Goal: Contribute content: Contribute content

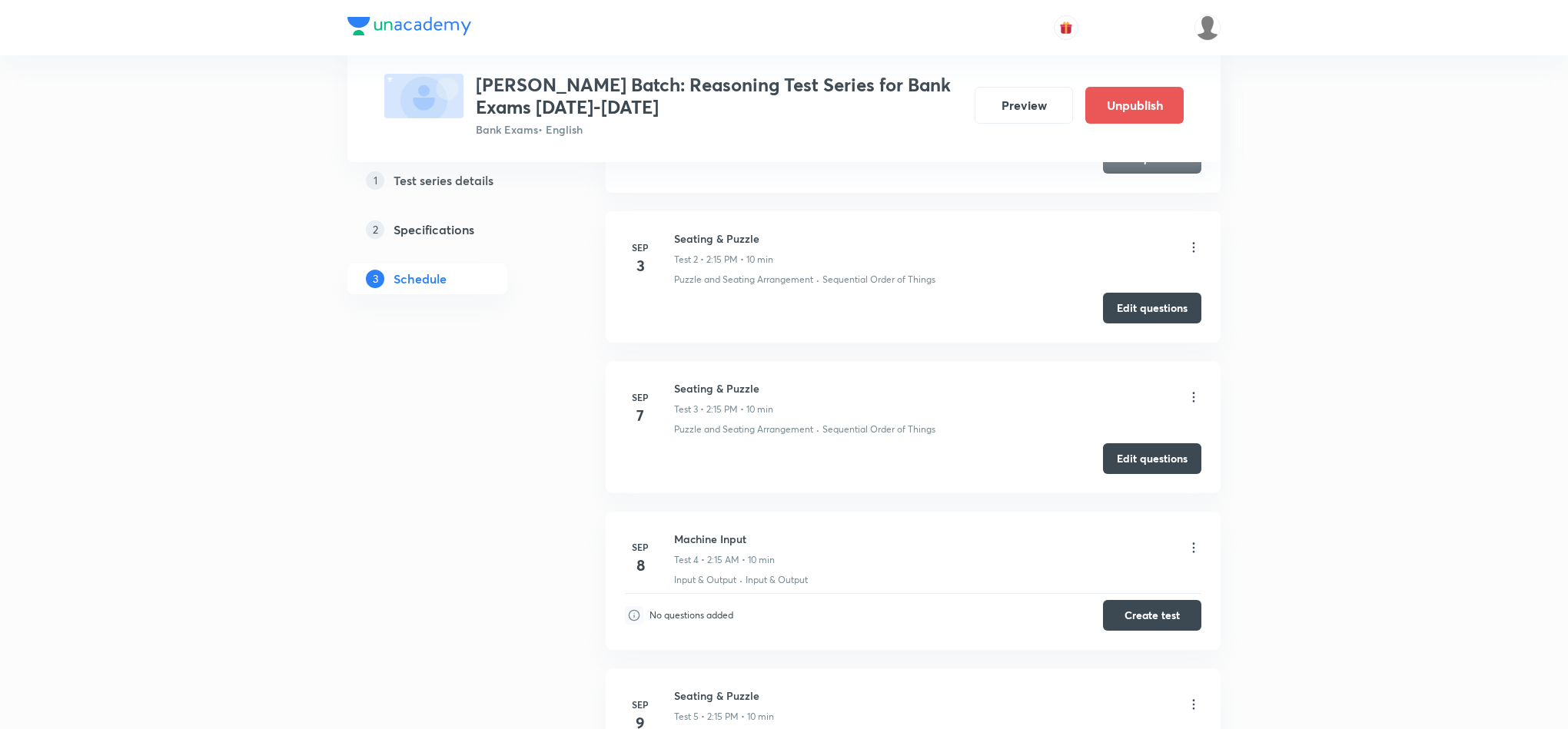
scroll to position [922, 0]
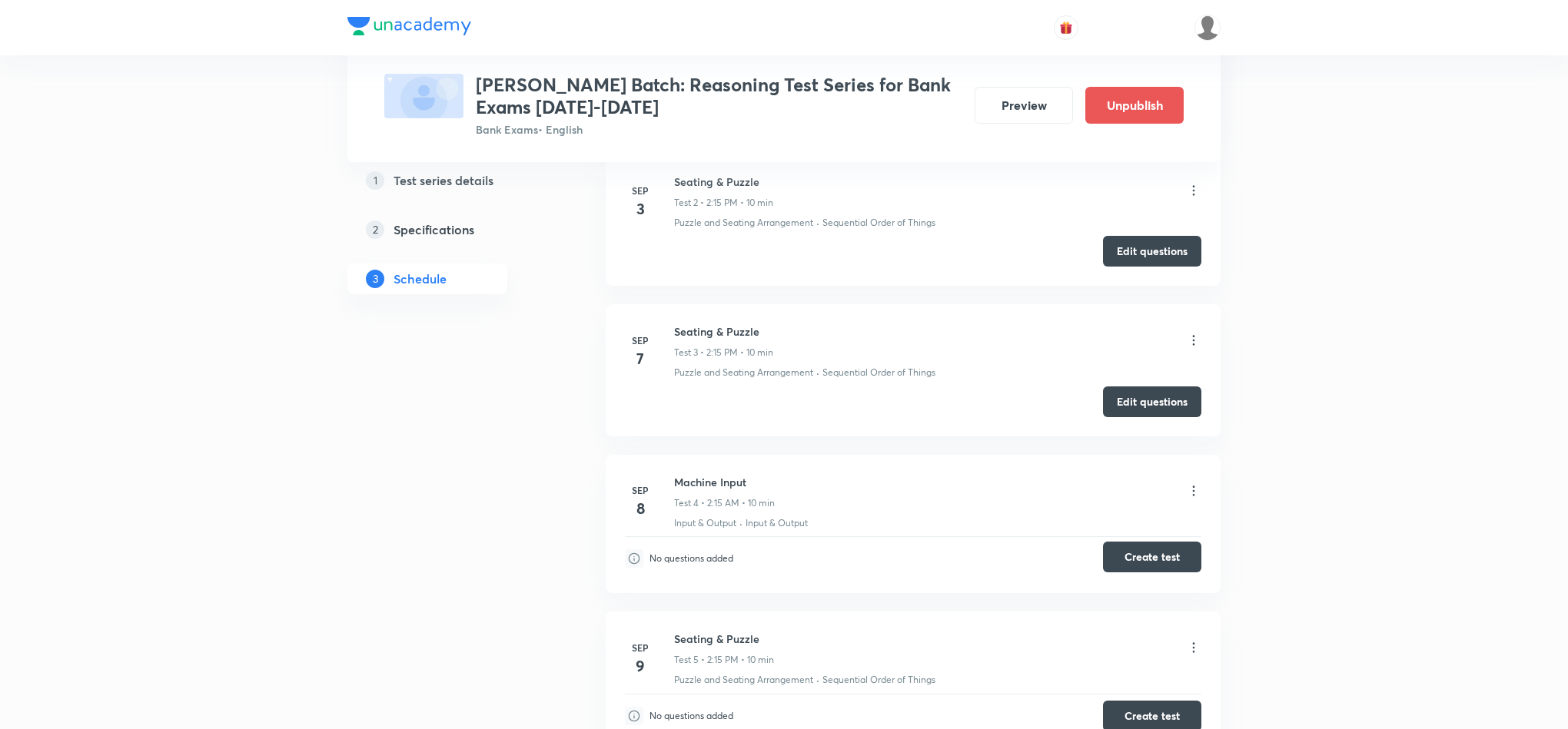
click at [1151, 567] on button "Create test" at bounding box center [1152, 557] width 98 height 31
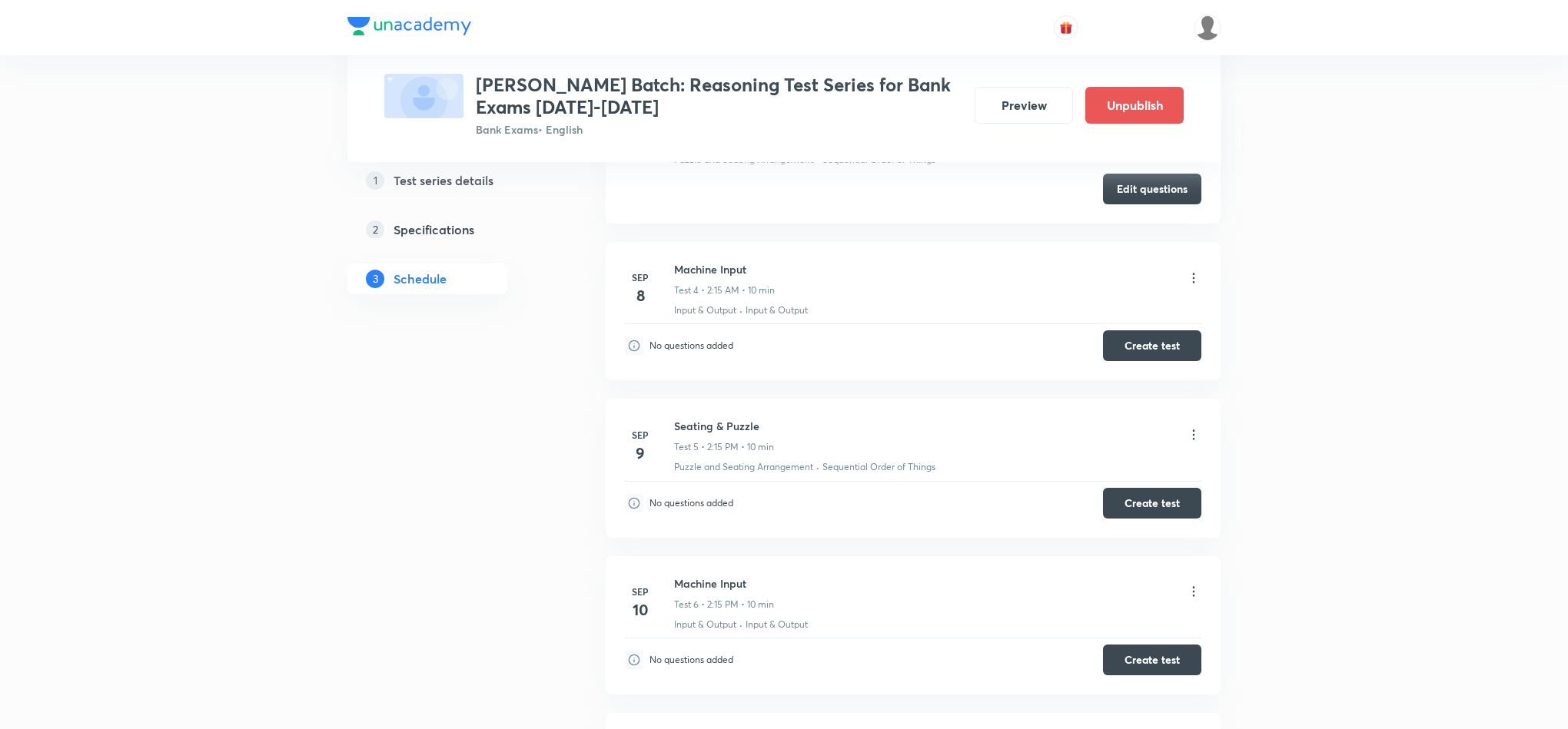
scroll to position [1250, 0]
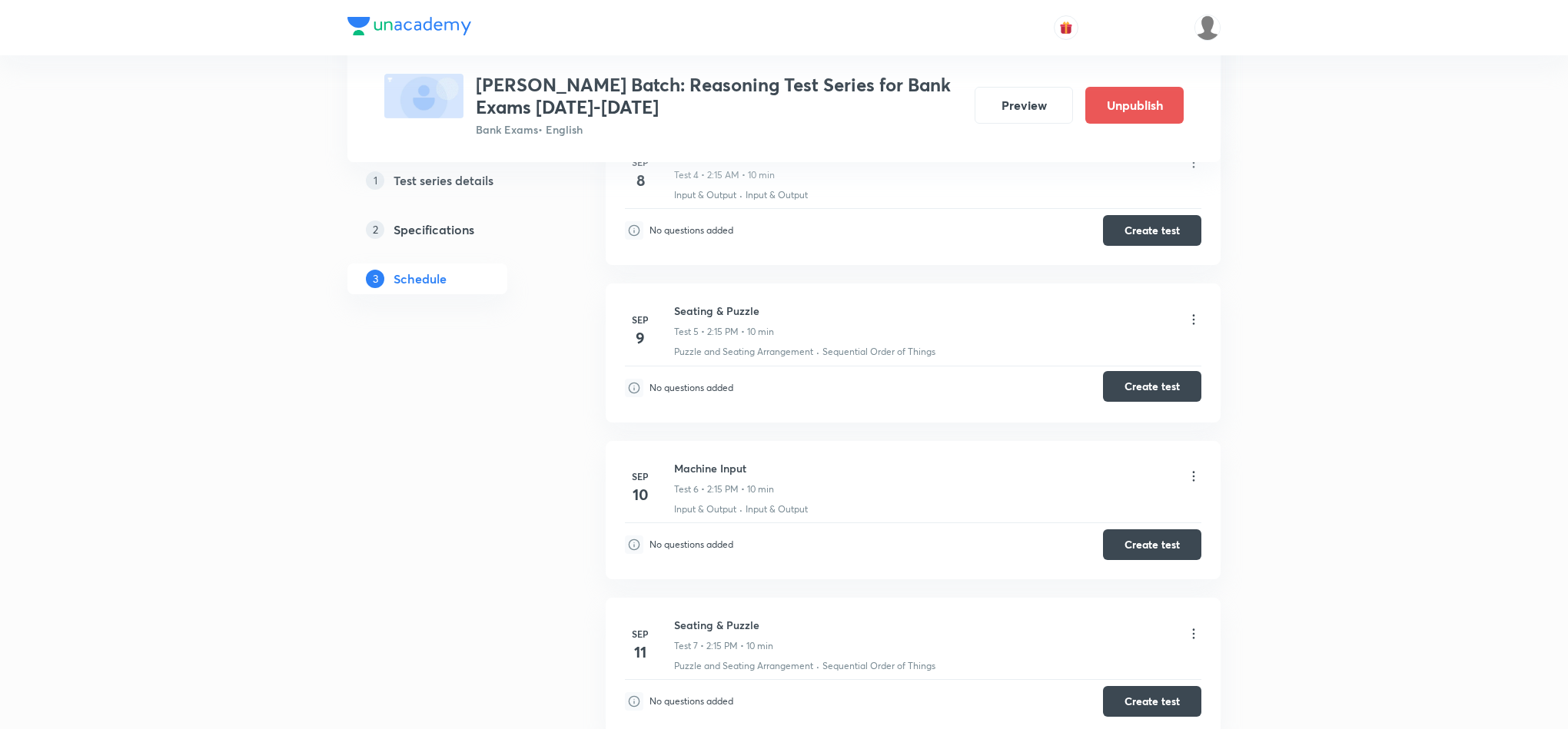
click at [1140, 394] on button "Create test" at bounding box center [1152, 386] width 98 height 31
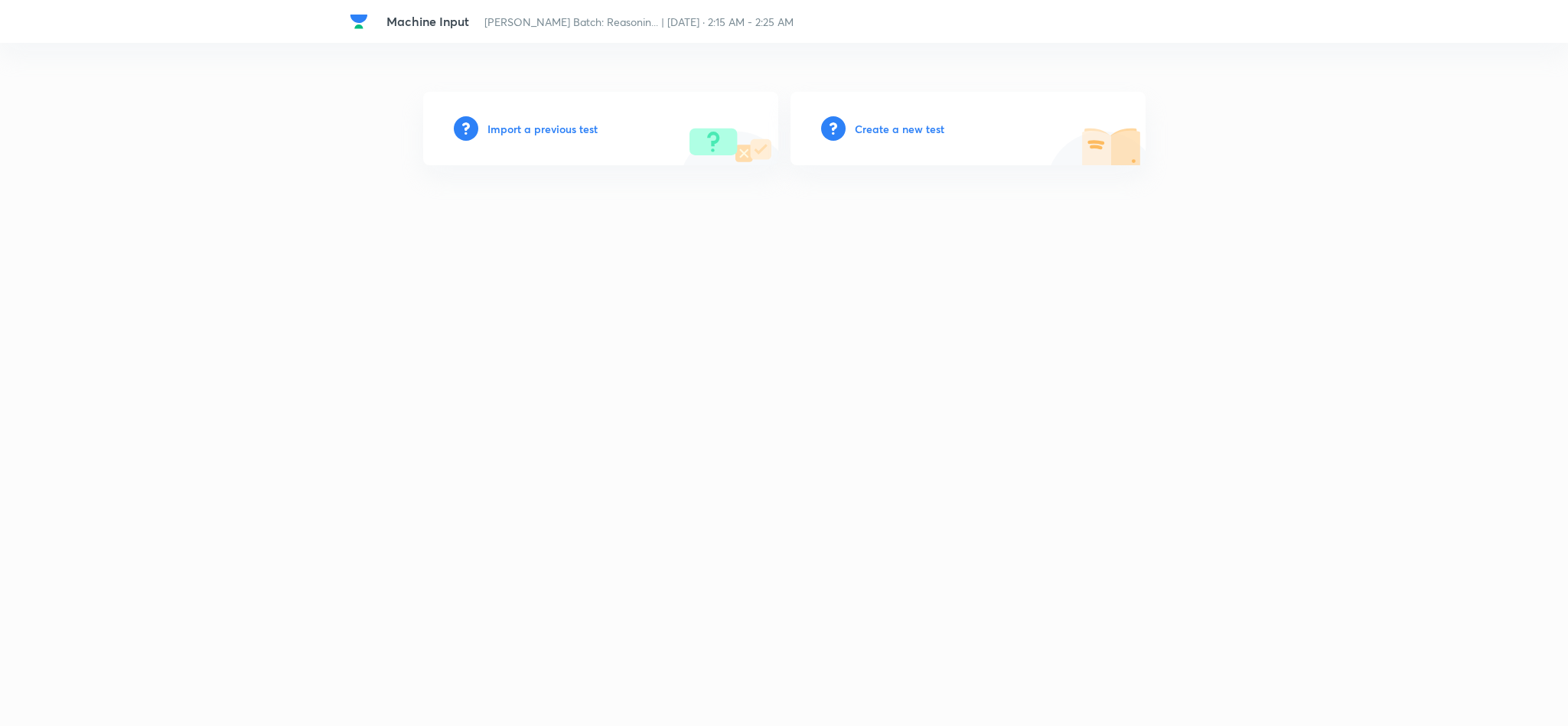
click at [905, 133] on h6 "Create a new test" at bounding box center [899, 129] width 90 height 16
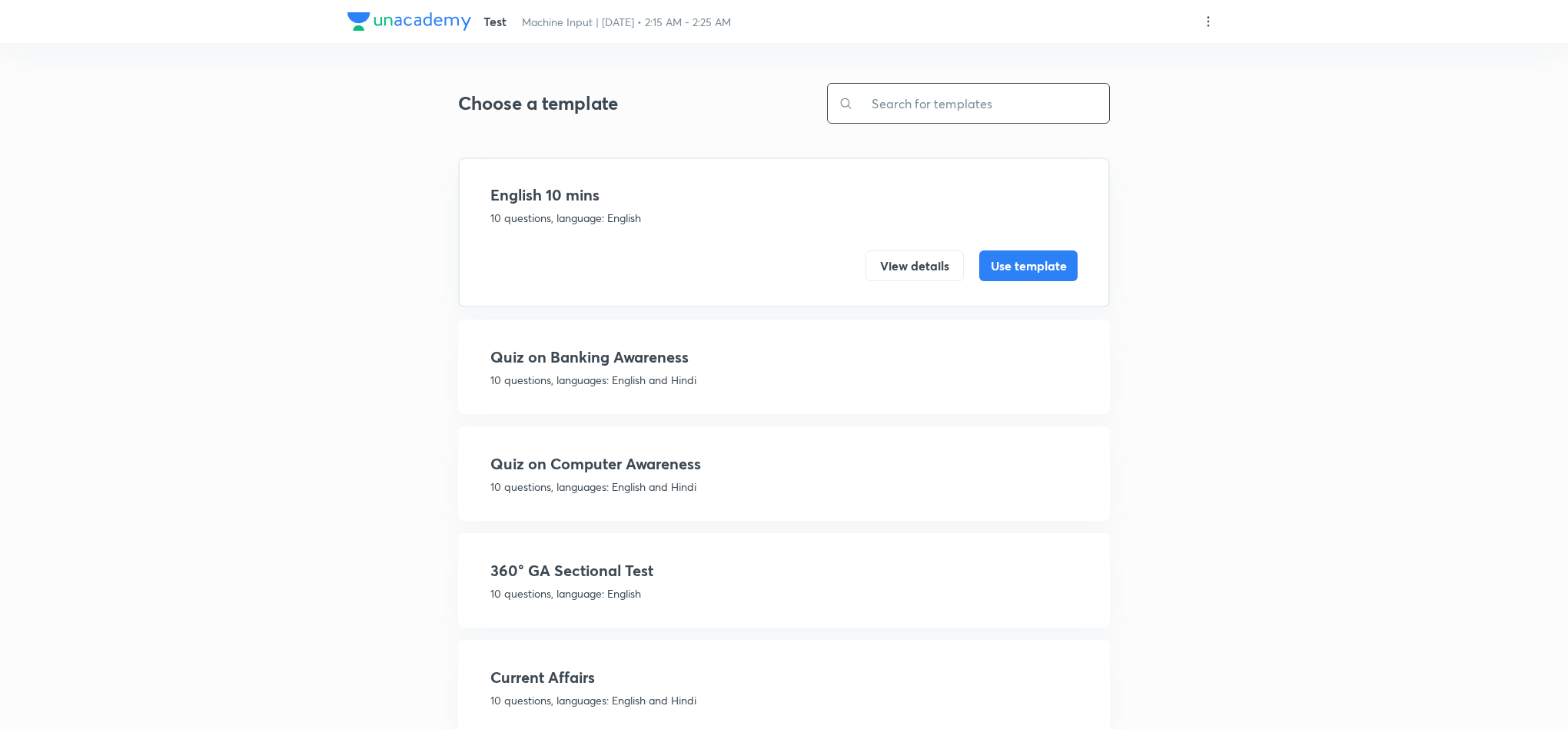
click at [966, 108] on input "text" at bounding box center [981, 104] width 256 height 40
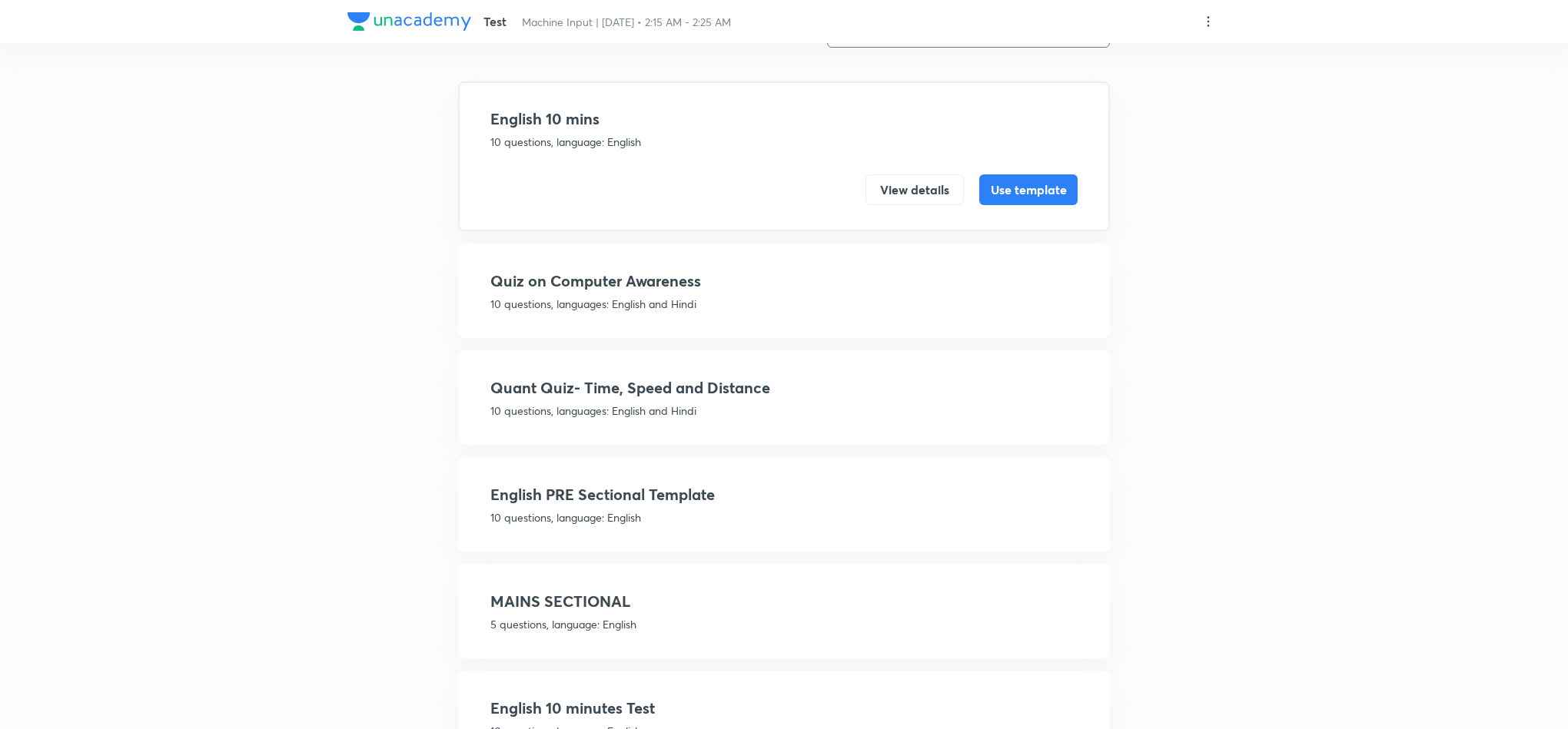
scroll to position [148, 0]
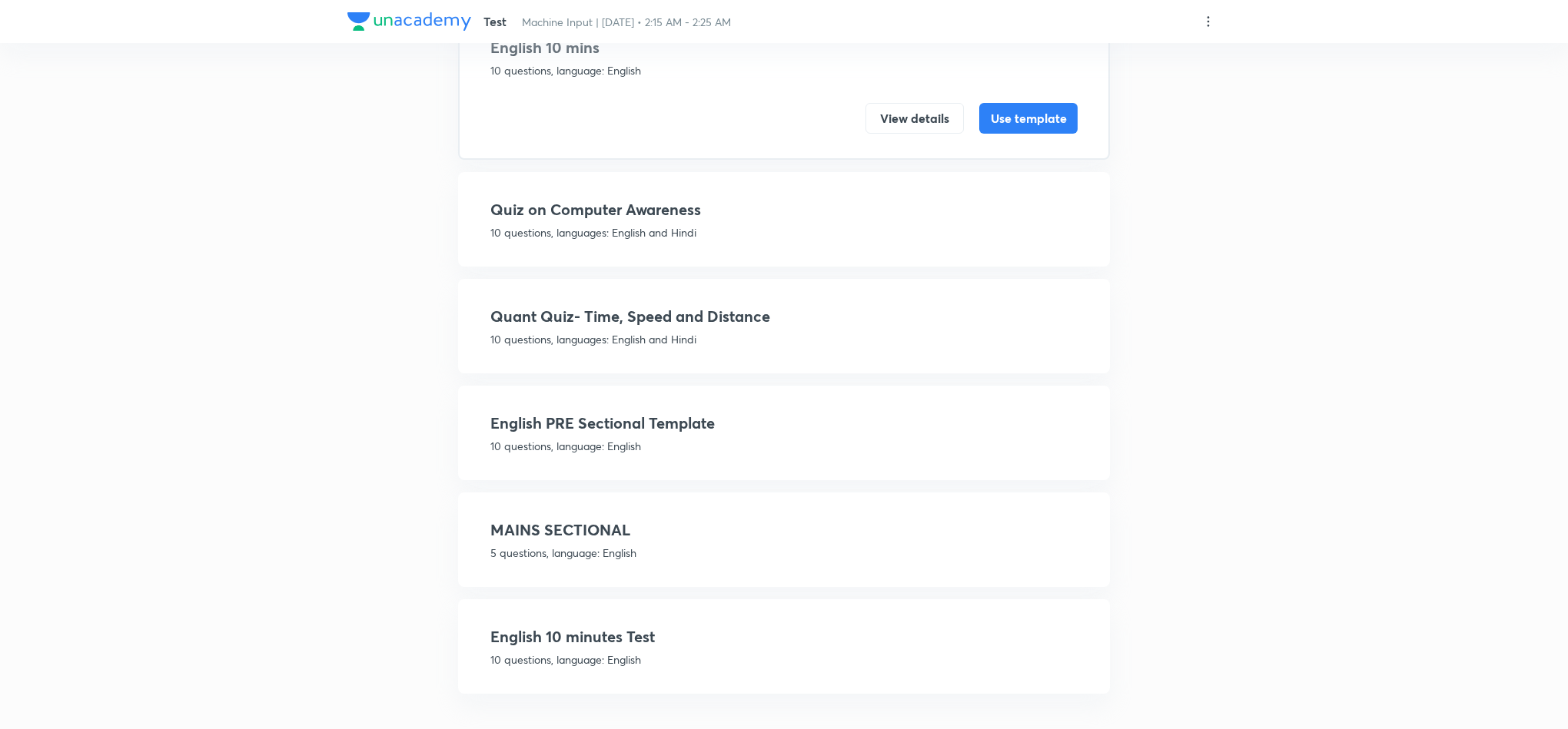
type input "M"
click at [635, 528] on h4 "MAINS SECTIONAL" at bounding box center [784, 530] width 587 height 23
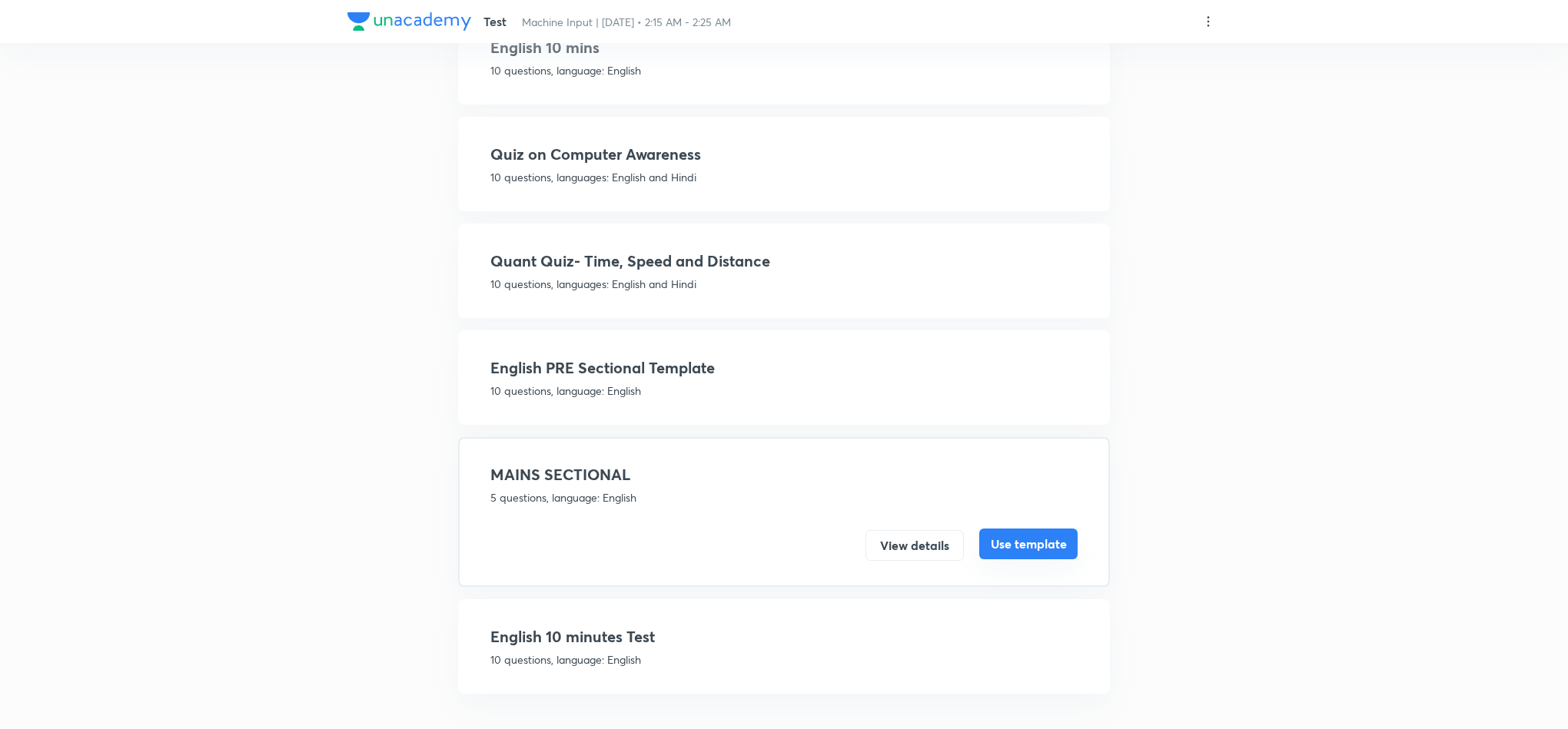
click at [1006, 540] on button "Use template" at bounding box center [1028, 543] width 98 height 31
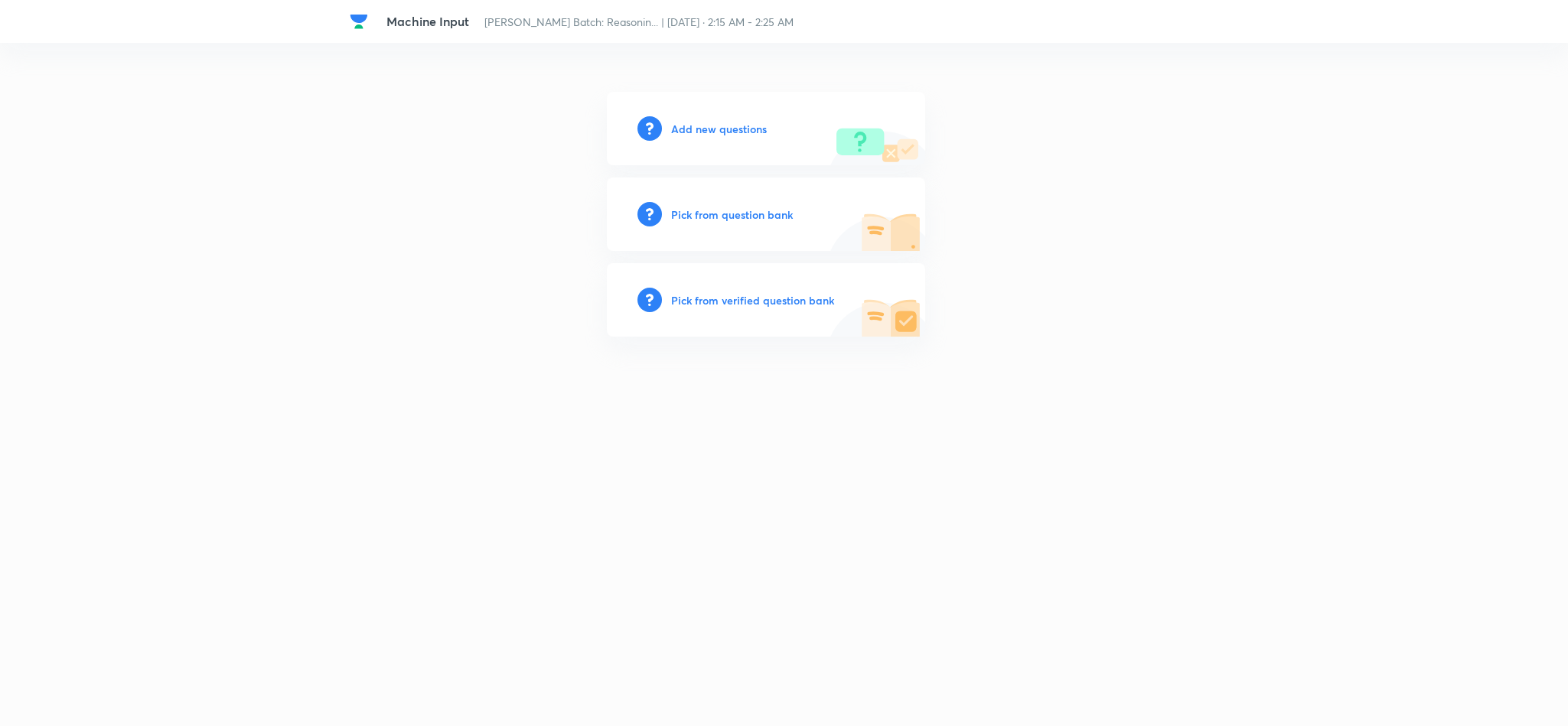
click at [713, 131] on h6 "Add new questions" at bounding box center [718, 129] width 95 height 16
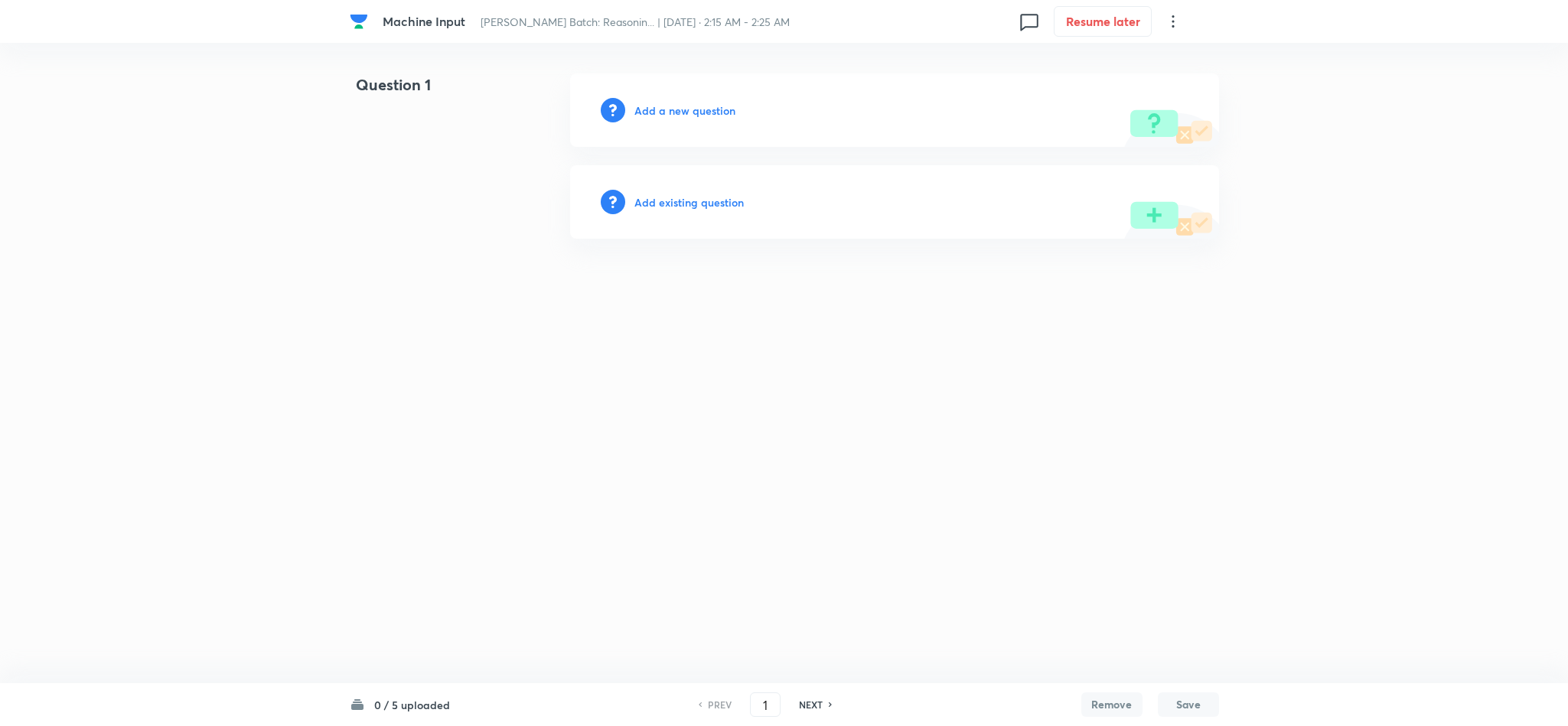
click at [684, 111] on h6 "Add a new question" at bounding box center [684, 110] width 101 height 16
click at [684, 113] on h6 "Choose a question type" at bounding box center [693, 110] width 118 height 16
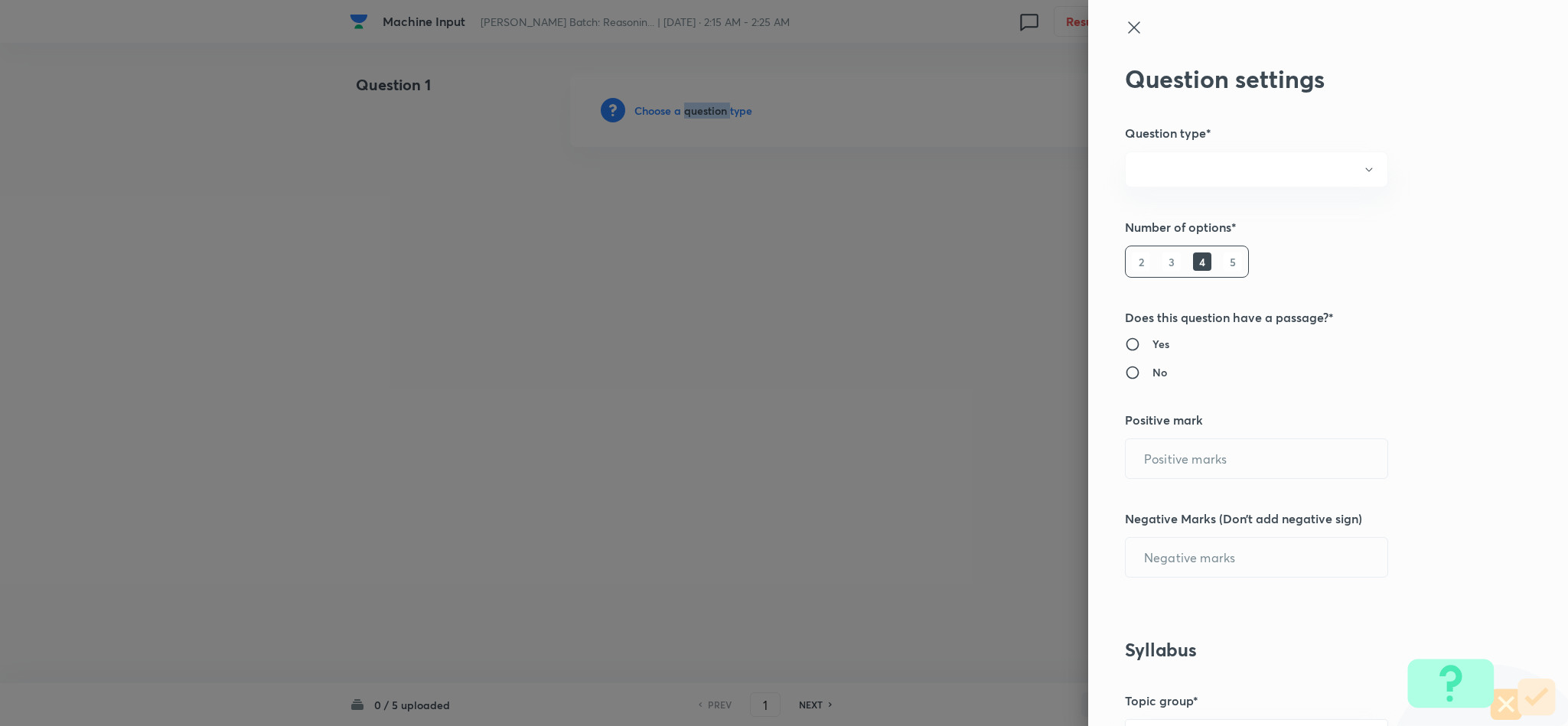
radio input "true"
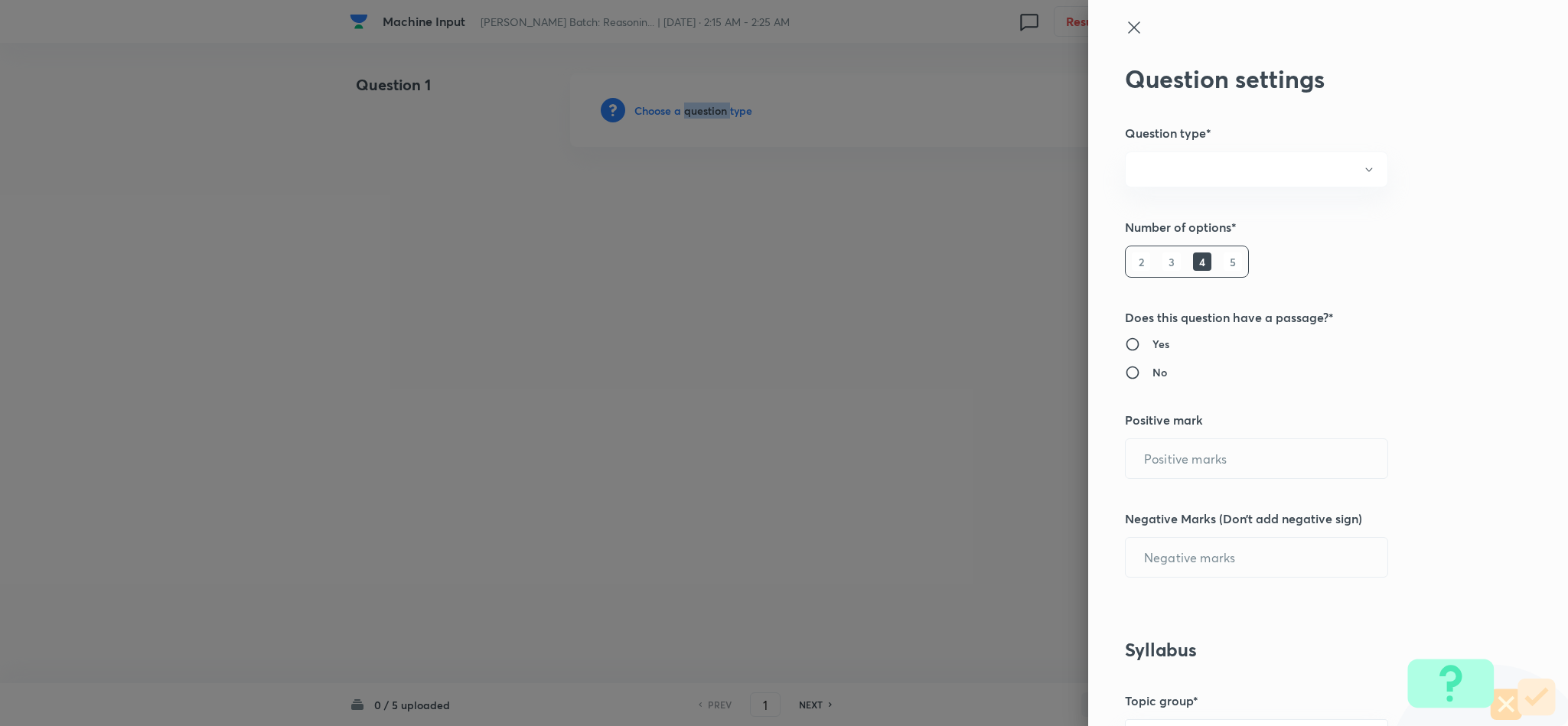
radio input "true"
type input "1"
click at [1220, 255] on div "2 3 4 5" at bounding box center [1186, 261] width 124 height 32
click at [1224, 259] on h6 "5" at bounding box center [1233, 261] width 18 height 18
click at [1152, 563] on input "0" at bounding box center [1256, 557] width 261 height 39
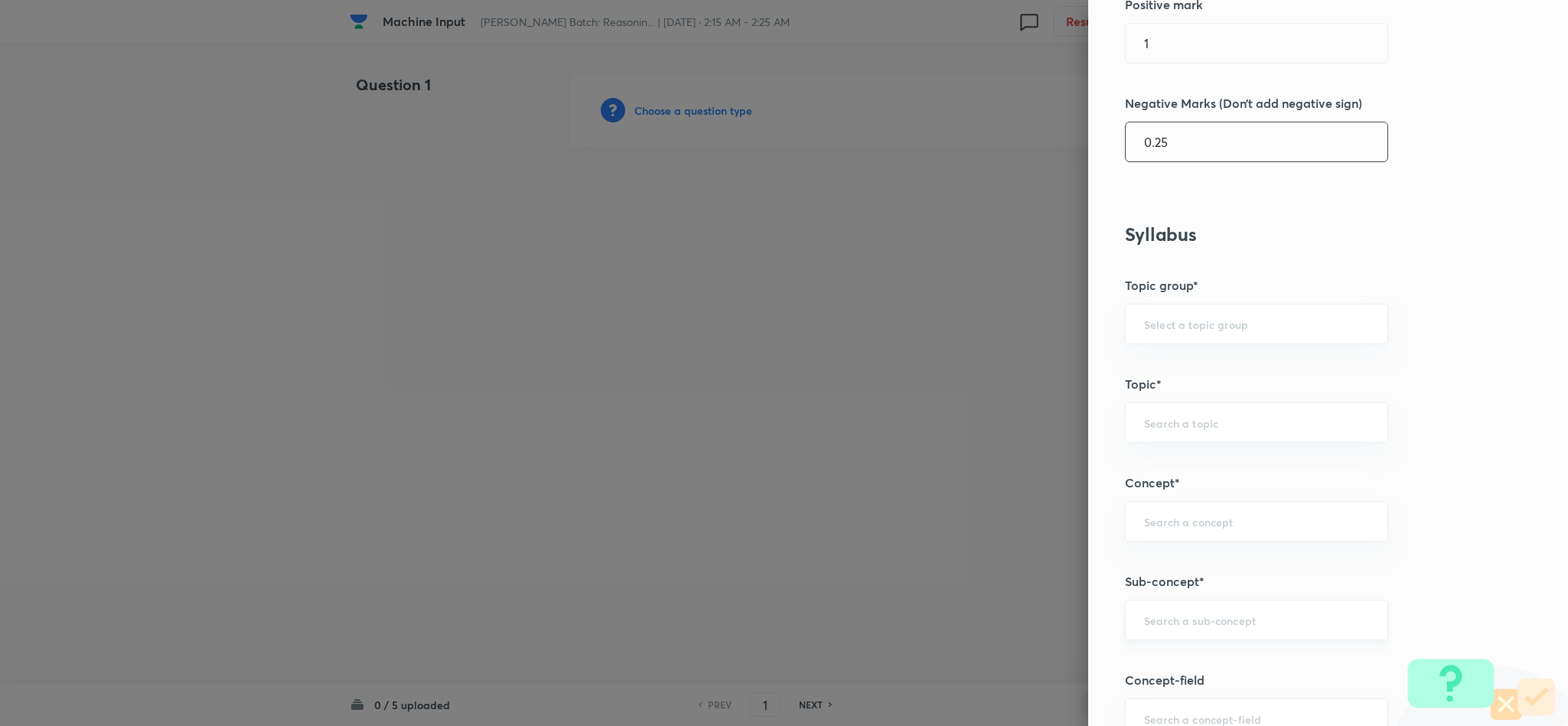
scroll to position [459, 0]
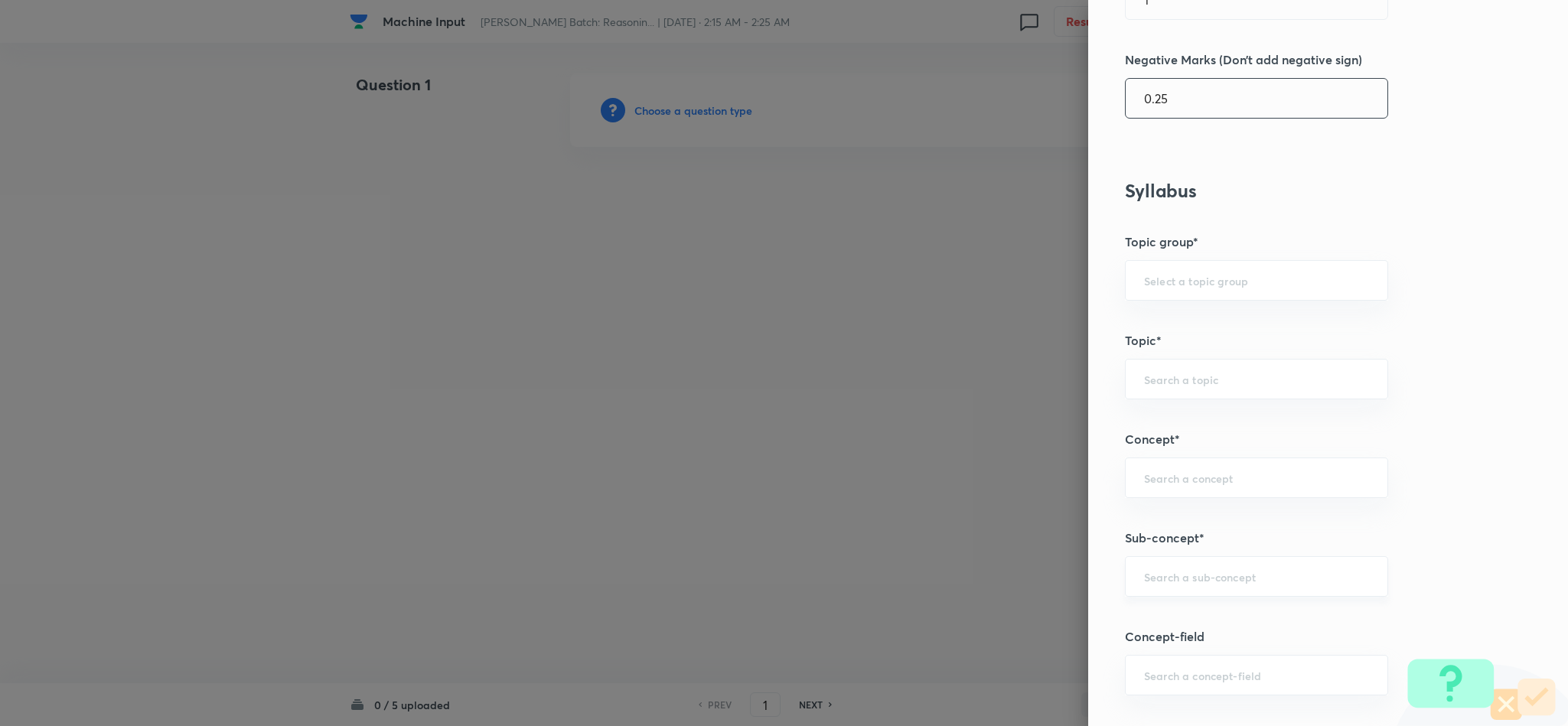
type input "0.25"
click at [1171, 574] on input "text" at bounding box center [1256, 576] width 225 height 14
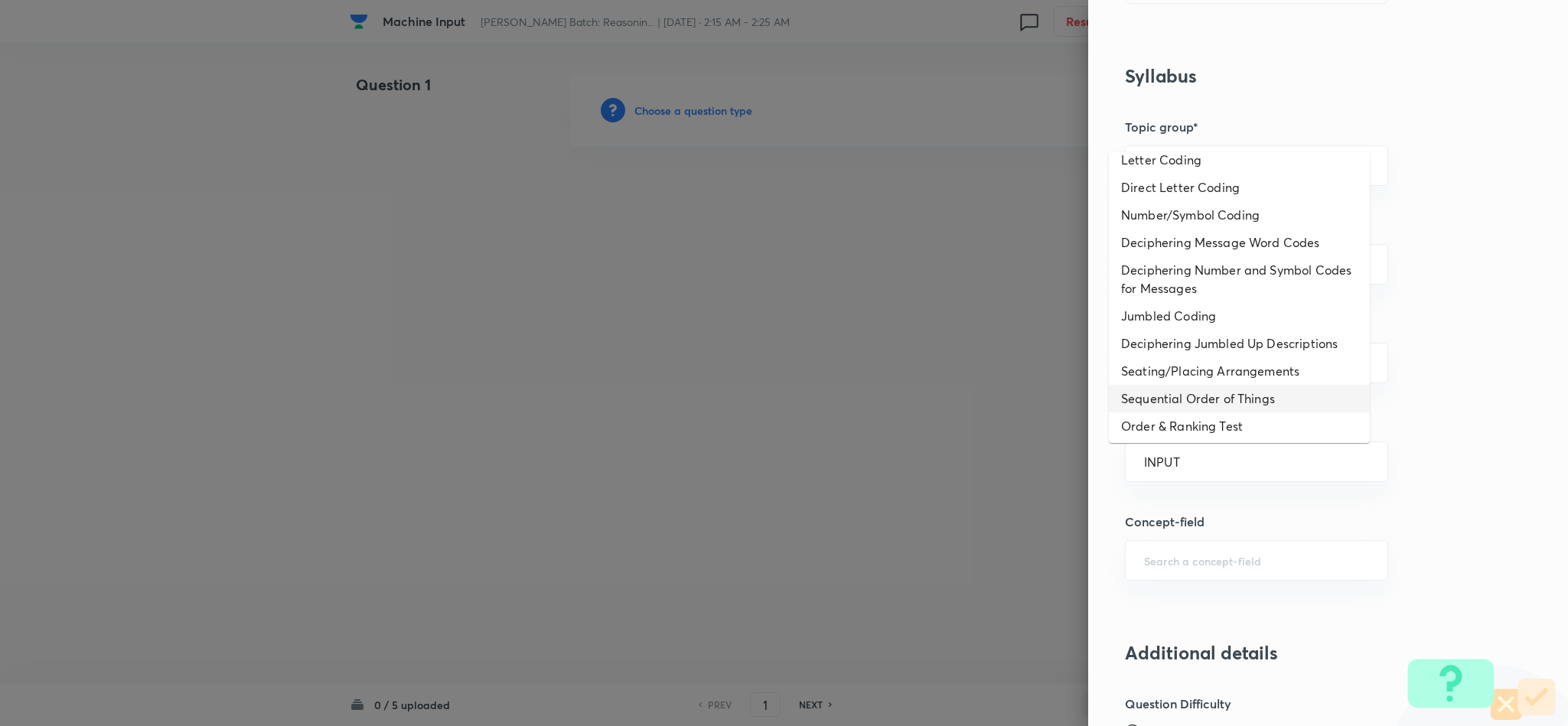
scroll to position [0, 0]
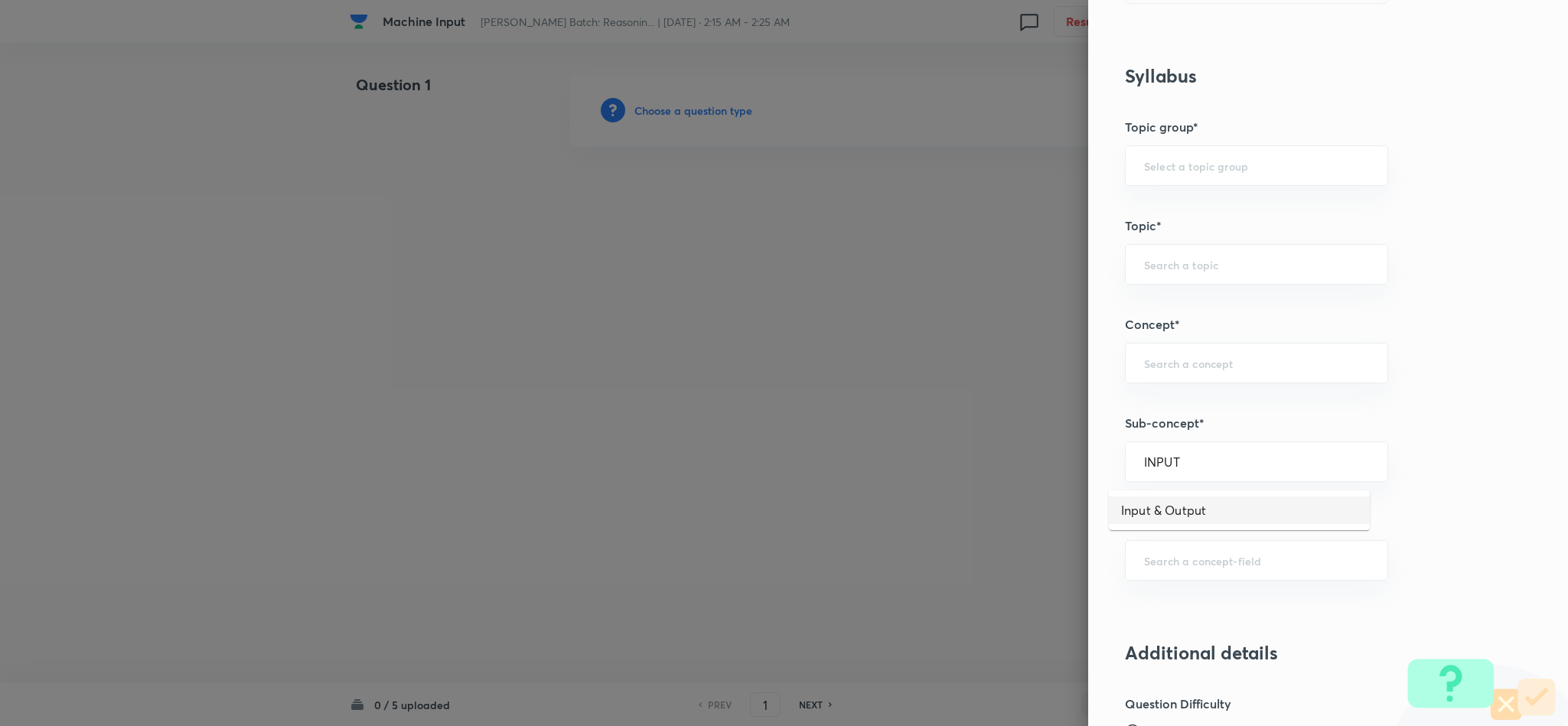
drag, startPoint x: 1166, startPoint y: 517, endPoint x: 1171, endPoint y: 508, distance: 10.3
click at [1166, 514] on li "Input & Output" at bounding box center [1239, 510] width 261 height 28
type input "Input & Output"
type input "Reasoning"
type input "Logical Reasoning"
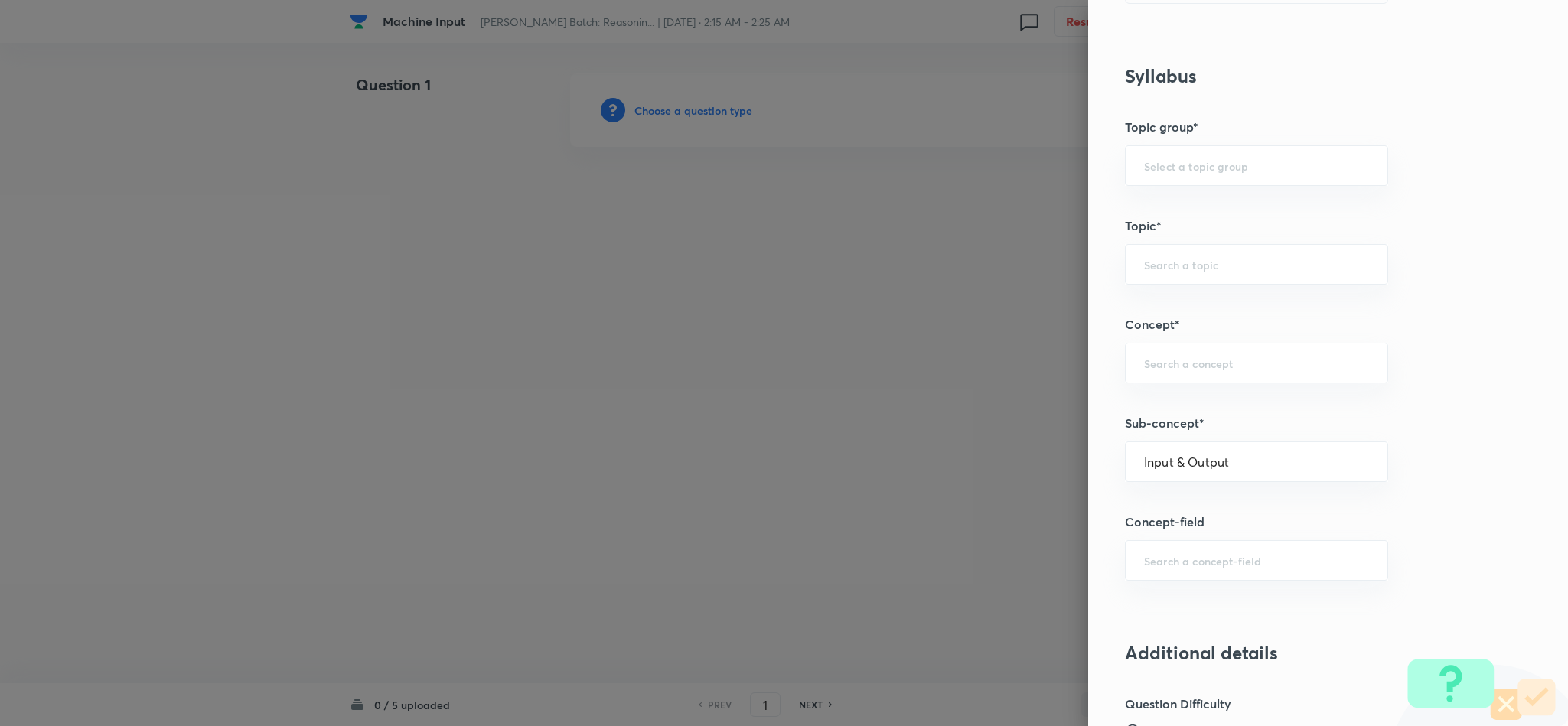
type input "Input & Output"
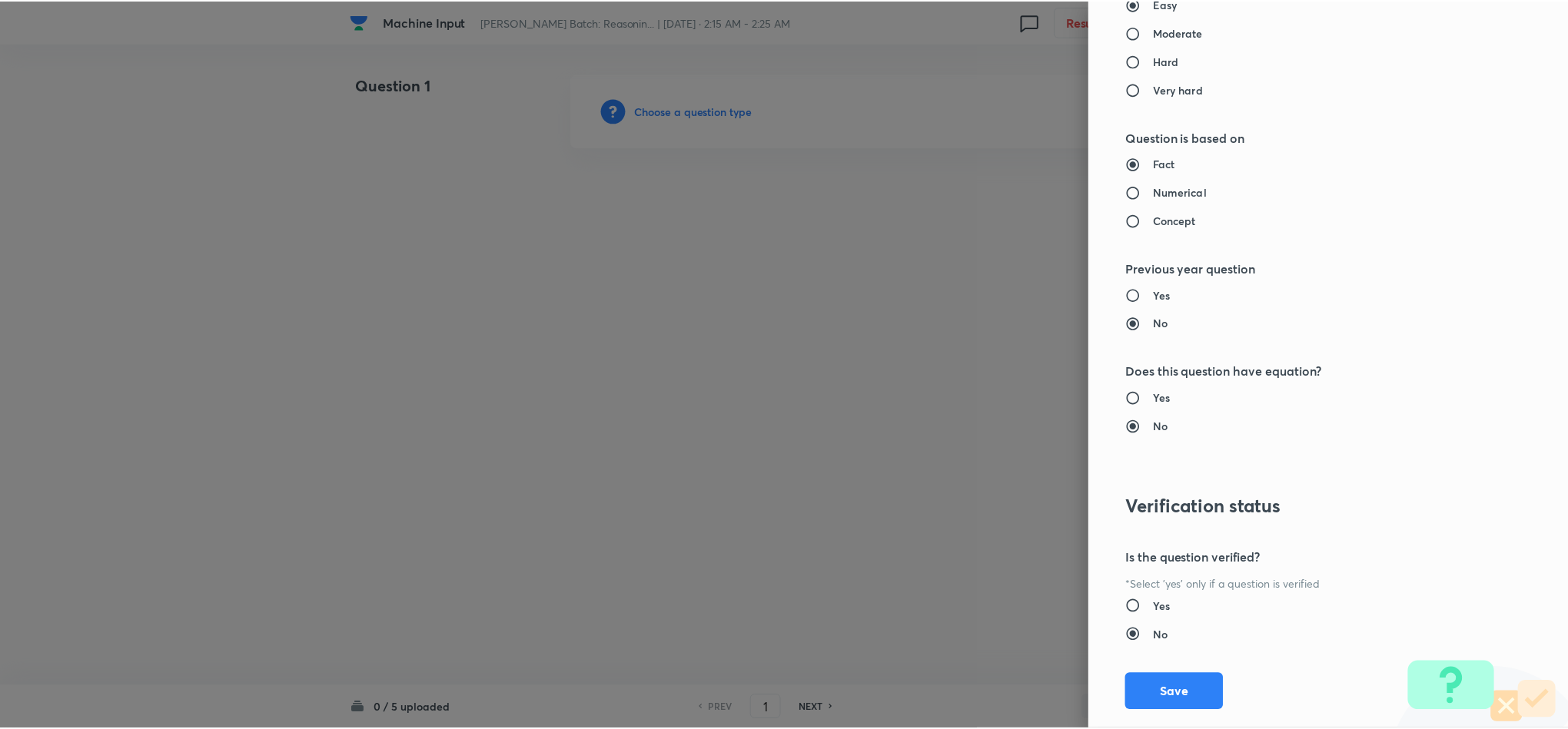
scroll to position [1369, 0]
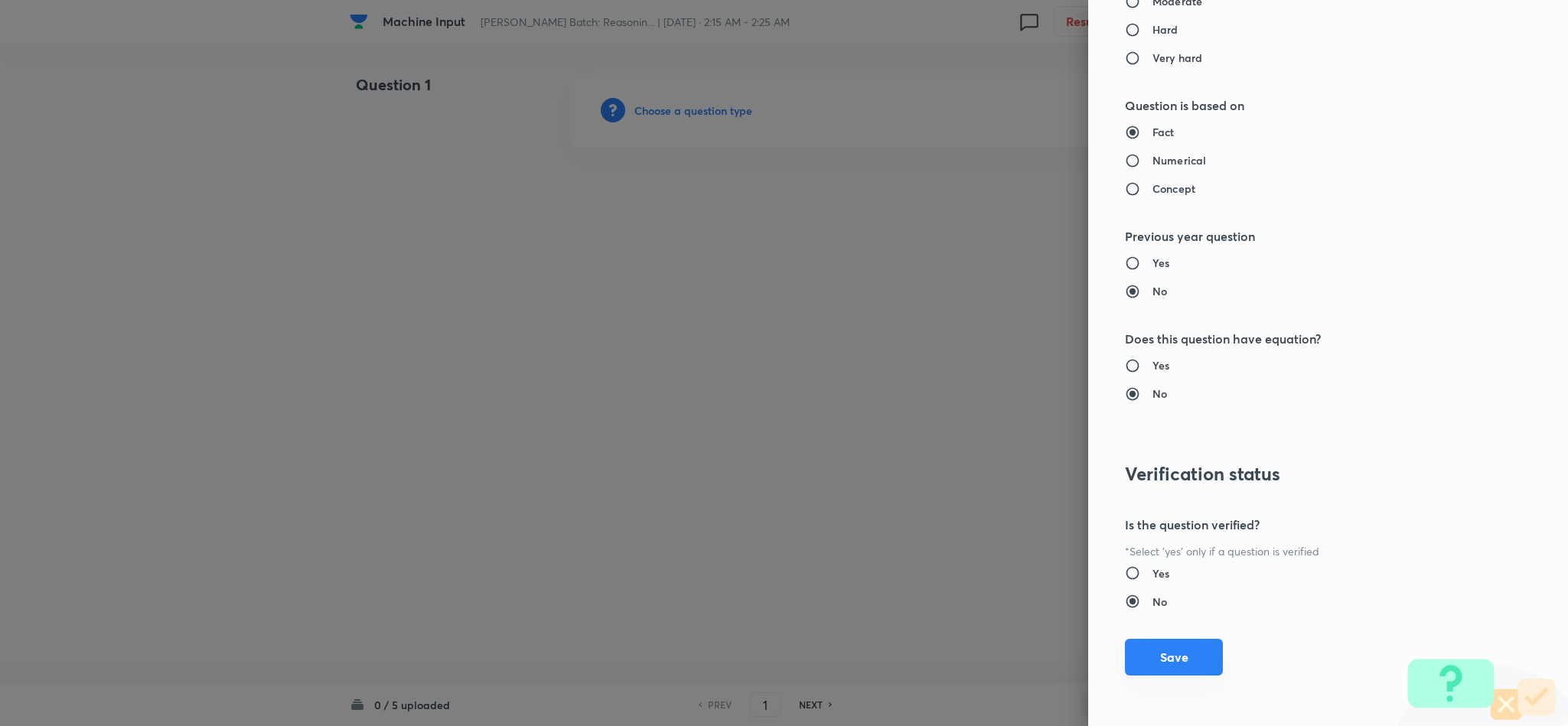
click at [1150, 666] on button "Save" at bounding box center [1173, 657] width 98 height 37
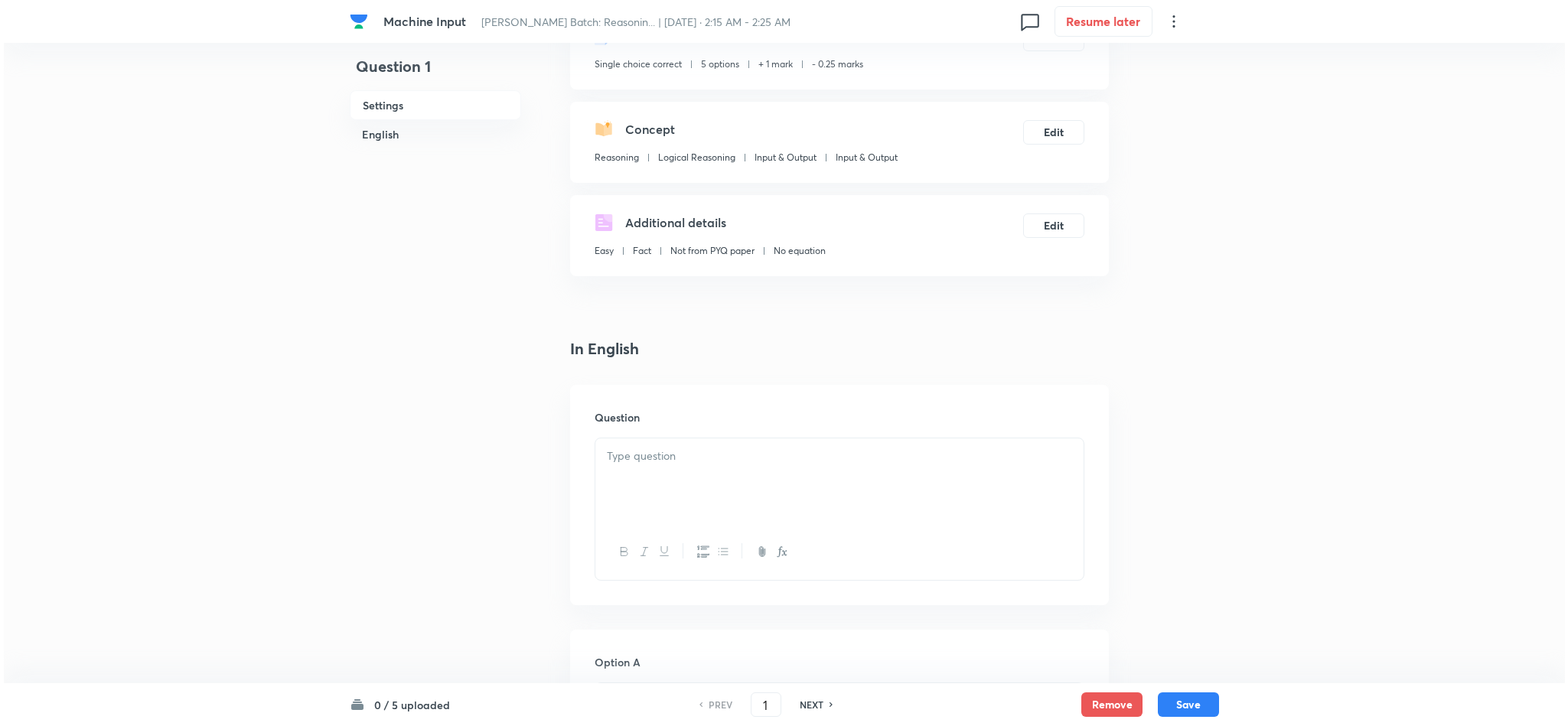
scroll to position [0, 0]
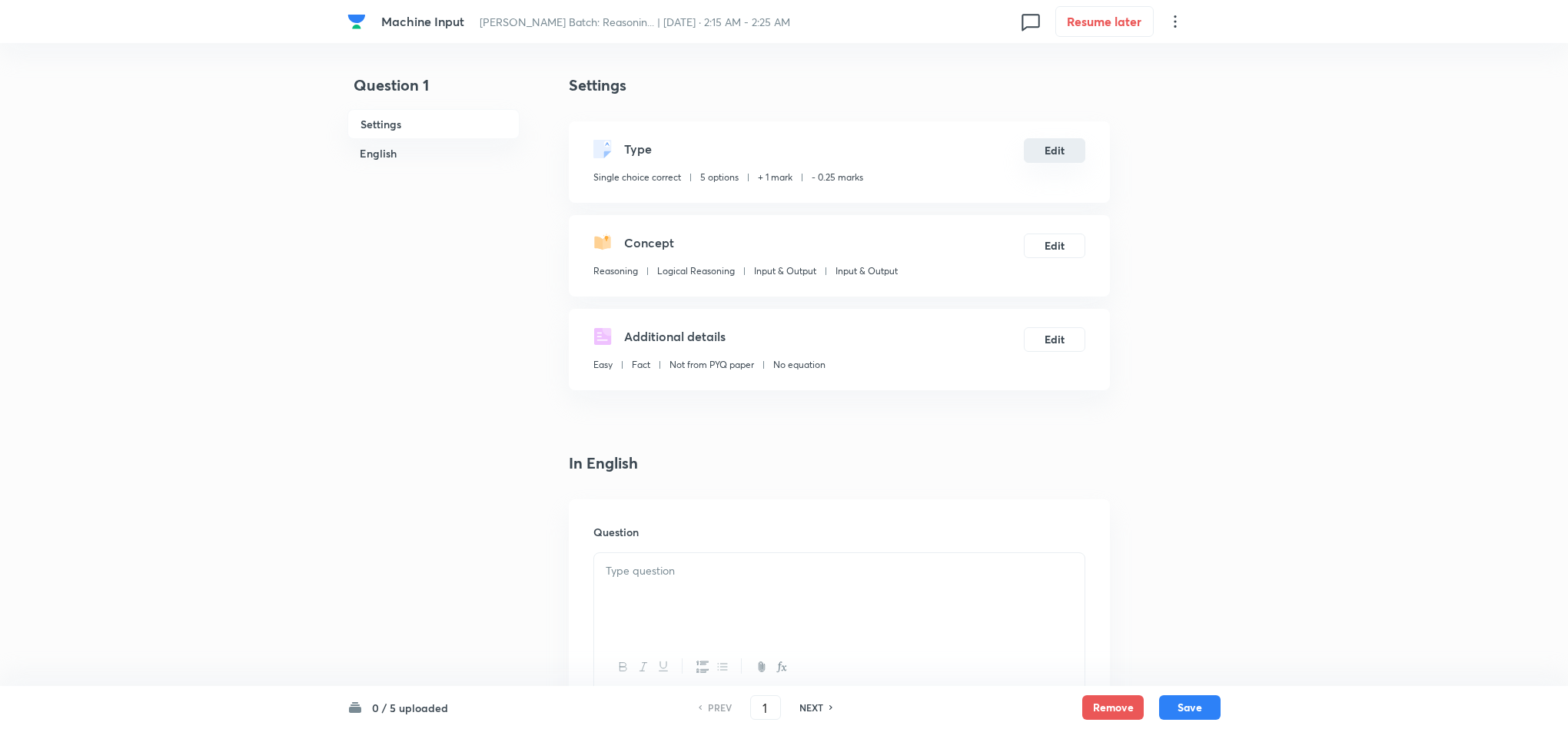
click at [1061, 148] on button "Edit" at bounding box center [1055, 150] width 62 height 25
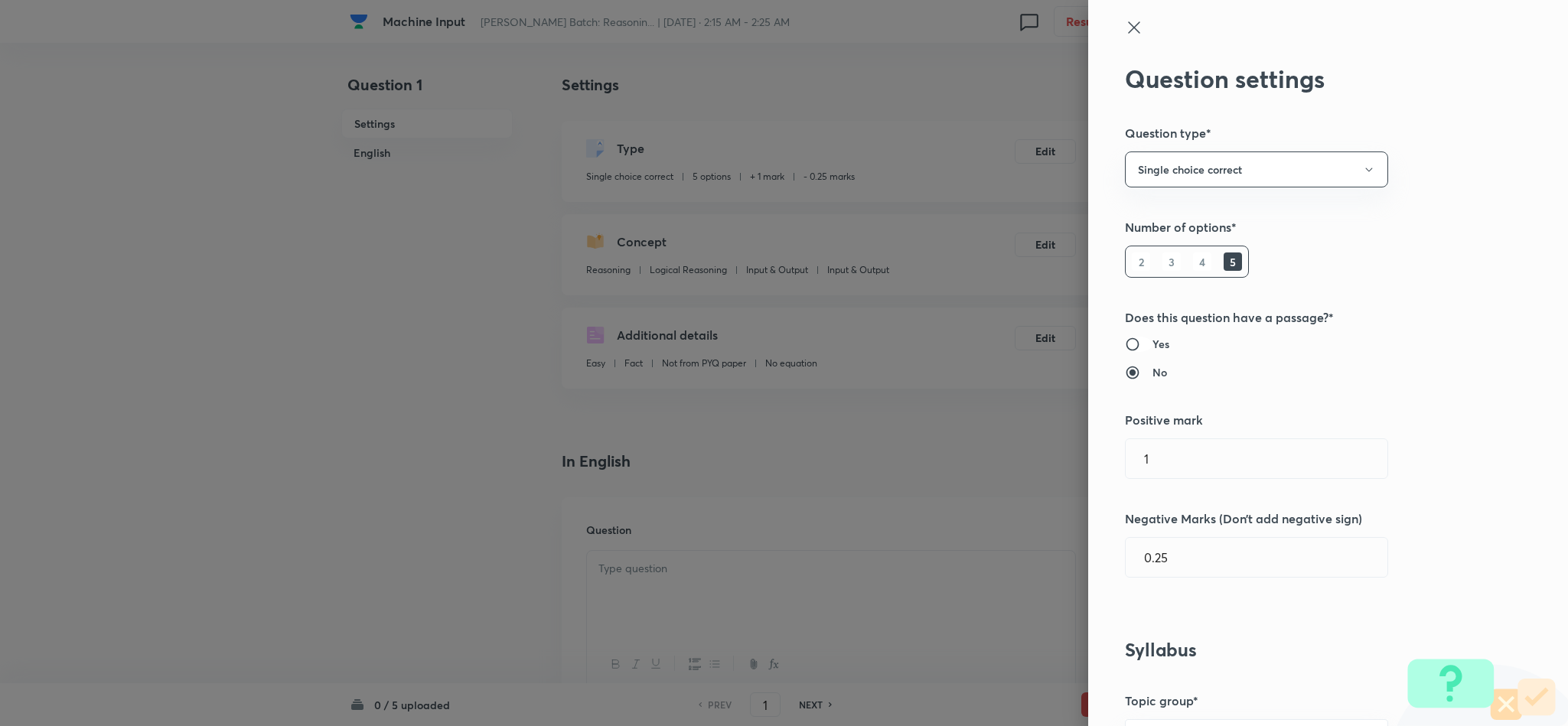
click at [1125, 345] on input "Yes" at bounding box center [1138, 343] width 28 height 15
radio input "true"
radio input "false"
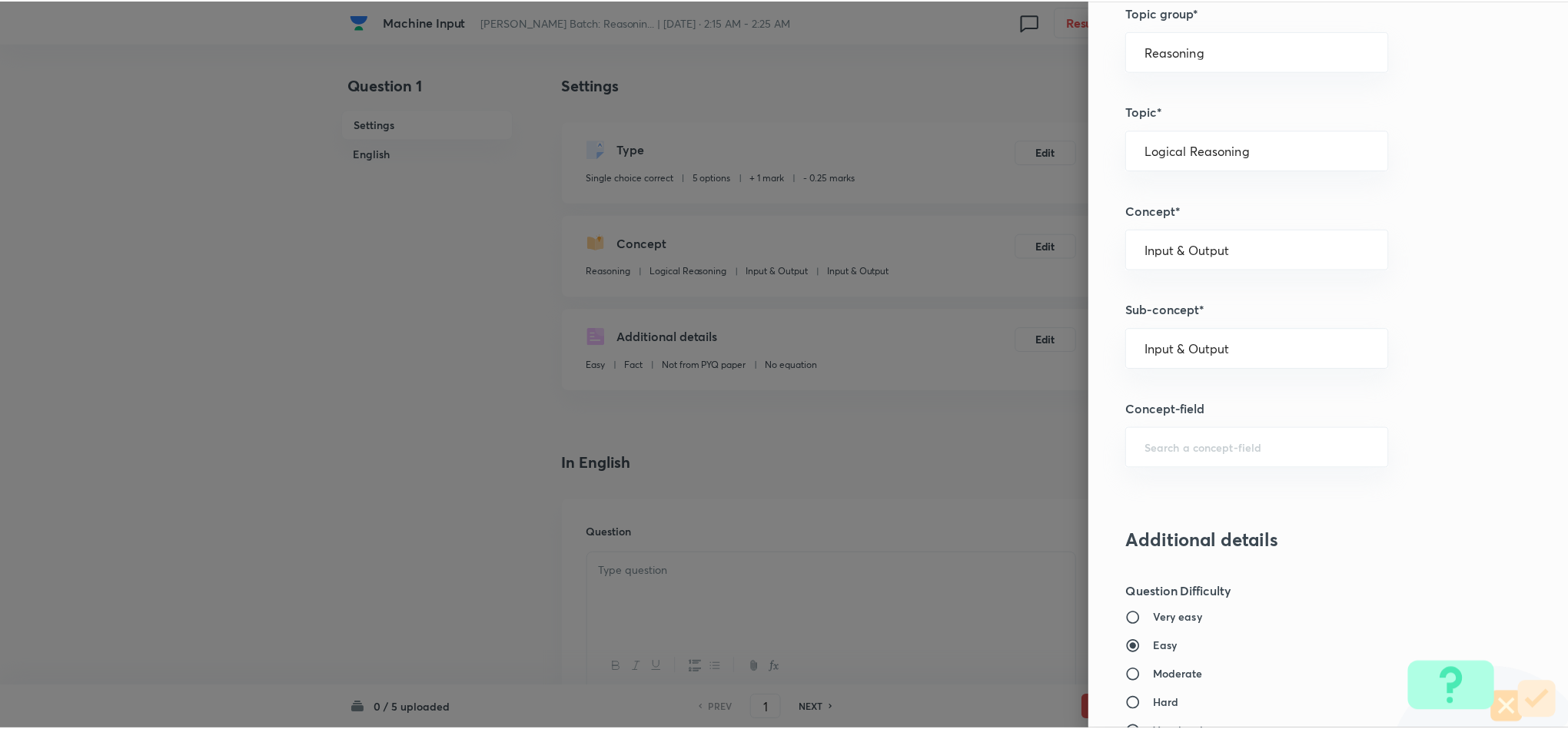
scroll to position [1369, 0]
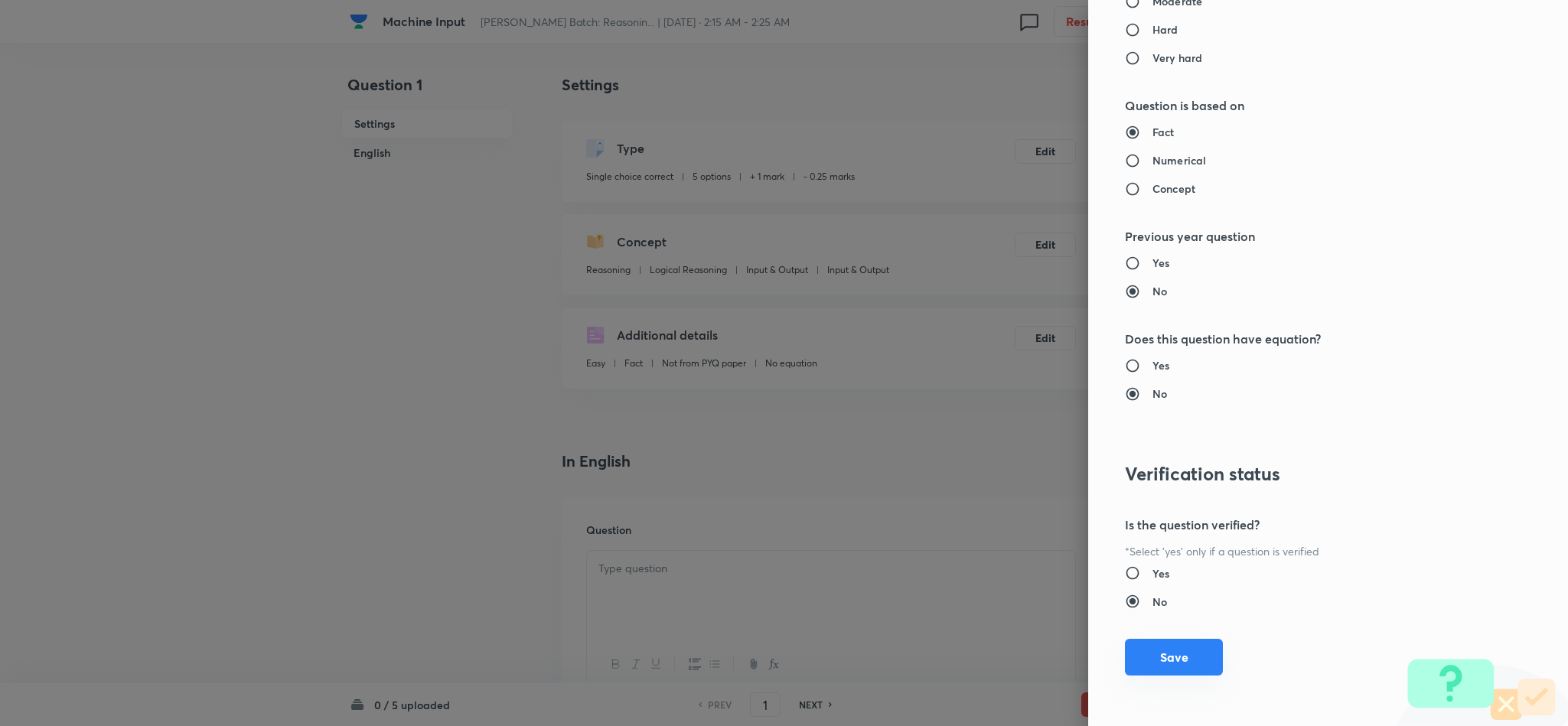
click at [1139, 653] on button "Save" at bounding box center [1173, 657] width 98 height 37
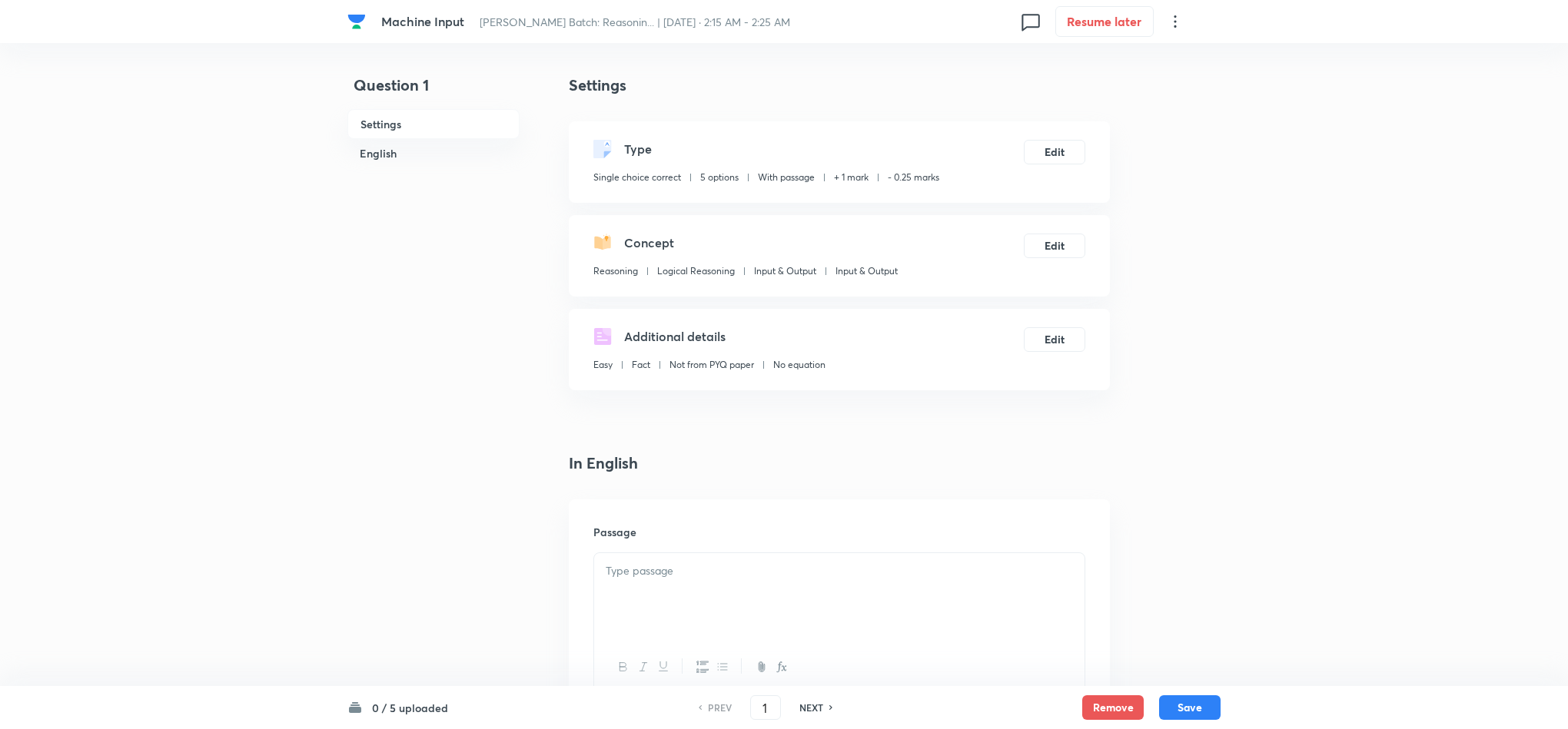
click at [674, 579] on p at bounding box center [839, 571] width 468 height 17
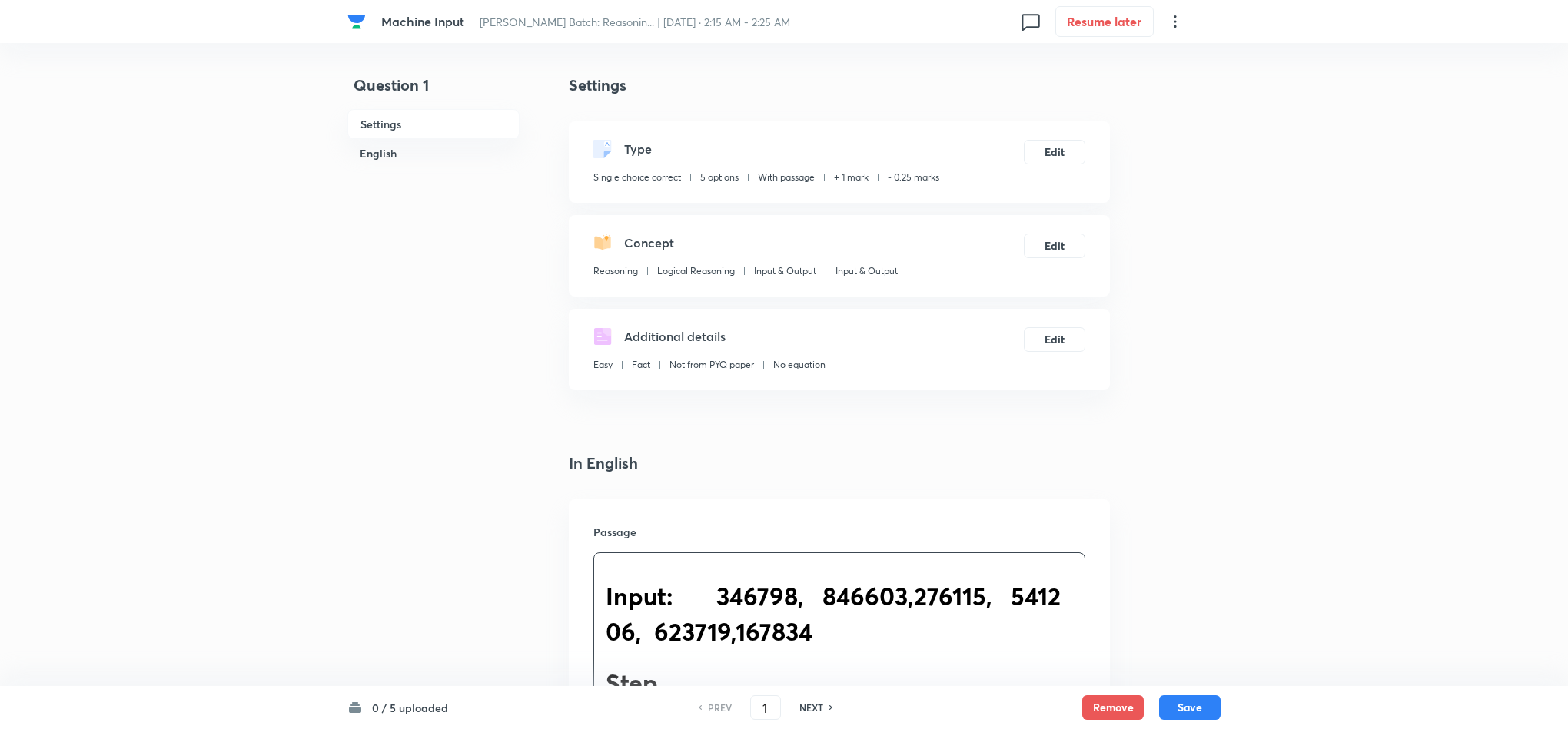
drag, startPoint x: 727, startPoint y: 593, endPoint x: 759, endPoint y: 614, distance: 38.3
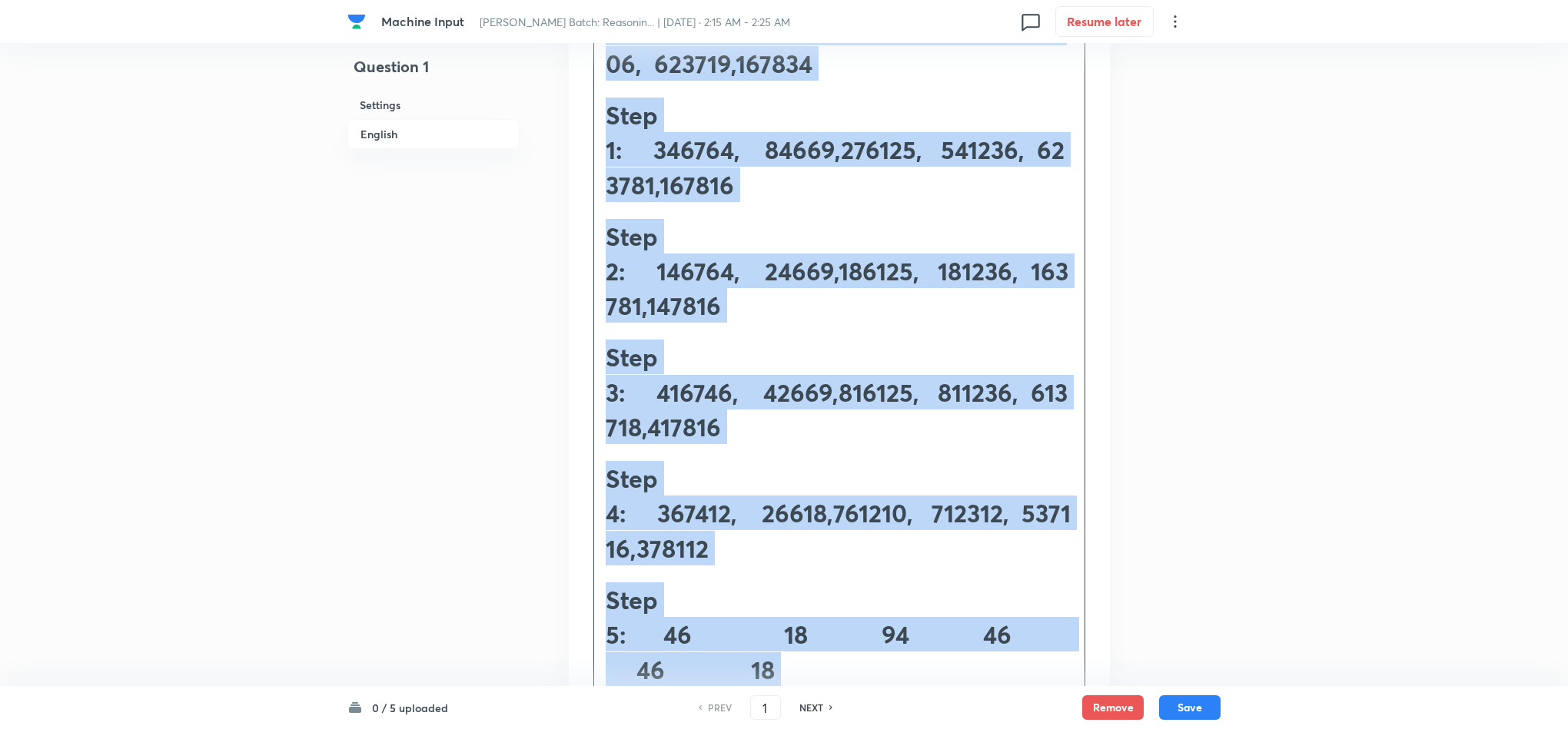
scroll to position [0, 0]
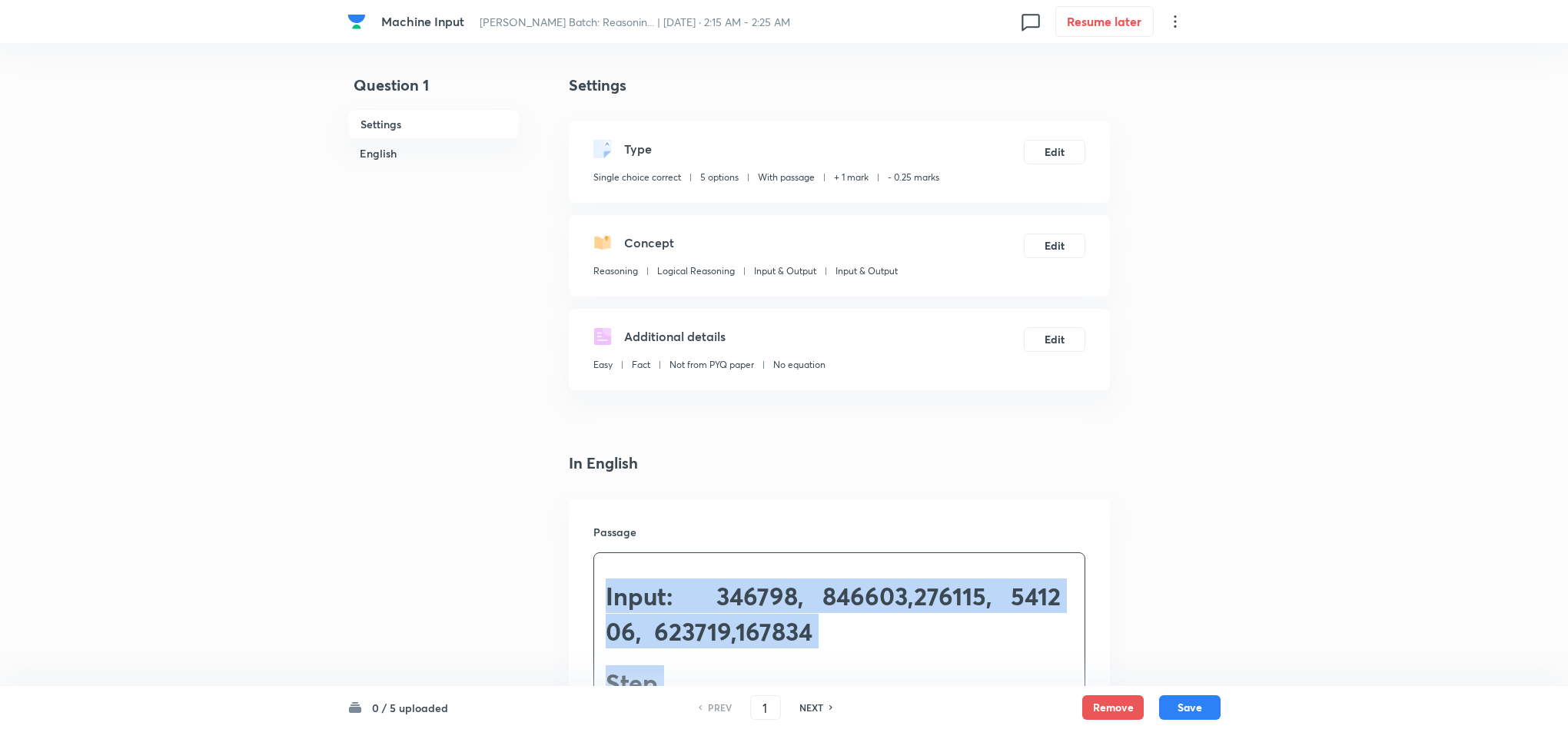
drag, startPoint x: 821, startPoint y: 284, endPoint x: 339, endPoint y: -100, distance: 616.3
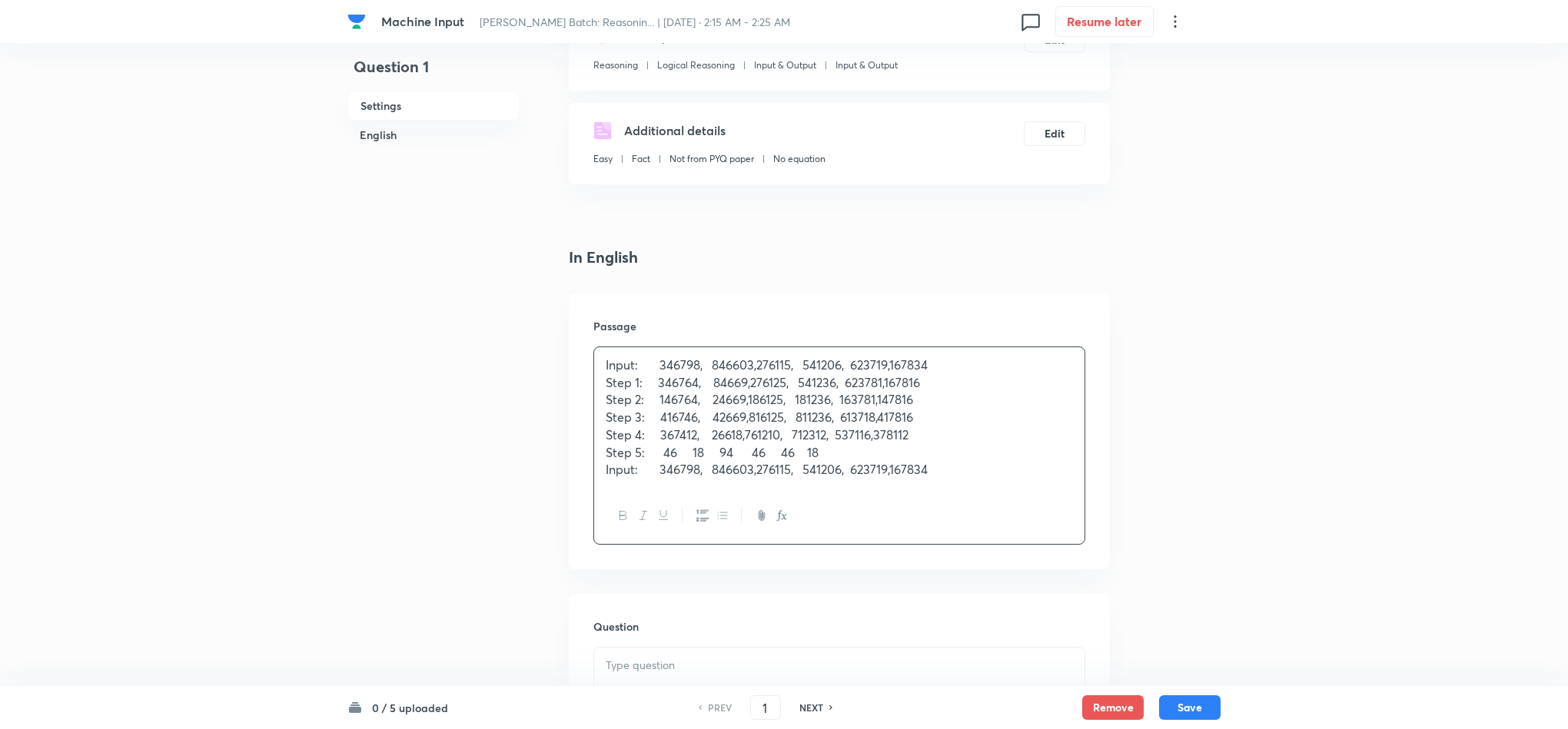
scroll to position [230, 0]
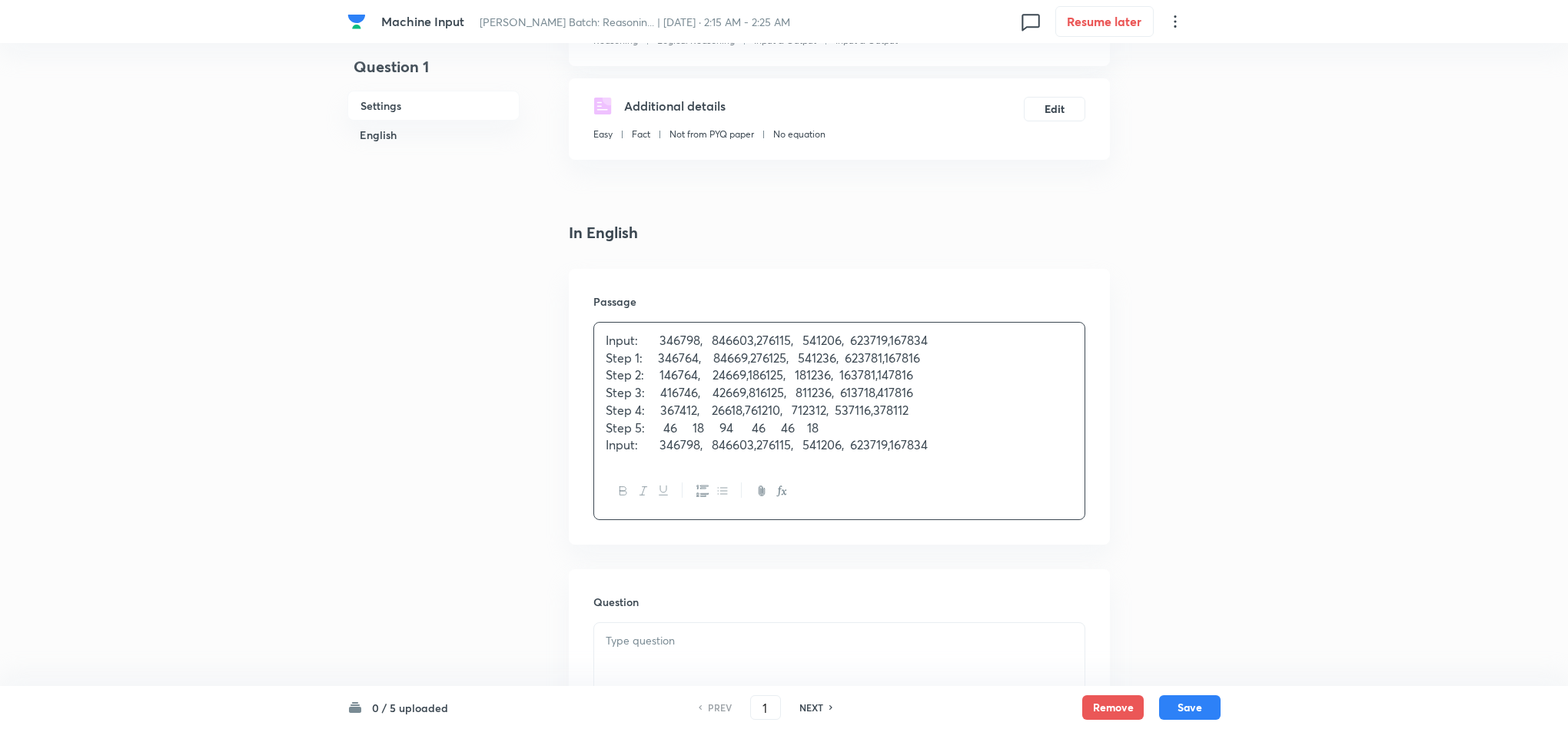
drag, startPoint x: 1144, startPoint y: 595, endPoint x: 1128, endPoint y: 595, distance: 16.0
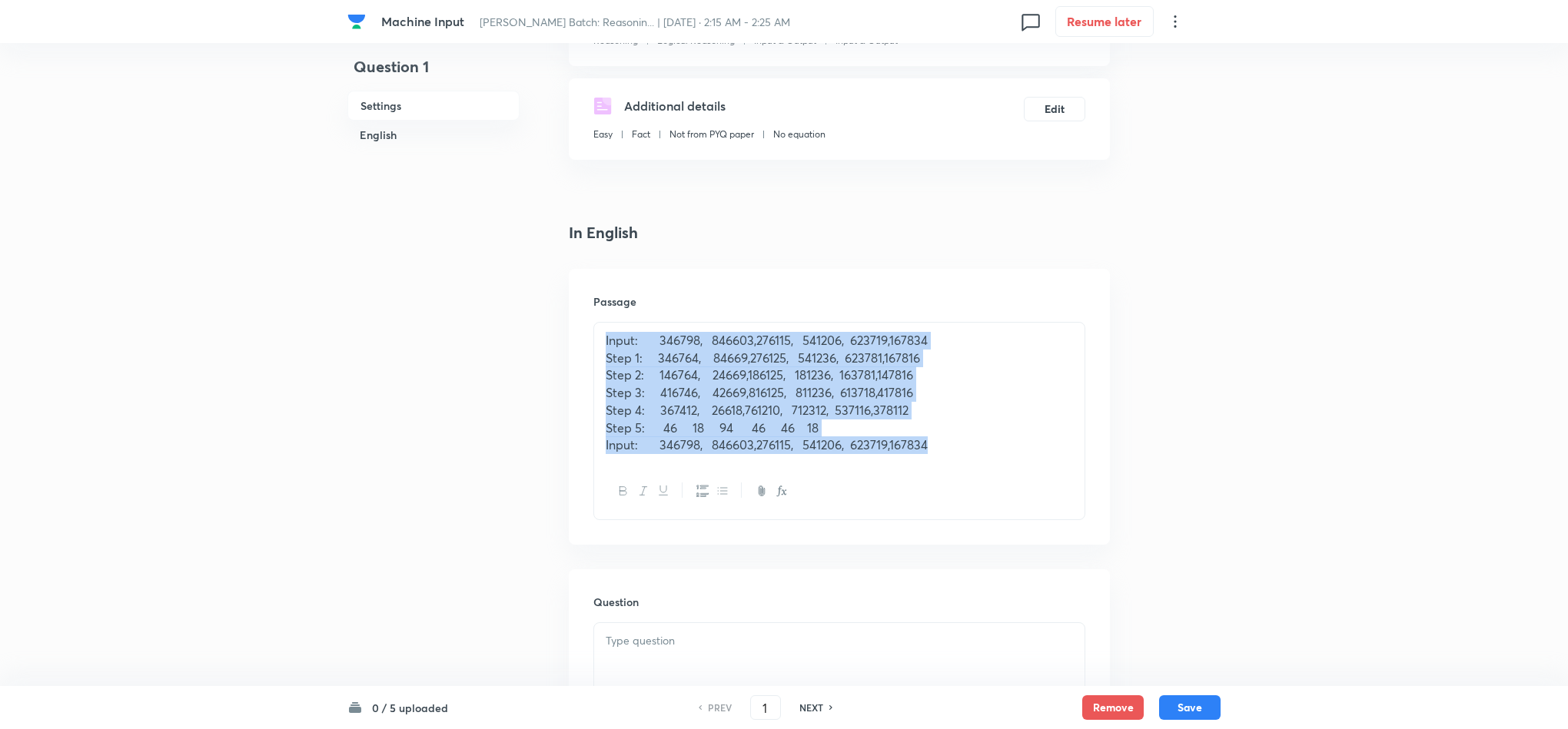
drag, startPoint x: 554, startPoint y: 312, endPoint x: 318, endPoint y: 256, distance: 242.6
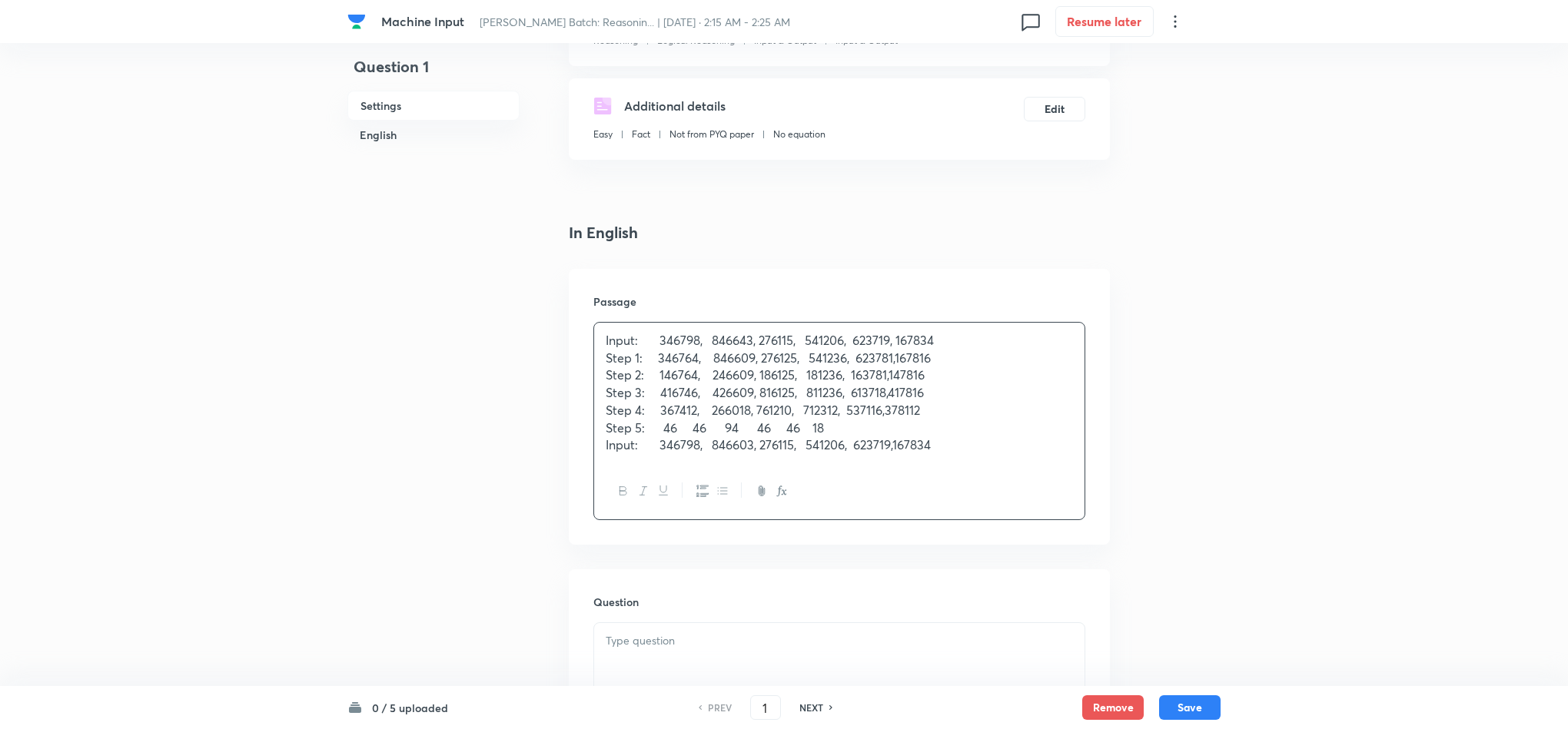
click at [690, 426] on p "Step 5: 46 46 94 46 46 18" at bounding box center [839, 428] width 468 height 17
click at [745, 427] on p "Step 5: 46 46 94 46 46 18" at bounding box center [839, 428] width 468 height 17
click at [792, 432] on p "Step 5: 46 46 94 46 46 18" at bounding box center [839, 428] width 468 height 17
click at [877, 422] on p "Step 5: 46 46 94 46 46 18" at bounding box center [839, 428] width 468 height 17
click at [897, 358] on p "Step 1: 346764, 846609, 276125, 541236, 623781,167816" at bounding box center [839, 358] width 468 height 17
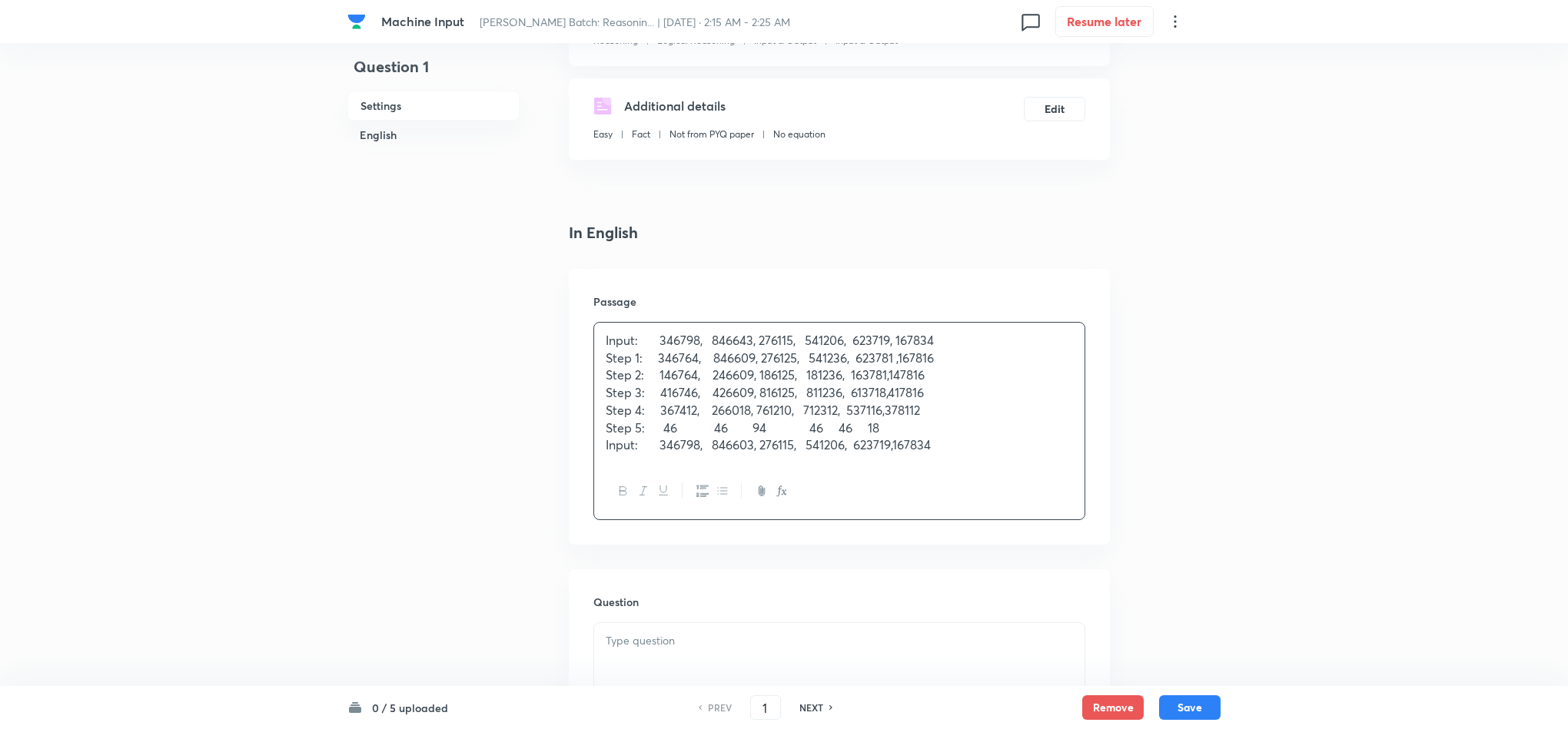
click at [895, 372] on p "Step 2: 146764, 246609, 186125, 181236, 163781,147816" at bounding box center [839, 375] width 468 height 17
click at [893, 396] on p "Step 3: 416746, 426609, 816125, 811236, 613718,417816" at bounding box center [839, 393] width 468 height 17
click at [888, 409] on p "Step 4: 367412, 266018, 761210, 712312, 537116,378112" at bounding box center [839, 410] width 468 height 17
click at [872, 424] on p "Step 5: 46 46 94 46 46 18" at bounding box center [839, 428] width 468 height 17
click at [897, 445] on p "Input: 346798, 846603, 276115, 541206, 623719,167834" at bounding box center [839, 445] width 468 height 17
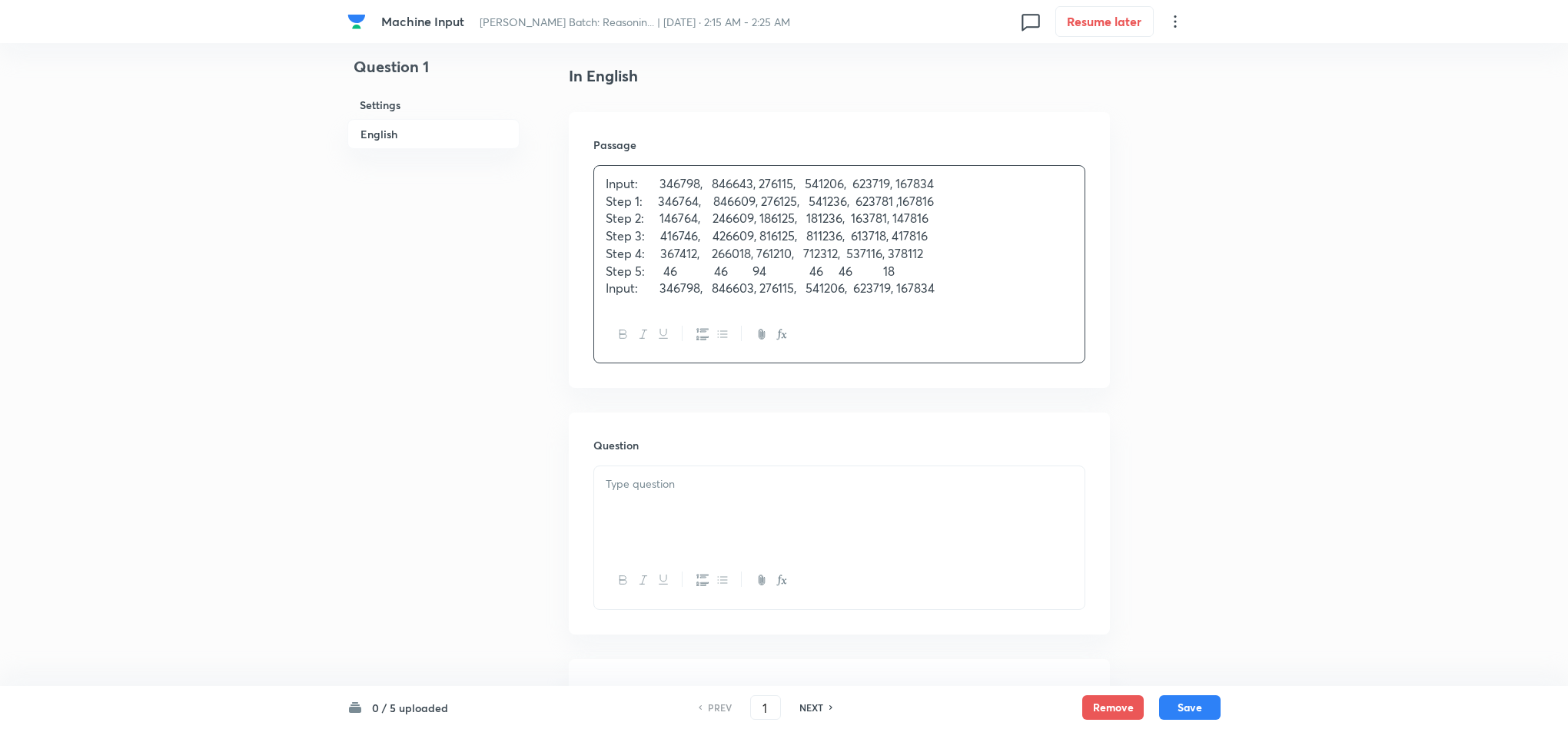
scroll to position [461, 0]
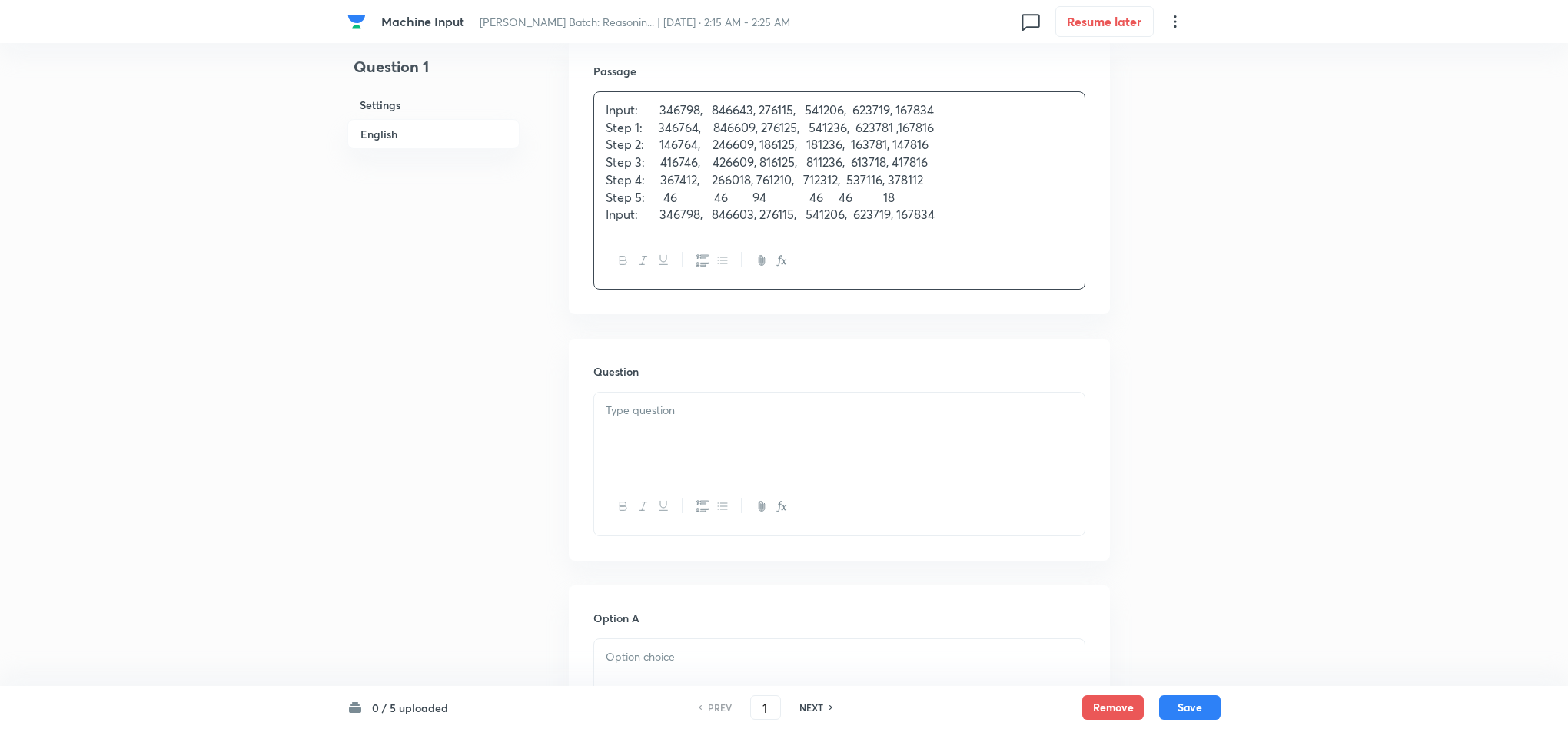
click at [631, 444] on div at bounding box center [839, 435] width 490 height 86
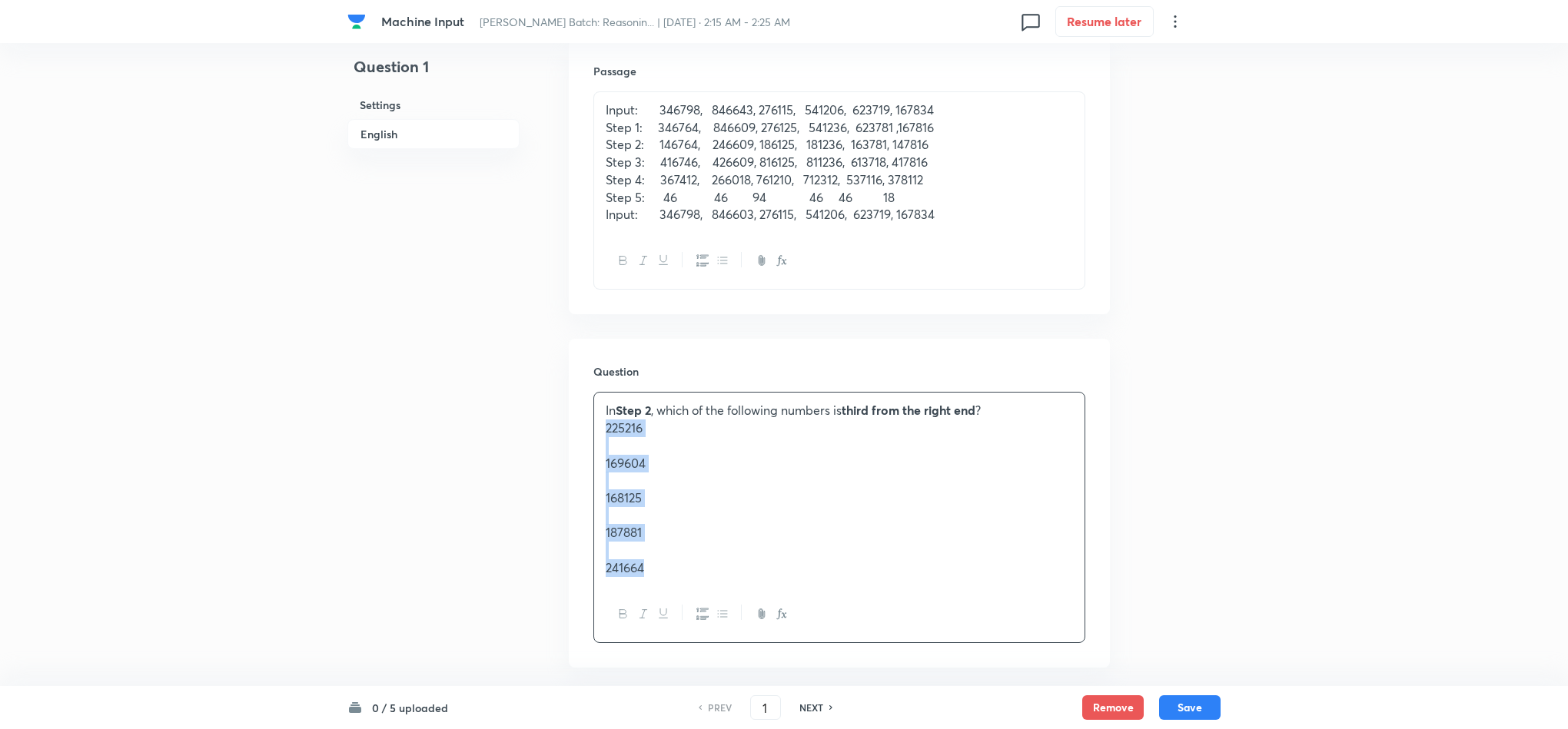
drag, startPoint x: 604, startPoint y: 434, endPoint x: 699, endPoint y: 606, distance: 196.5
click at [699, 606] on div "In Step 2 , which of the following numbers is third from the right end ? 225216…" at bounding box center [839, 517] width 492 height 251
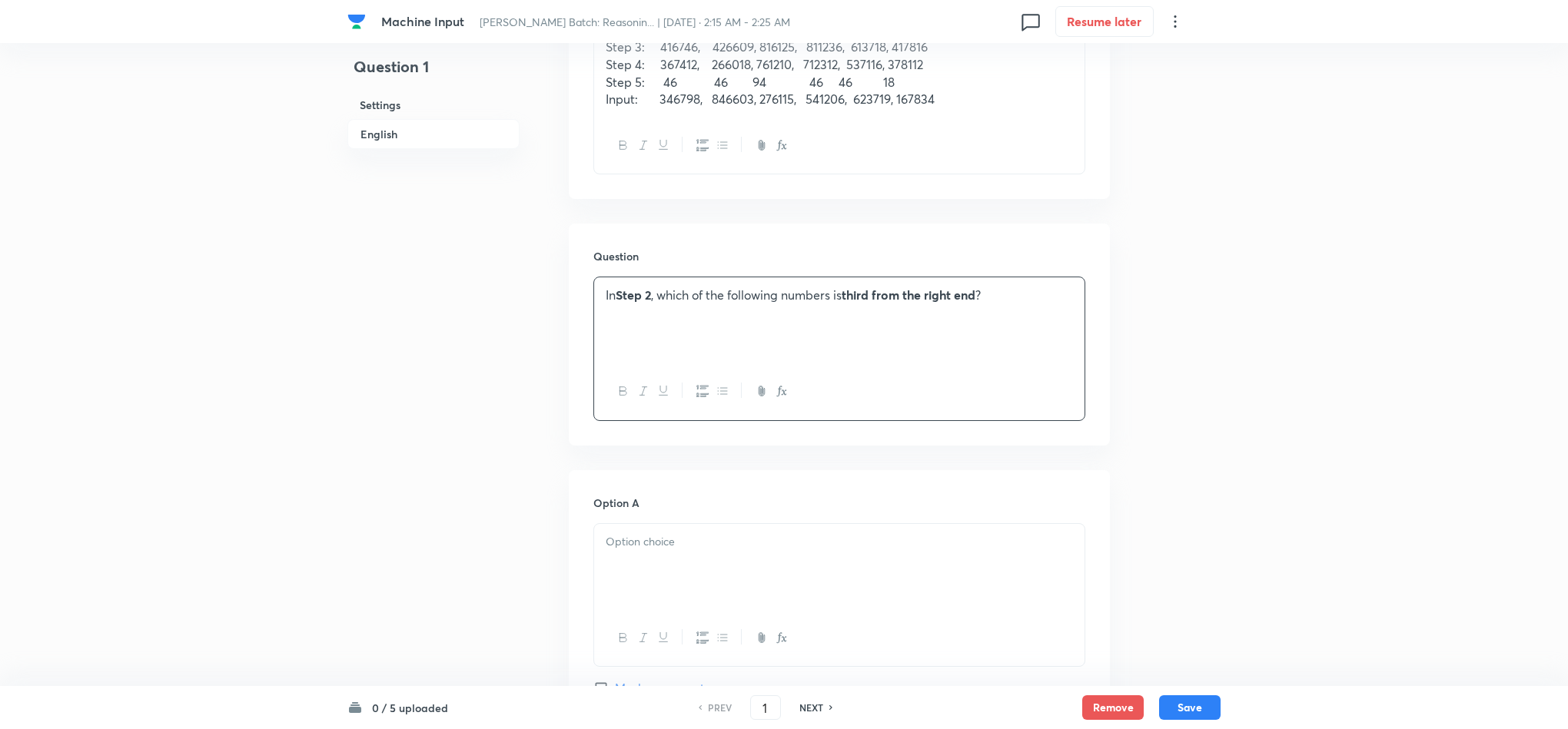
click at [623, 550] on p at bounding box center [839, 542] width 468 height 17
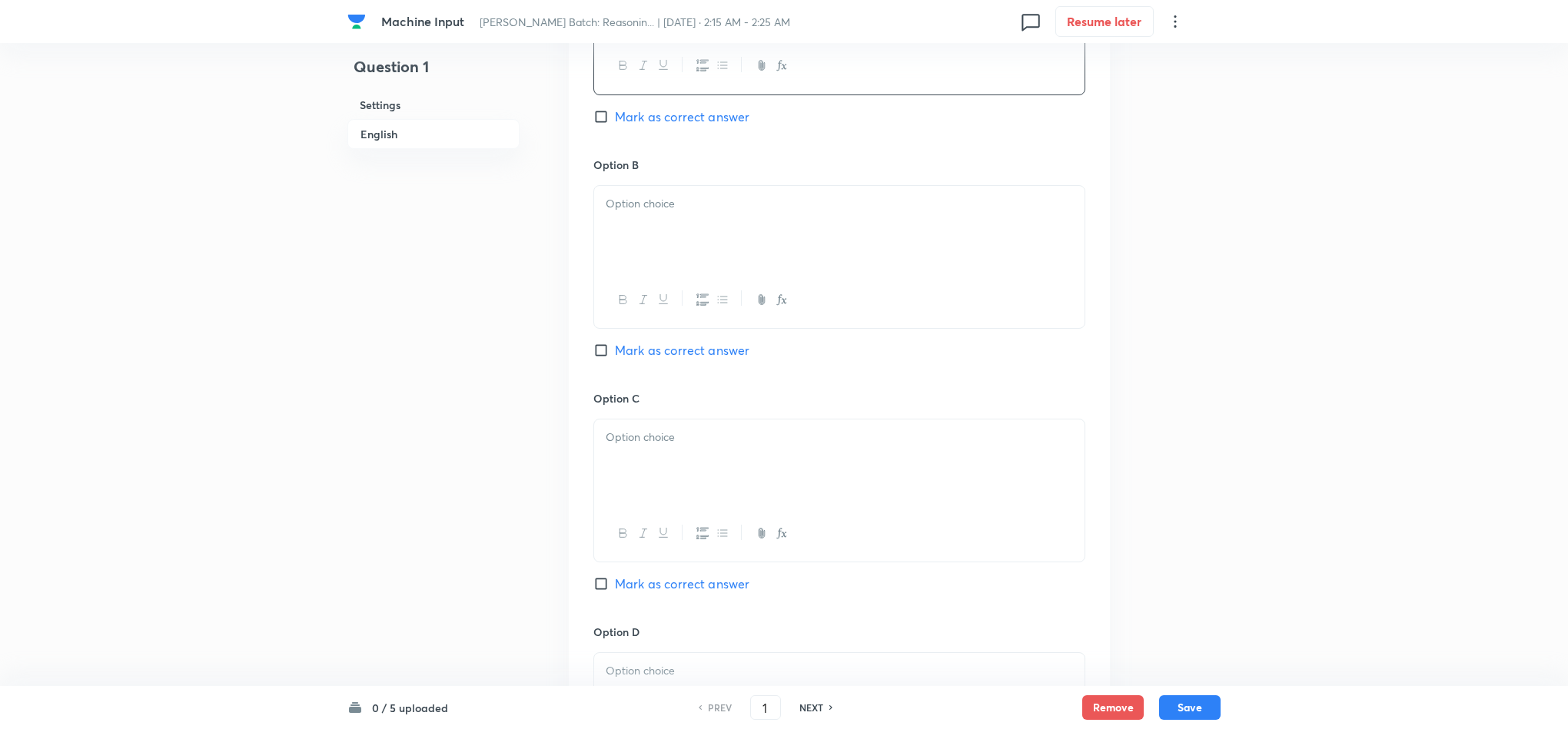
drag, startPoint x: 612, startPoint y: 576, endPoint x: 838, endPoint y: 763, distance: 293.3
click at [838, 728] on html "Machine Input [PERSON_NAME] Batch: Reasonin... | [DATE] · 2:15 AM - 2:25 AM 0 R…" at bounding box center [784, 115] width 1568 height 2705
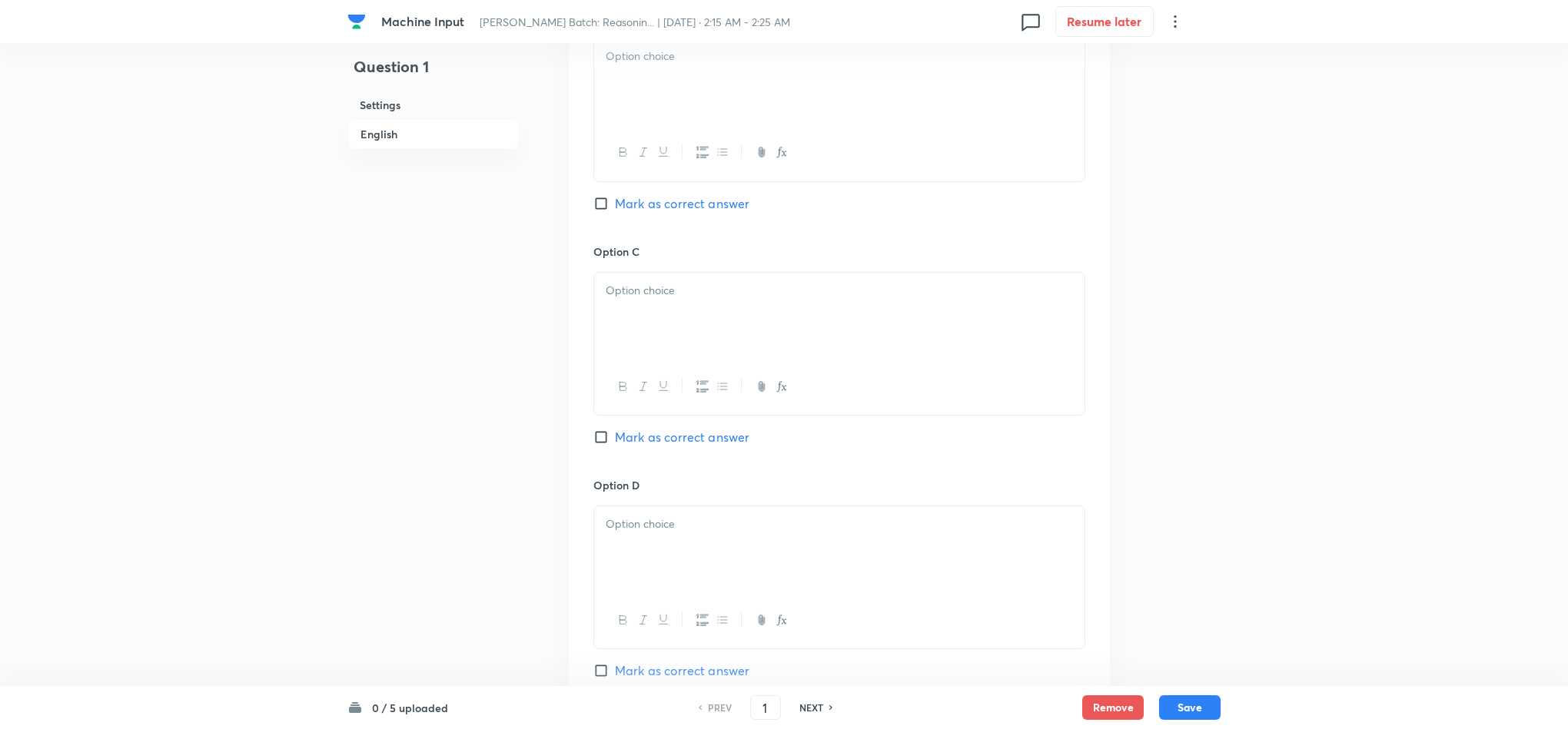
click at [621, 167] on div at bounding box center [839, 152] width 490 height 56
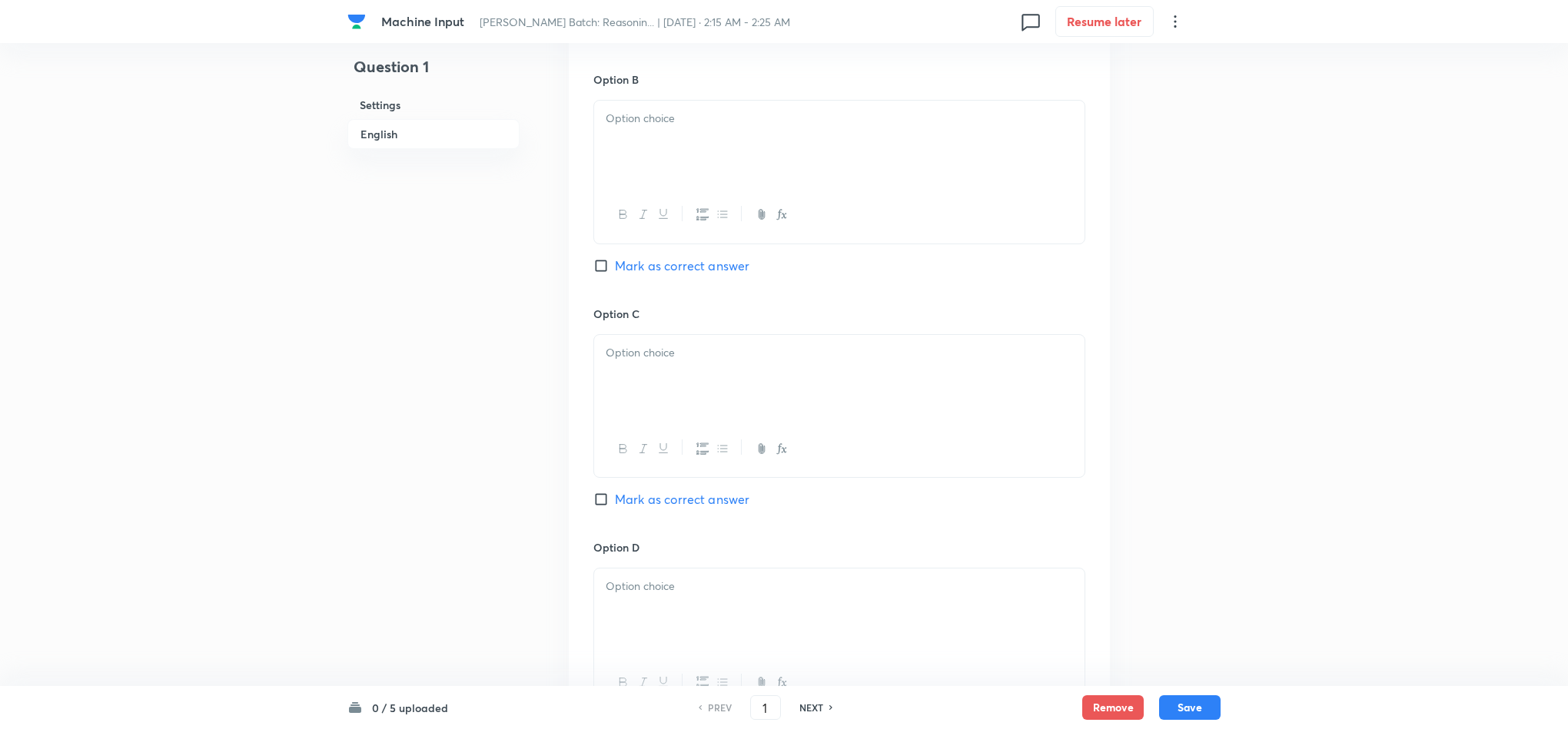
scroll to position [1180, 0]
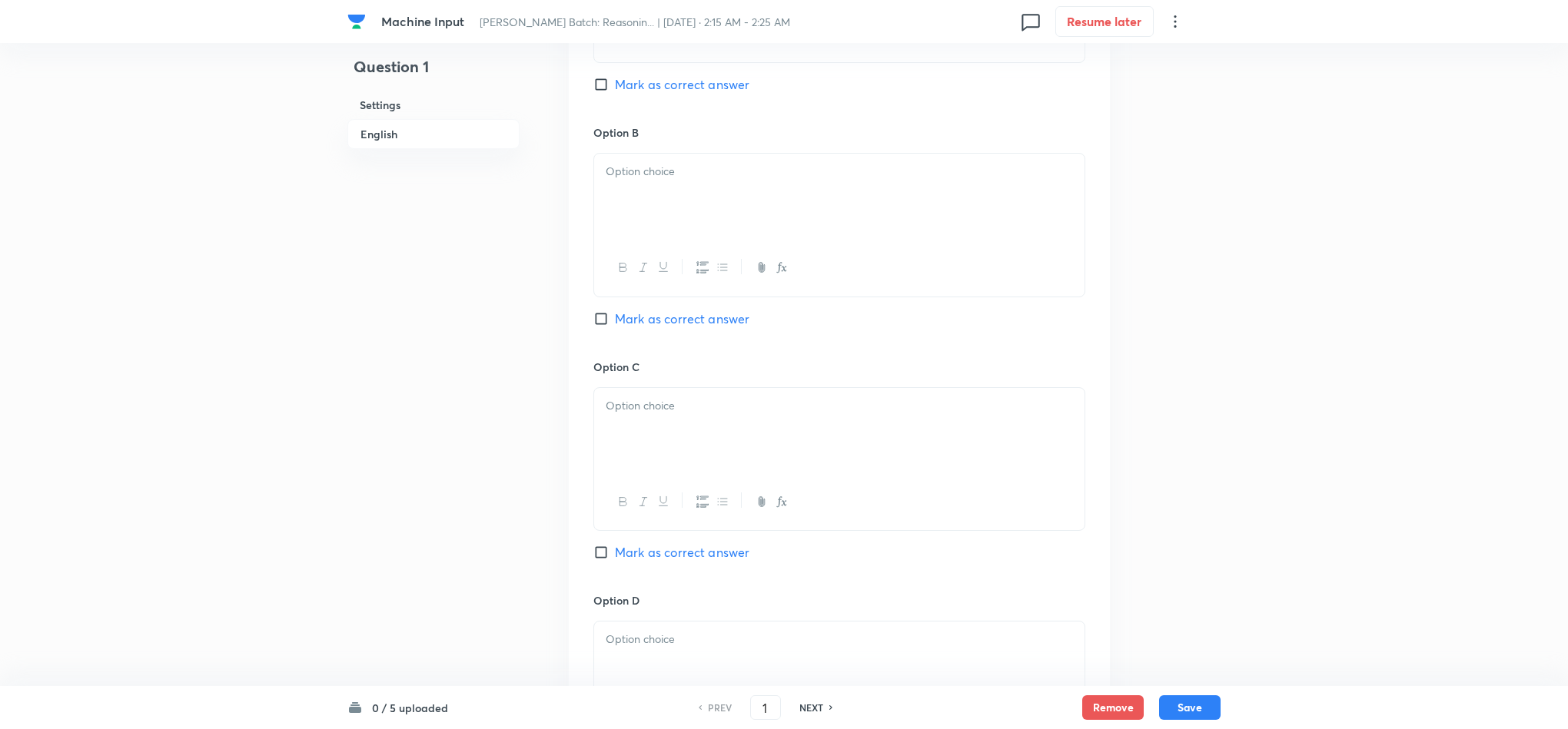
click at [615, 217] on div at bounding box center [839, 196] width 490 height 86
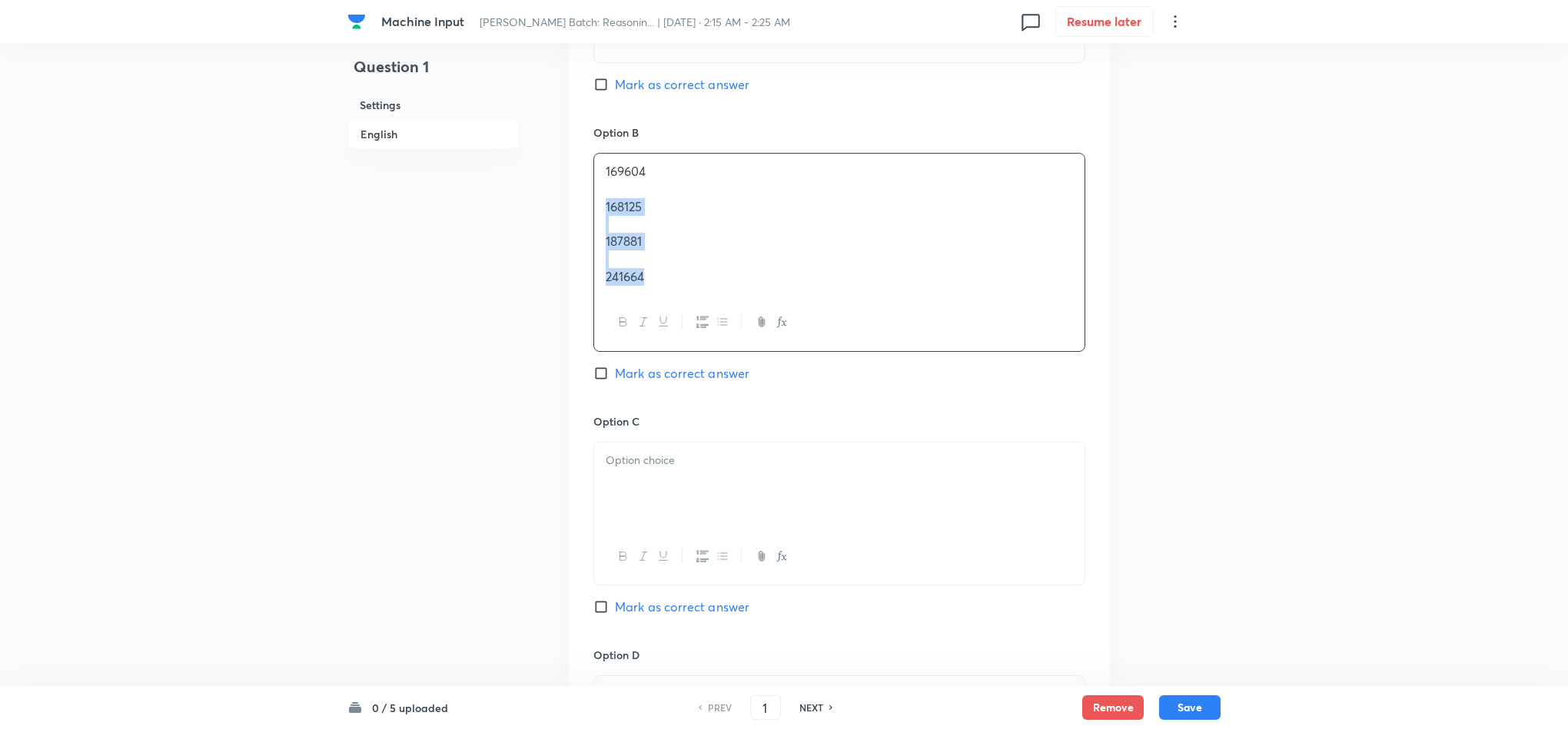
drag, startPoint x: 602, startPoint y: 202, endPoint x: 710, endPoint y: 454, distance: 274.2
click at [754, 383] on div "Option B 169604 168125 187881 241664 [PERSON_NAME] as correct answer" at bounding box center [839, 268] width 492 height 288
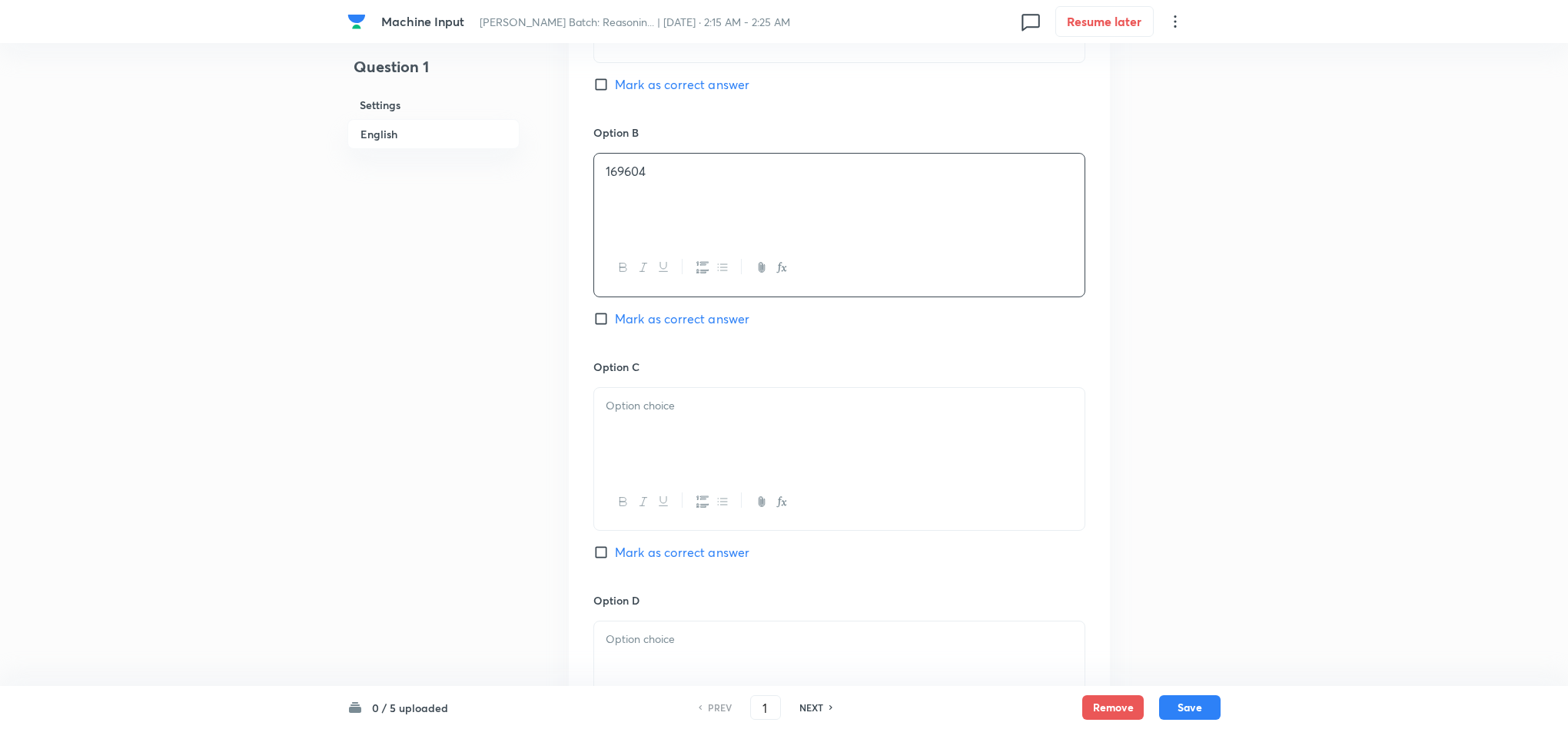
click at [632, 457] on div at bounding box center [839, 431] width 490 height 86
drag, startPoint x: 600, startPoint y: 431, endPoint x: 726, endPoint y: 512, distance: 149.8
click at [703, 507] on div "168125 187881 241664" at bounding box center [839, 469] width 492 height 164
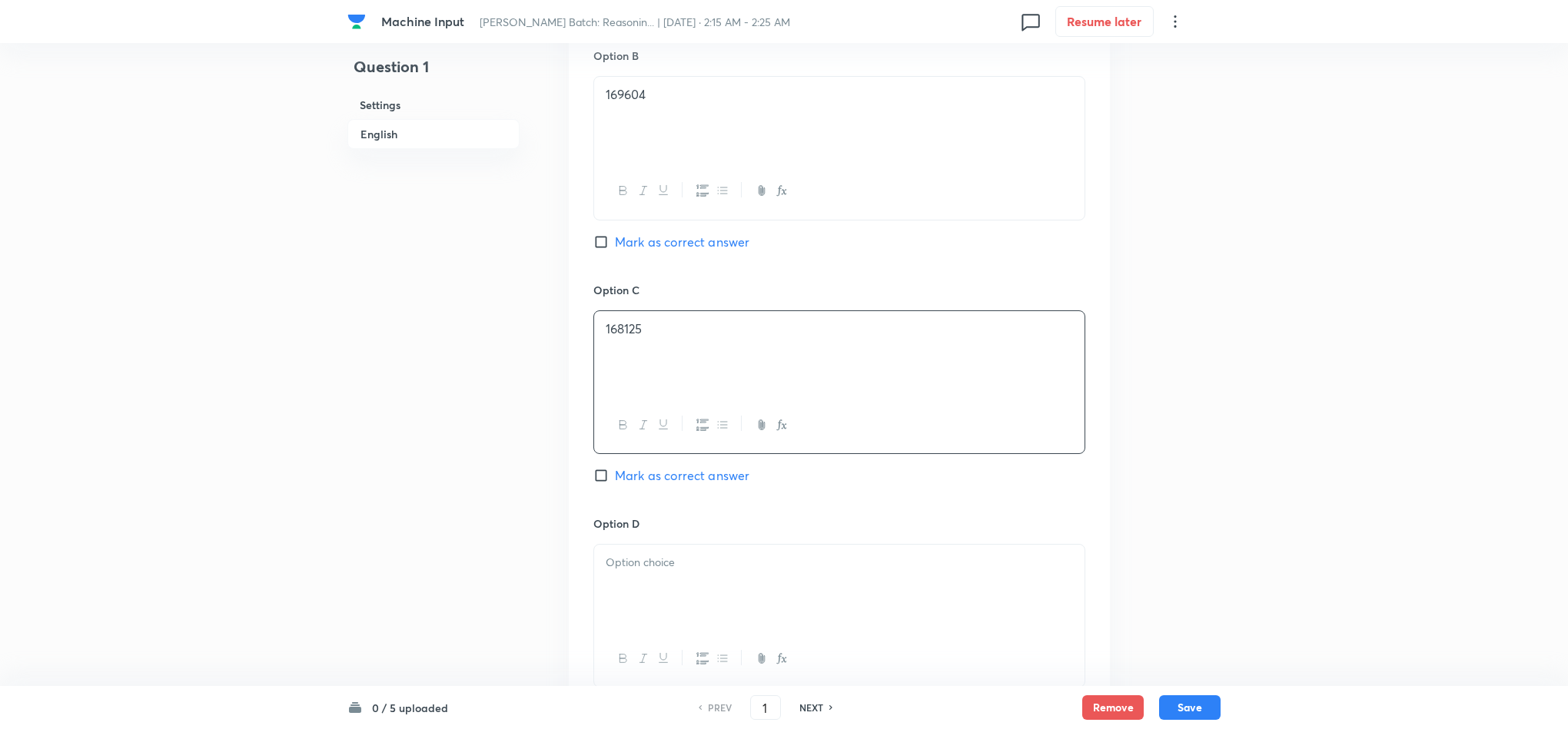
scroll to position [1295, 0]
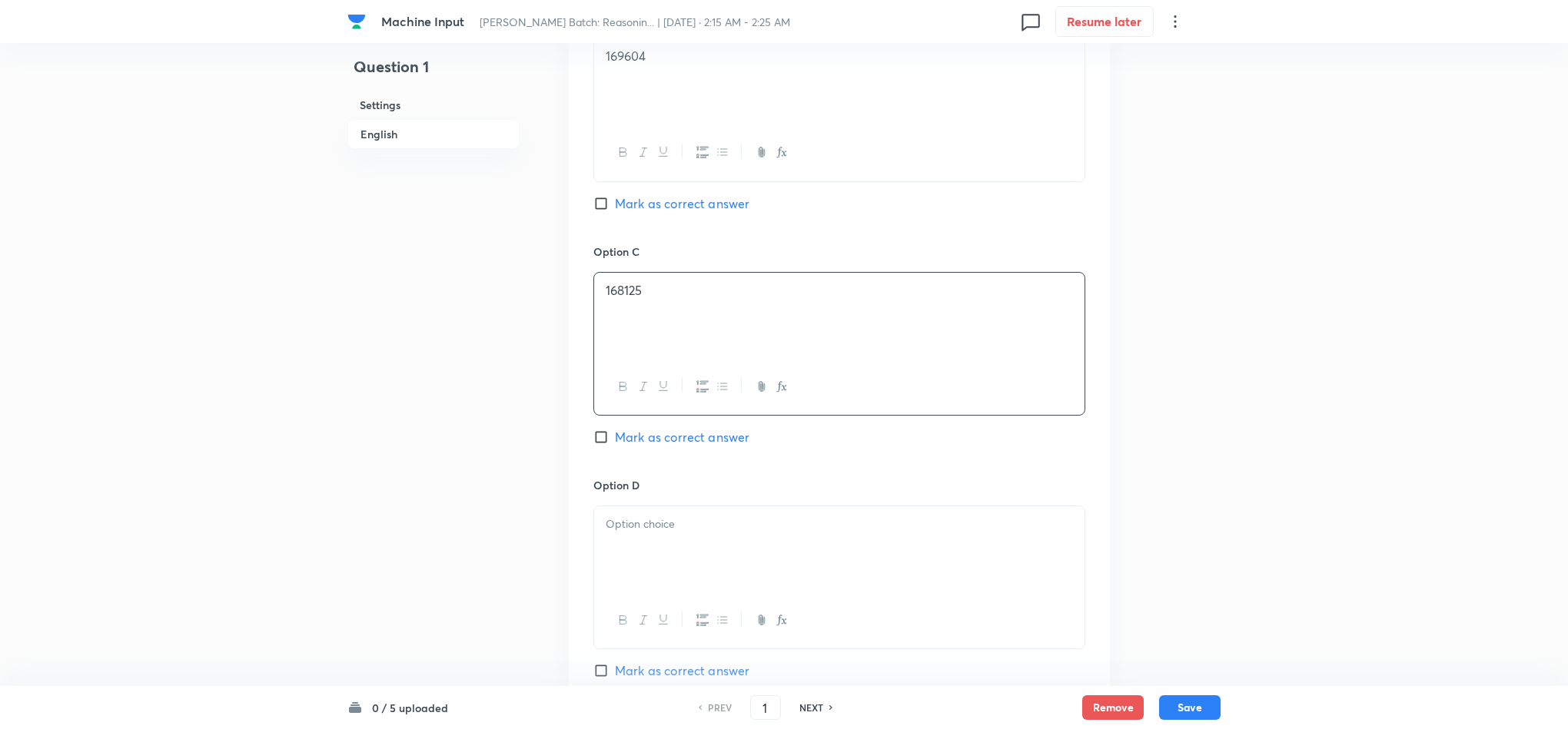
click at [618, 539] on div at bounding box center [839, 549] width 490 height 86
drag, startPoint x: 608, startPoint y: 553, endPoint x: 773, endPoint y: 628, distance: 181.2
click at [747, 592] on div "187881 241664" at bounding box center [839, 549] width 490 height 86
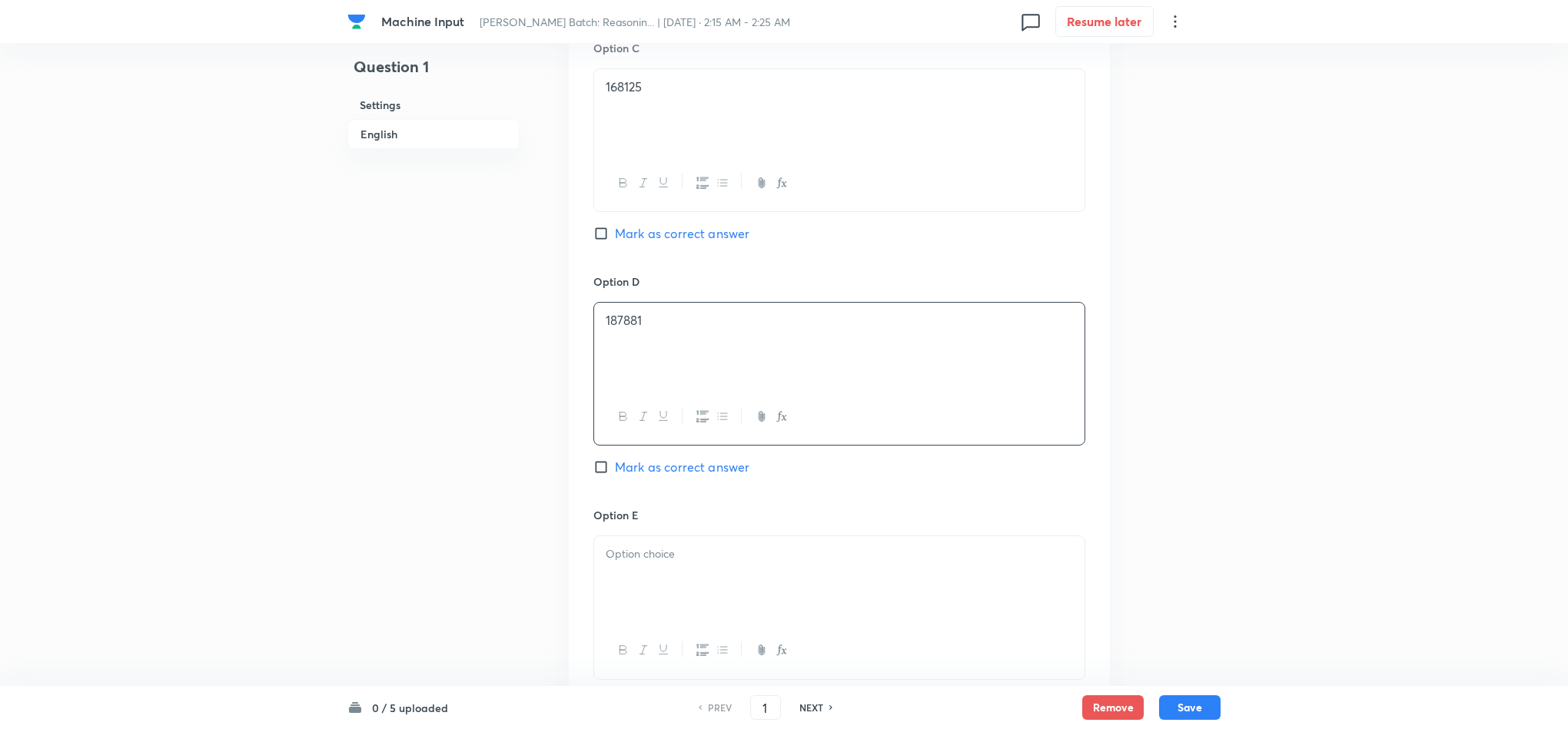
scroll to position [1525, 0]
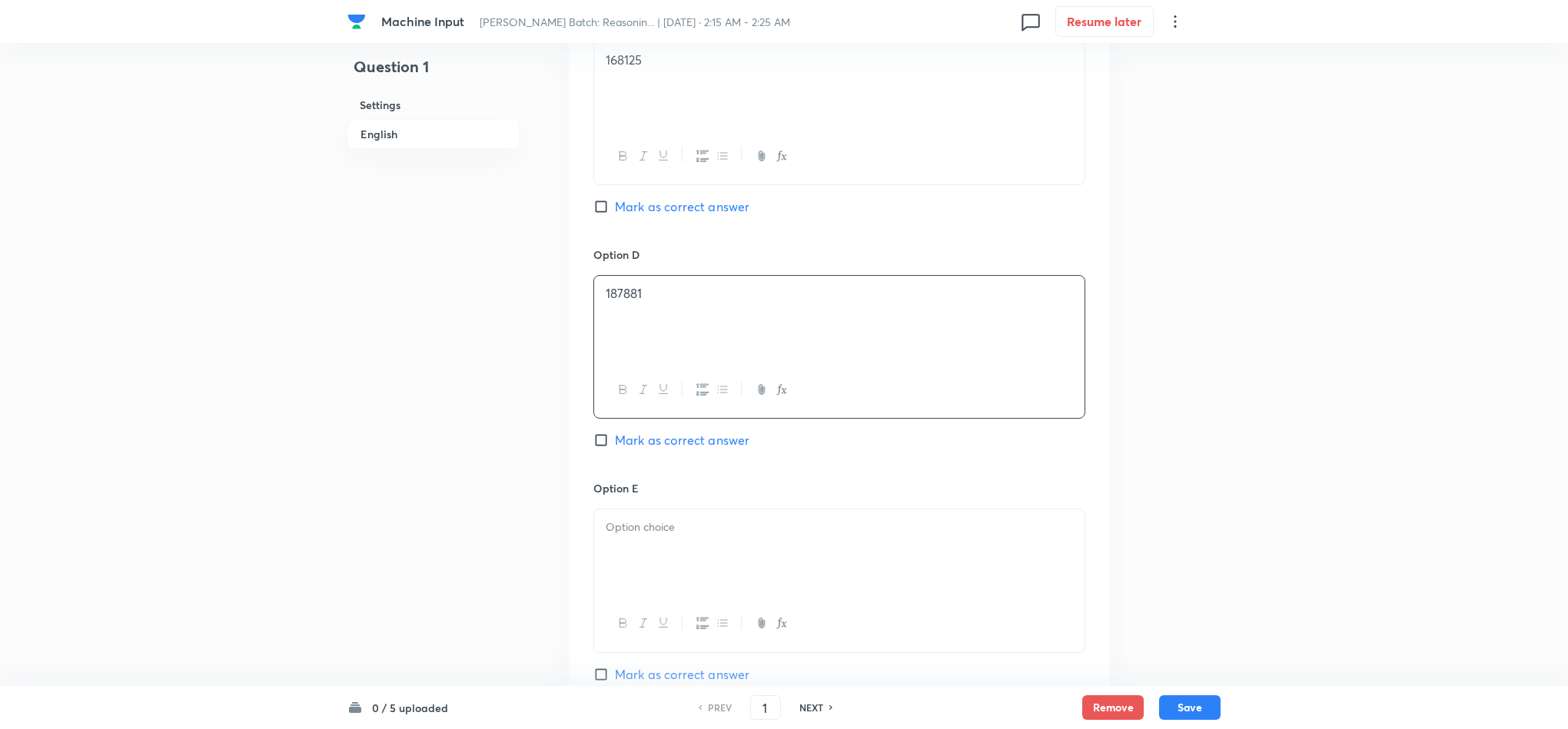
click at [631, 562] on div at bounding box center [839, 552] width 490 height 86
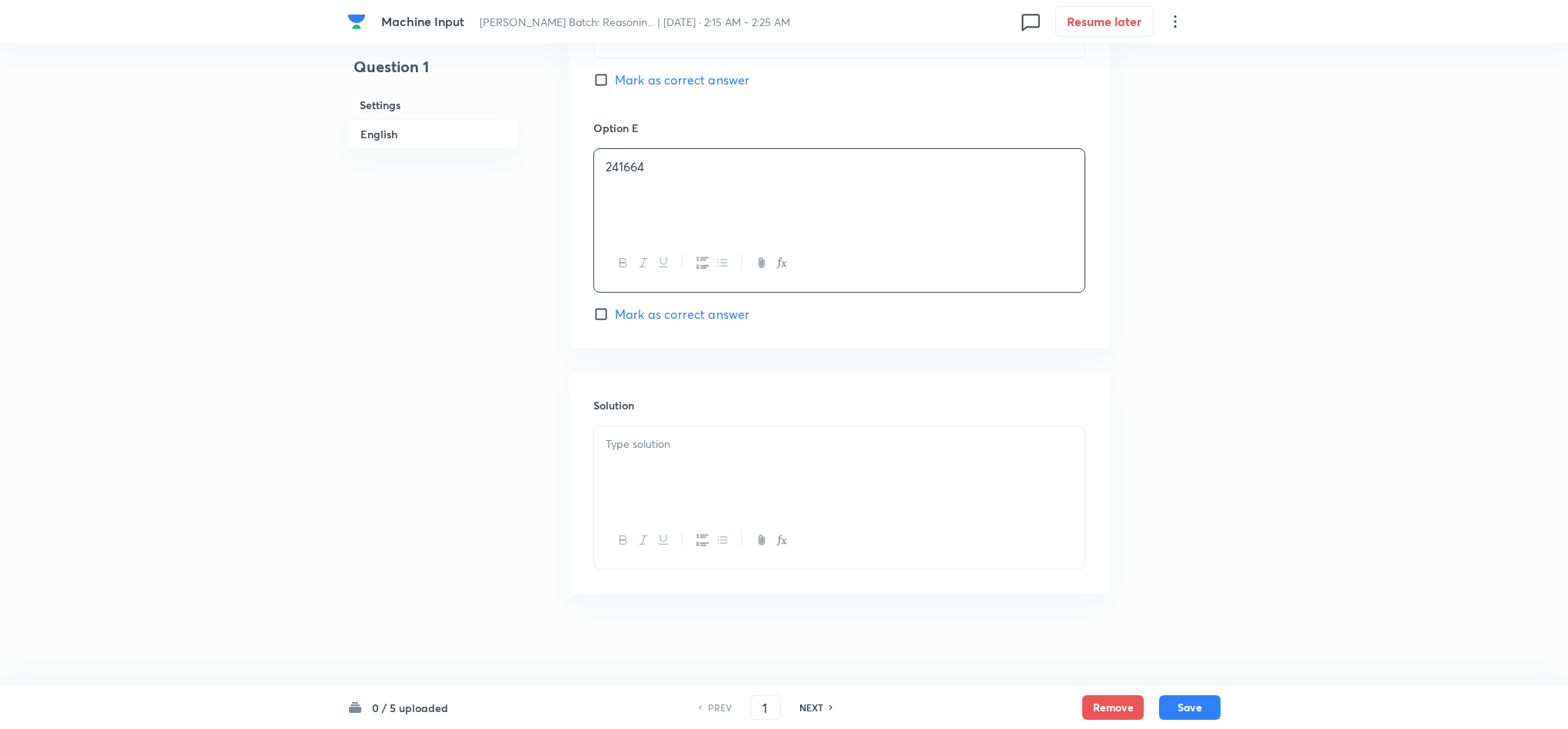
scroll to position [1890, 0]
click at [686, 466] on div at bounding box center [839, 469] width 490 height 86
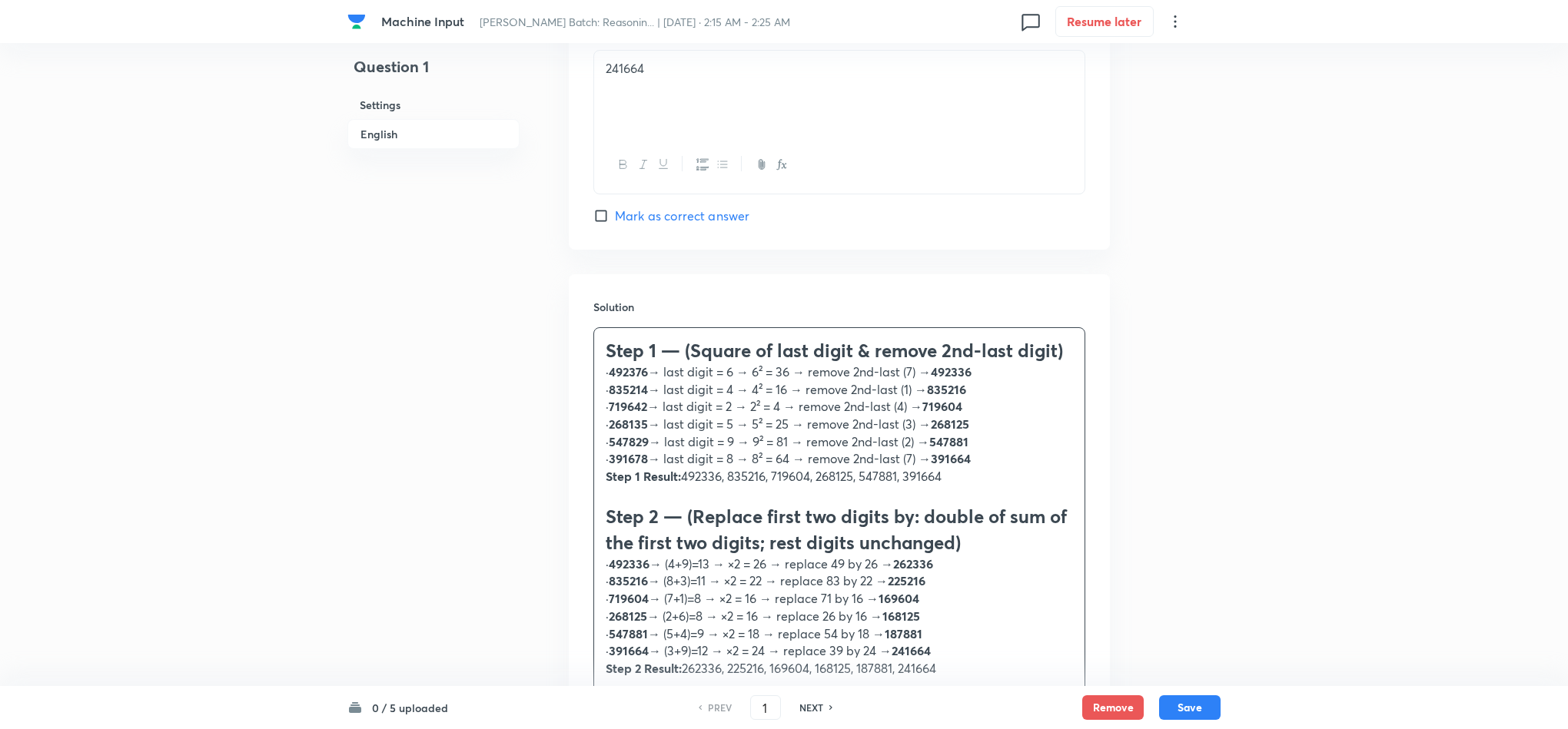
scroll to position [1958, 0]
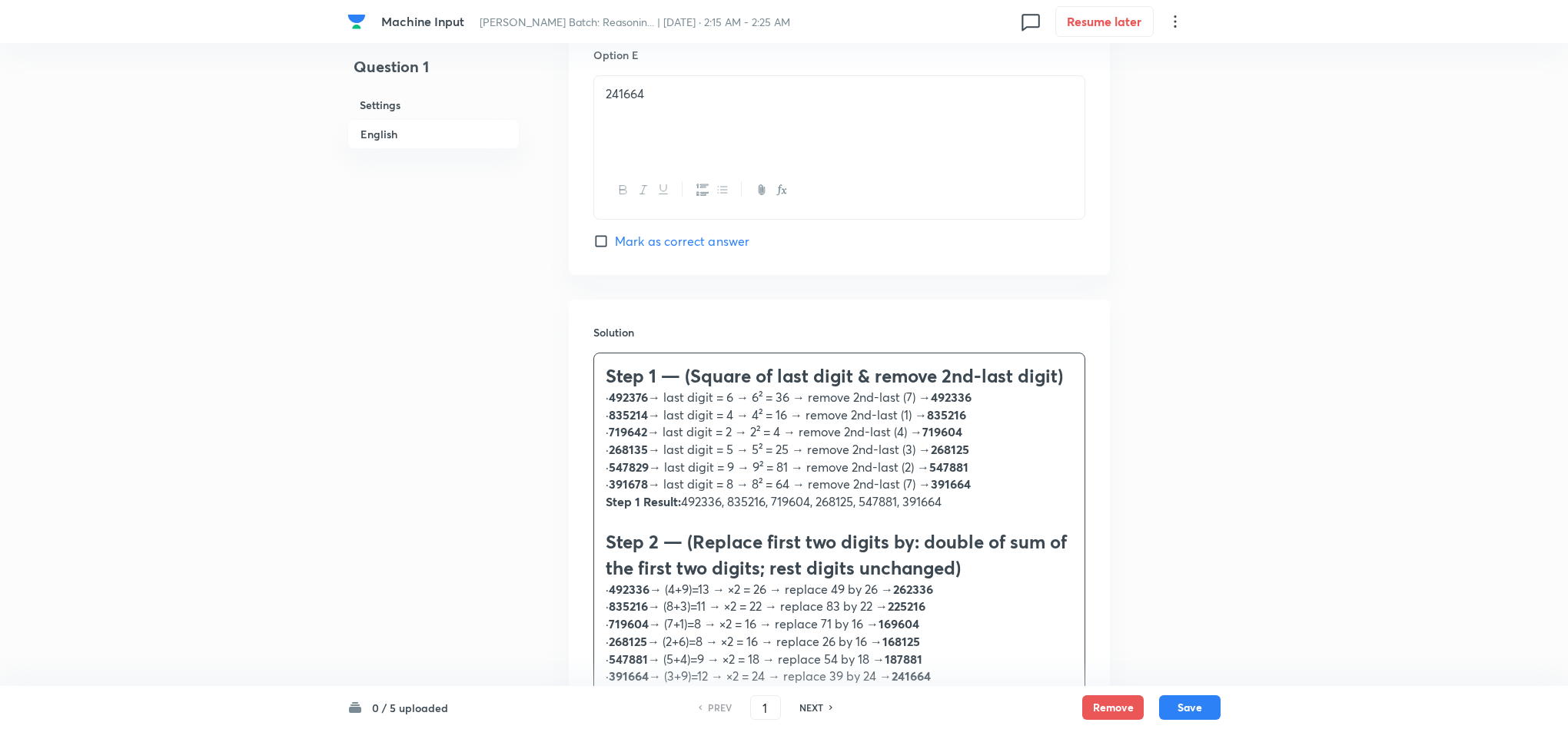
drag, startPoint x: 613, startPoint y: 373, endPoint x: 621, endPoint y: 376, distance: 8.5
click at [613, 373] on h2 "Step 1 — (Square of last digit & remove 2nd-last digit)" at bounding box center [839, 376] width 468 height 26
drag, startPoint x: 608, startPoint y: 376, endPoint x: 637, endPoint y: 381, distance: 29.4
click at [609, 376] on h2 "Step 1 — (Square of last digit & remove 2nd-last digit)" at bounding box center [839, 376] width 468 height 26
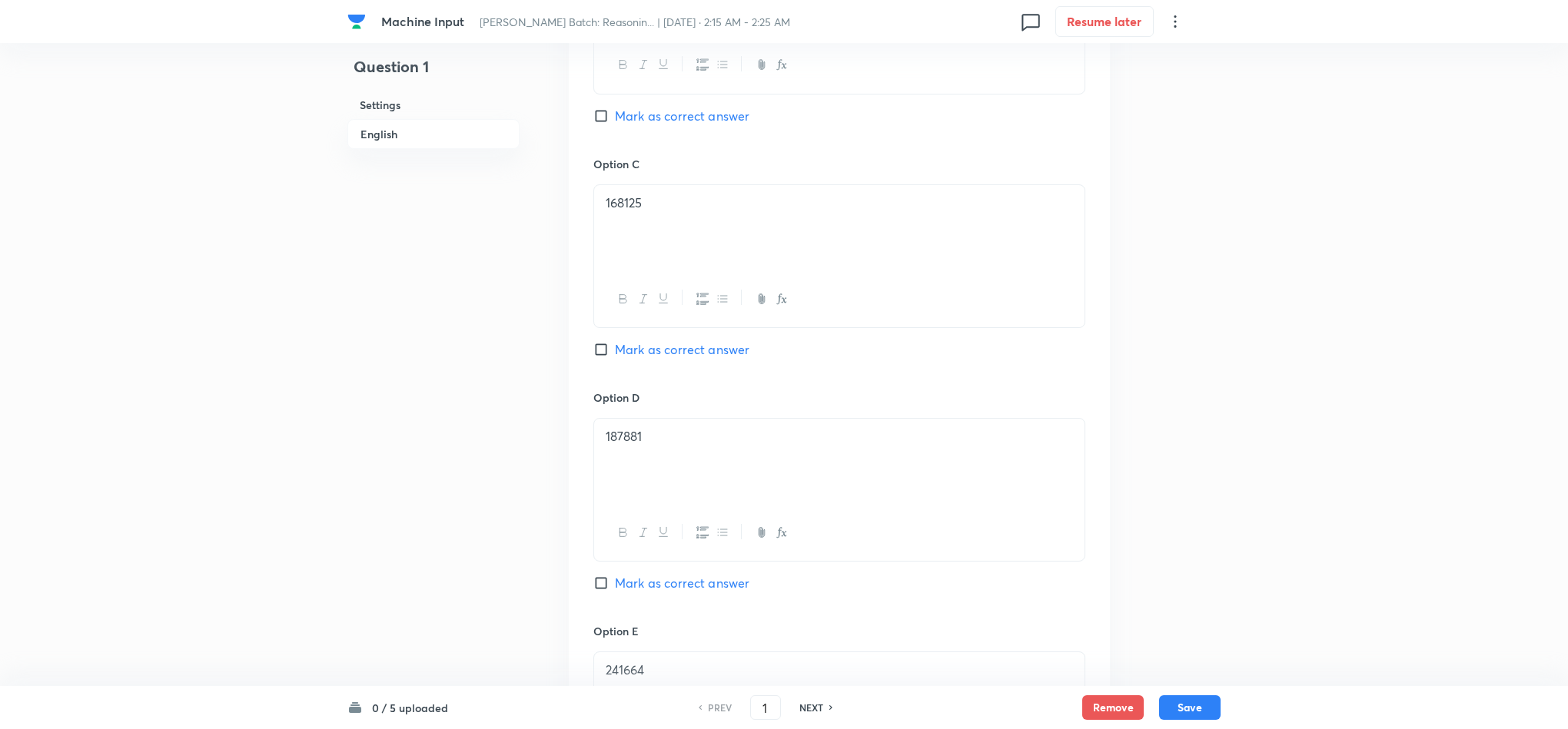
scroll to position [1369, 0]
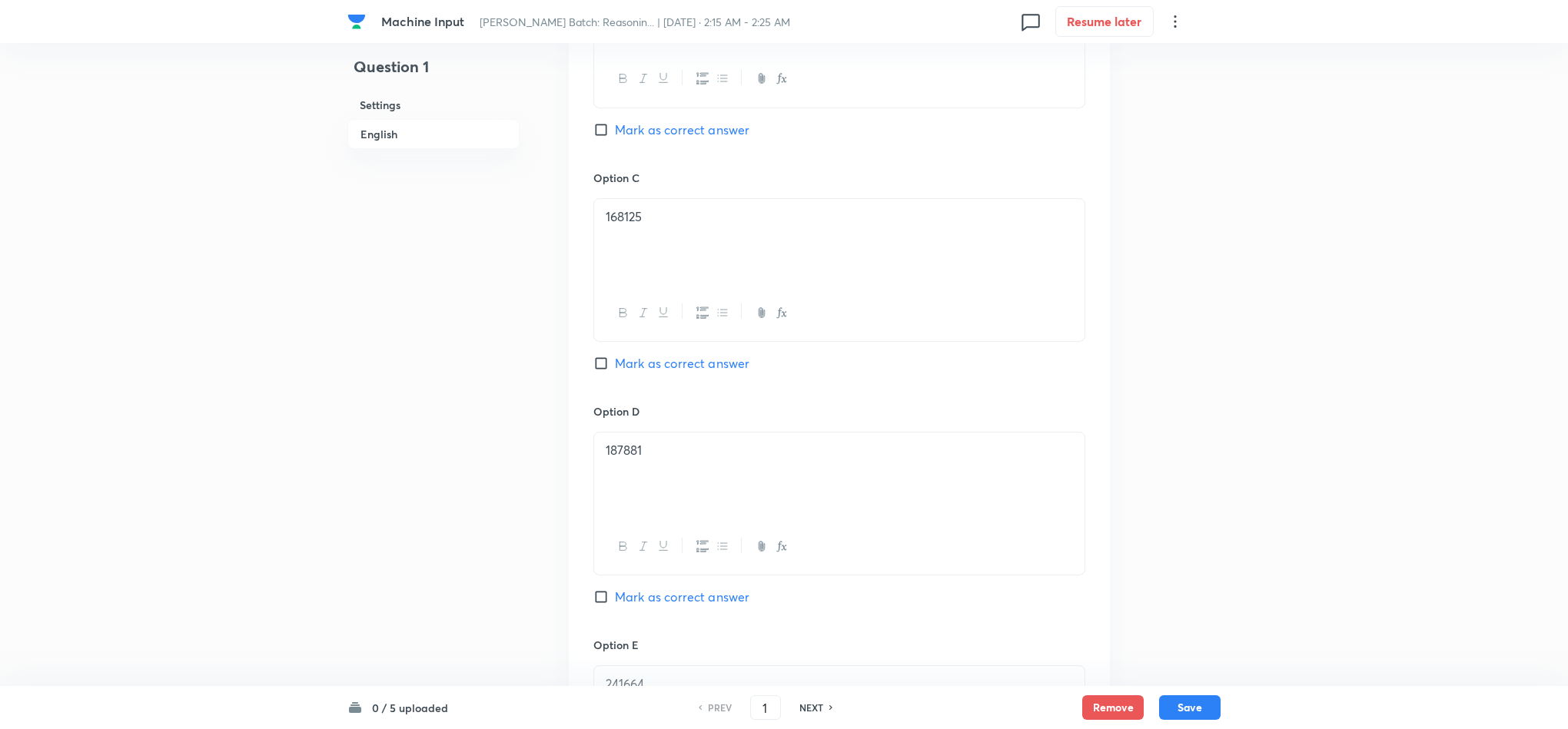
drag, startPoint x: 623, startPoint y: 364, endPoint x: 634, endPoint y: 367, distance: 11.4
click at [623, 364] on span "Mark as correct answer" at bounding box center [682, 363] width 134 height 18
click at [615, 364] on input "Mark as correct answer" at bounding box center [604, 363] width 21 height 15
checkbox input "true"
click at [1184, 703] on button "Save" at bounding box center [1190, 705] width 62 height 25
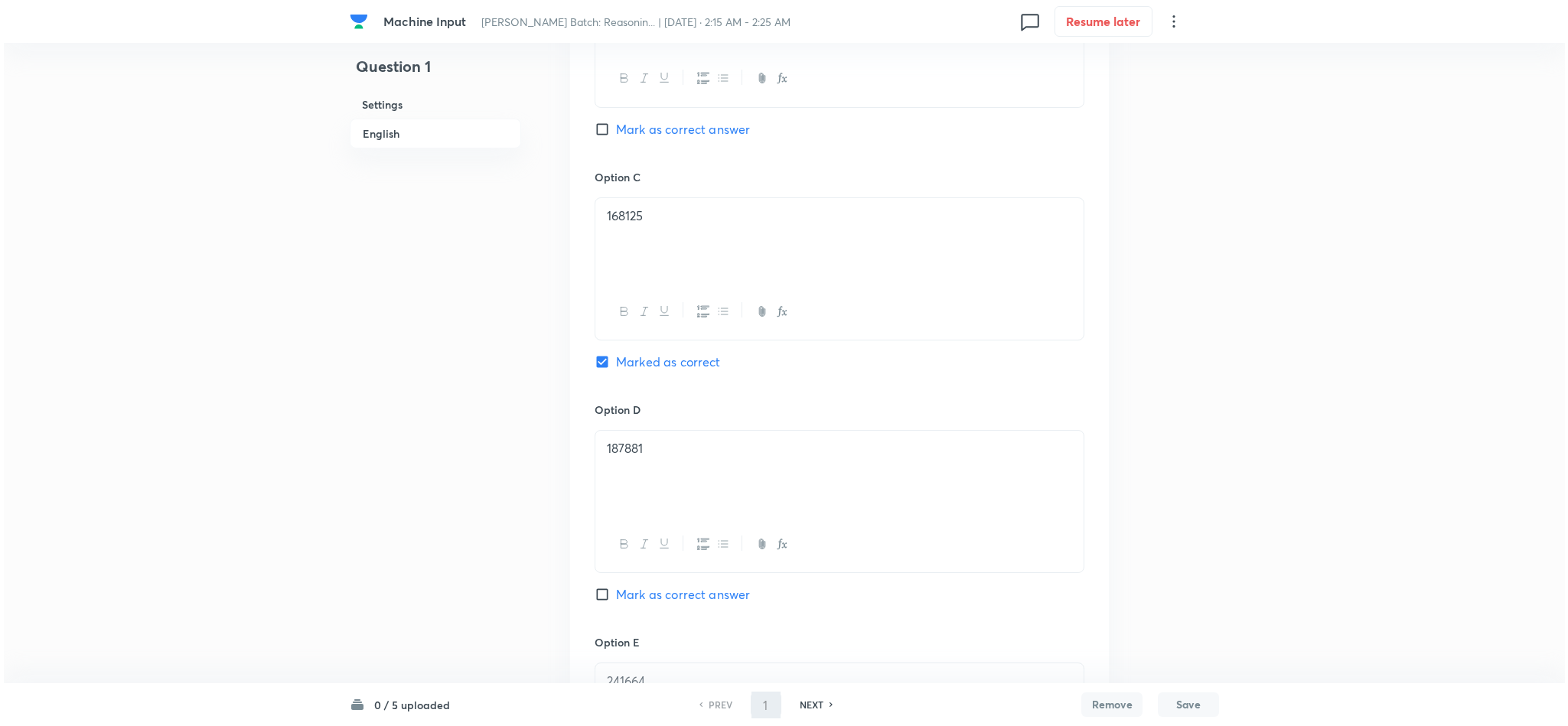
scroll to position [0, 0]
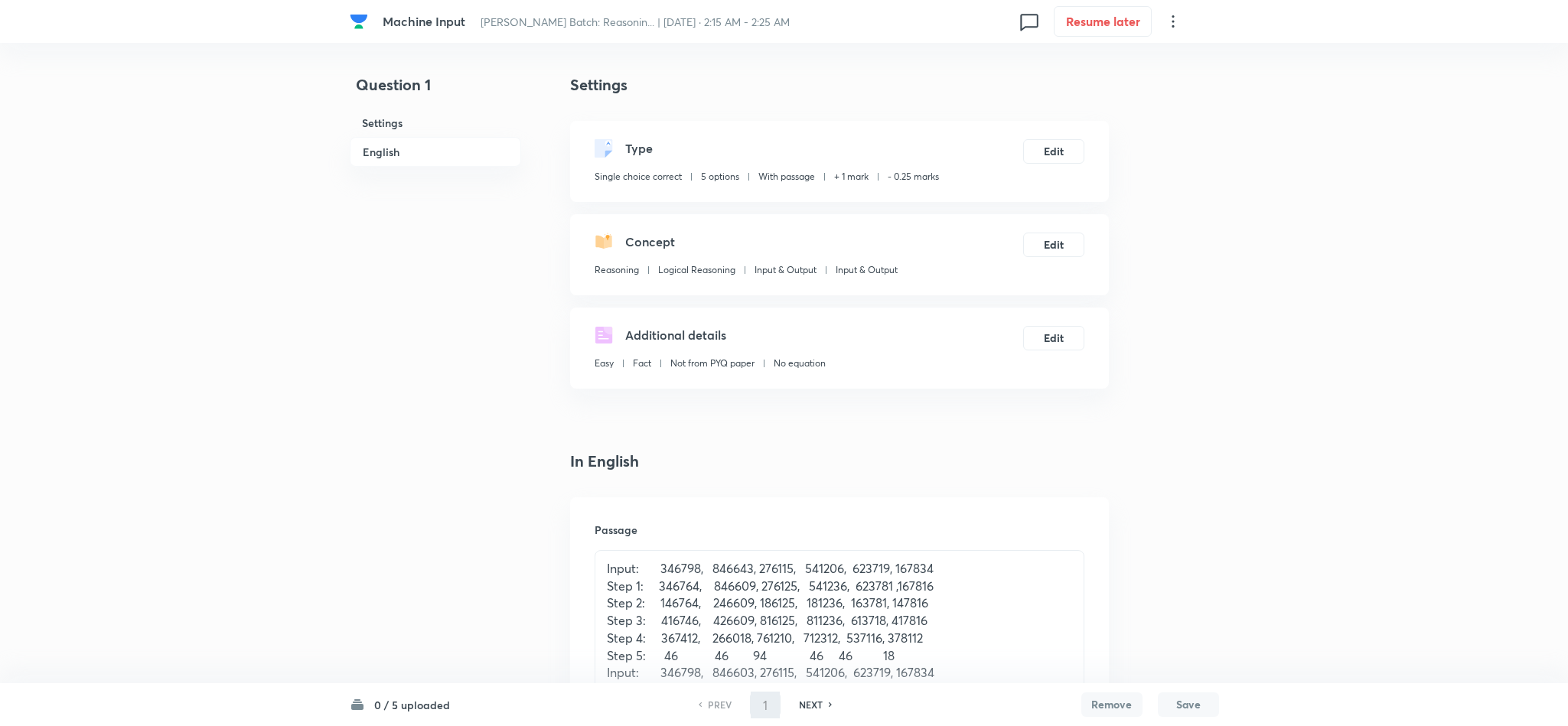
type input "2"
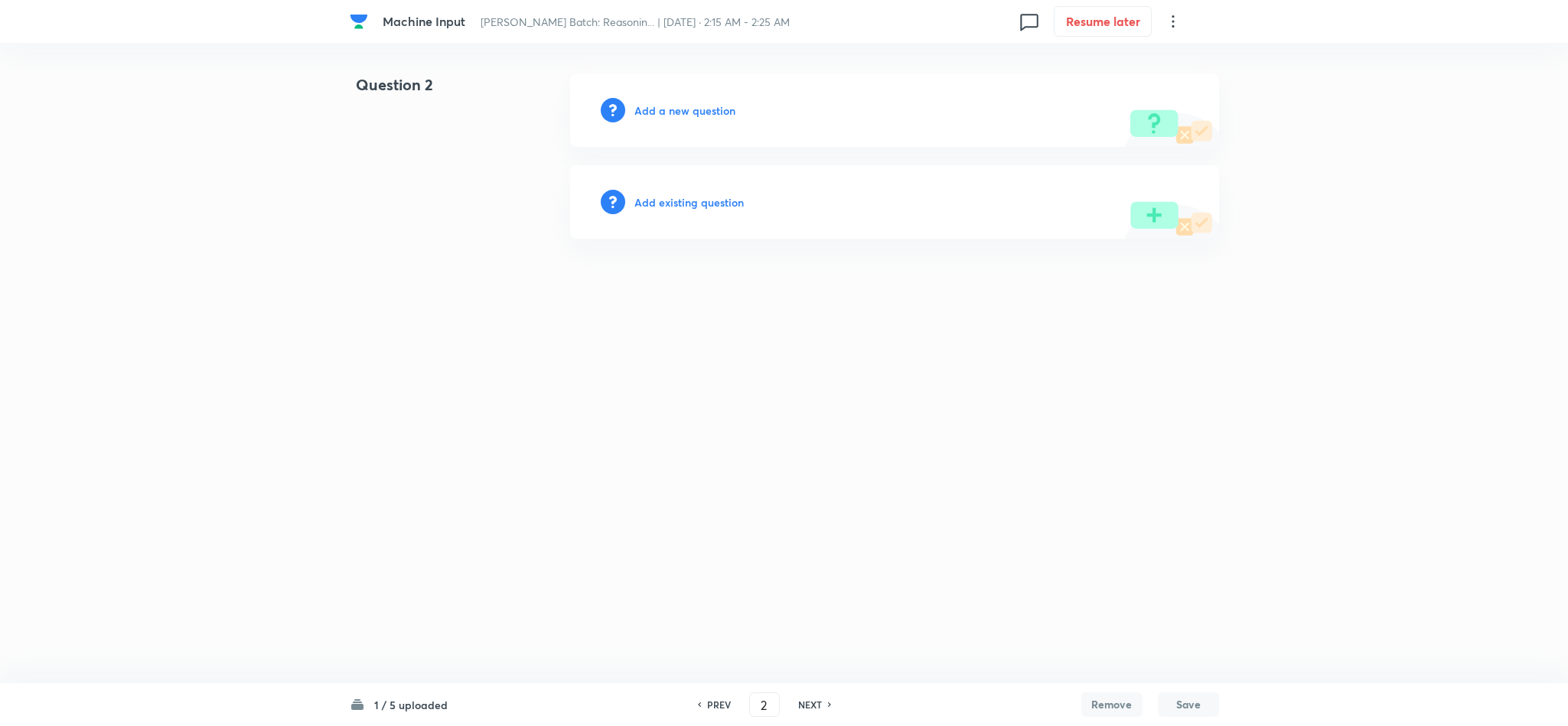
click at [682, 116] on h6 "Add a new question" at bounding box center [684, 110] width 101 height 16
click at [682, 116] on h6 "Choose a question type" at bounding box center [693, 110] width 118 height 16
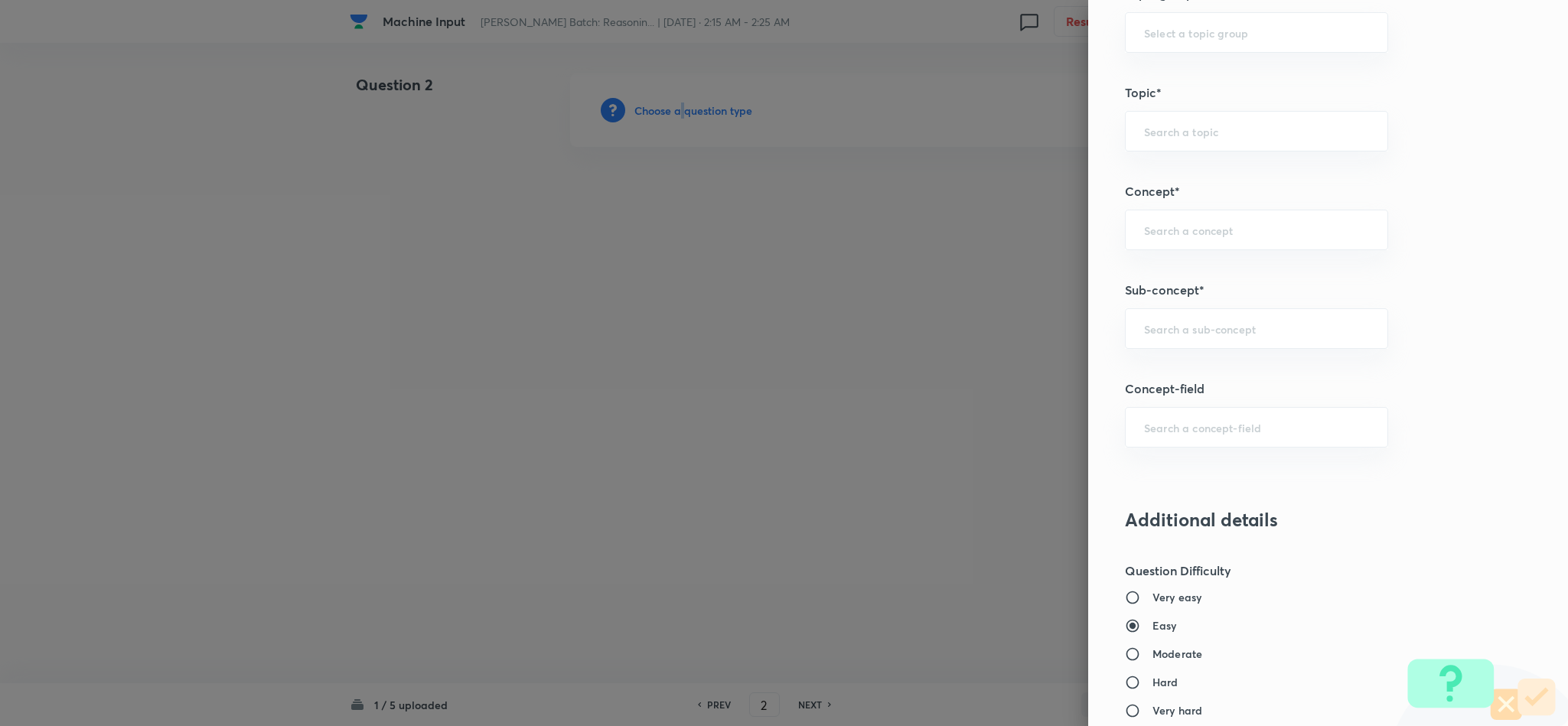
scroll to position [688, 0]
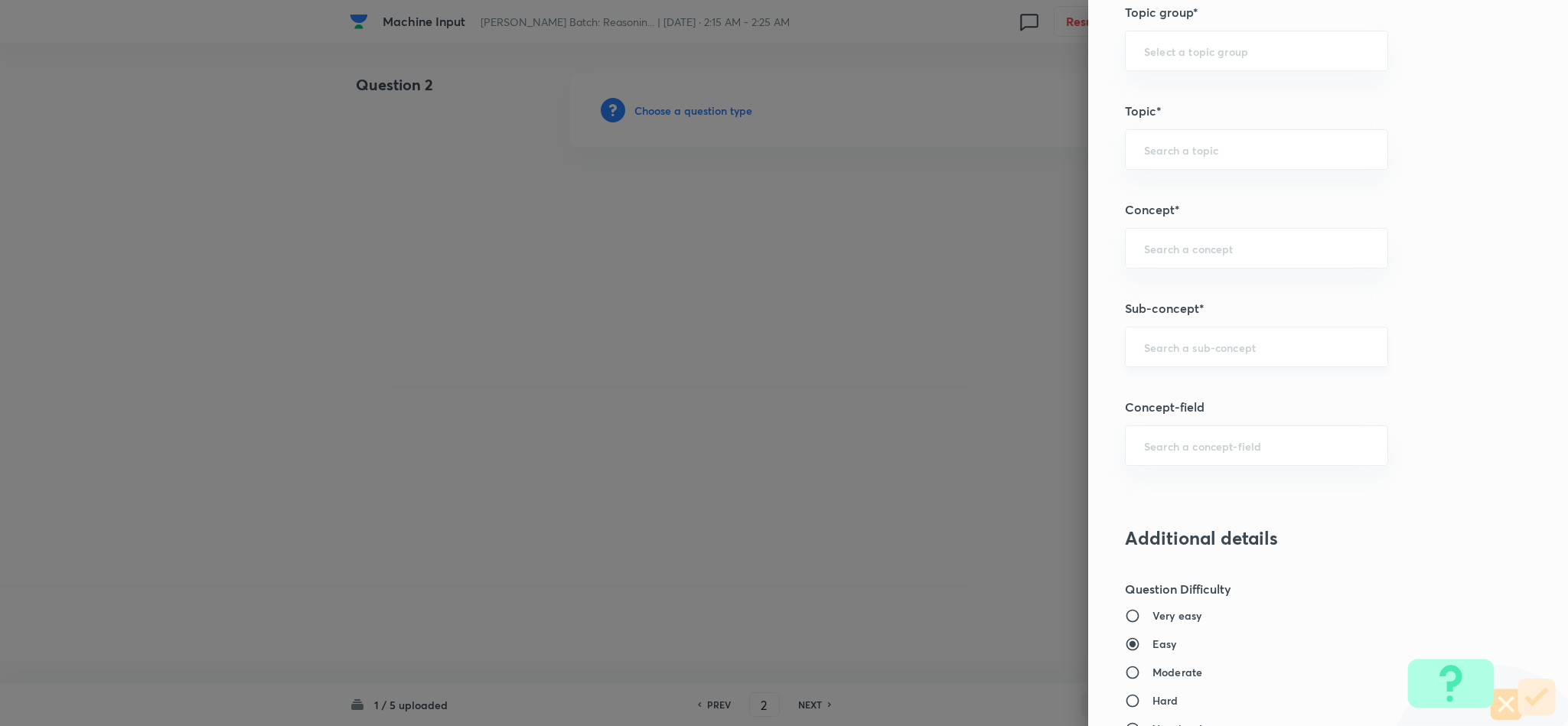
click at [1170, 347] on input "text" at bounding box center [1256, 346] width 225 height 14
click at [1157, 398] on li "Input & Output" at bounding box center [1239, 395] width 261 height 28
type input "Input & Output"
type input "Reasoning"
type input "Logical Reasoning"
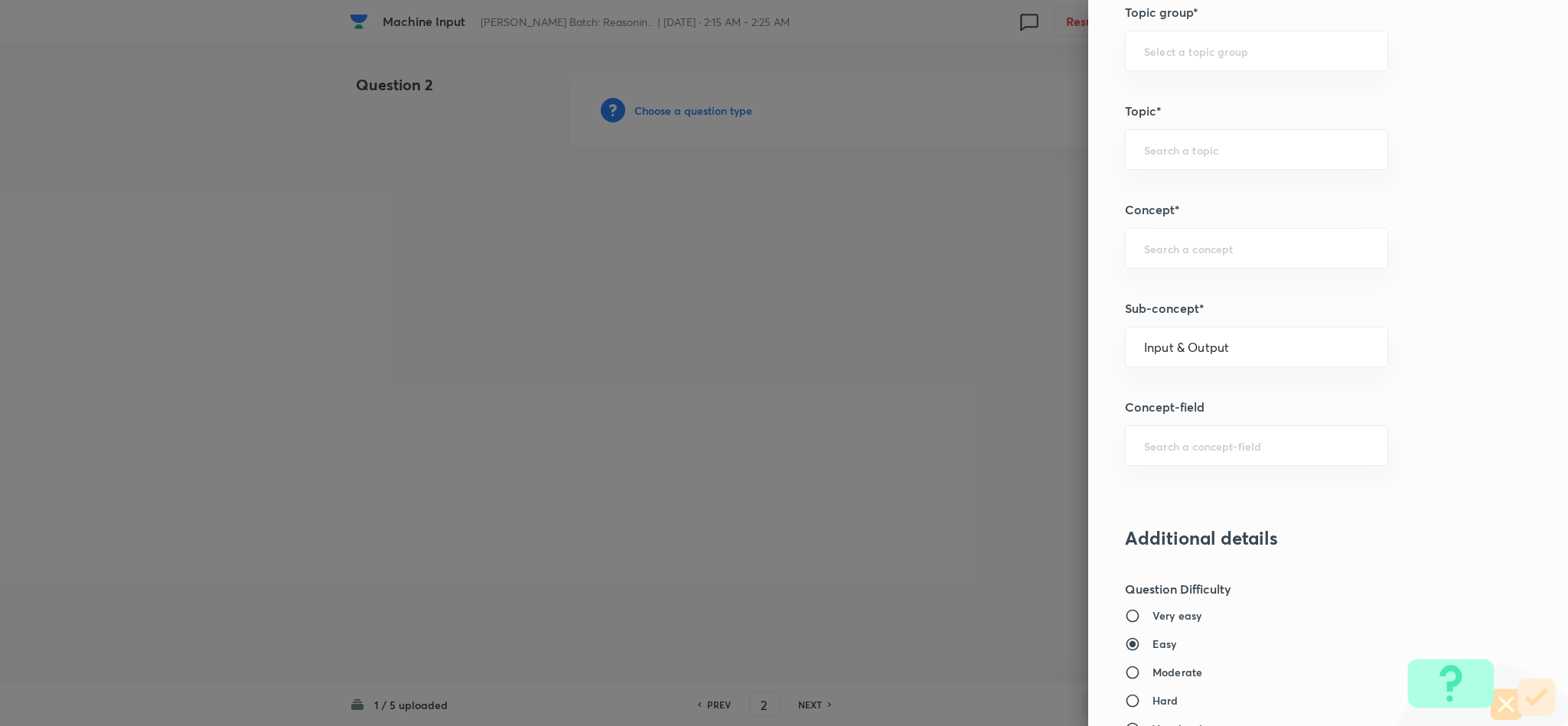
type input "Input & Output"
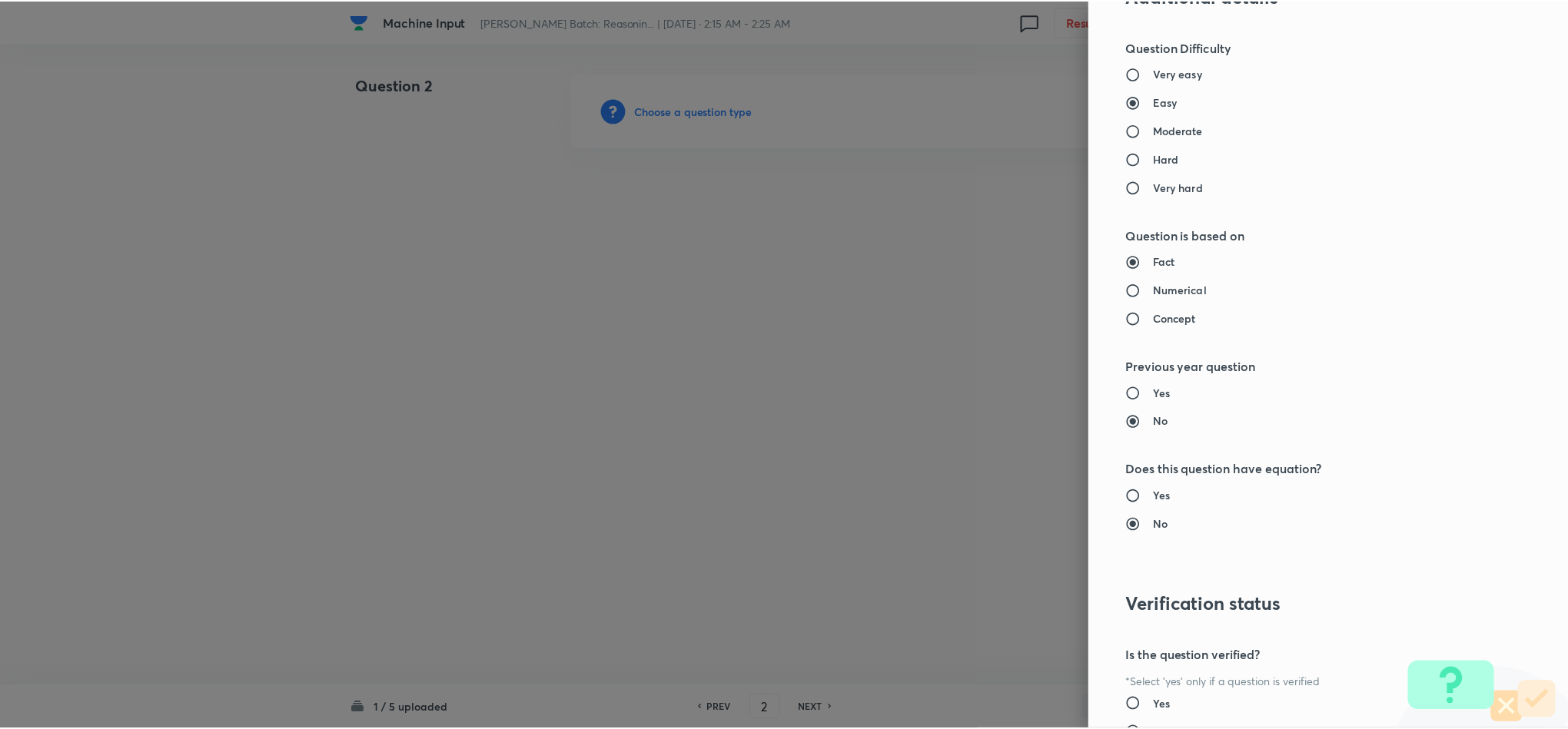
scroll to position [1369, 0]
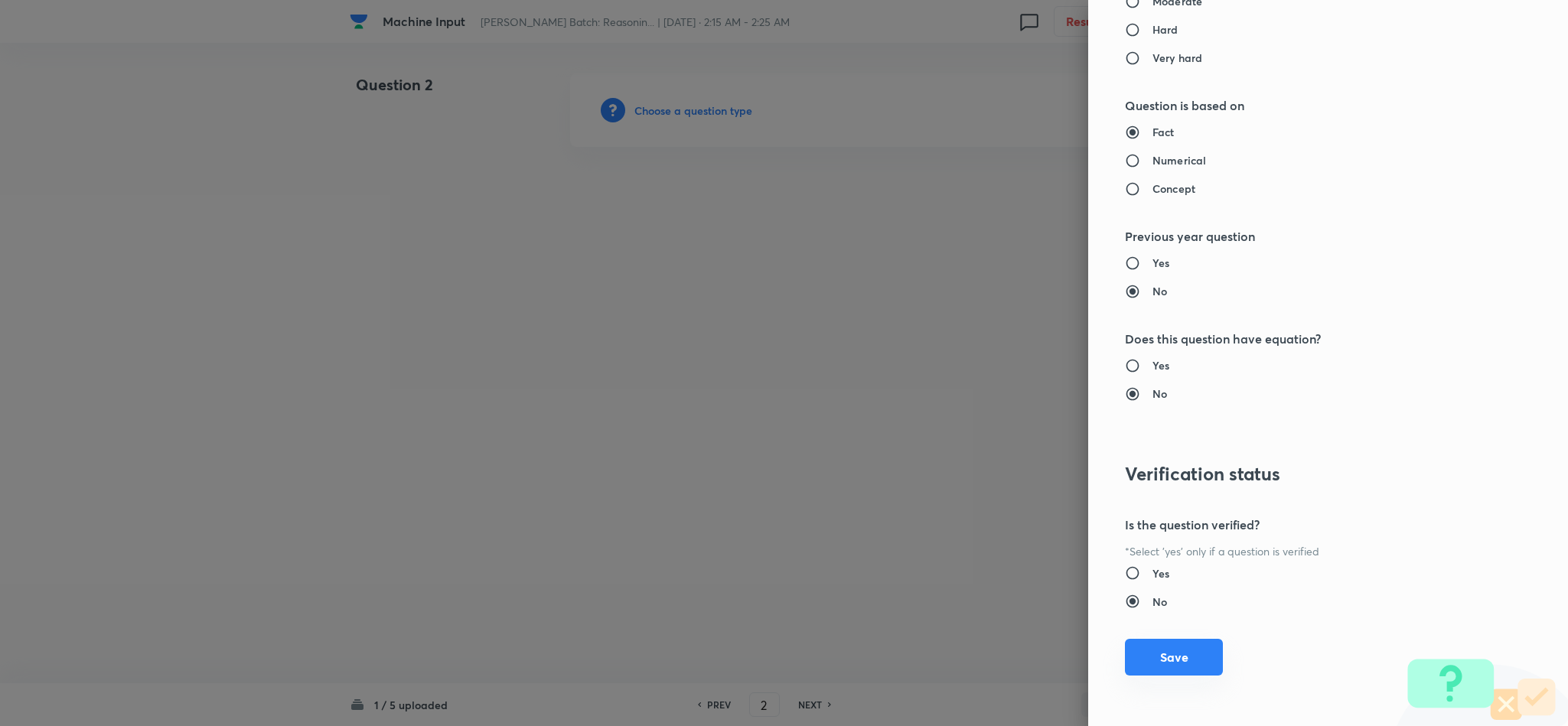
click at [1155, 655] on button "Save" at bounding box center [1173, 657] width 98 height 37
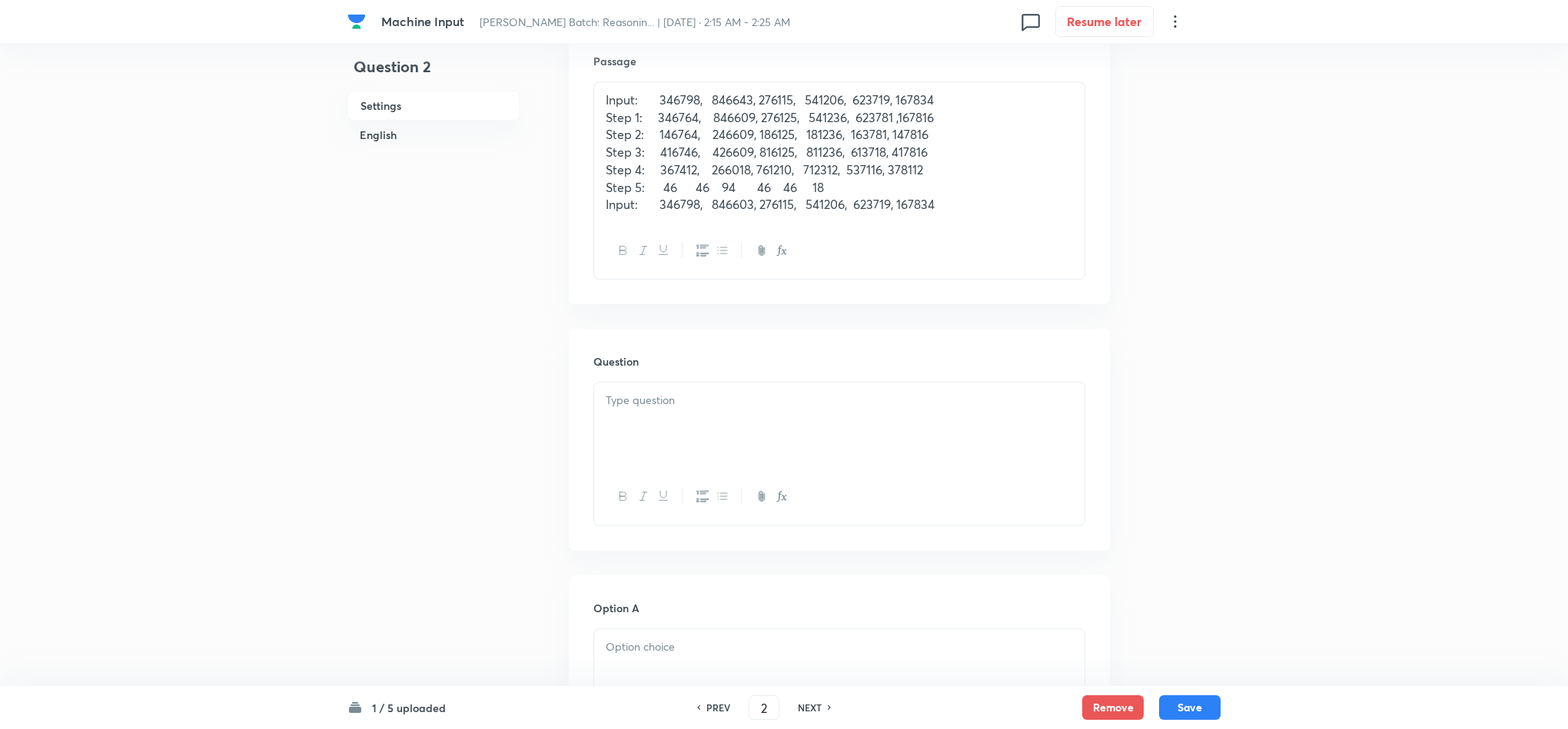
scroll to position [576, 0]
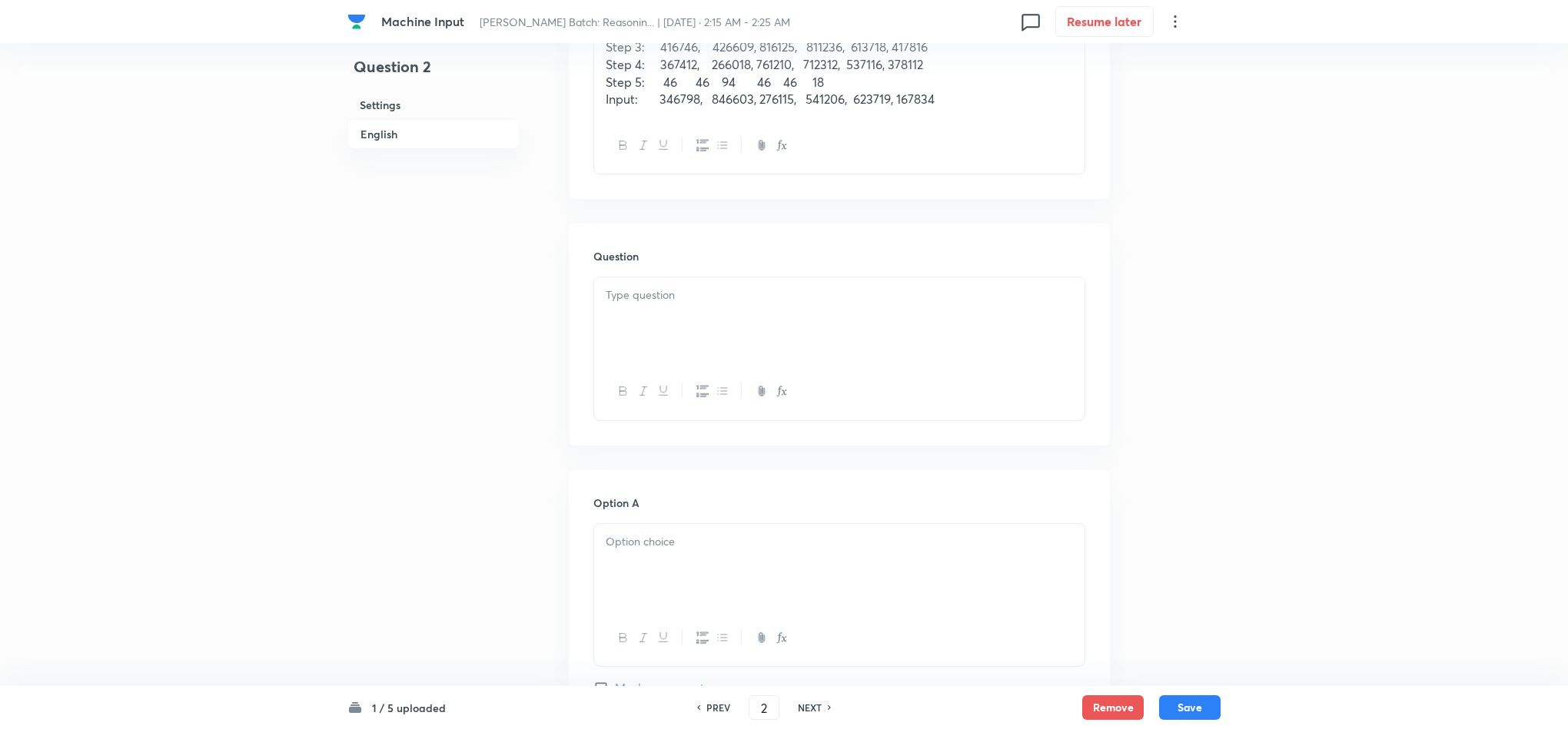
click at [620, 309] on div at bounding box center [839, 320] width 490 height 86
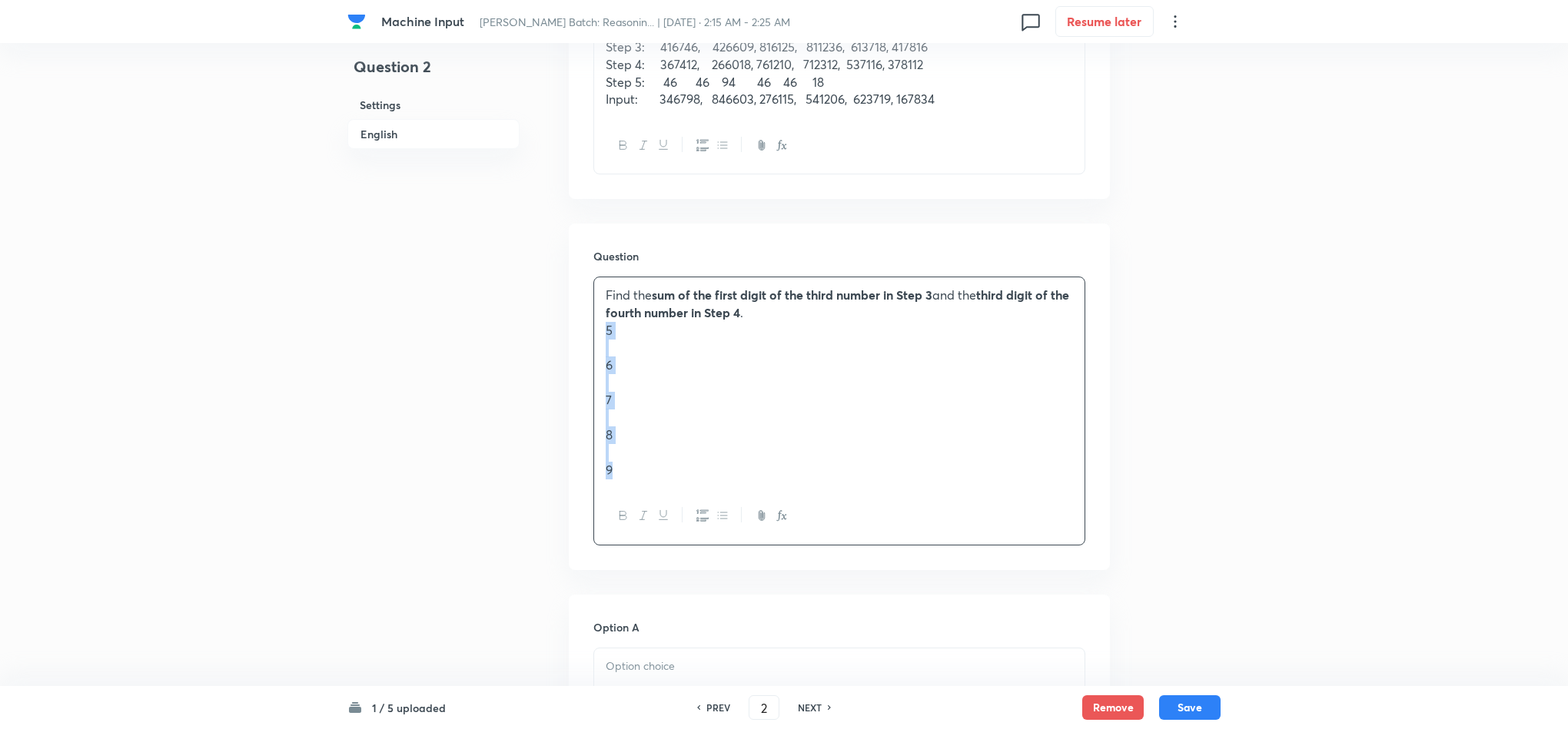
drag, startPoint x: 600, startPoint y: 335, endPoint x: 626, endPoint y: 512, distance: 178.9
click at [626, 512] on div "Find the sum of the first digit of the third number in Step 3 and the third dig…" at bounding box center [839, 410] width 492 height 268
click at [620, 587] on div at bounding box center [839, 567] width 490 height 86
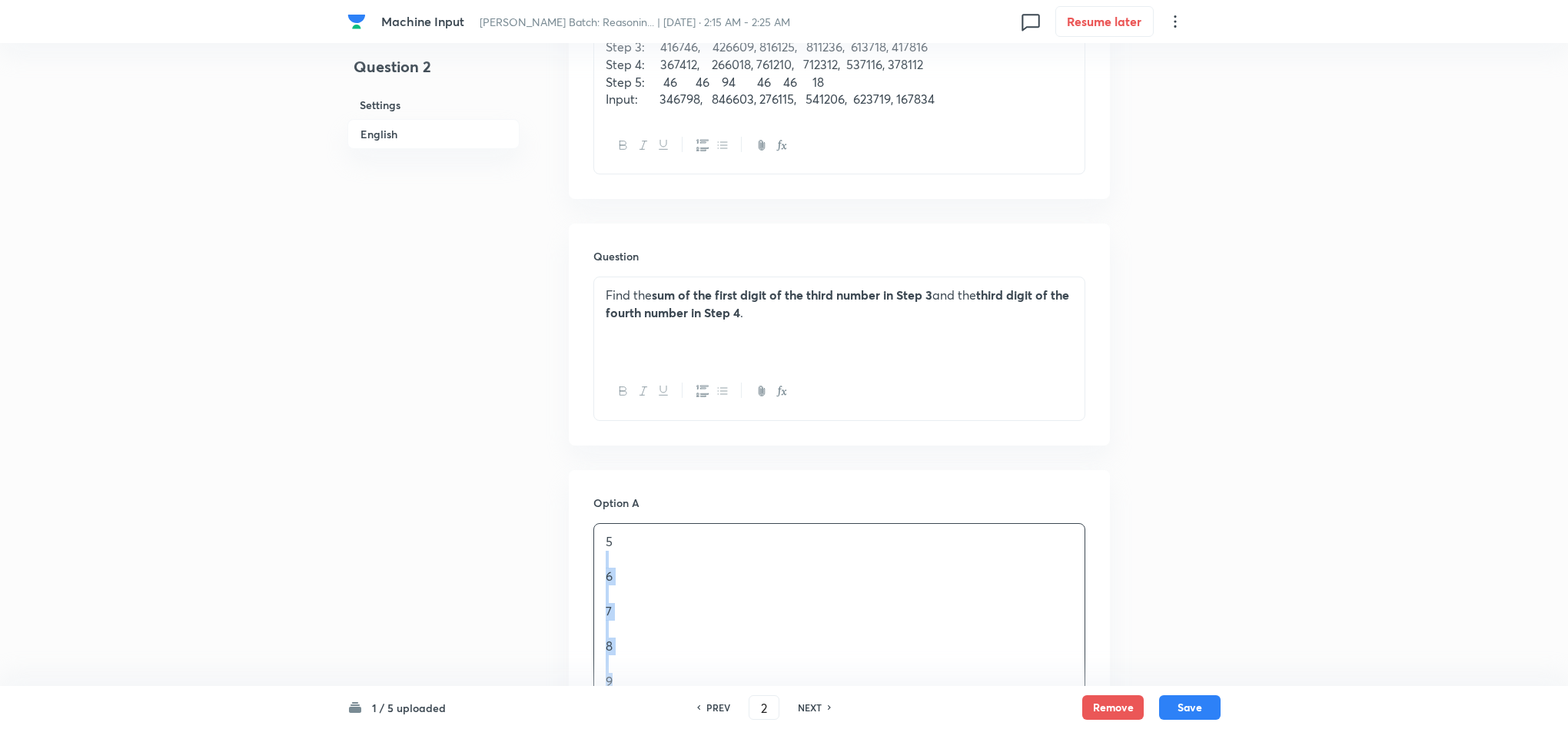
drag, startPoint x: 619, startPoint y: 583, endPoint x: 686, endPoint y: 697, distance: 132.2
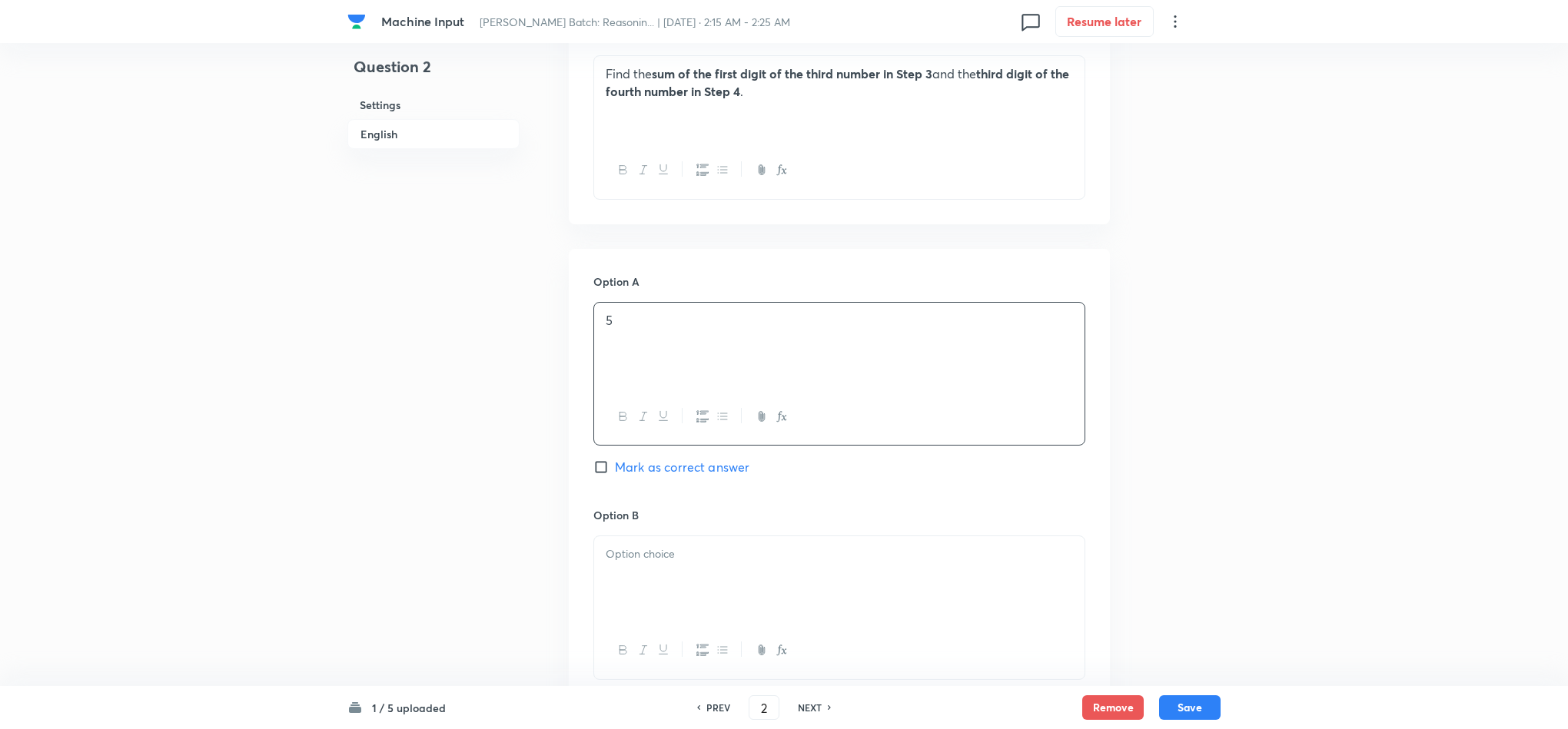
scroll to position [806, 0]
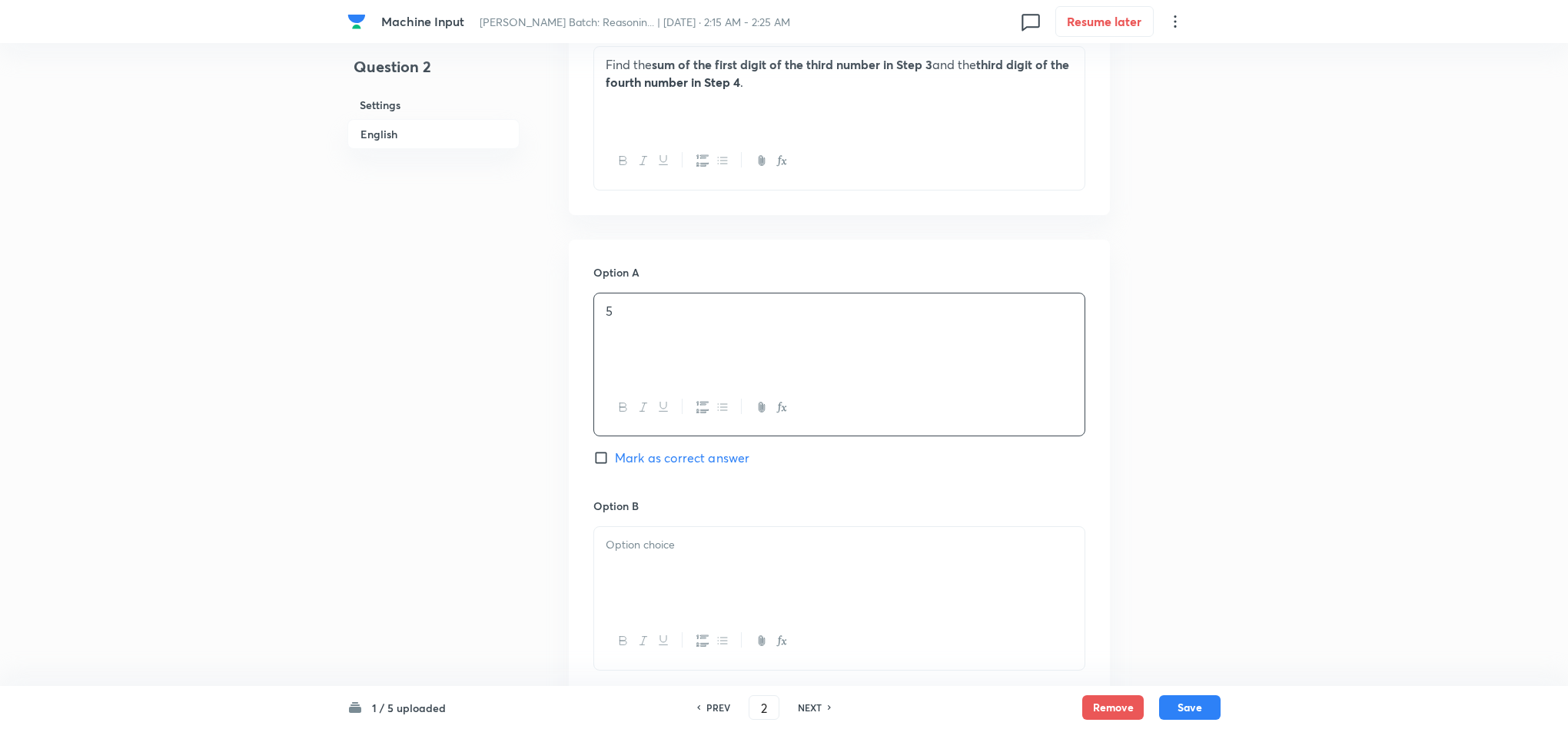
click at [609, 580] on div at bounding box center [839, 569] width 490 height 86
drag, startPoint x: 603, startPoint y: 575, endPoint x: 653, endPoint y: 660, distance: 98.6
click at [649, 660] on div "6 7 8 9" at bounding box center [839, 597] width 490 height 141
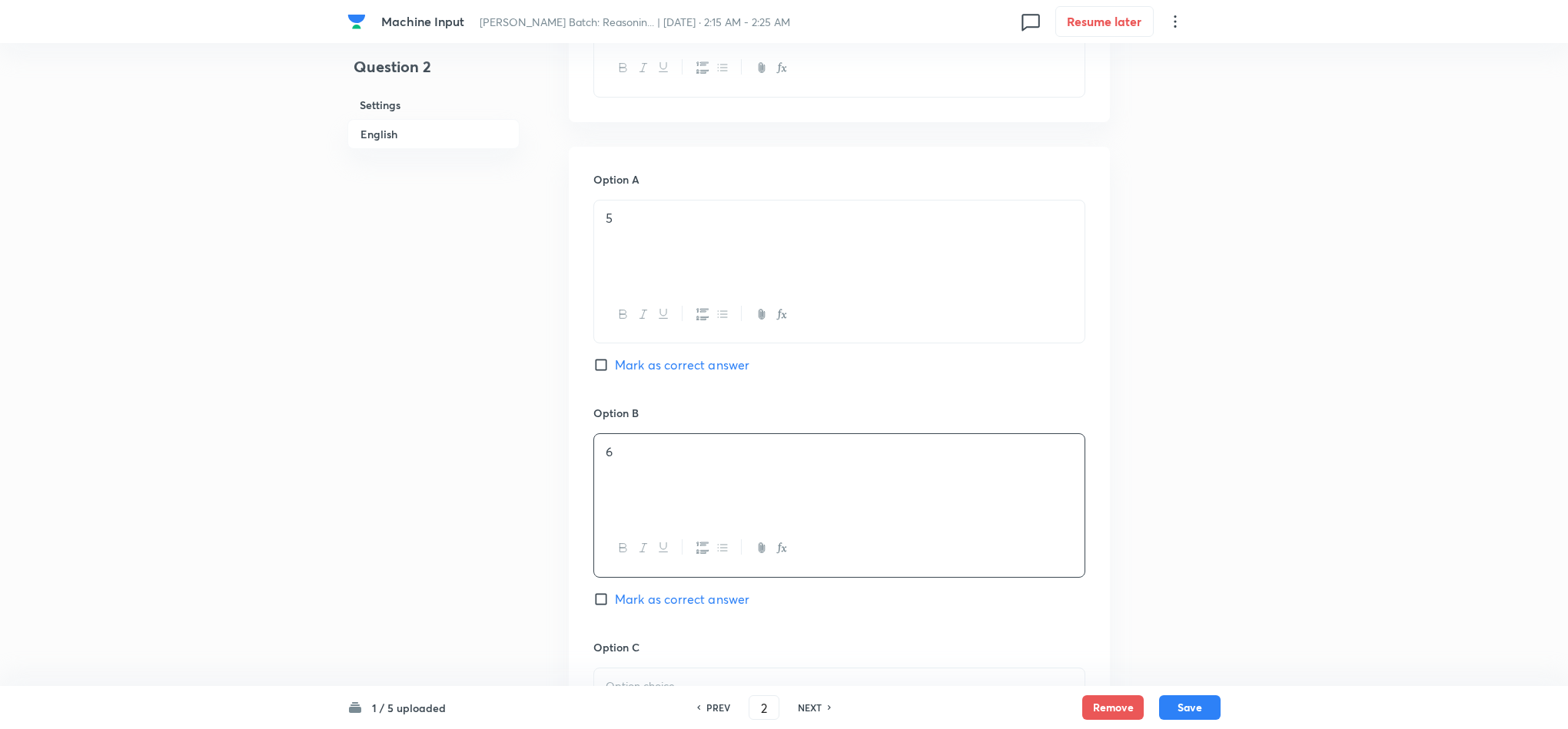
scroll to position [1037, 0]
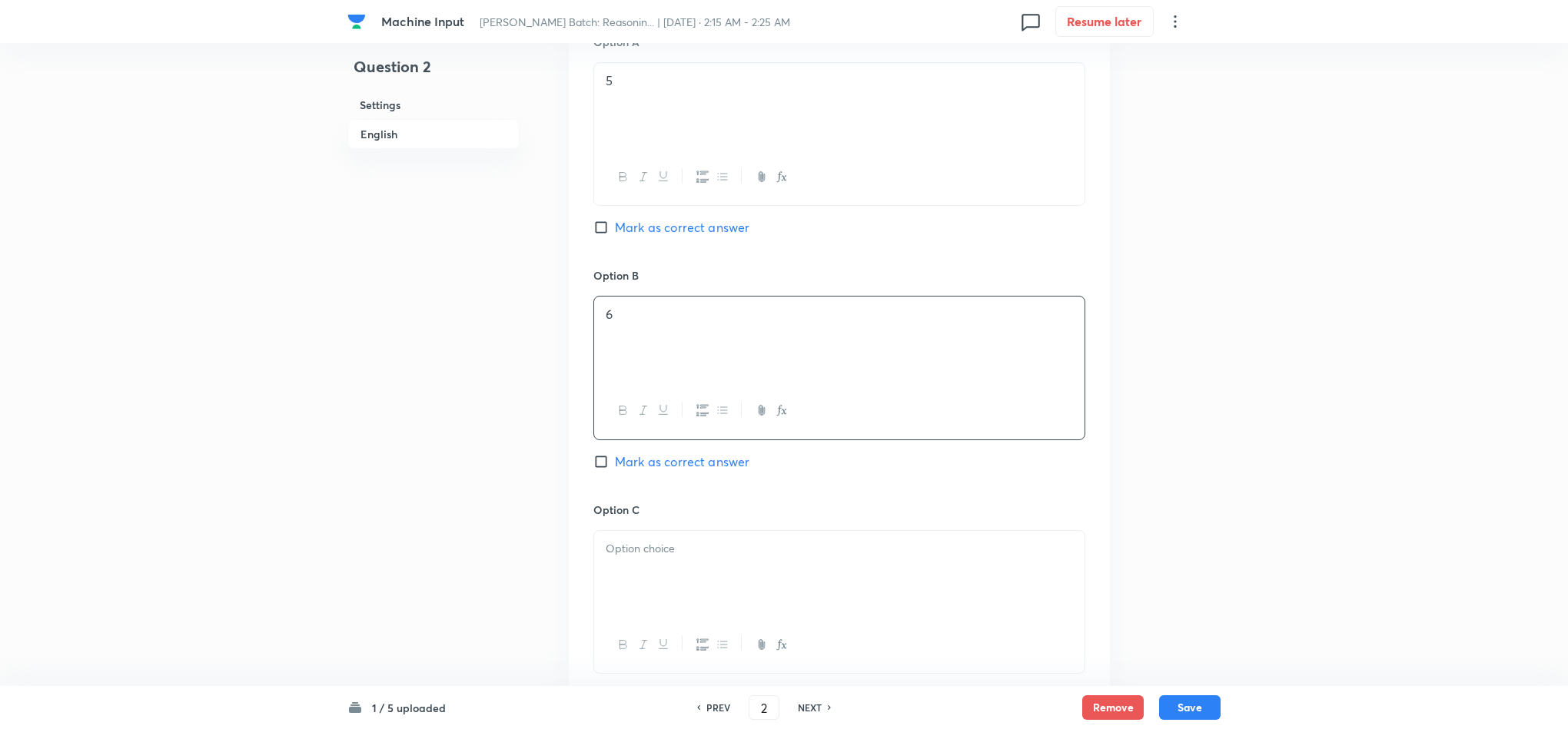
click at [614, 557] on p at bounding box center [839, 549] width 468 height 17
drag, startPoint x: 607, startPoint y: 581, endPoint x: 686, endPoint y: 655, distance: 108.2
click at [658, 660] on div "7 8 9" at bounding box center [839, 611] width 492 height 164
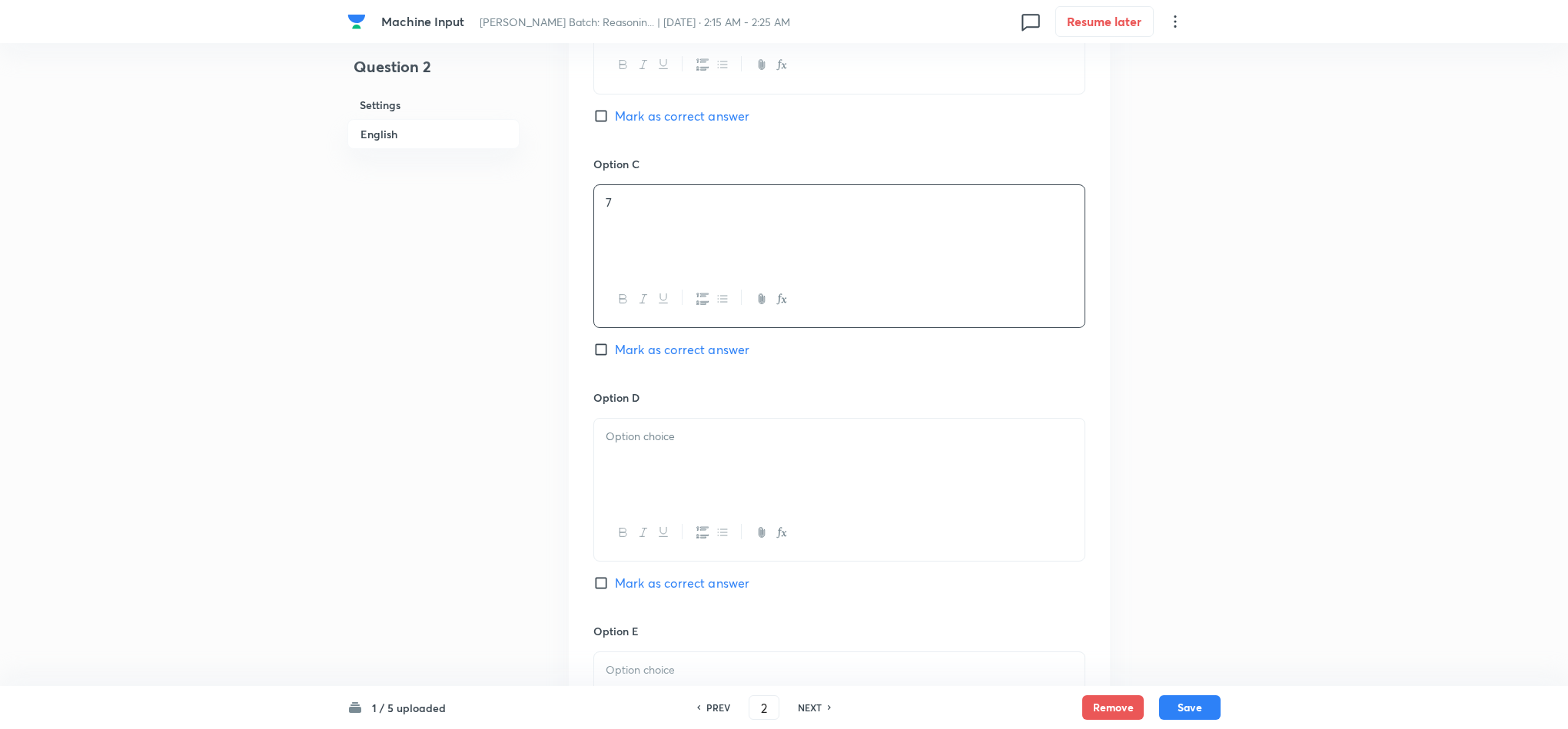
click at [634, 445] on p at bounding box center [839, 436] width 468 height 17
drag, startPoint x: 598, startPoint y: 482, endPoint x: 709, endPoint y: 585, distance: 151.4
click at [637, 500] on div "8 9" at bounding box center [839, 461] width 490 height 86
click at [630, 674] on p at bounding box center [839, 670] width 468 height 17
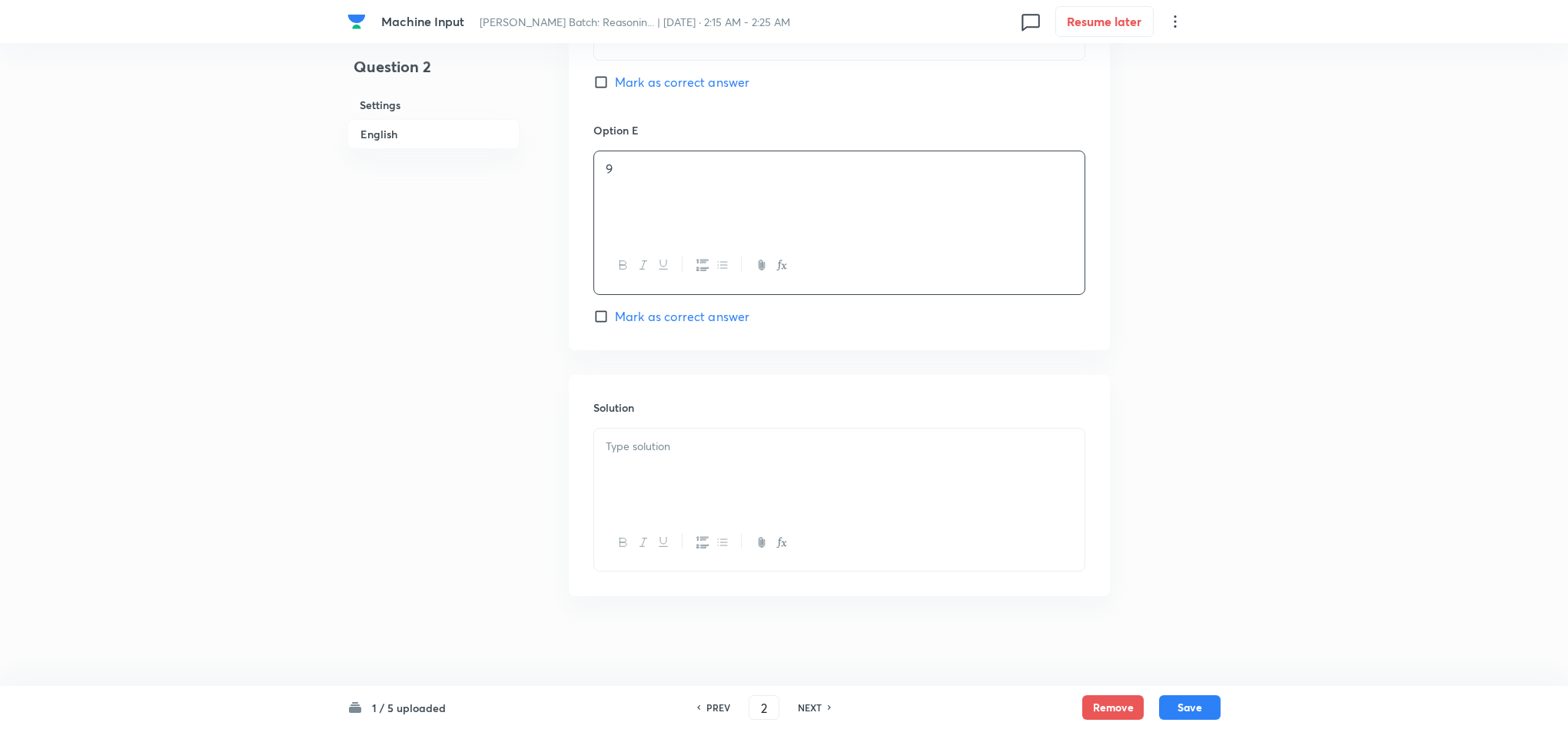
scroll to position [1890, 0]
click at [658, 507] on div at bounding box center [839, 469] width 490 height 86
drag, startPoint x: 1181, startPoint y: 708, endPoint x: 1172, endPoint y: 706, distance: 9.2
click at [1180, 708] on button "Save" at bounding box center [1190, 705] width 62 height 25
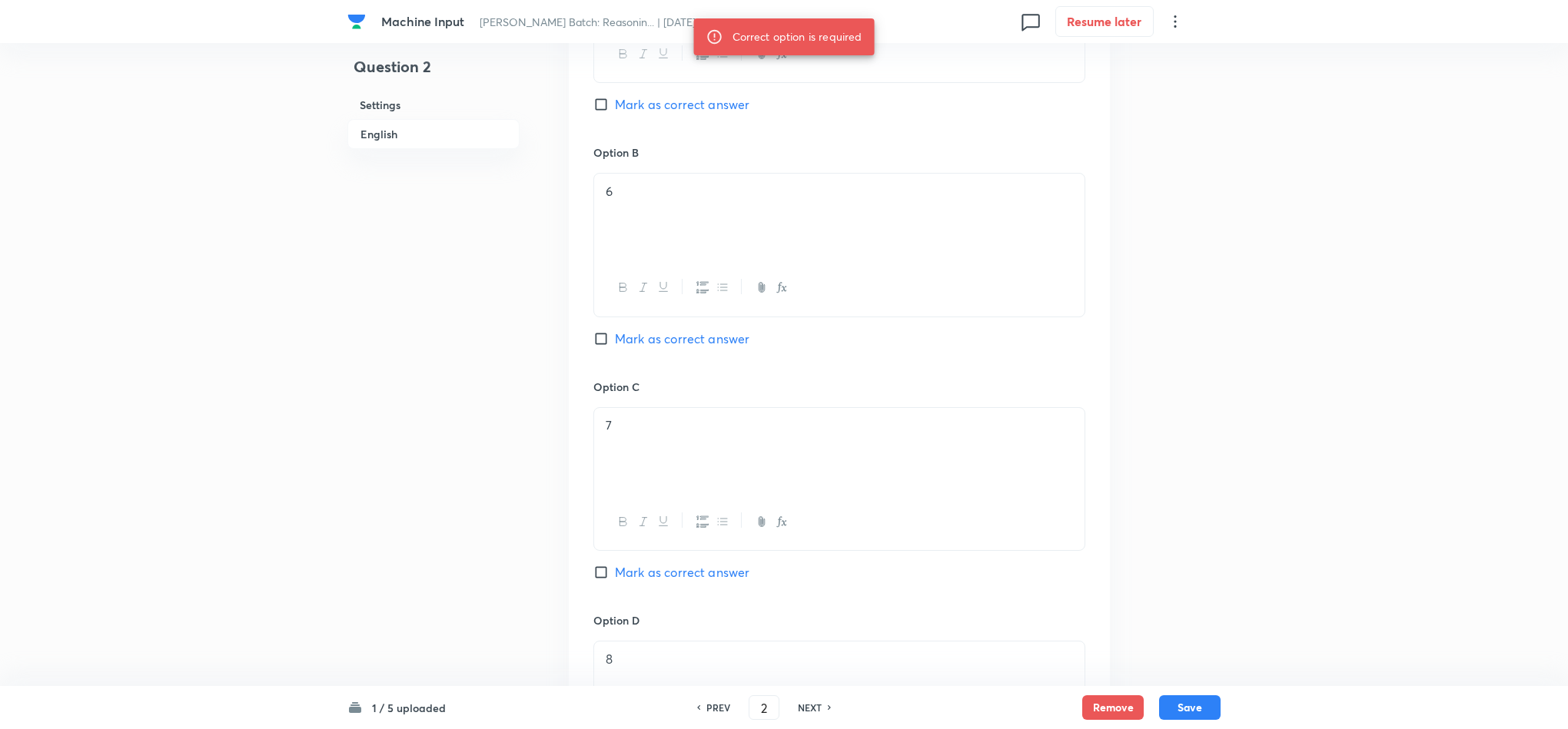
scroll to position [969, 0]
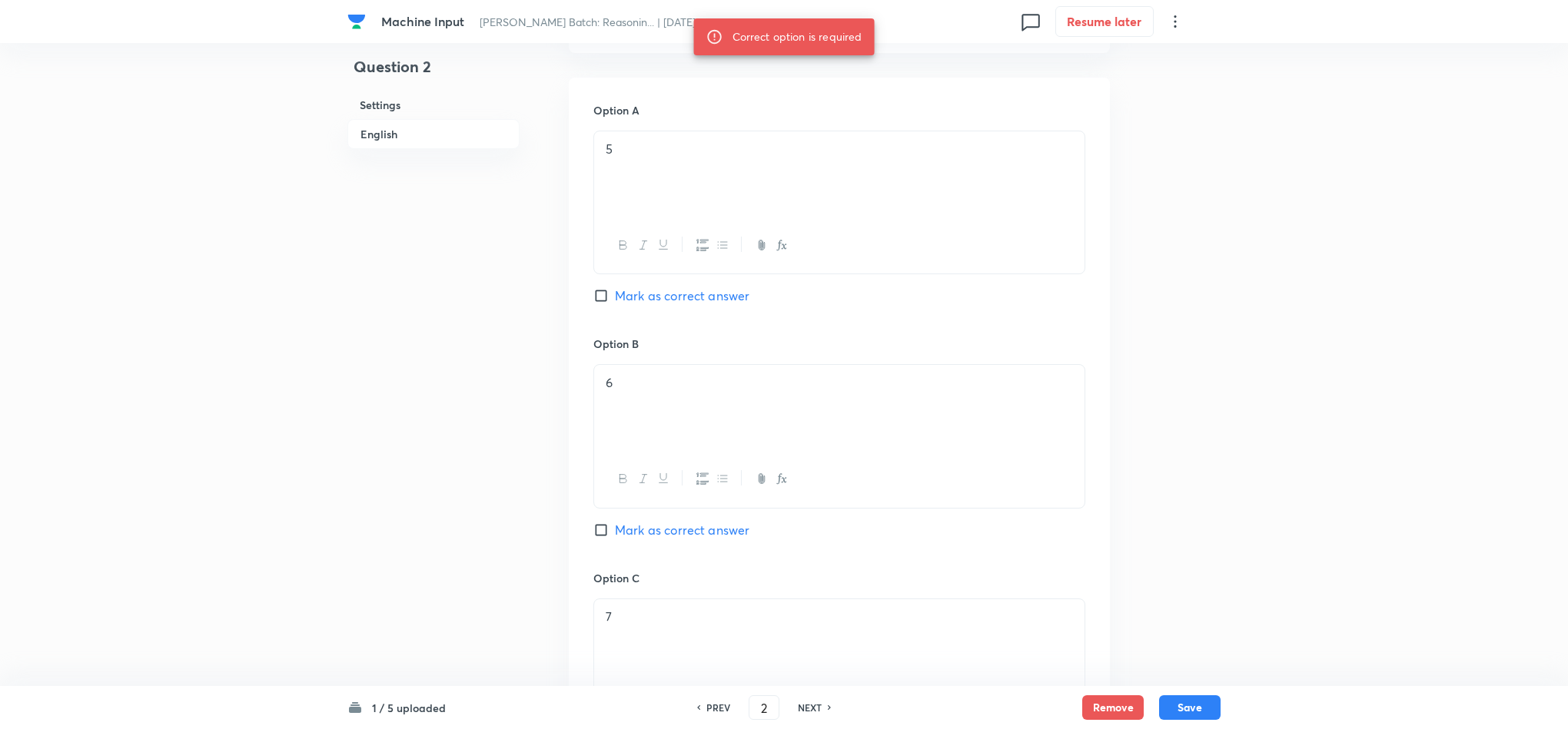
click at [651, 534] on span "Mark as correct answer" at bounding box center [682, 530] width 134 height 18
click at [615, 534] on input "Mark as correct answer" at bounding box center [604, 530] width 21 height 15
checkbox input "true"
click at [1180, 712] on button "Save" at bounding box center [1190, 705] width 62 height 25
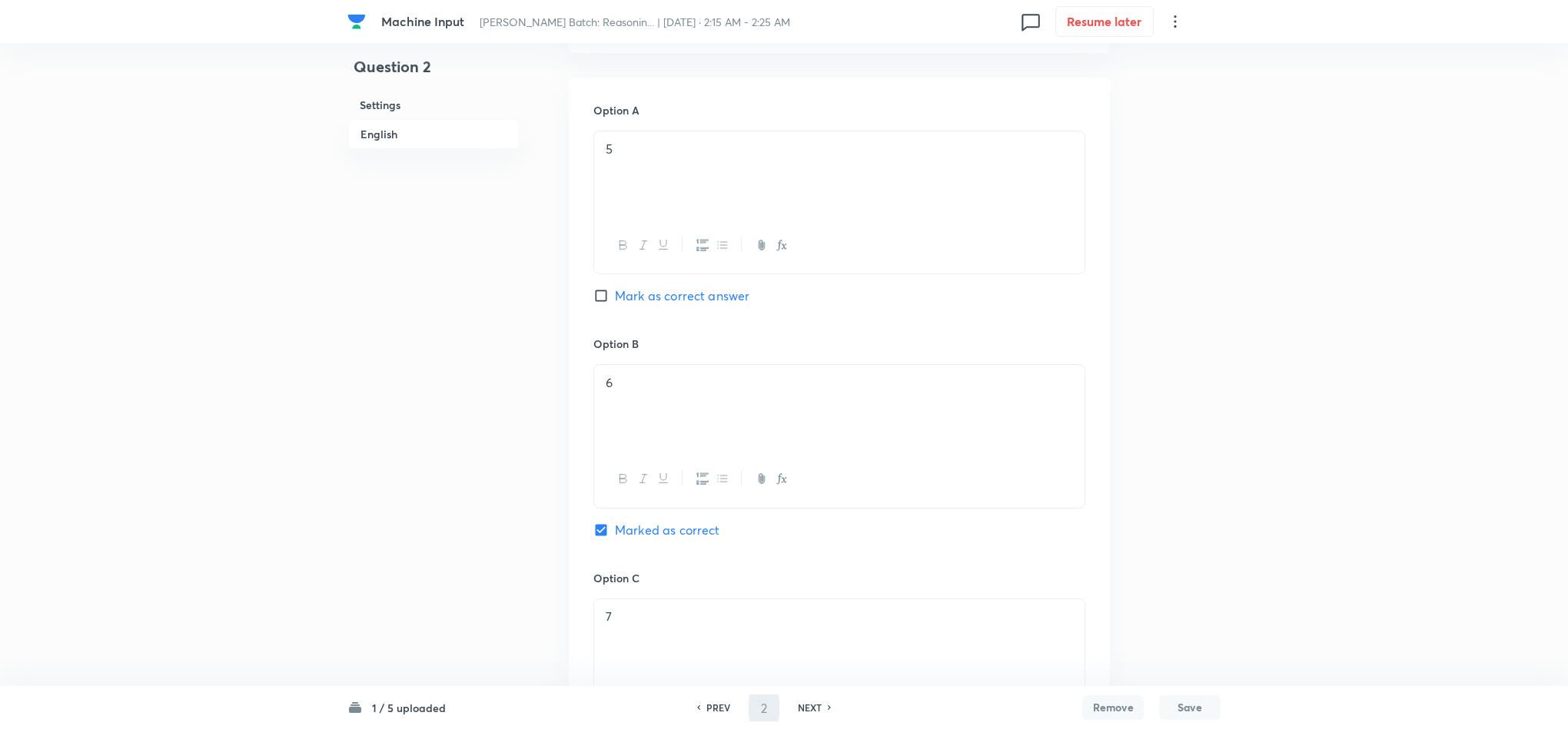
scroll to position [859, 0]
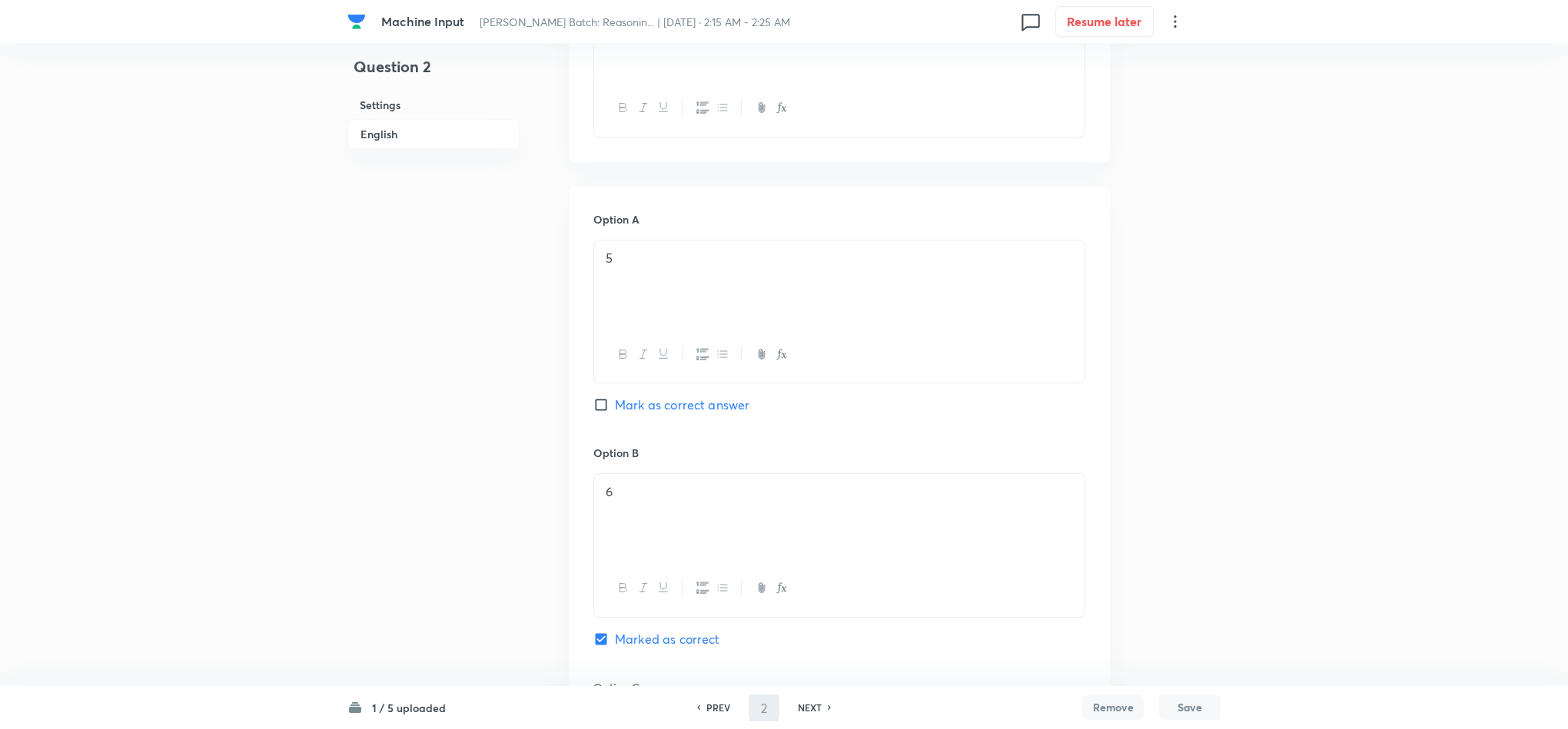
type input "3"
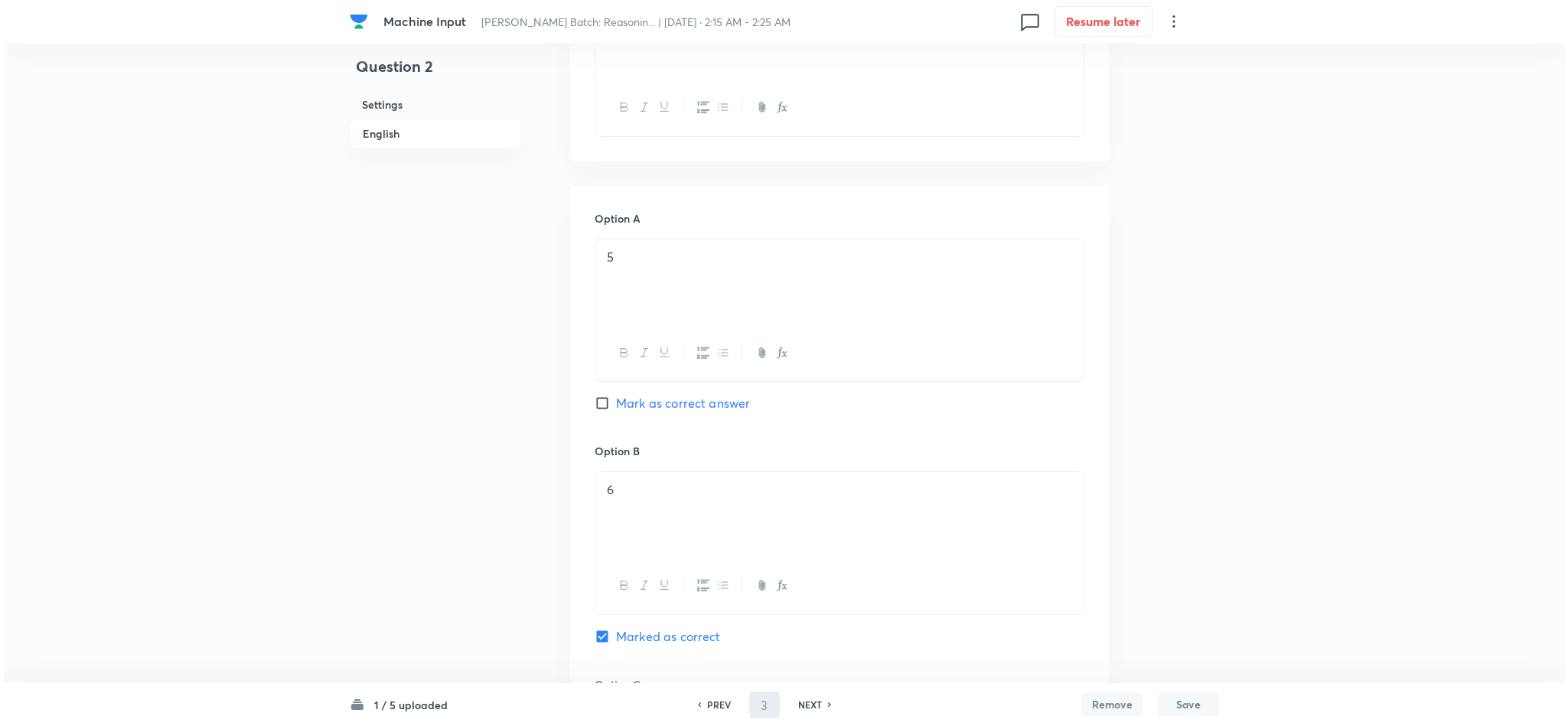
scroll to position [0, 0]
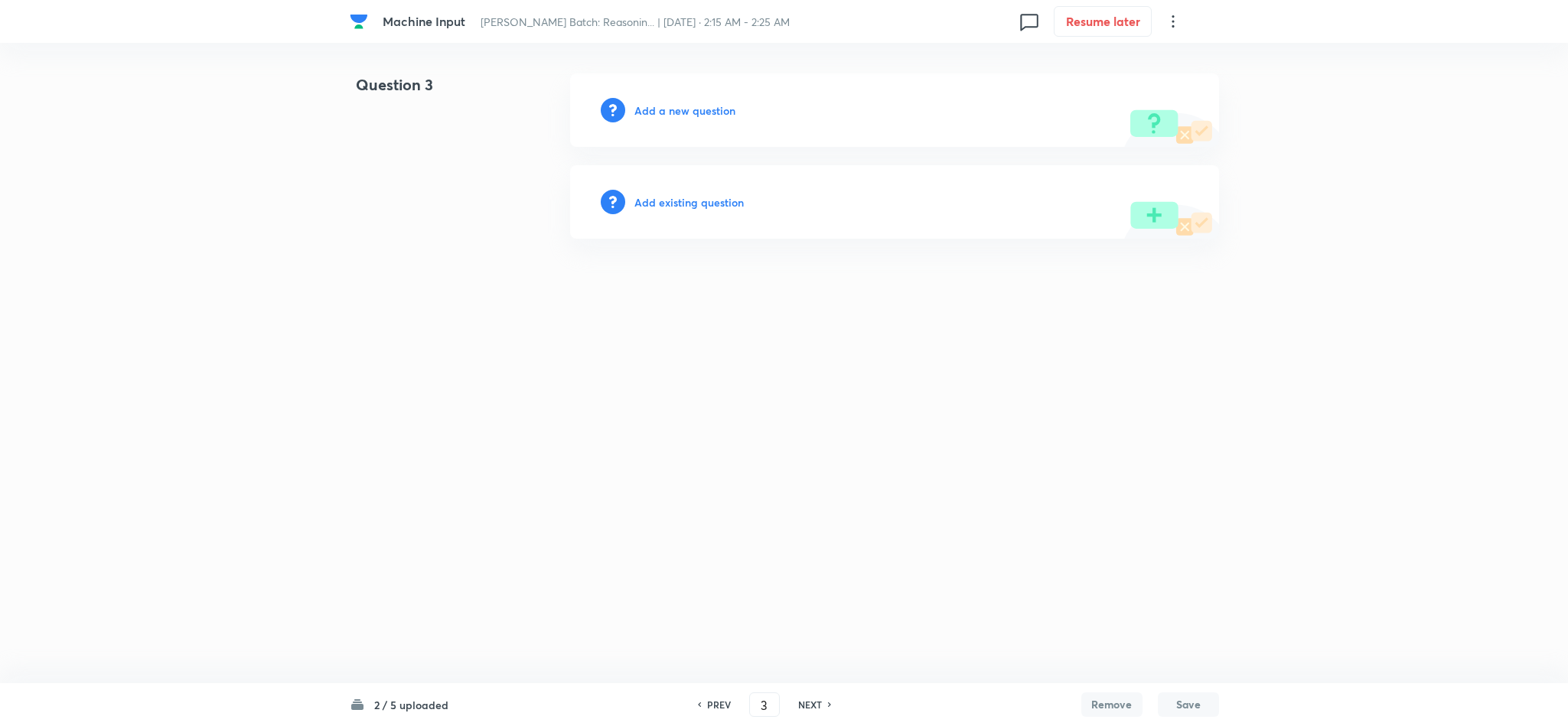
click at [686, 103] on h6 "Add a new question" at bounding box center [684, 110] width 101 height 16
click at [686, 104] on h6 "Choose a question type" at bounding box center [693, 110] width 118 height 16
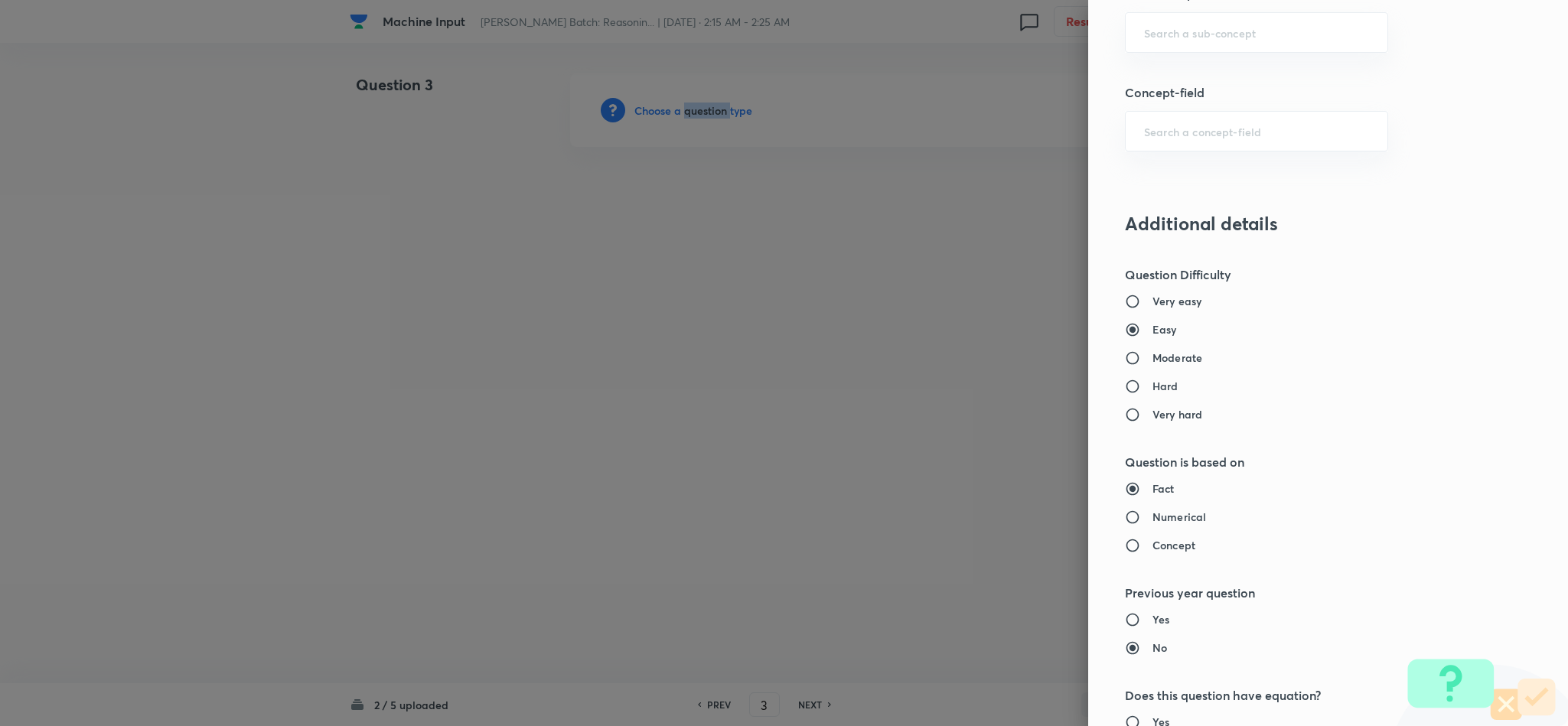
scroll to position [803, 0]
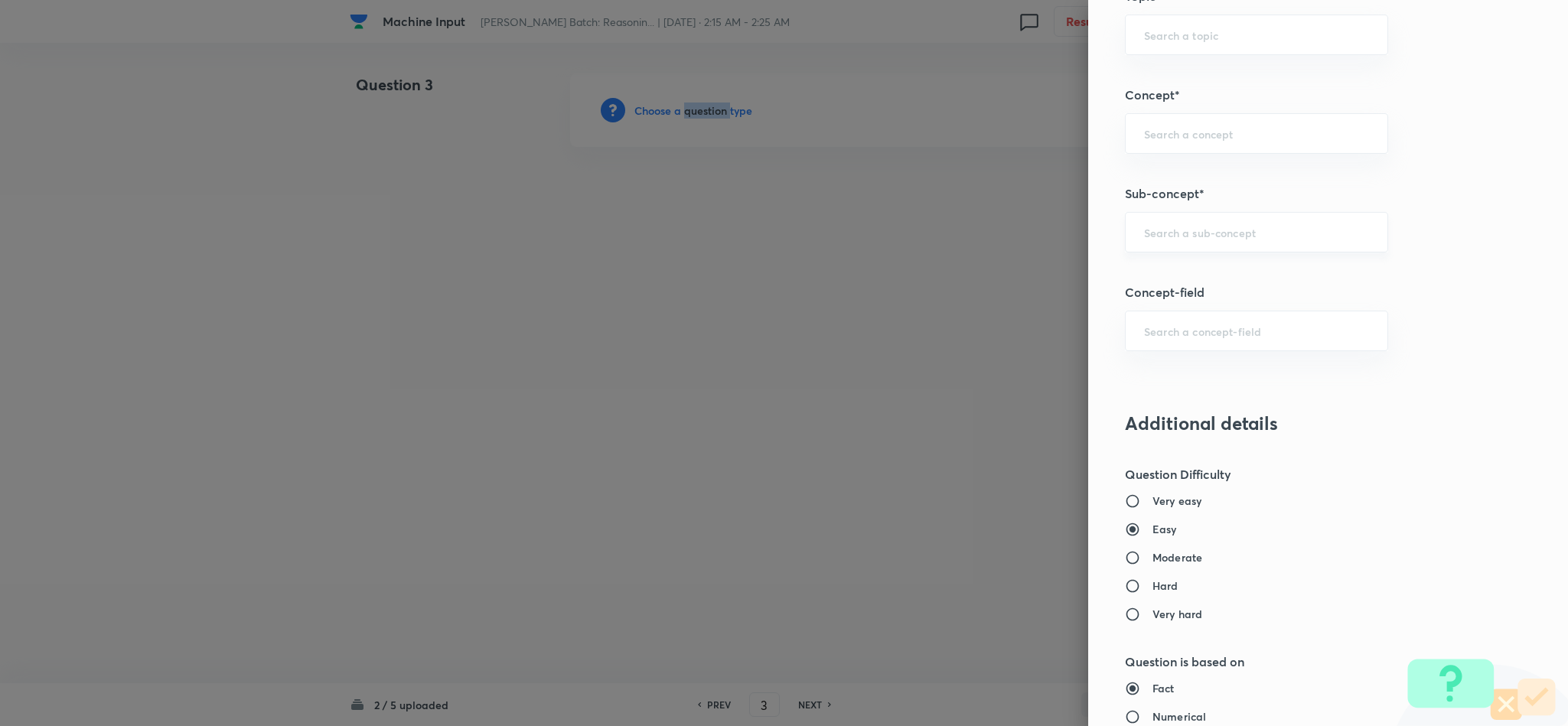
click at [1194, 248] on div "​" at bounding box center [1256, 232] width 263 height 40
click at [1142, 287] on li "Input & Output" at bounding box center [1239, 280] width 261 height 28
type input "Input & Output"
type input "Reasoning"
type input "Logical Reasoning"
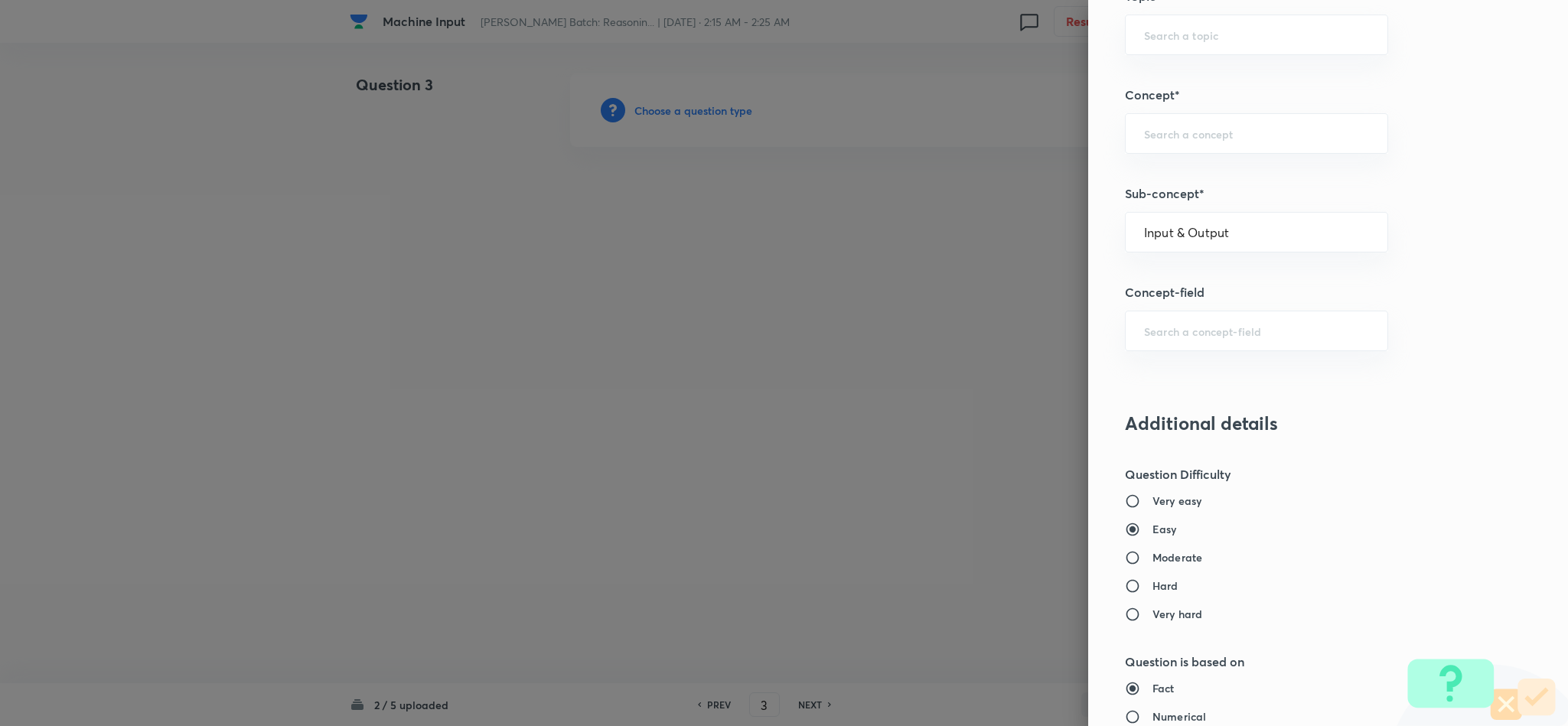
type input "Input & Output"
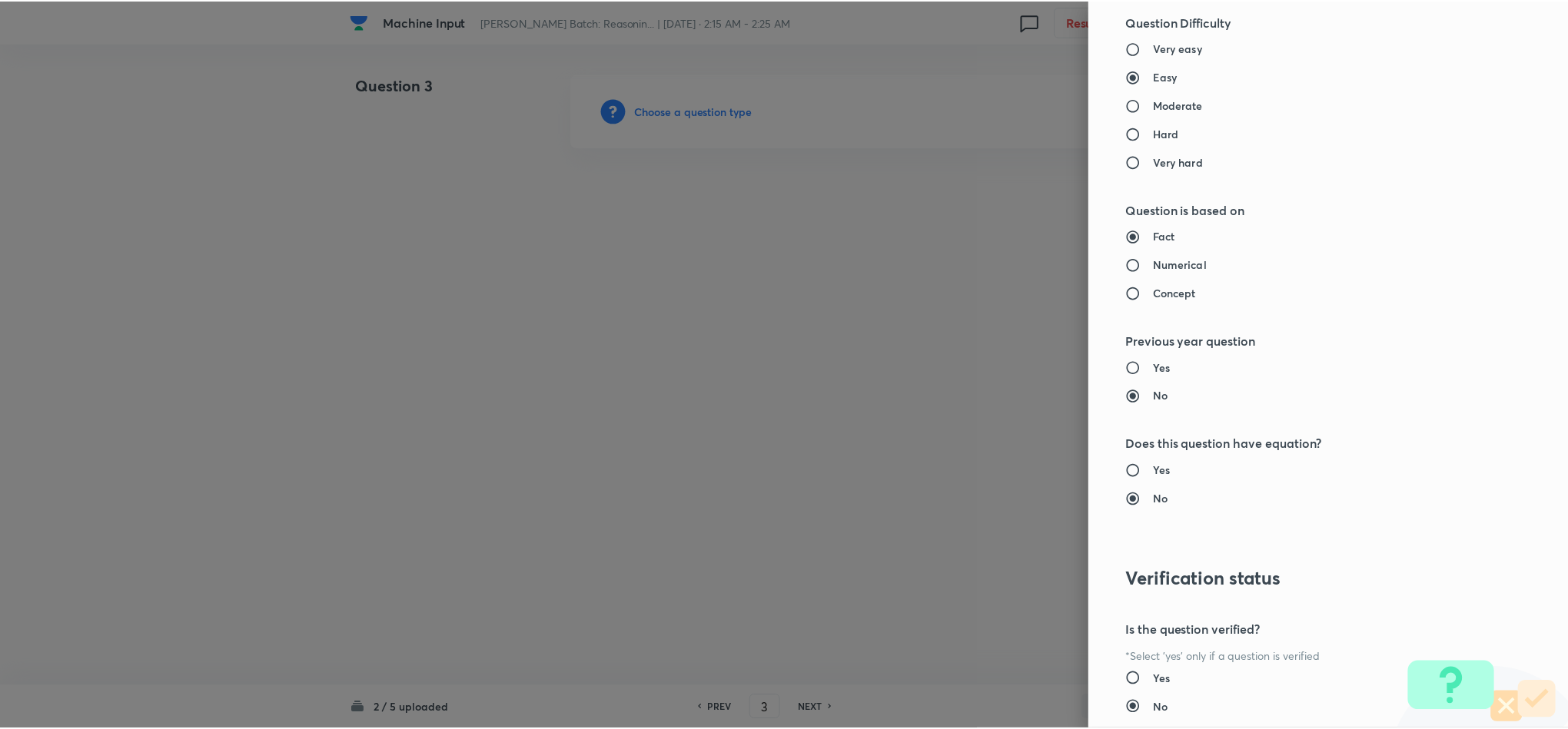
scroll to position [1369, 0]
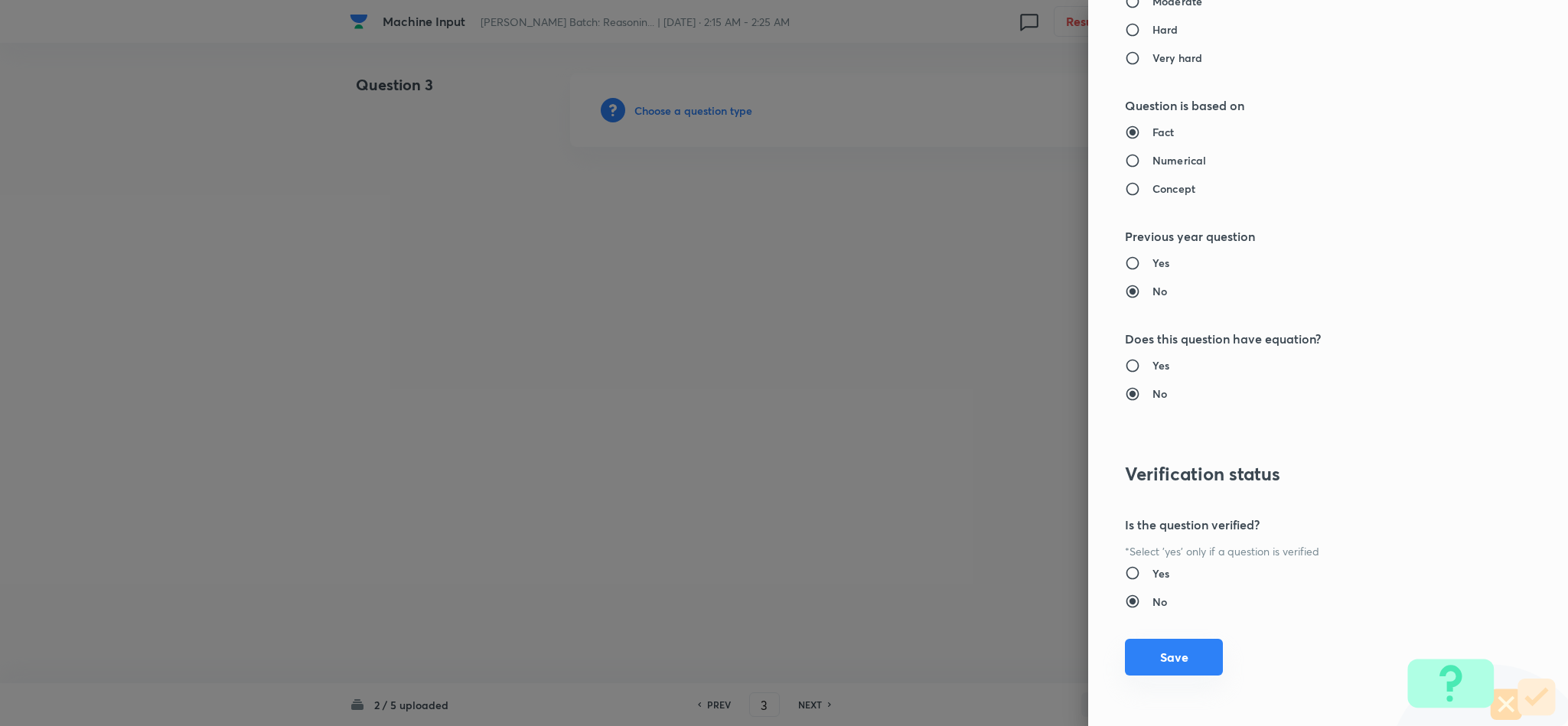
drag, startPoint x: 1155, startPoint y: 640, endPoint x: 1137, endPoint y: 650, distance: 20.6
click at [1155, 646] on button "Save" at bounding box center [1173, 657] width 98 height 37
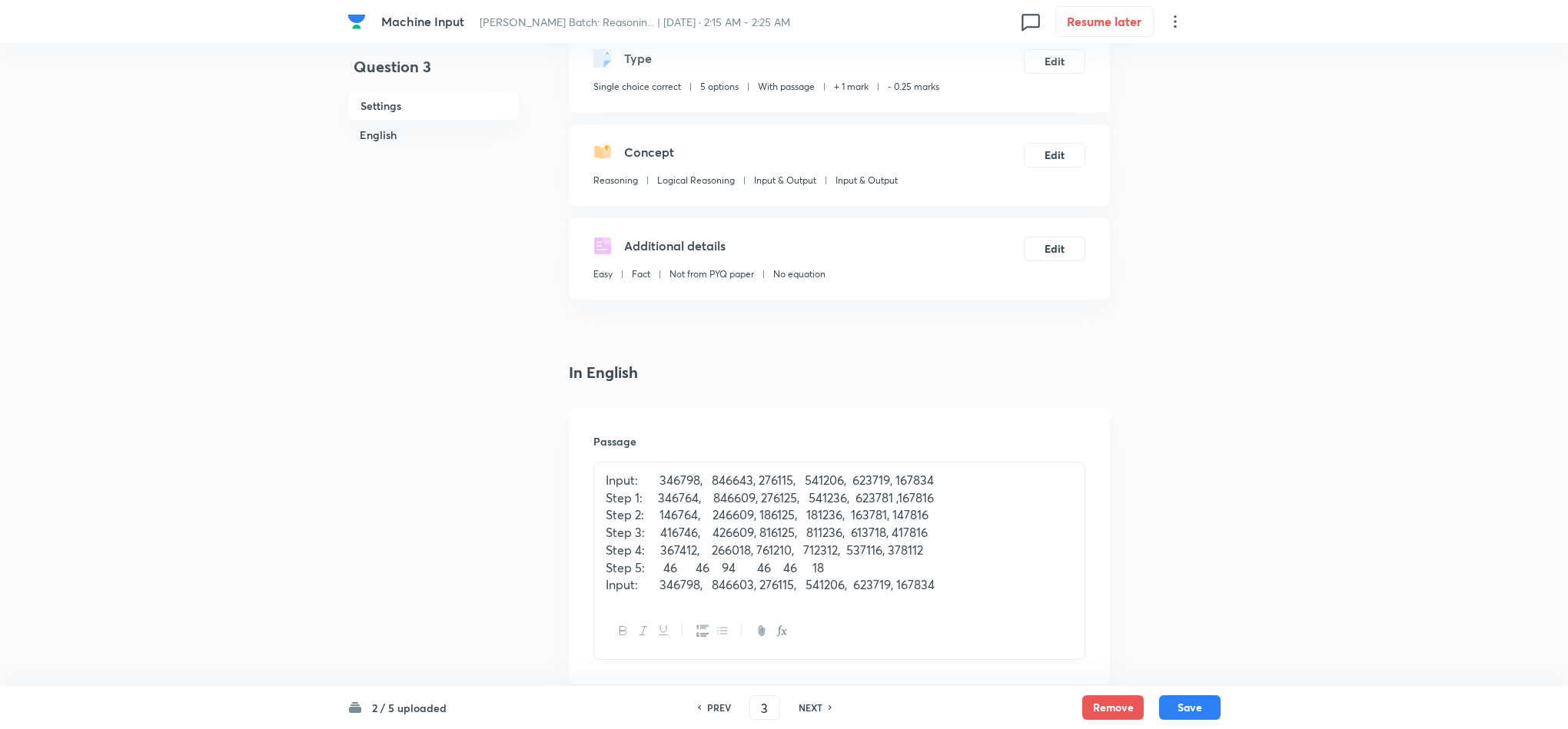
scroll to position [461, 0]
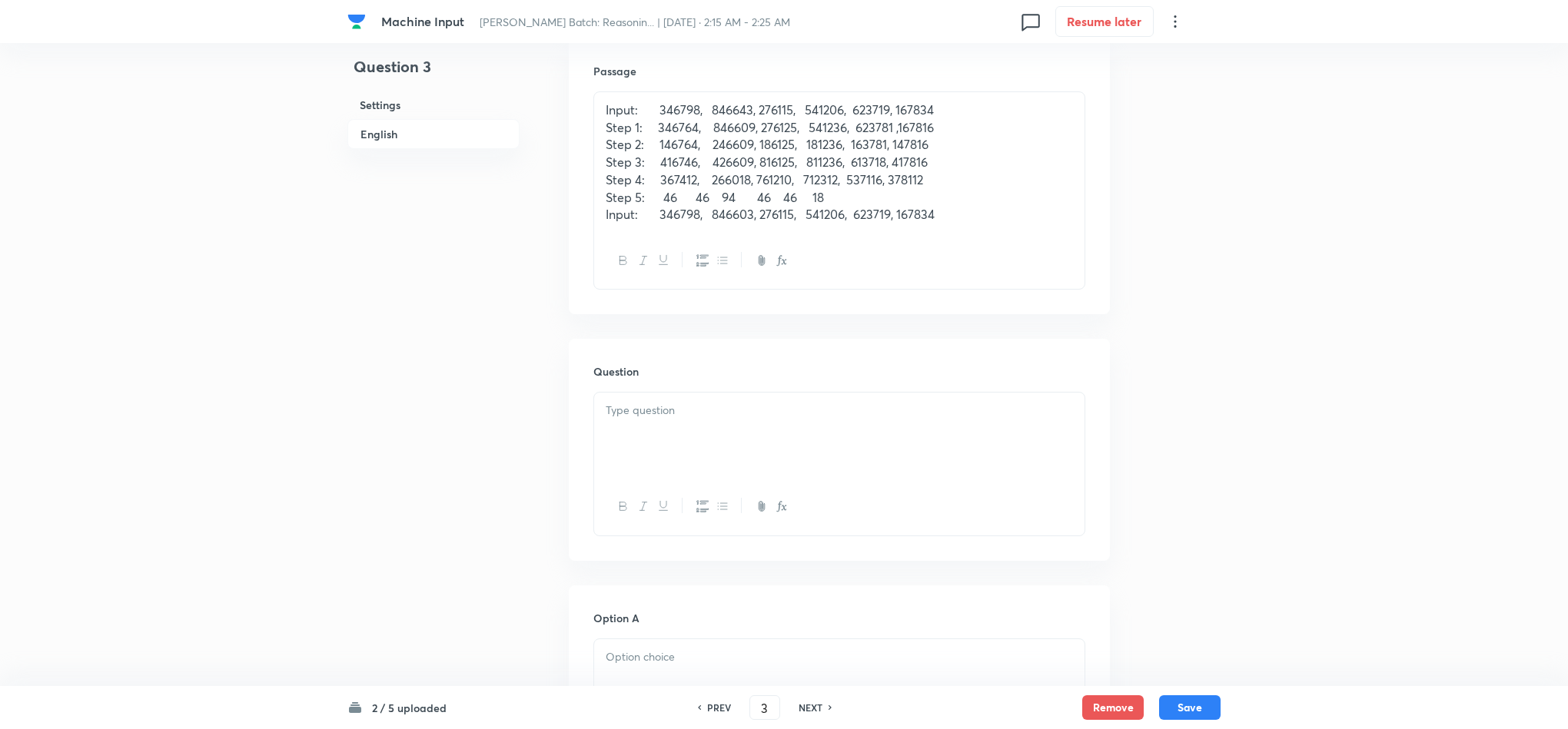
click at [607, 420] on div at bounding box center [839, 435] width 490 height 86
paste div
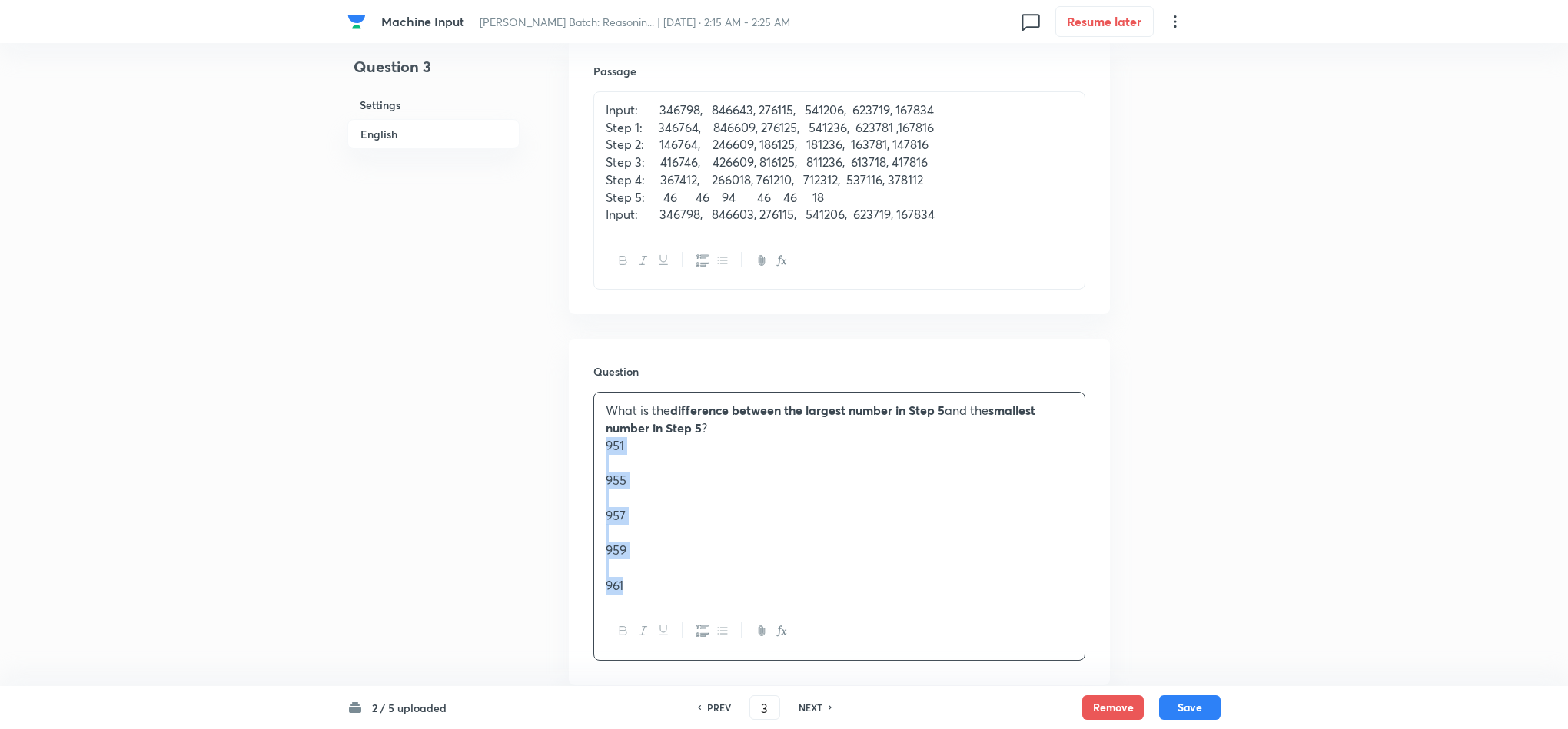
drag, startPoint x: 603, startPoint y: 450, endPoint x: 714, endPoint y: 620, distance: 203.0
click at [710, 622] on div "What is the difference between the largest number in Step 5 and the smallest nu…" at bounding box center [839, 525] width 492 height 268
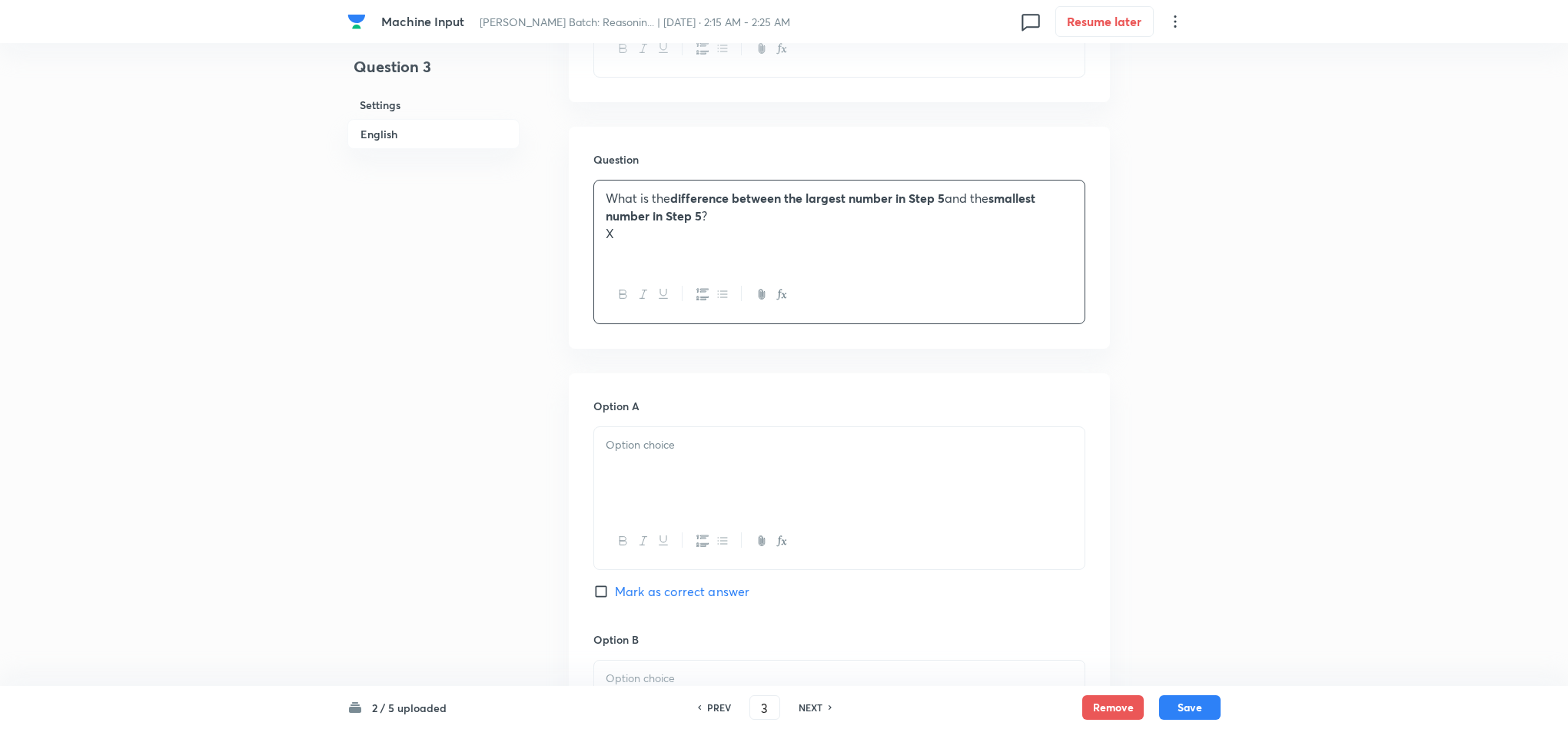
scroll to position [691, 0]
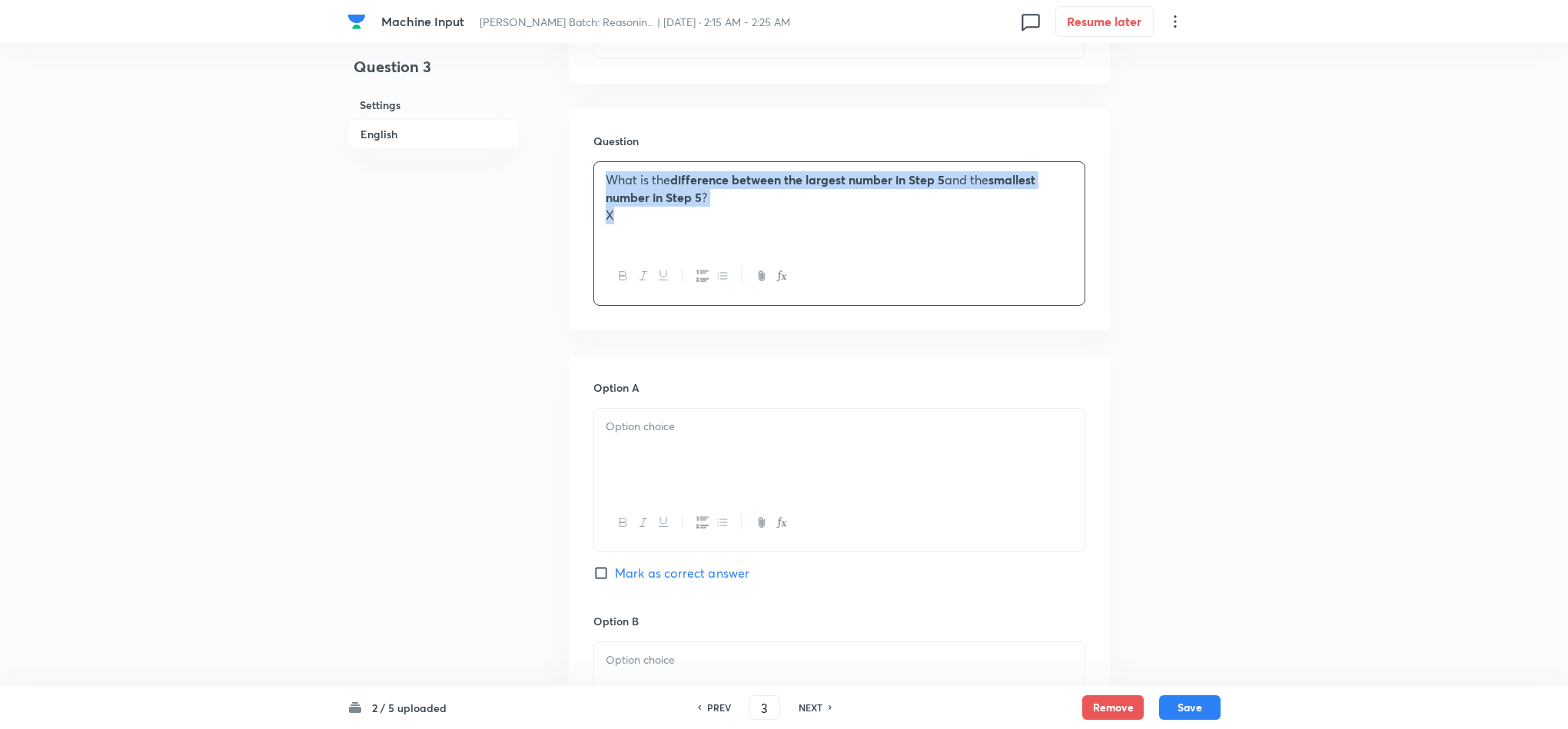
drag, startPoint x: 620, startPoint y: 214, endPoint x: 566, endPoint y: 182, distance: 62.8
click at [566, 182] on div "Question 3 Settings English Settings Type Single choice correct 5 options With …" at bounding box center [784, 616] width 873 height 2468
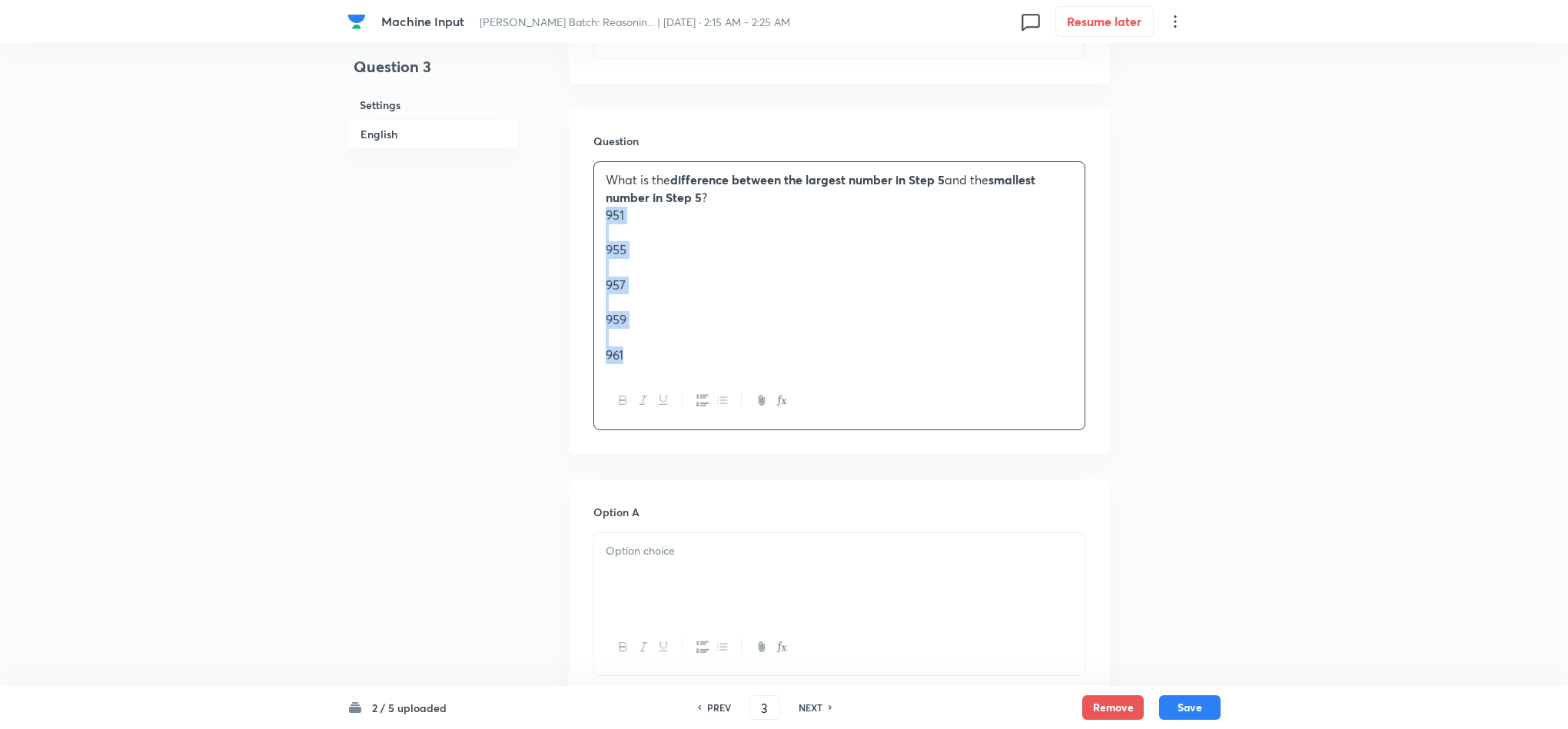
drag, startPoint x: 598, startPoint y: 220, endPoint x: 706, endPoint y: 378, distance: 191.4
click at [706, 378] on div "What is the difference between the largest number in Step 5 and the smallest nu…" at bounding box center [839, 295] width 492 height 268
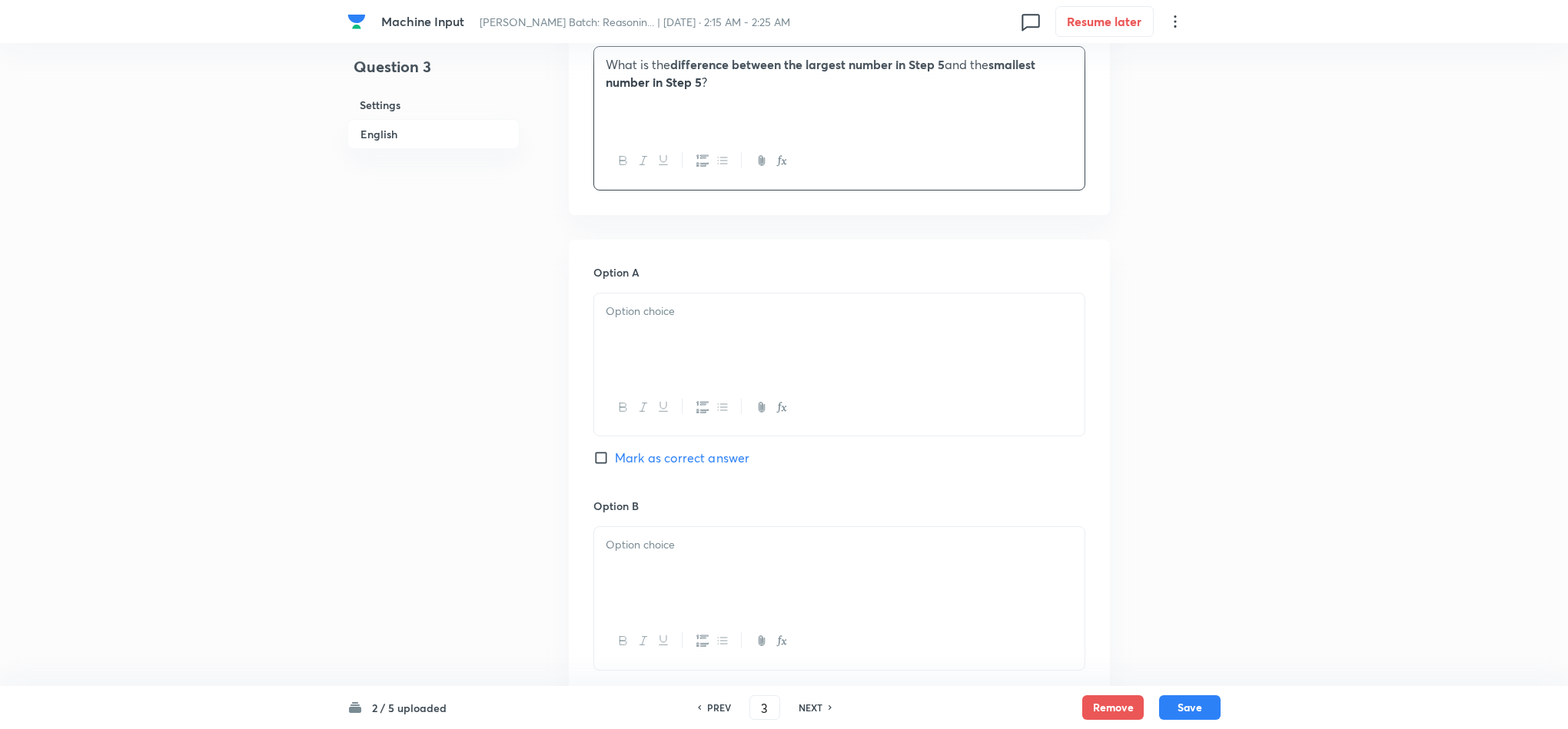
click at [614, 327] on div at bounding box center [839, 336] width 490 height 86
paste div
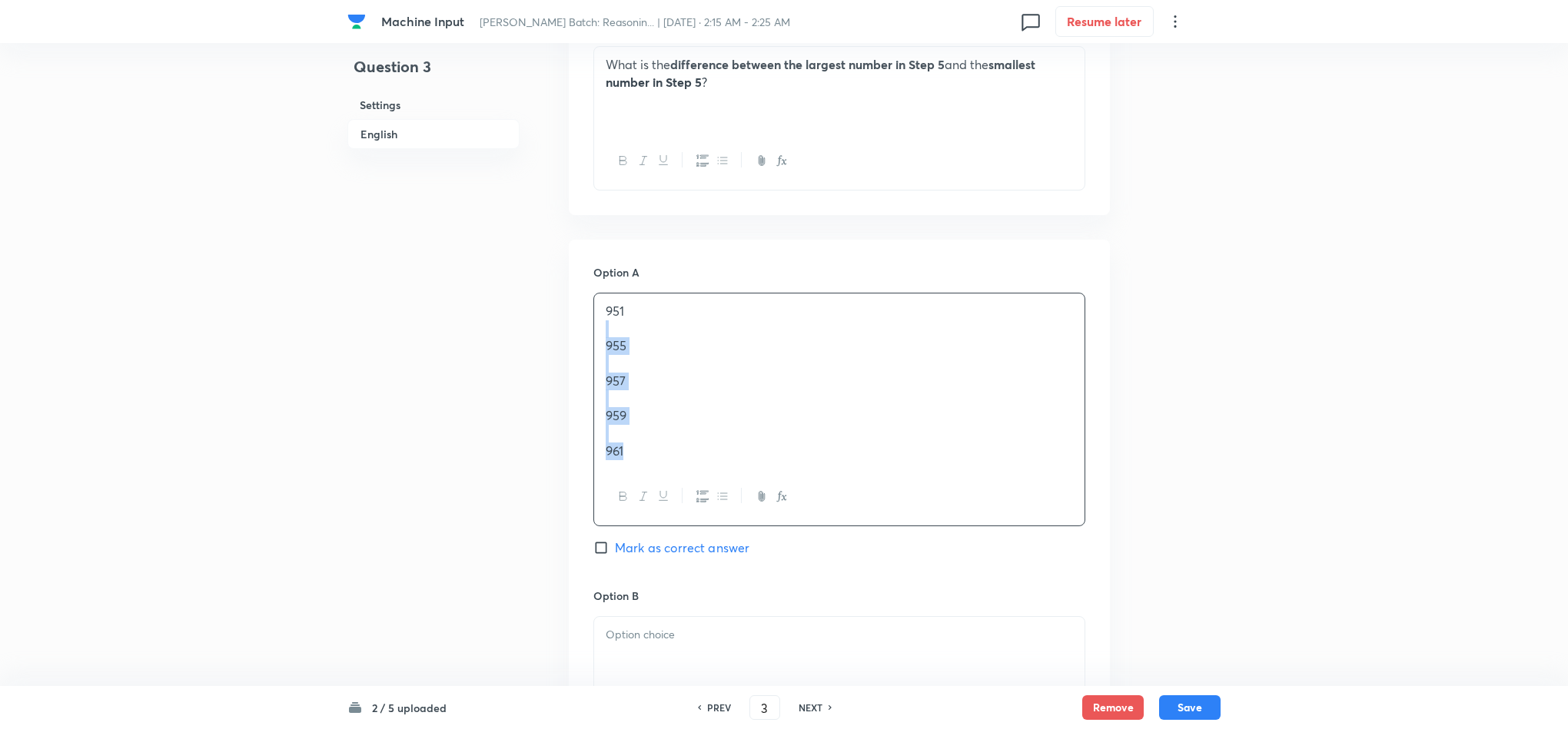
drag, startPoint x: 625, startPoint y: 390, endPoint x: 687, endPoint y: 487, distance: 115.1
click at [683, 487] on div "951 955 957 959 961" at bounding box center [839, 409] width 492 height 233
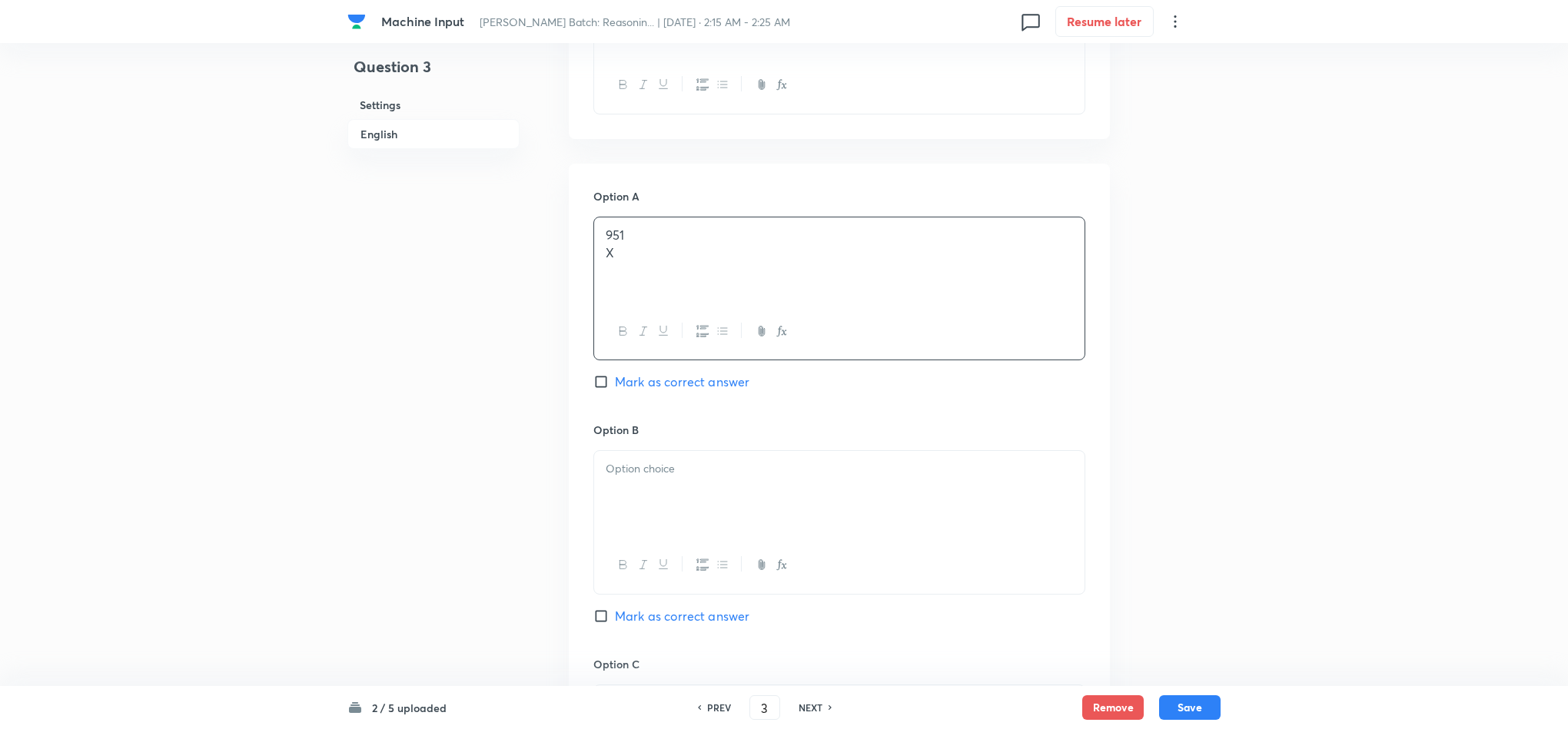
scroll to position [922, 0]
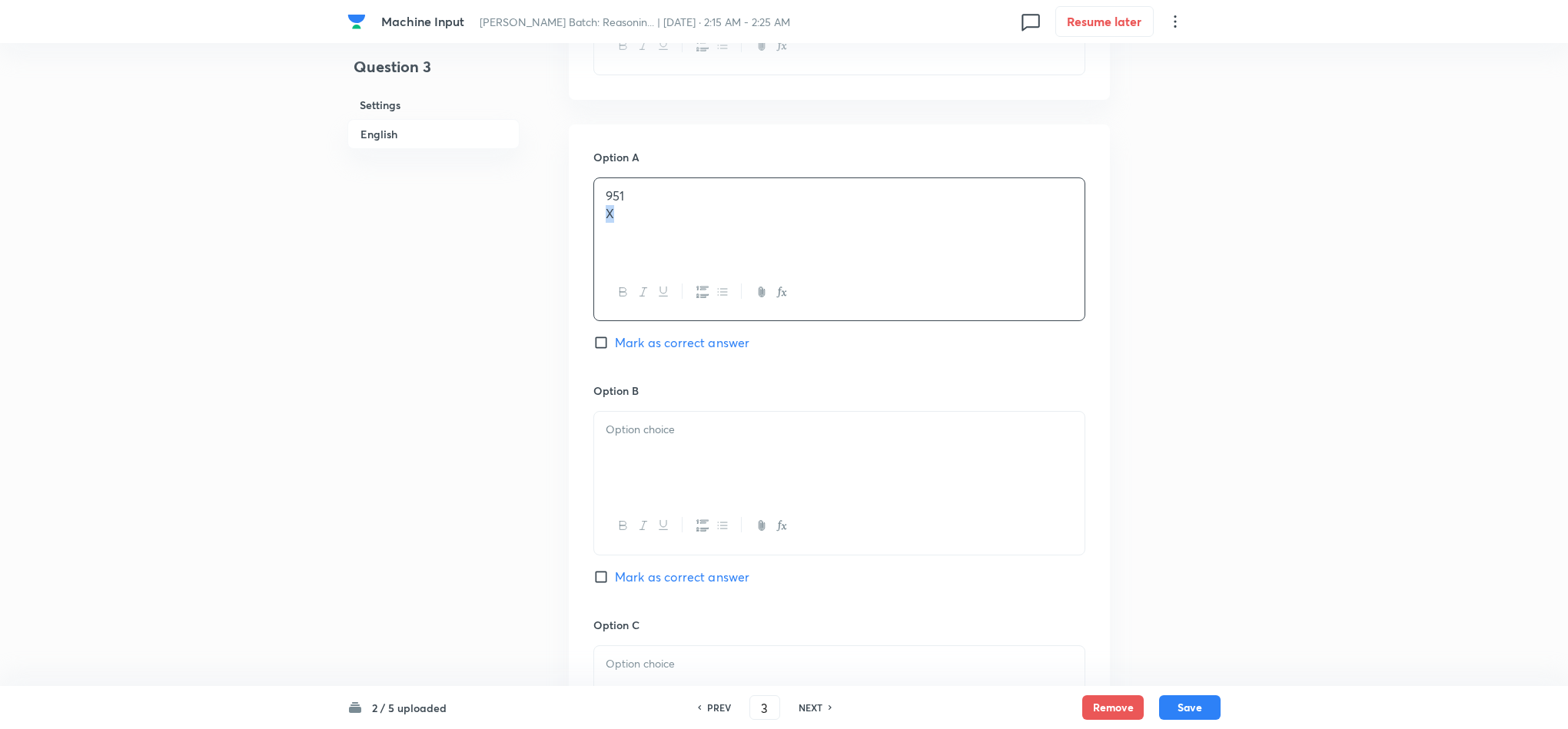
drag, startPoint x: 638, startPoint y: 222, endPoint x: 598, endPoint y: 219, distance: 40.1
click at [598, 219] on div "951 X" at bounding box center [839, 221] width 490 height 86
drag, startPoint x: 608, startPoint y: 202, endPoint x: 602, endPoint y: 244, distance: 42.4
click at [540, 187] on div "Question 3 Settings English Settings Type Single choice correct 5 options With …" at bounding box center [784, 385] width 873 height 2468
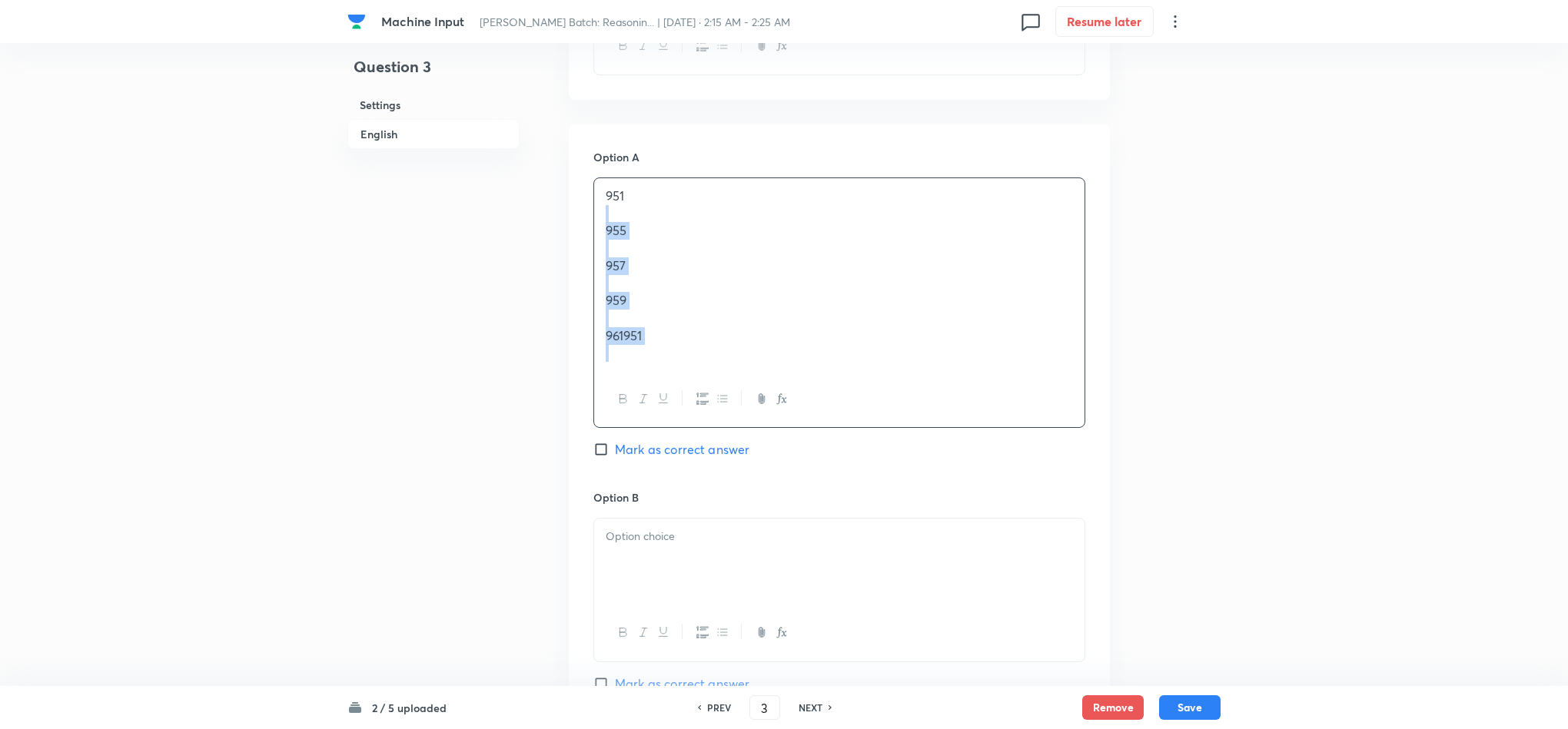
drag, startPoint x: 603, startPoint y: 215, endPoint x: 681, endPoint y: 353, distance: 158.5
click at [681, 353] on div "951 955 957 959 961951" at bounding box center [839, 274] width 490 height 193
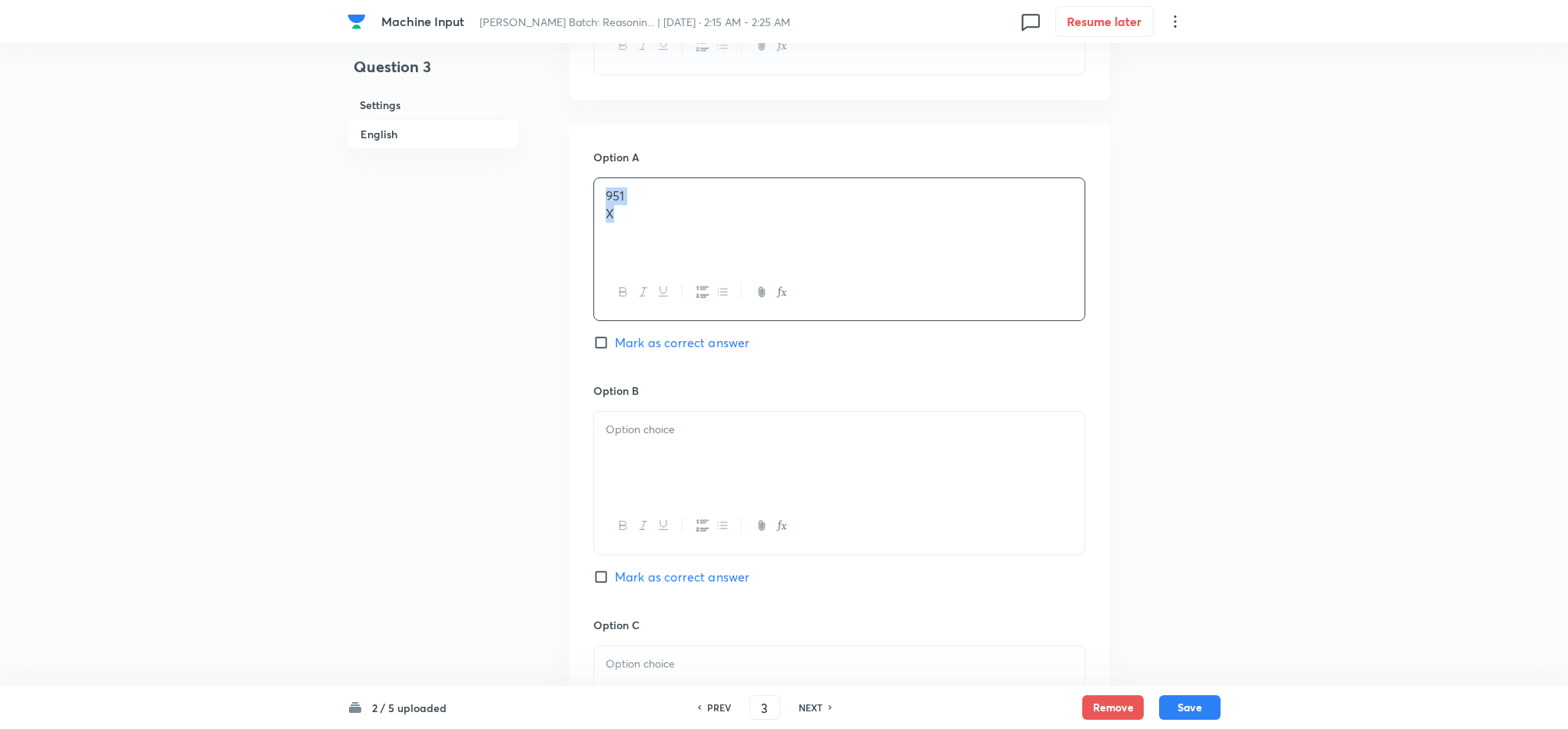
drag, startPoint x: 653, startPoint y: 217, endPoint x: 517, endPoint y: 172, distance: 143.3
click at [515, 173] on div "Question 3 Settings English Settings Type Single choice correct 5 options With …" at bounding box center [784, 385] width 873 height 2468
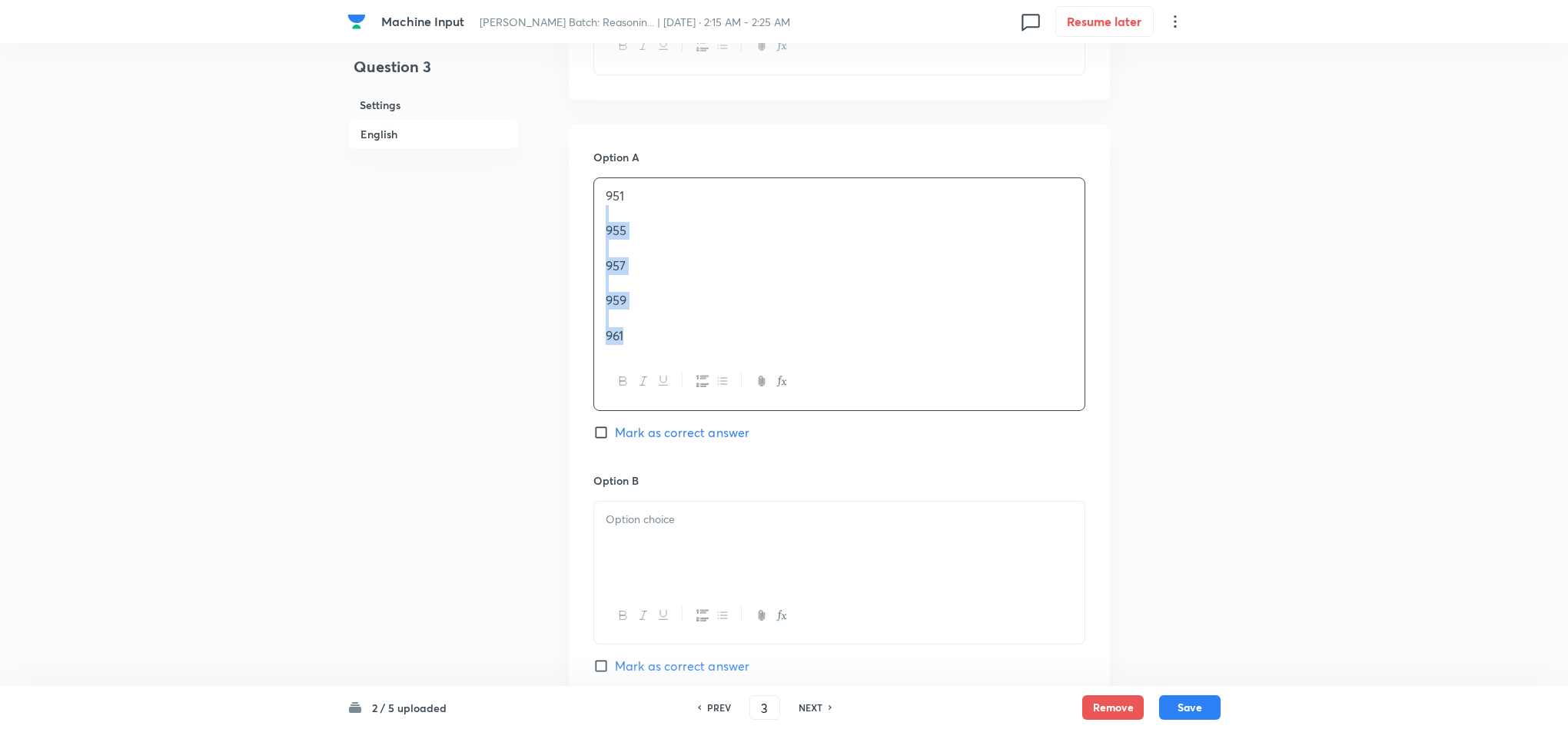
drag, startPoint x: 618, startPoint y: 217, endPoint x: 660, endPoint y: 349, distance: 138.5
click at [657, 349] on div "951 955 957 959 961" at bounding box center [839, 266] width 490 height 176
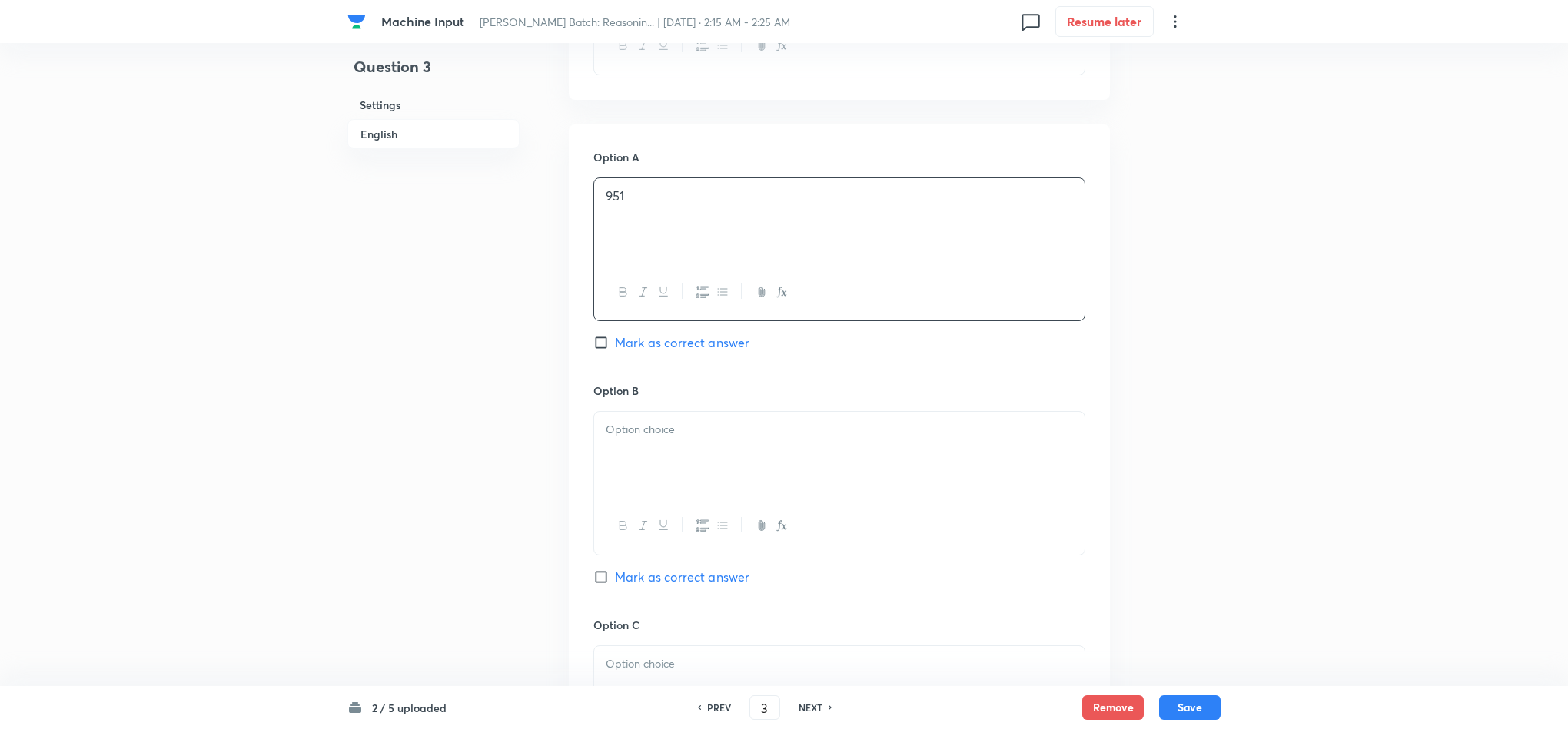
click at [648, 436] on p at bounding box center [839, 429] width 468 height 17
drag, startPoint x: 620, startPoint y: 486, endPoint x: 689, endPoint y: 560, distance: 101.2
click at [689, 560] on div "955 957 959 961" at bounding box center [839, 510] width 492 height 198
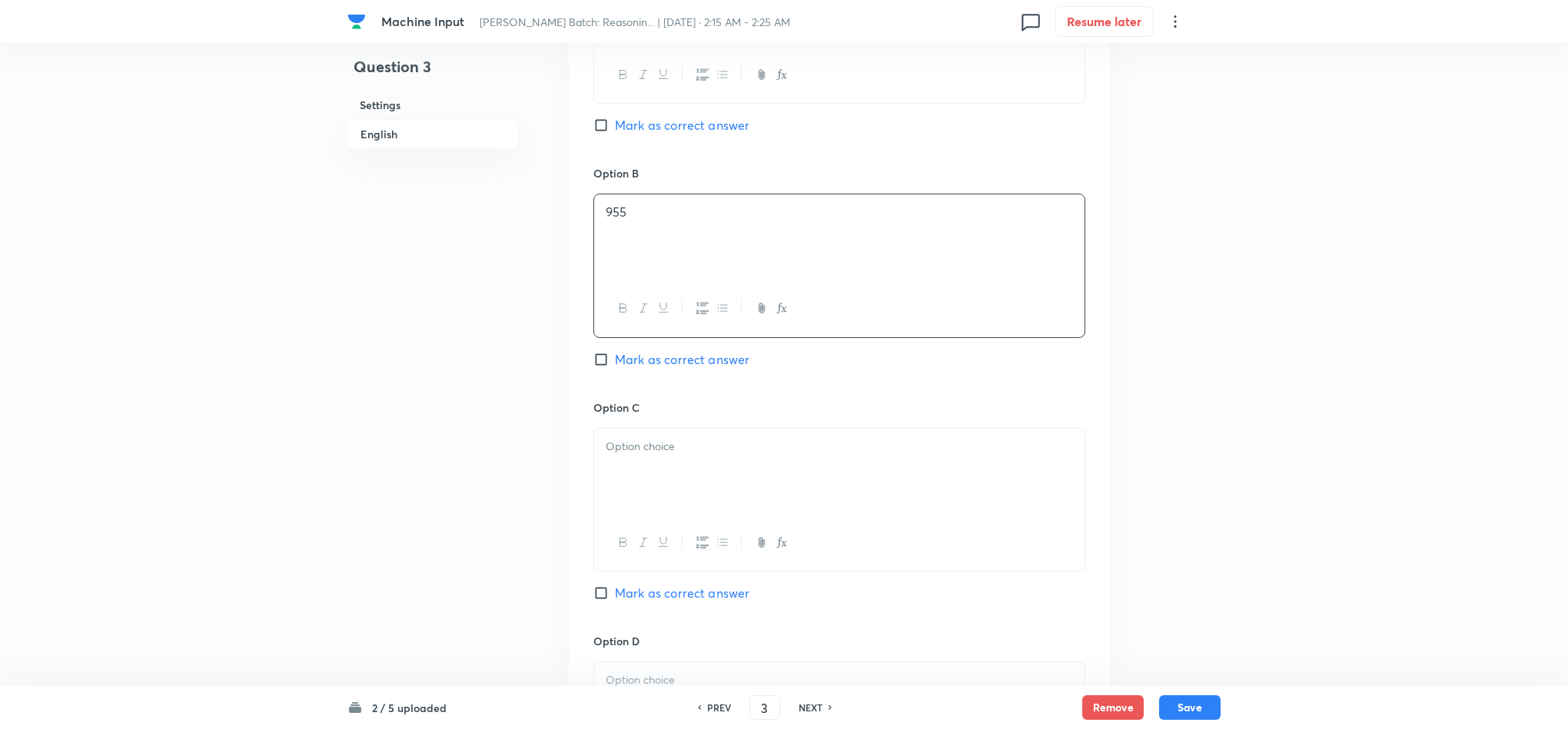
scroll to position [1152, 0]
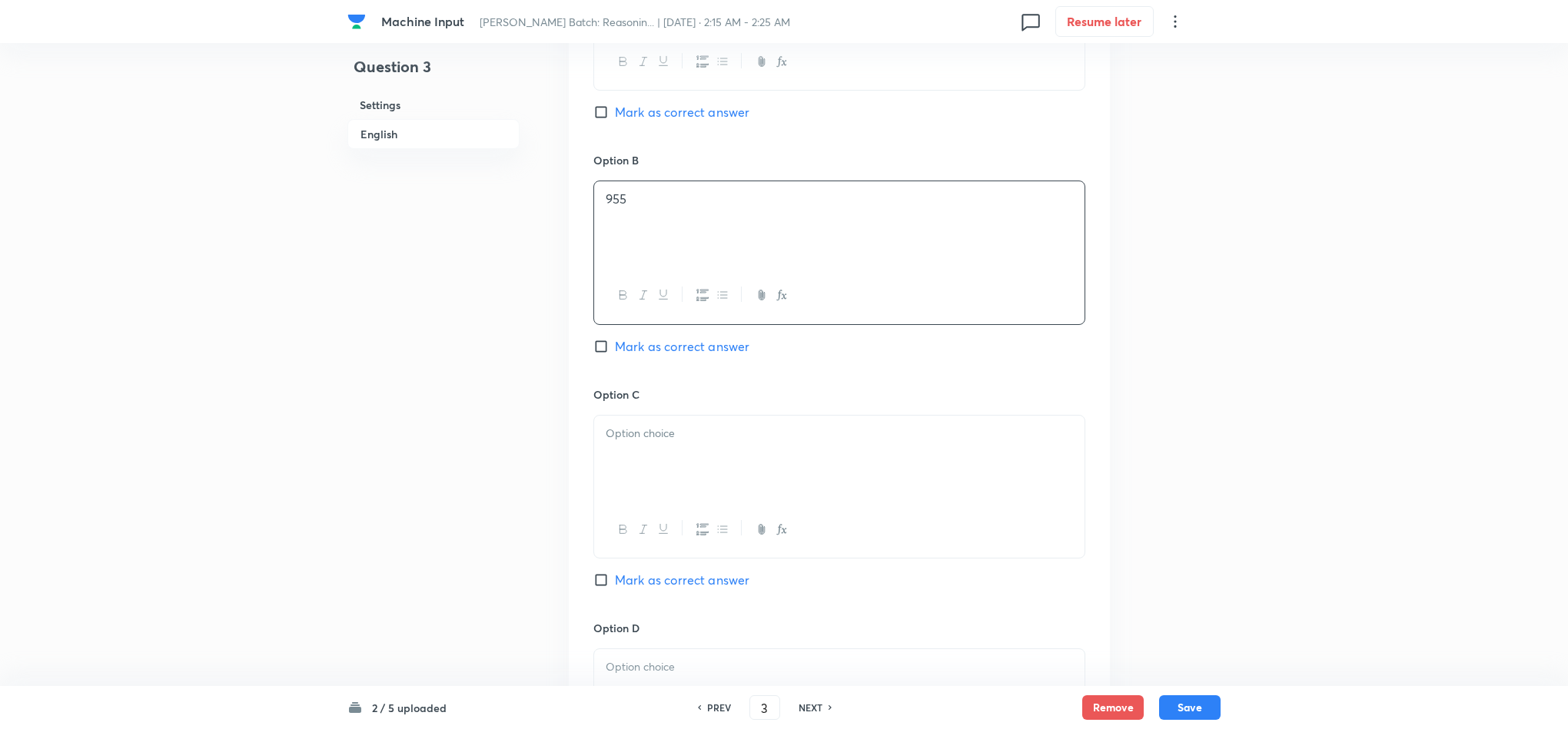
click at [632, 466] on div at bounding box center [839, 459] width 490 height 86
drag, startPoint x: 608, startPoint y: 459, endPoint x: 761, endPoint y: 572, distance: 190.2
click at [756, 572] on div "957 959 961" at bounding box center [839, 497] width 492 height 164
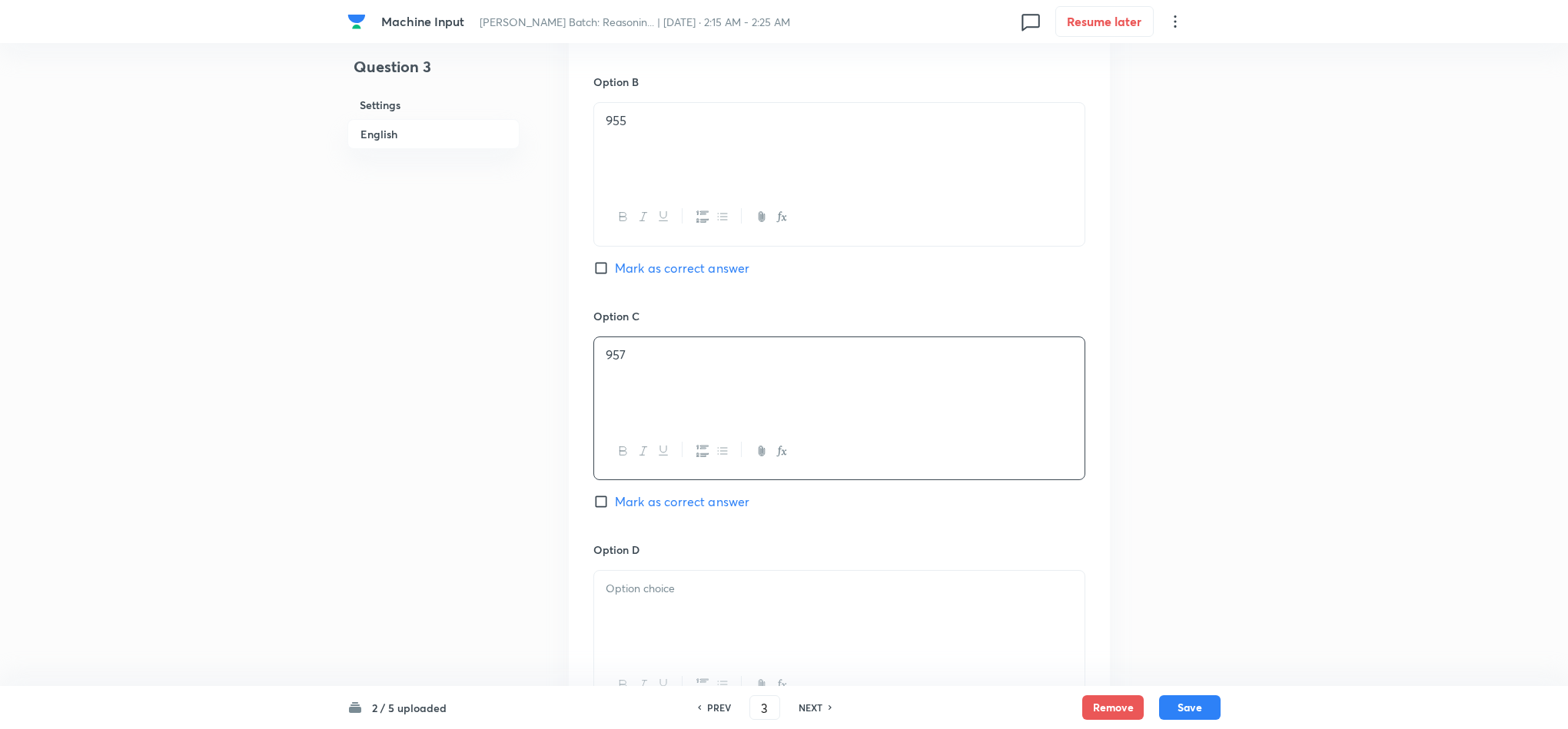
scroll to position [1267, 0]
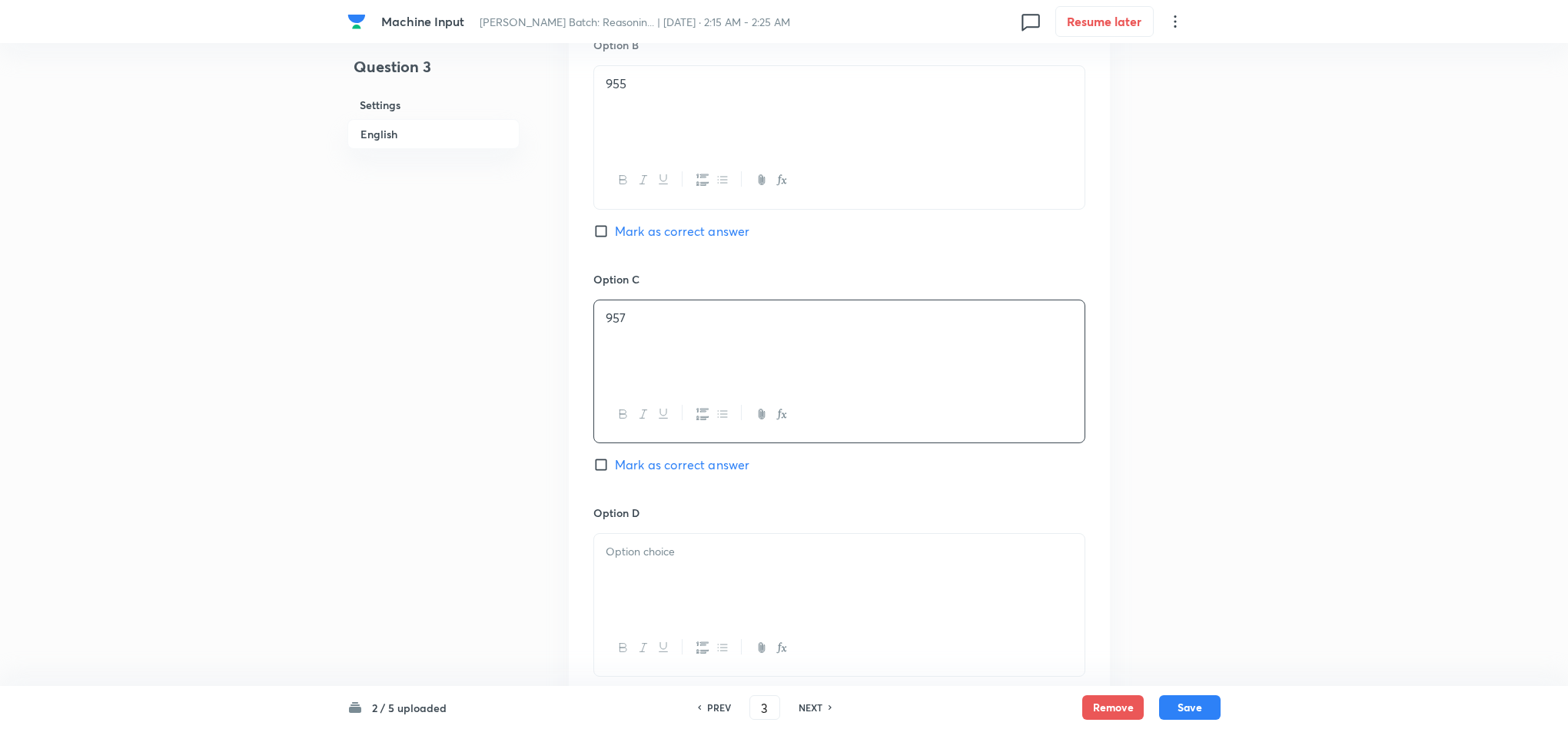
drag, startPoint x: 625, startPoint y: 556, endPoint x: 637, endPoint y: 561, distance: 13.0
click at [625, 556] on p at bounding box center [839, 552] width 468 height 17
drag, startPoint x: 600, startPoint y: 586, endPoint x: 738, endPoint y: 611, distance: 140.2
click at [725, 609] on div "959 961" at bounding box center [839, 576] width 490 height 86
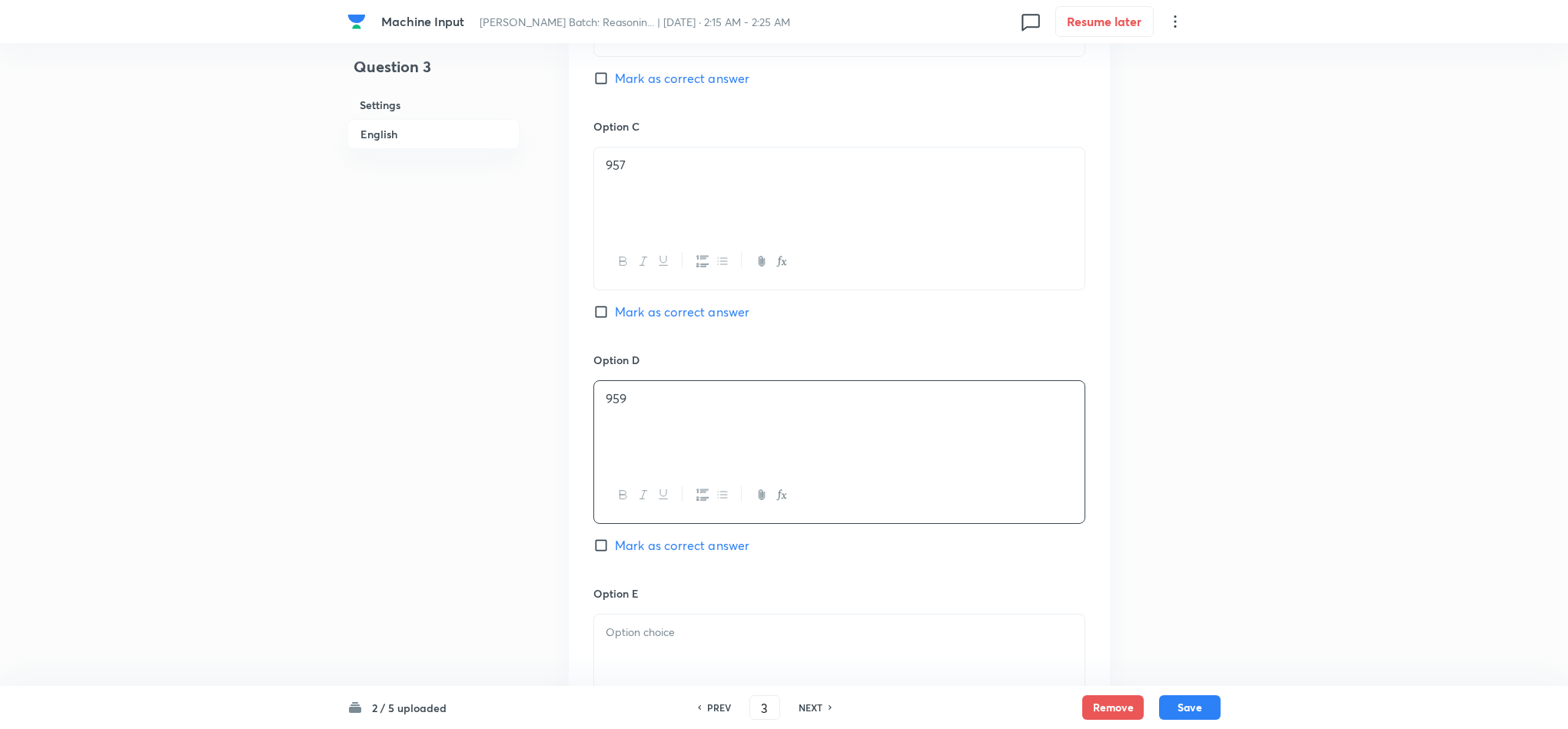
scroll to position [1535, 0]
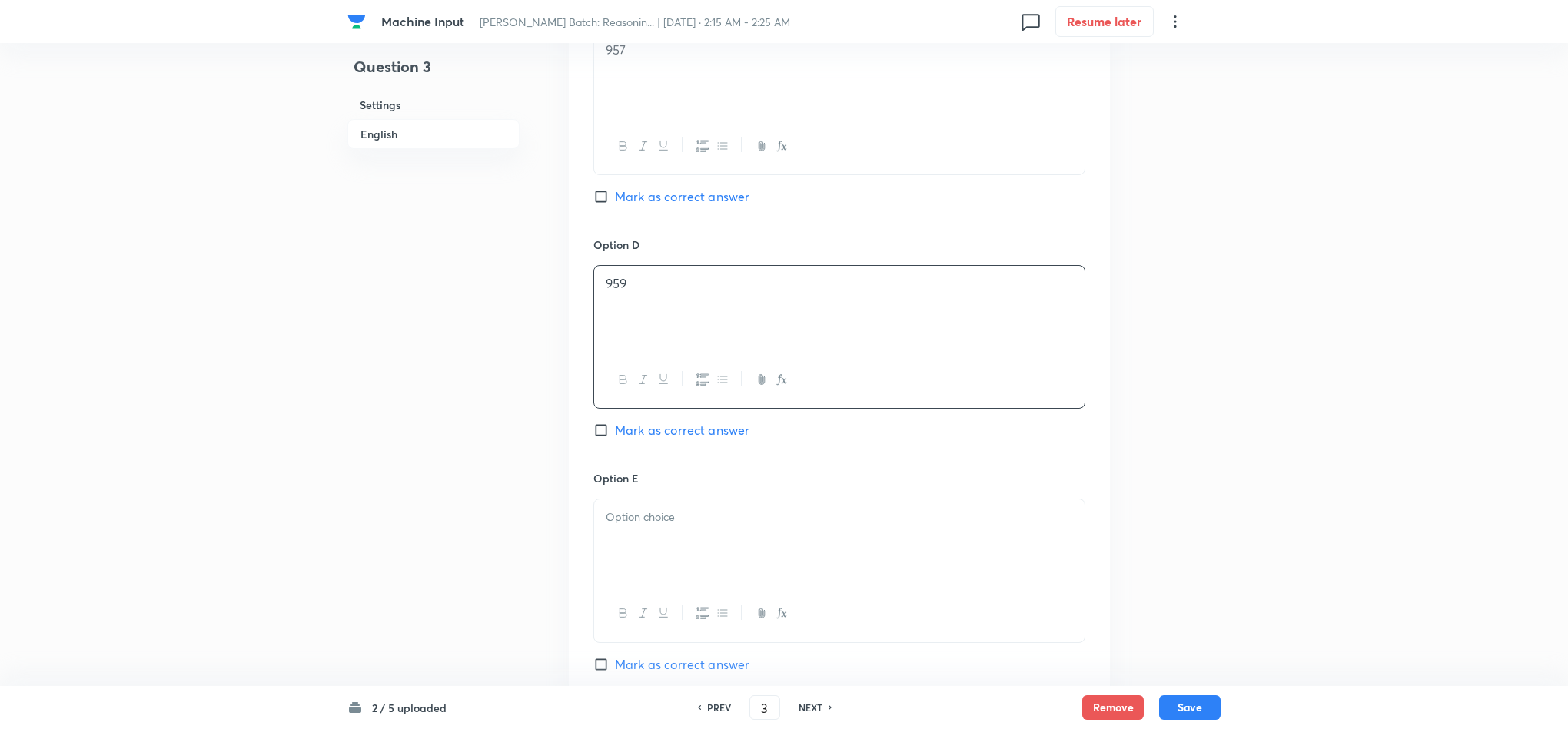
drag, startPoint x: 646, startPoint y: 553, endPoint x: 674, endPoint y: 553, distance: 28.0
click at [646, 553] on div at bounding box center [839, 542] width 490 height 86
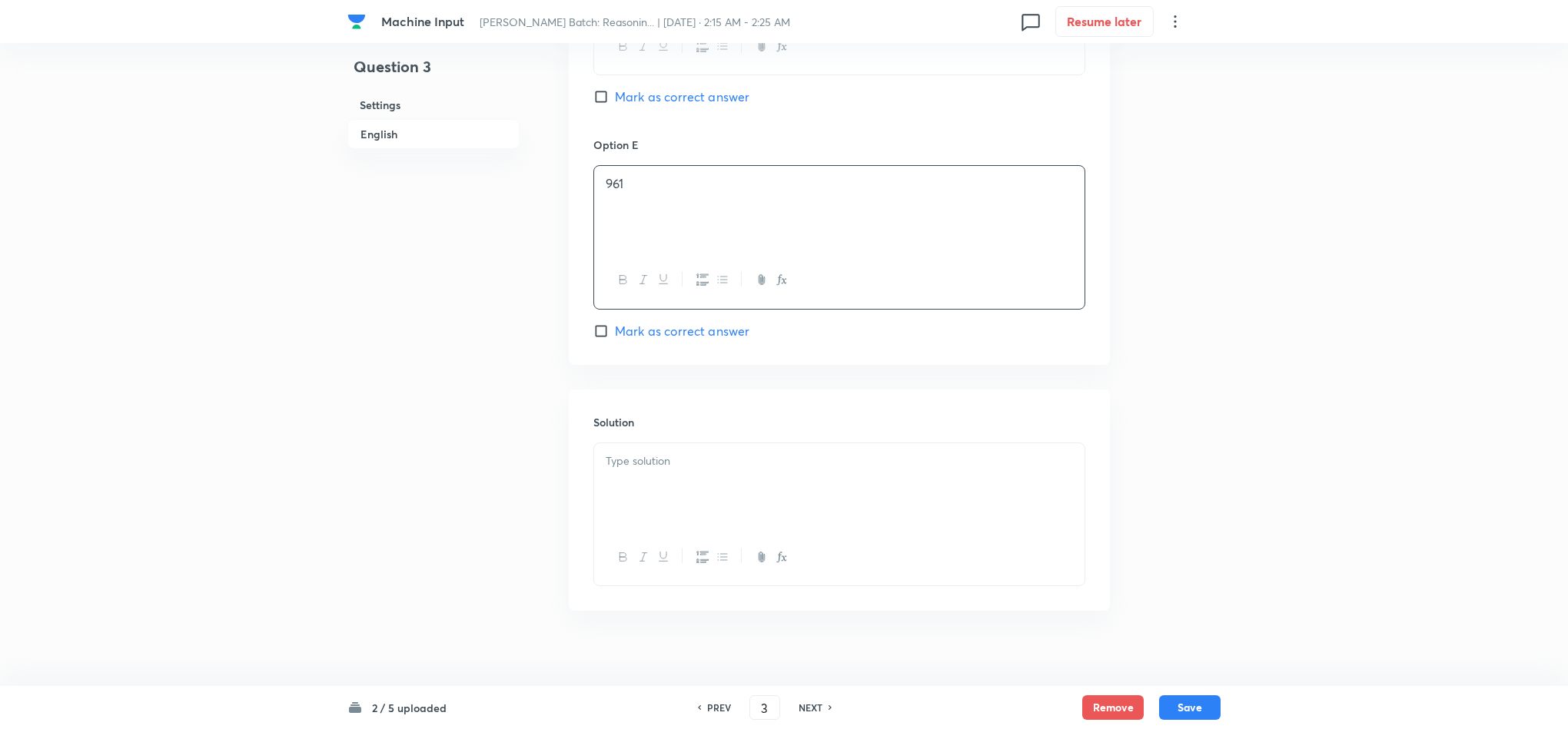
scroll to position [1881, 0]
click at [644, 433] on div at bounding box center [839, 502] width 492 height 144
click at [644, 463] on div at bounding box center [839, 474] width 490 height 86
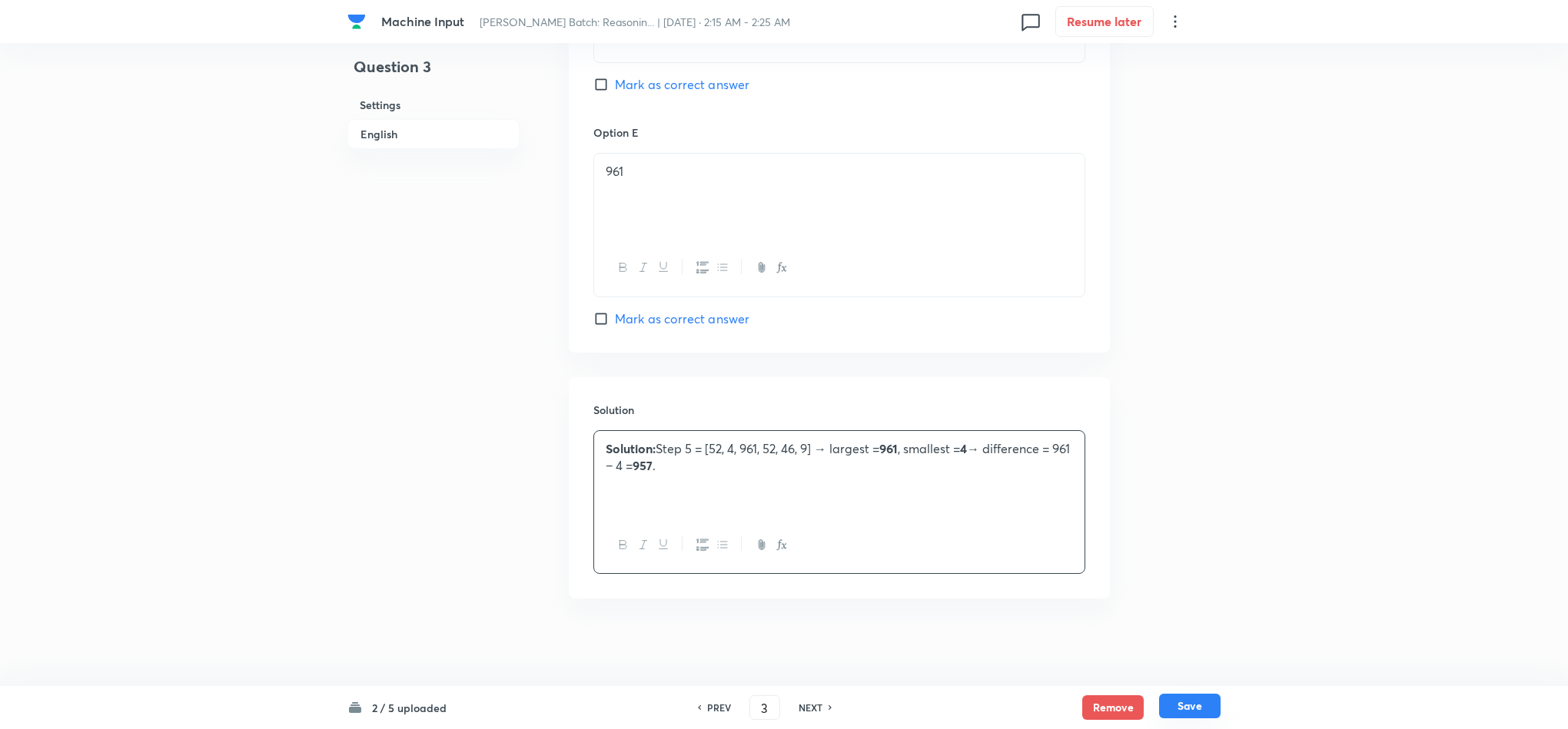
click at [1185, 696] on button "Save" at bounding box center [1190, 705] width 62 height 25
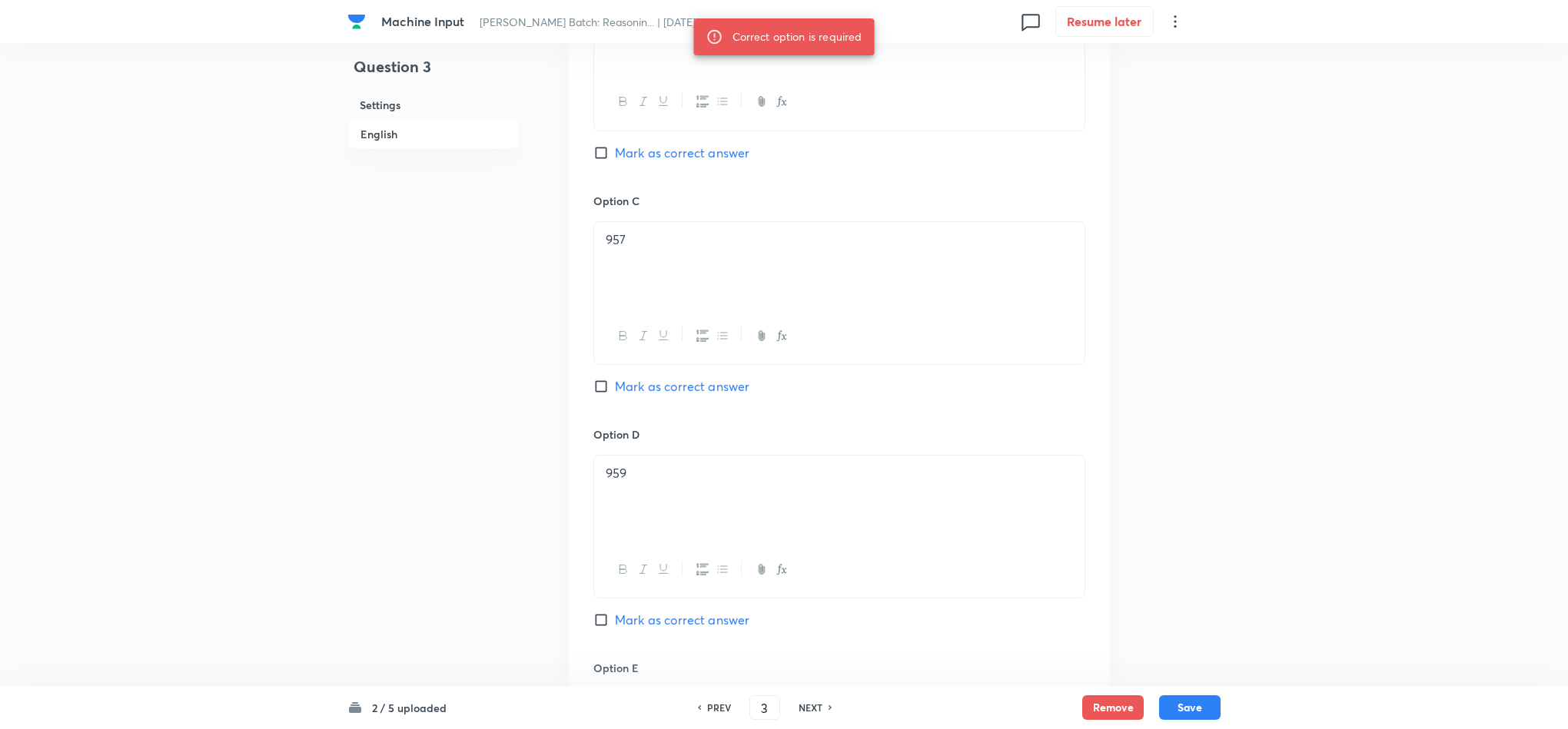
scroll to position [1305, 0]
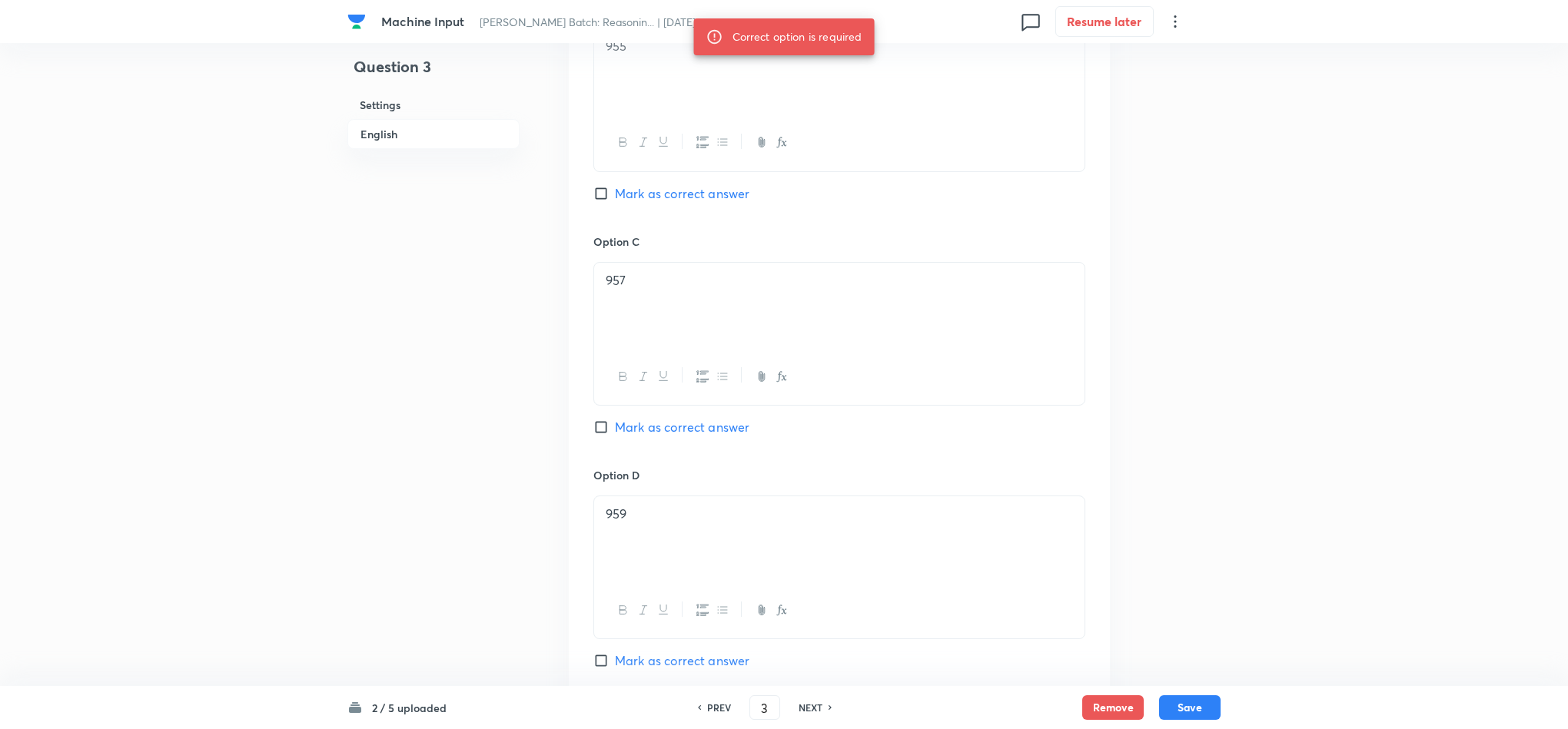
click at [639, 425] on span "Mark as correct answer" at bounding box center [682, 427] width 134 height 18
click at [615, 425] on input "Mark as correct answer" at bounding box center [604, 426] width 21 height 15
checkbox input "true"
click at [1181, 706] on button "Save" at bounding box center [1190, 707] width 62 height 25
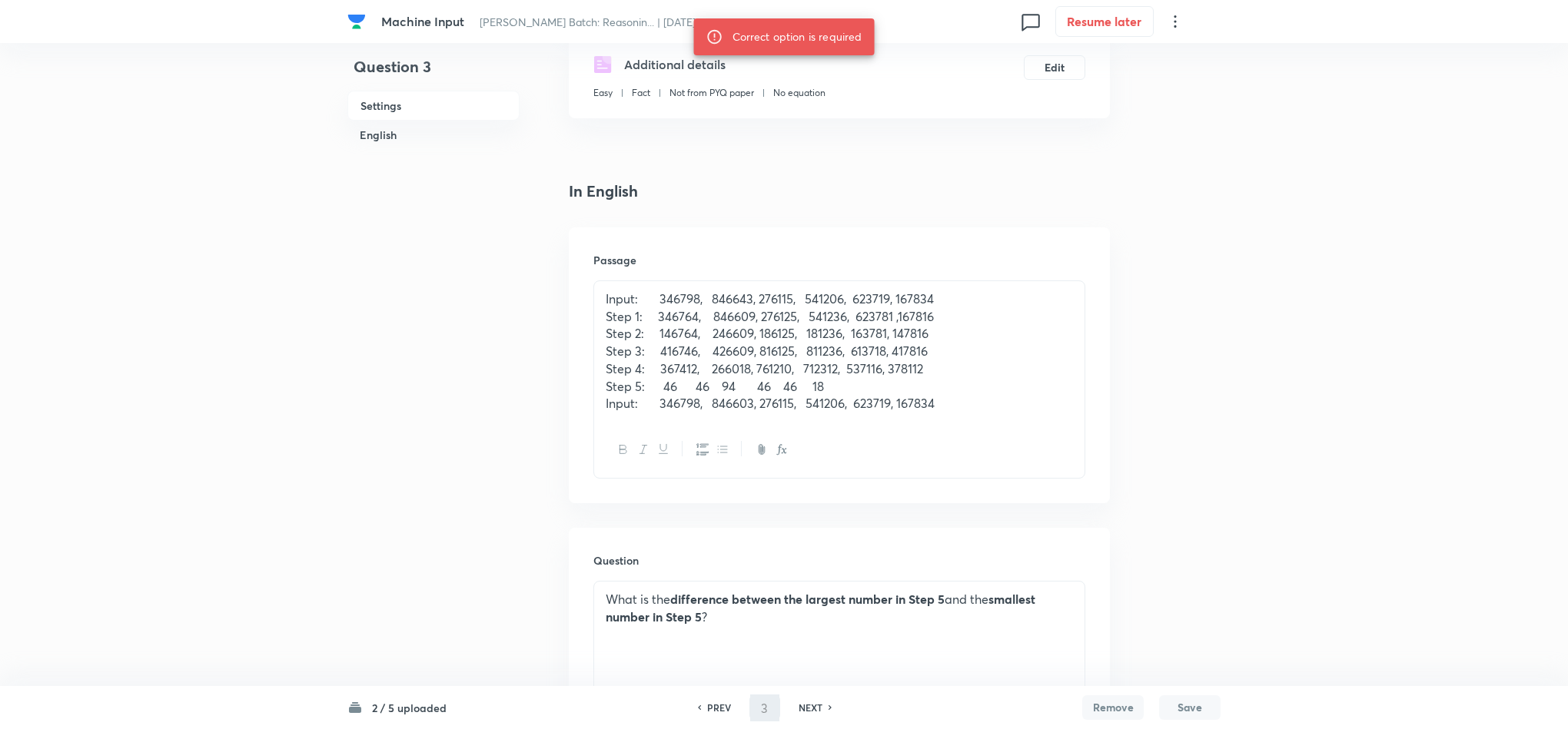
scroll to position [268, 0]
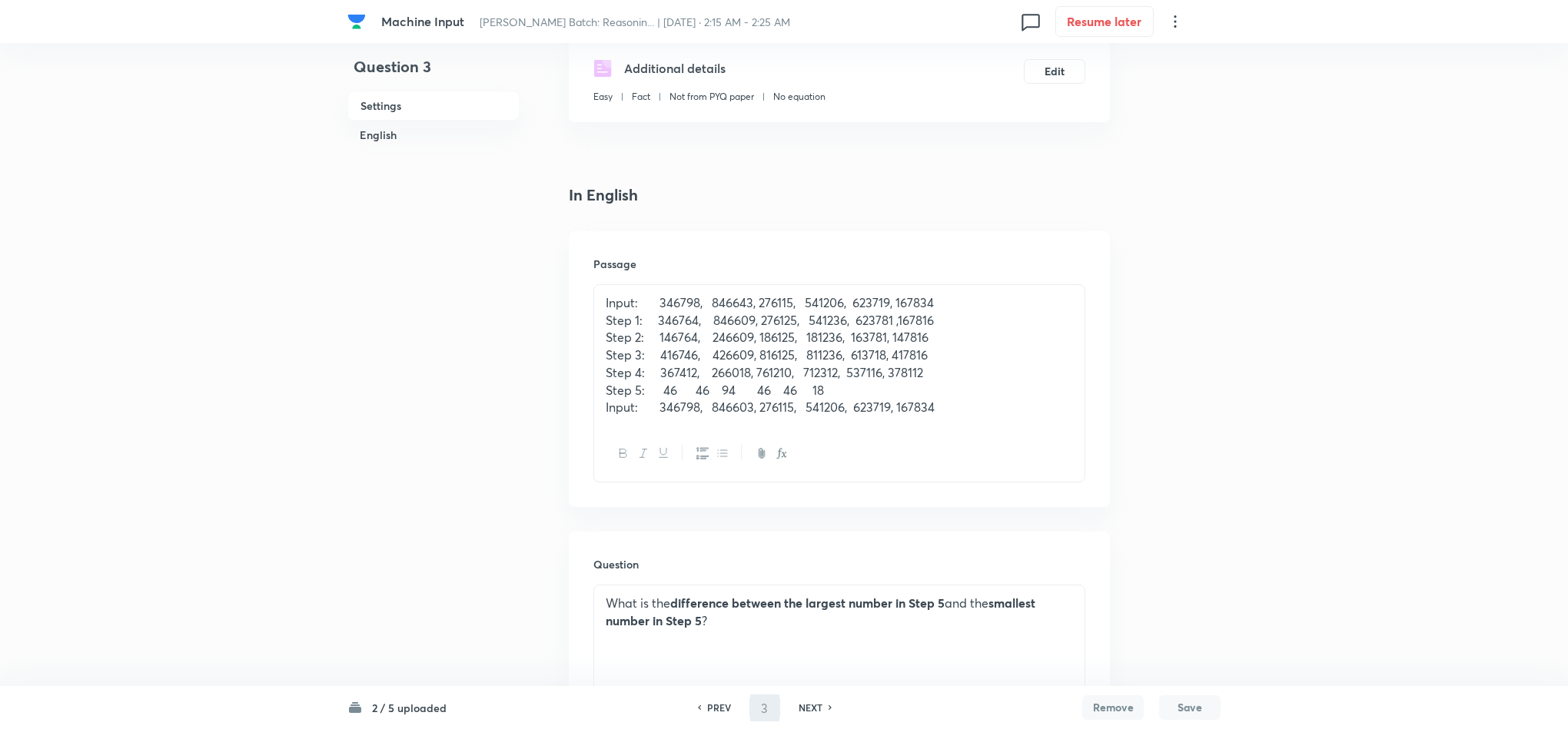
type input "4"
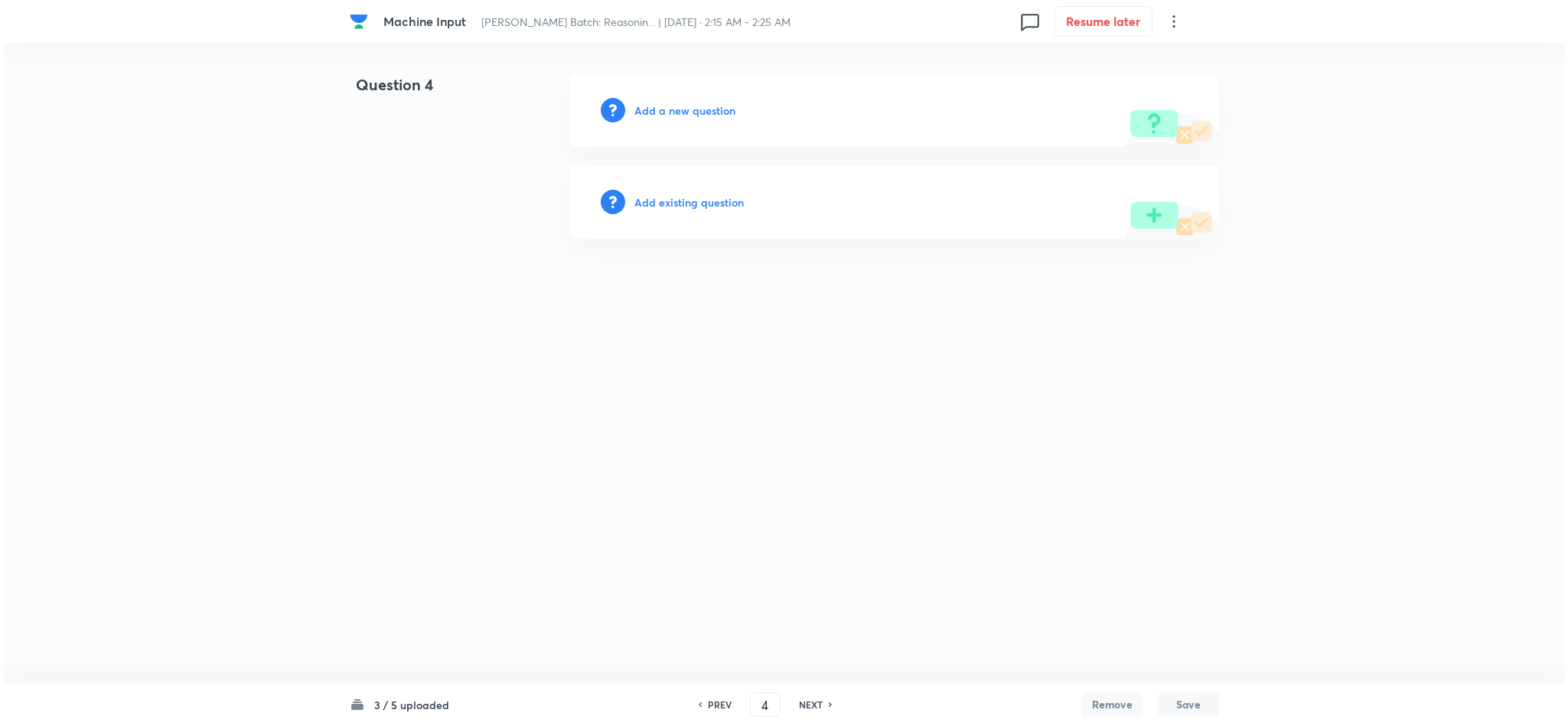
scroll to position [0, 0]
click at [684, 113] on h6 "Add a new question" at bounding box center [684, 110] width 101 height 16
click at [683, 116] on h6 "Choose a question type" at bounding box center [693, 110] width 118 height 16
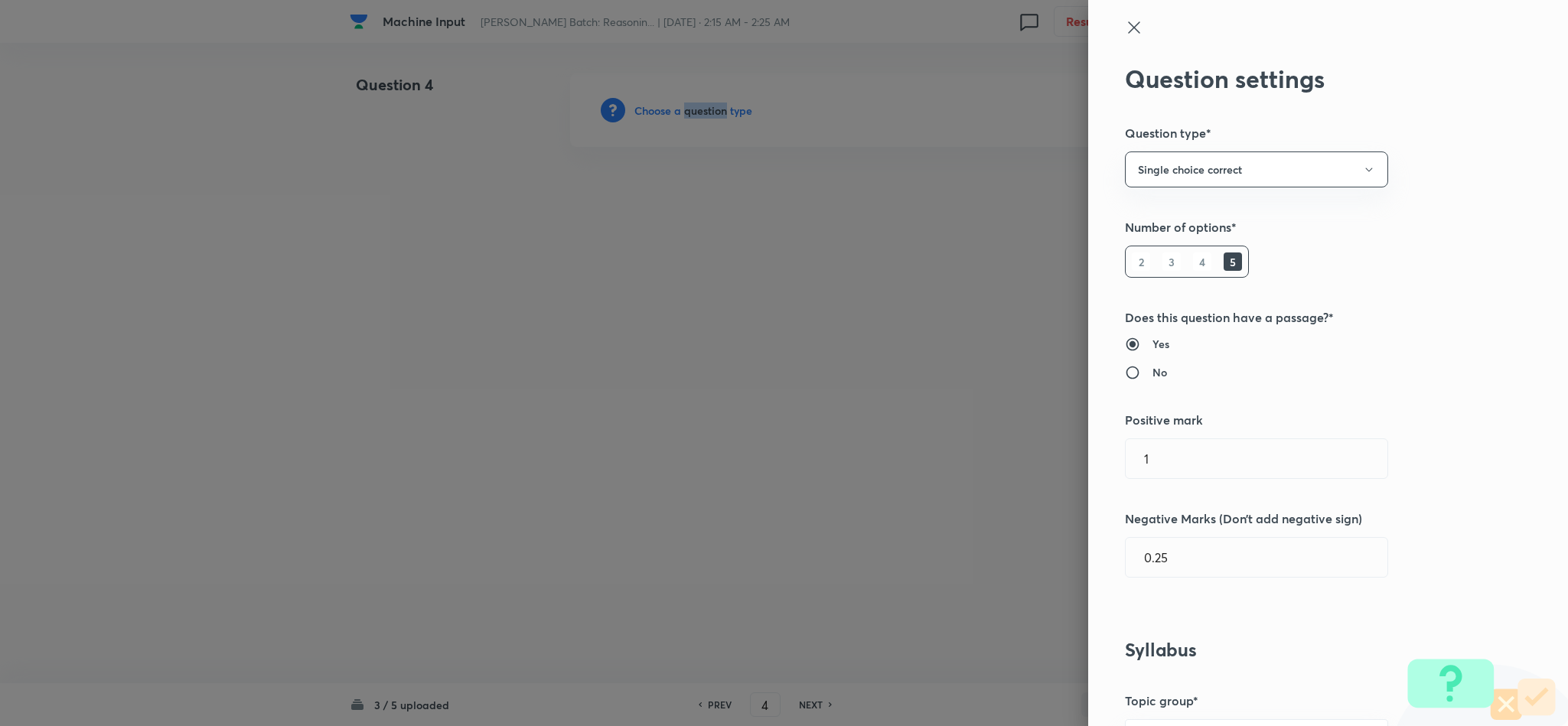
scroll to position [803, 0]
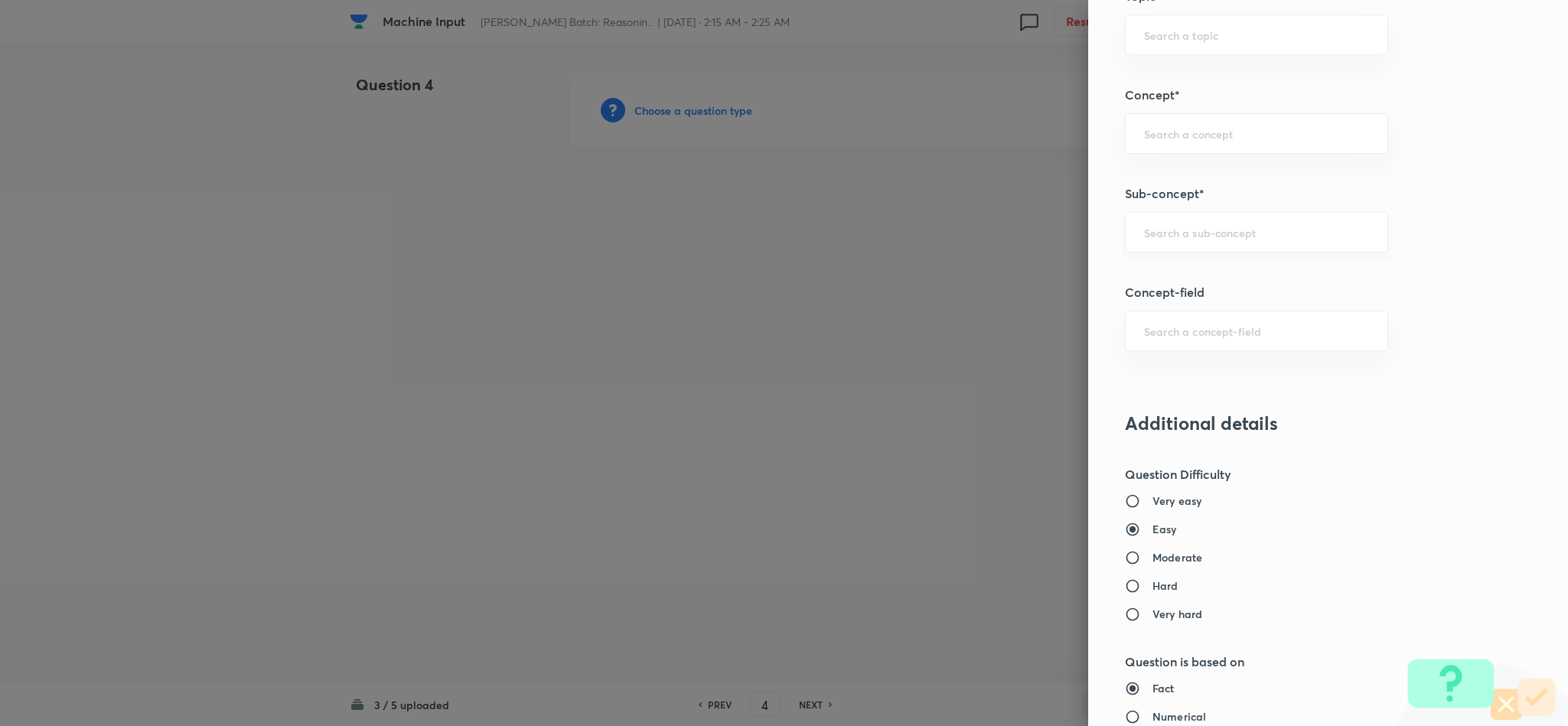
click at [1185, 237] on input "text" at bounding box center [1256, 232] width 225 height 14
click at [1144, 269] on li "Input & Output" at bounding box center [1239, 280] width 261 height 28
type input "Input & Output"
type input "Reasoning"
type input "Logical Reasoning"
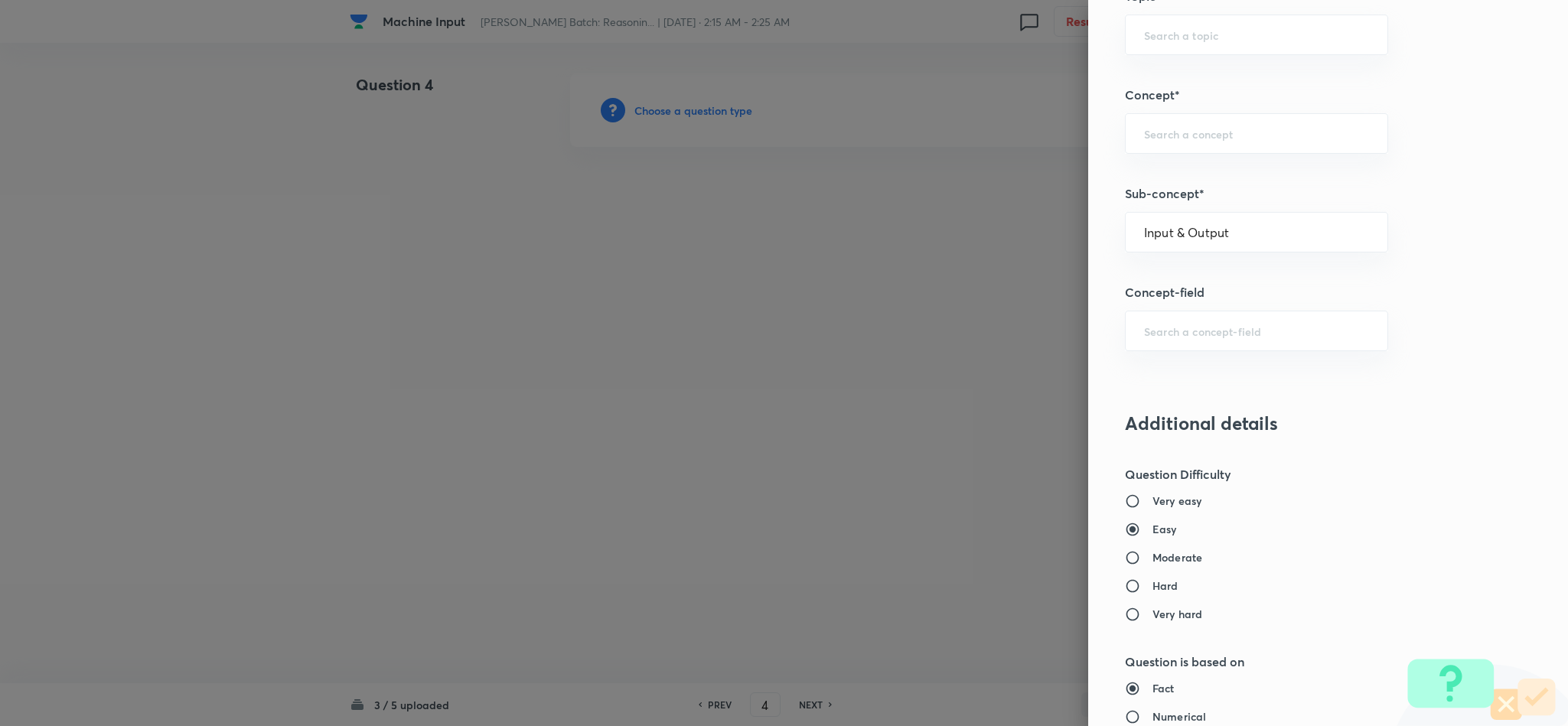
type input "Input & Output"
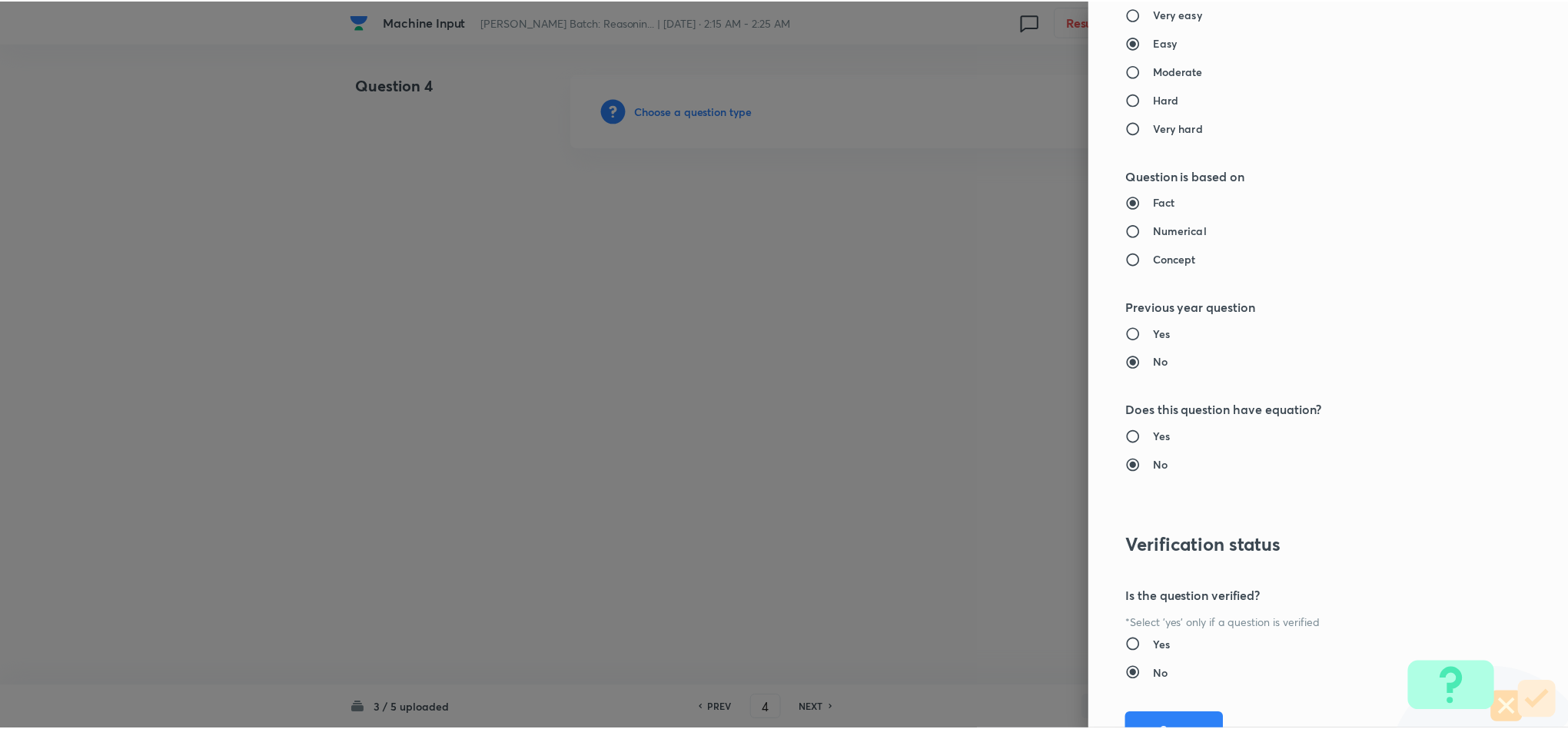
scroll to position [1369, 0]
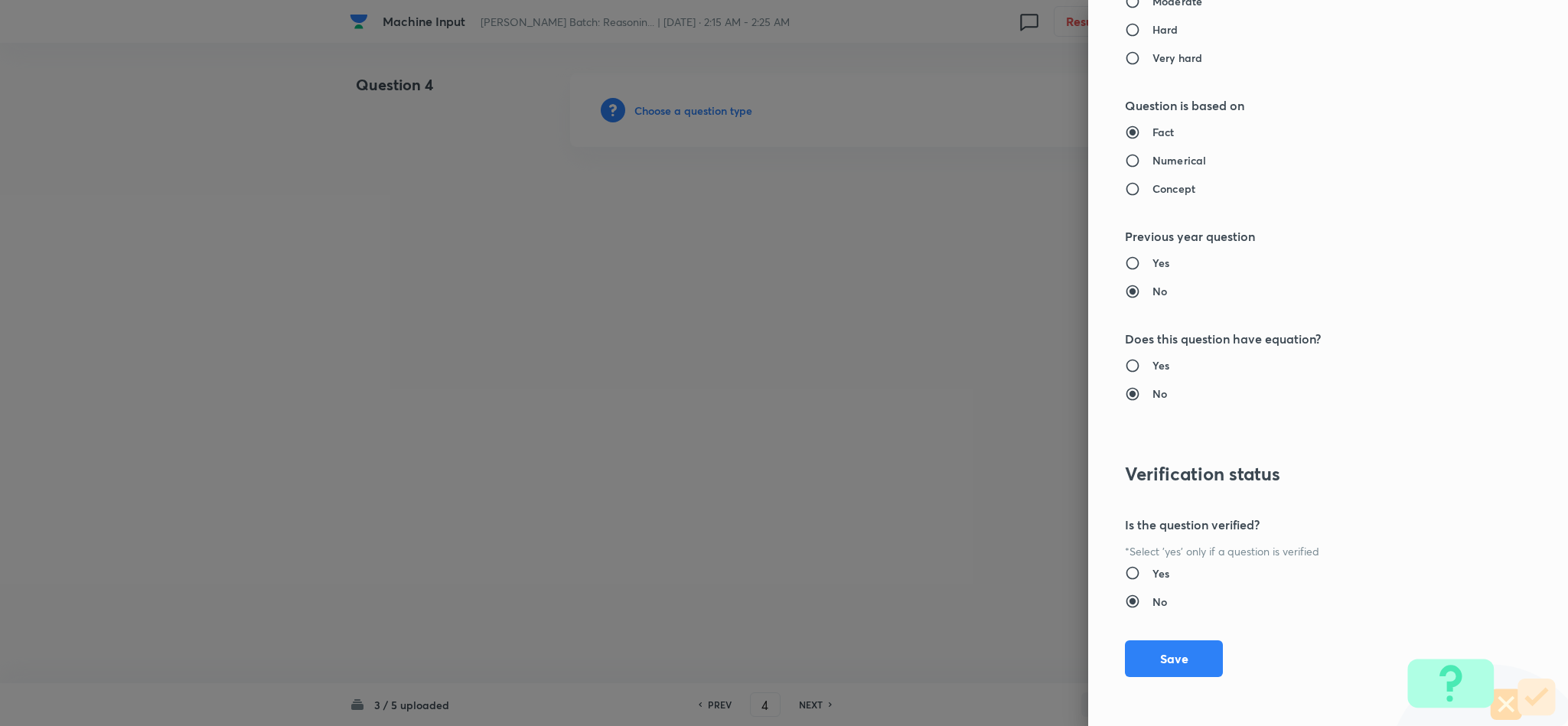
click at [1166, 669] on button "Save" at bounding box center [1173, 658] width 98 height 37
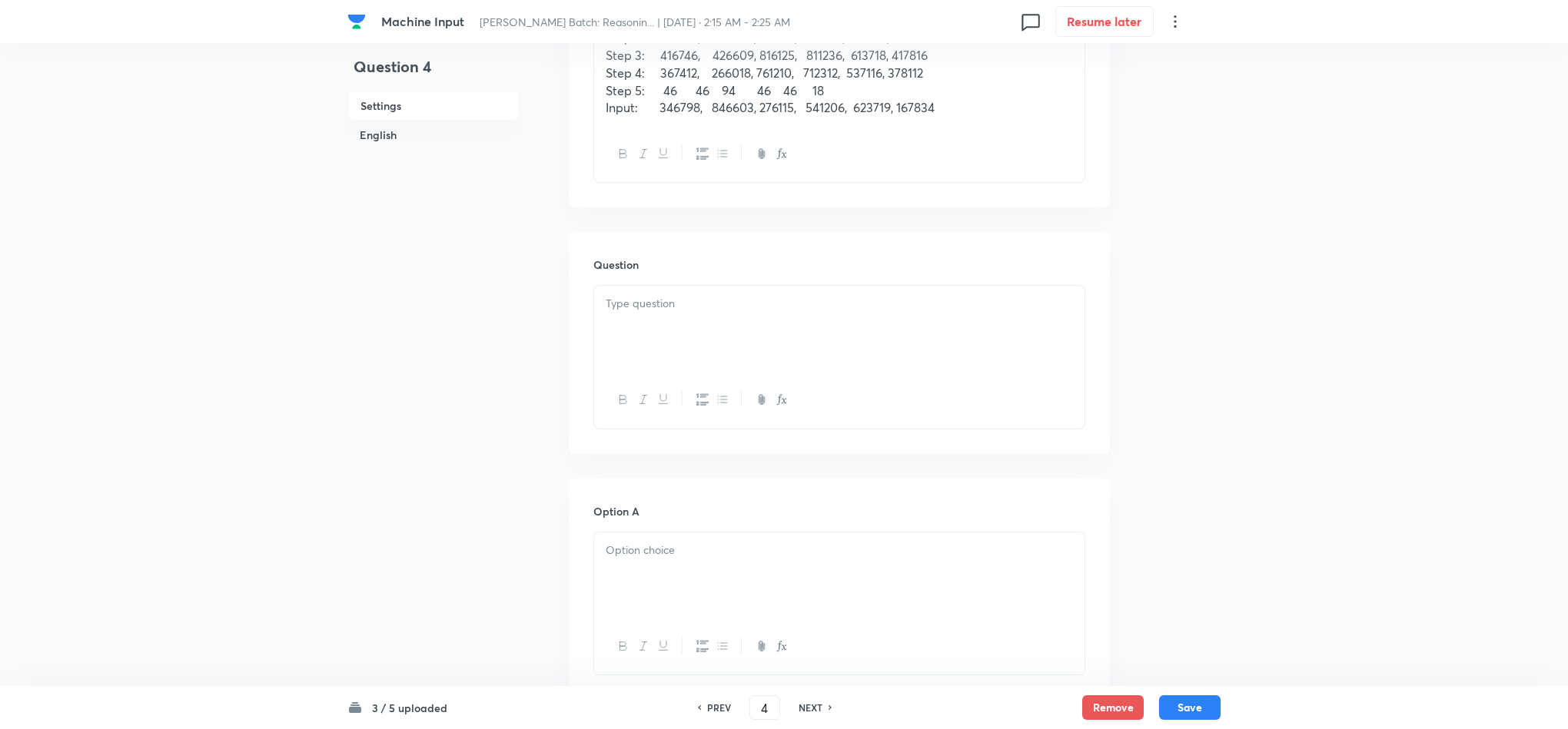
scroll to position [576, 0]
click at [638, 333] on div at bounding box center [839, 320] width 490 height 86
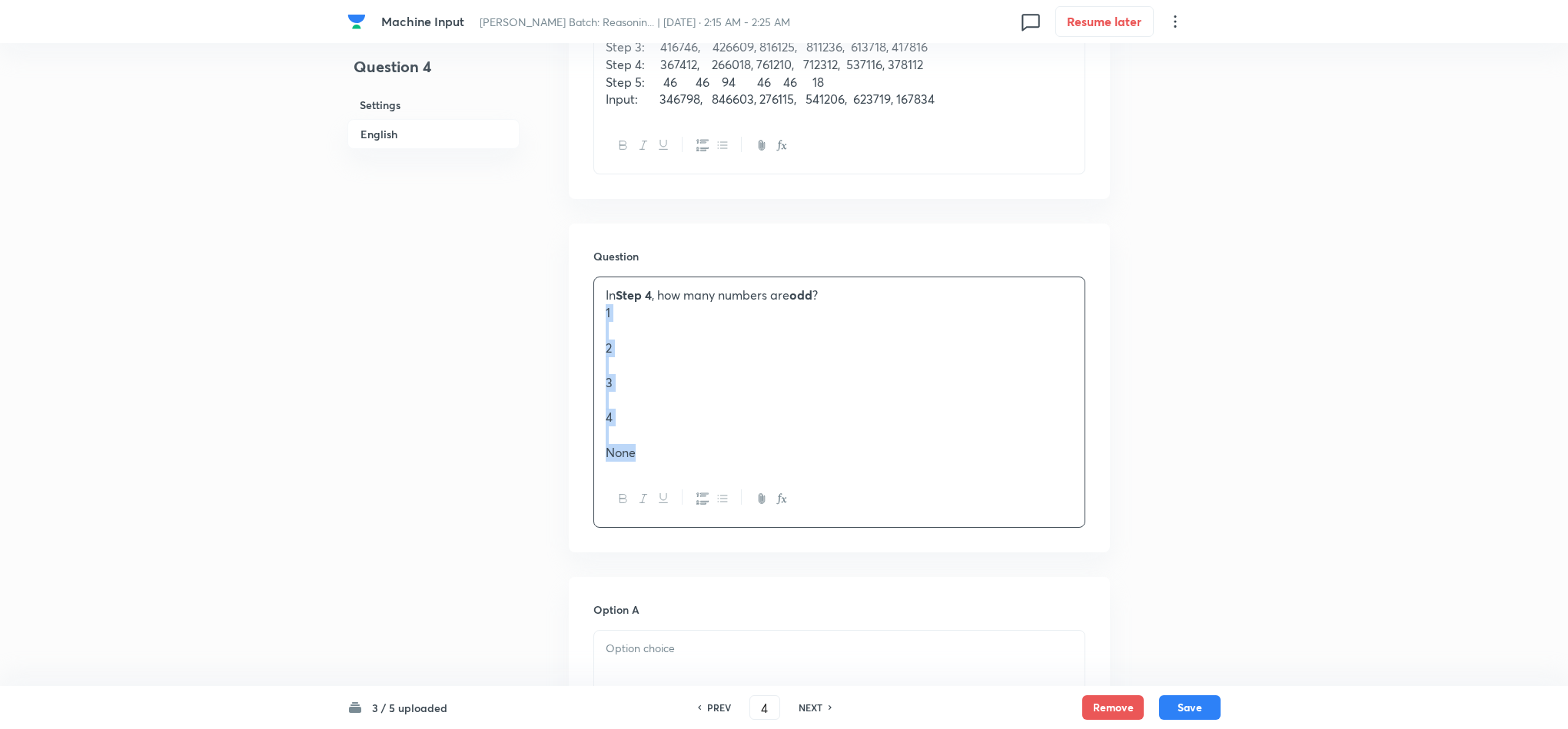
drag, startPoint x: 603, startPoint y: 316, endPoint x: 715, endPoint y: 509, distance: 223.1
click at [715, 509] on div "In Step 4 , how many numbers are odd ? 1 2 3 4 None" at bounding box center [839, 402] width 492 height 251
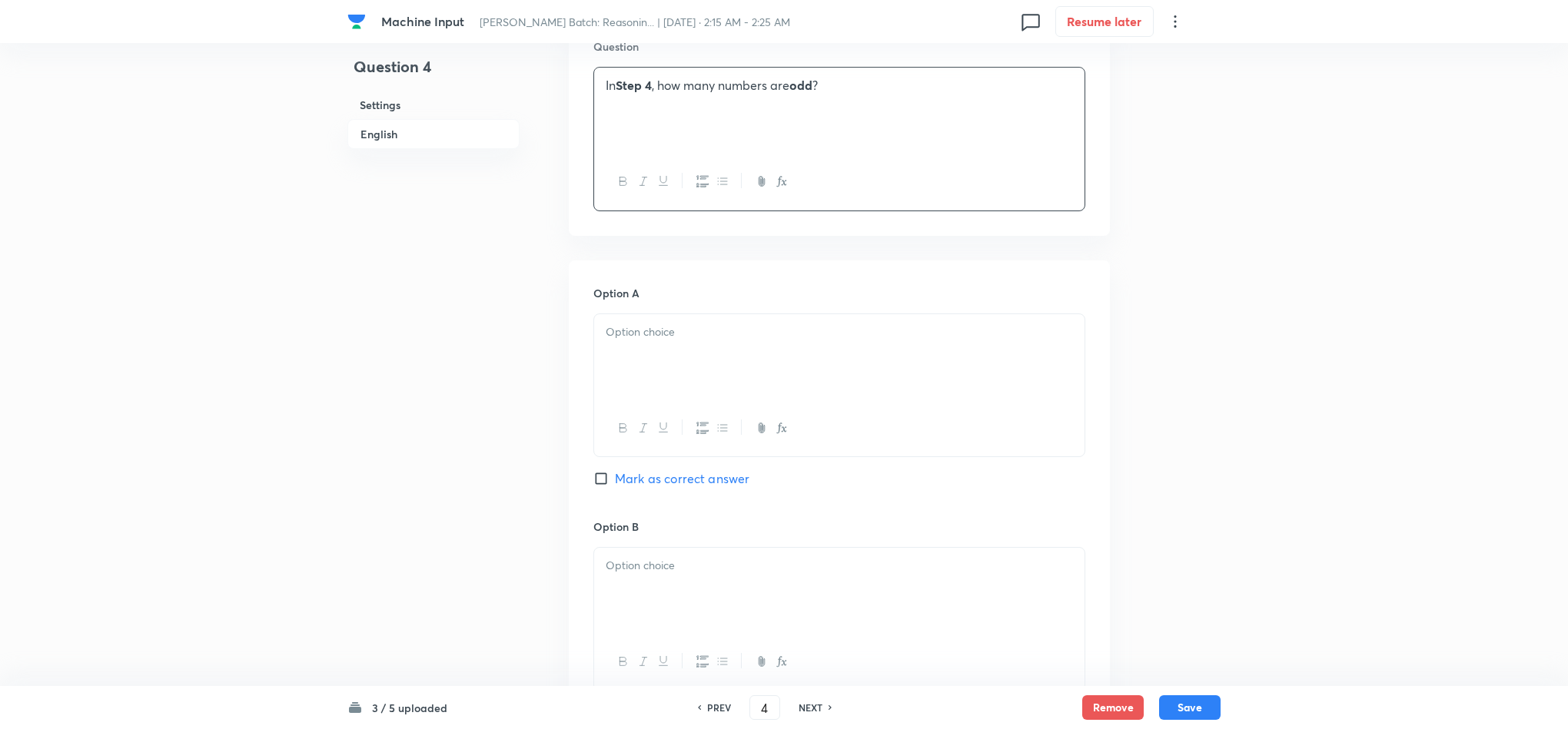
scroll to position [806, 0]
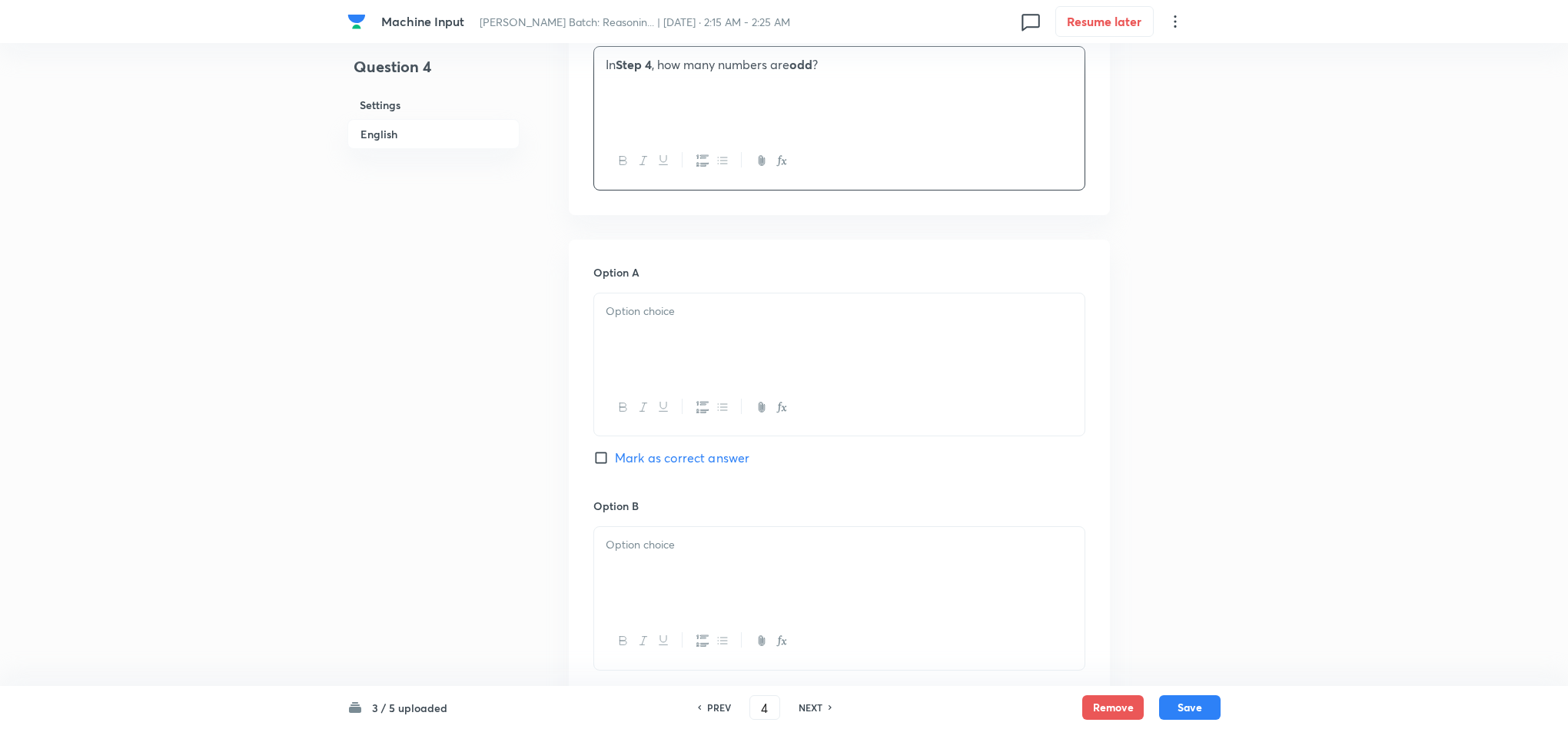
click at [623, 335] on div at bounding box center [839, 336] width 490 height 86
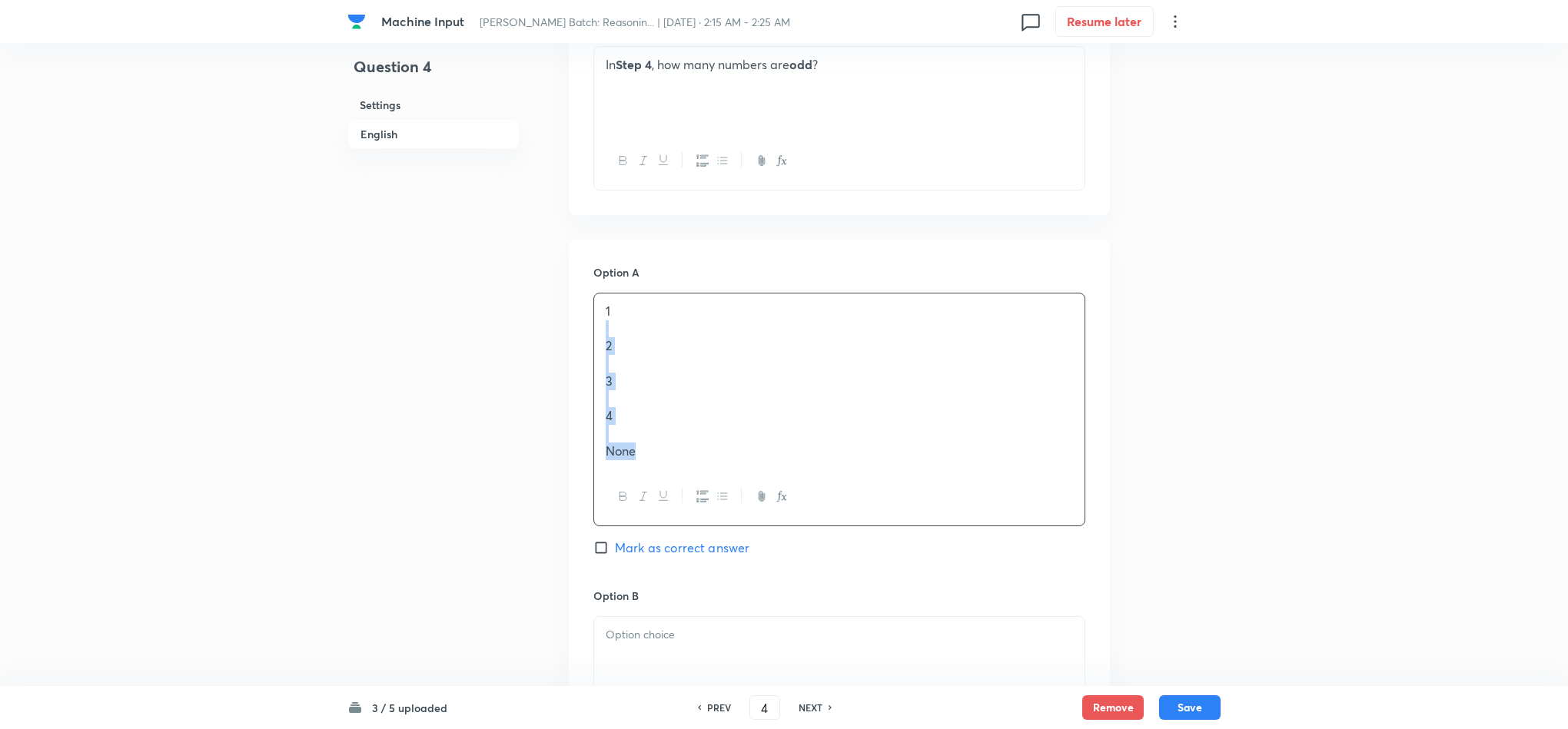
drag, startPoint x: 600, startPoint y: 337, endPoint x: 727, endPoint y: 512, distance: 216.2
click at [725, 509] on div "1 2 3 4 None" at bounding box center [839, 409] width 492 height 233
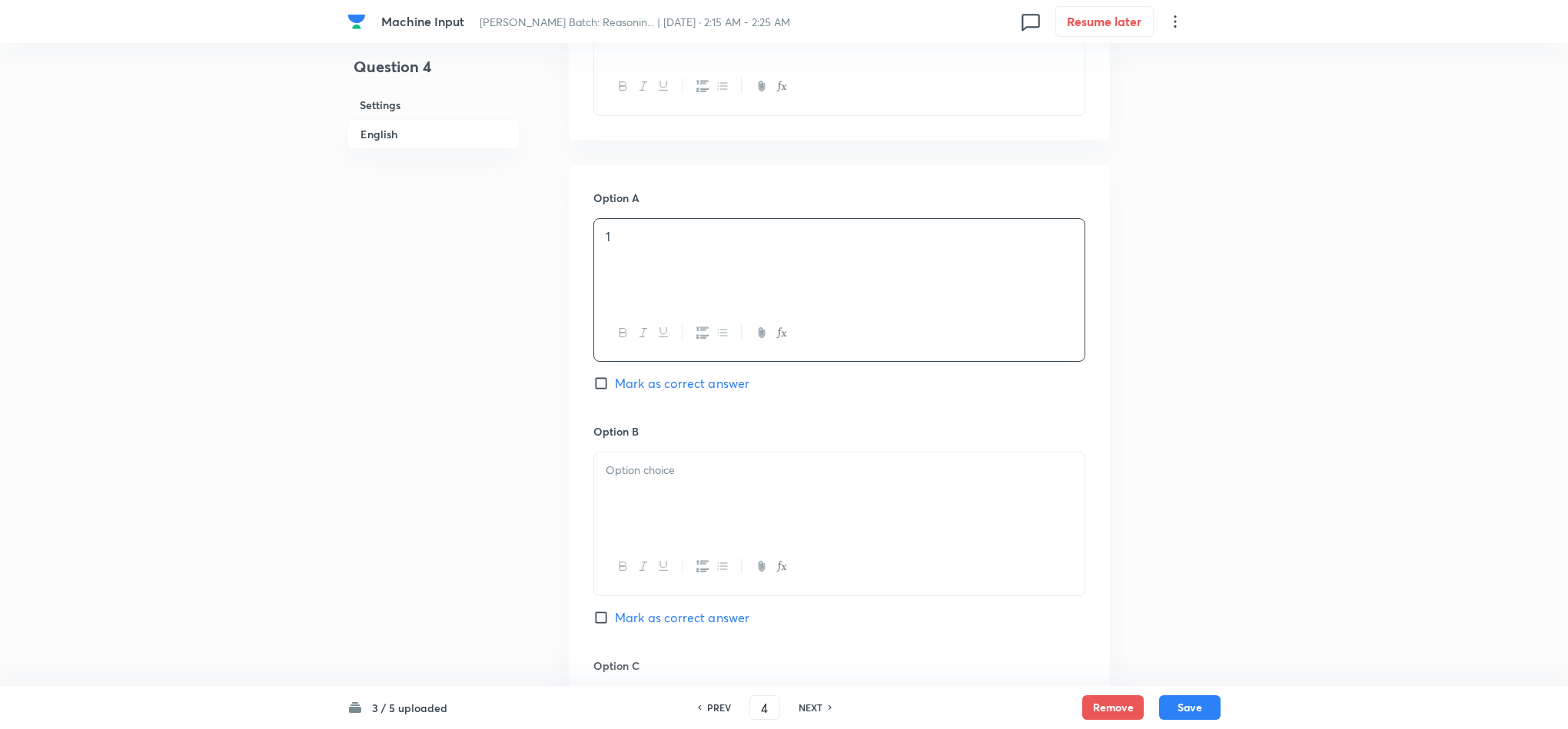
scroll to position [922, 0]
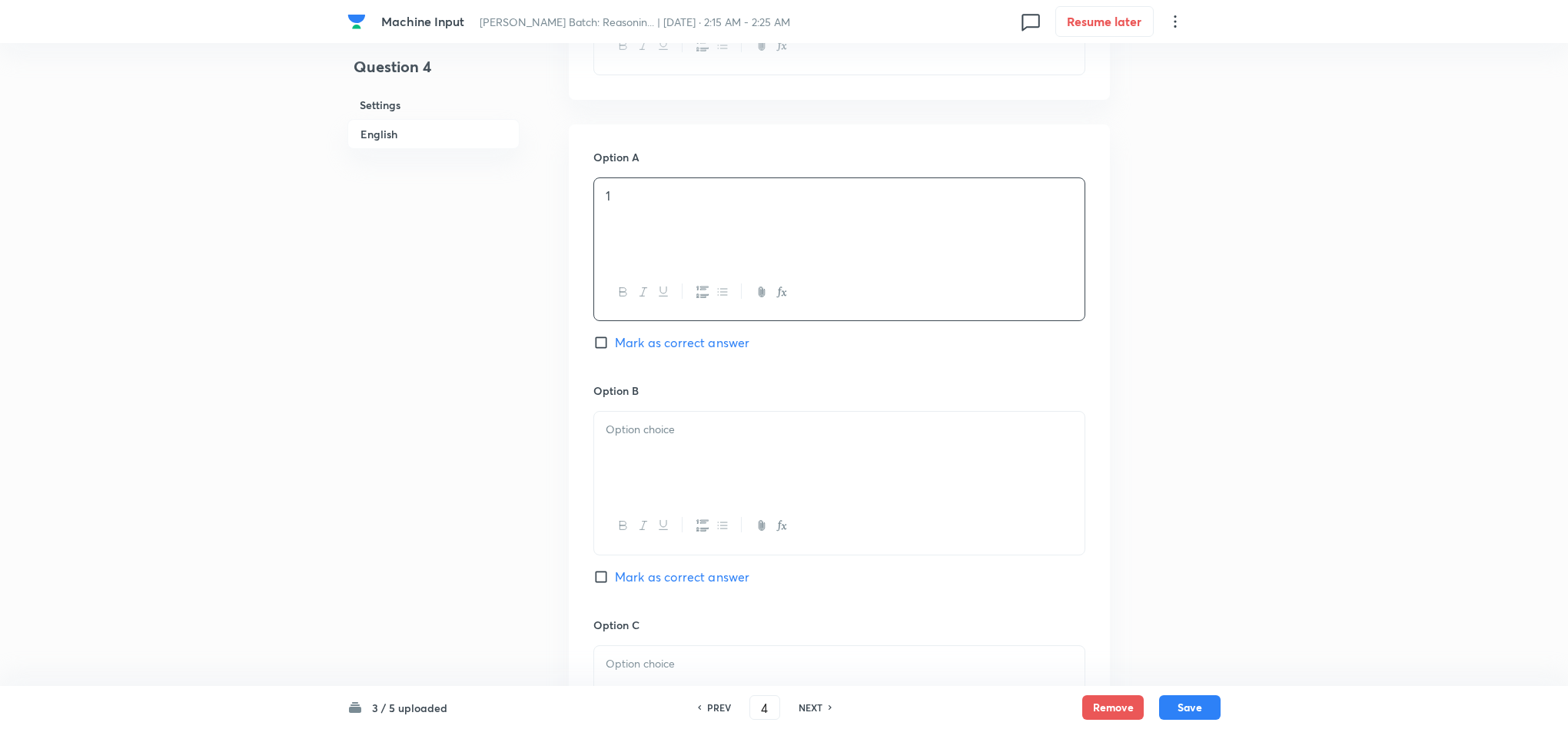
click at [600, 463] on div at bounding box center [839, 455] width 490 height 86
drag, startPoint x: 605, startPoint y: 450, endPoint x: 702, endPoint y: 553, distance: 141.5
click at [685, 552] on div "2 3 4 None" at bounding box center [839, 482] width 490 height 141
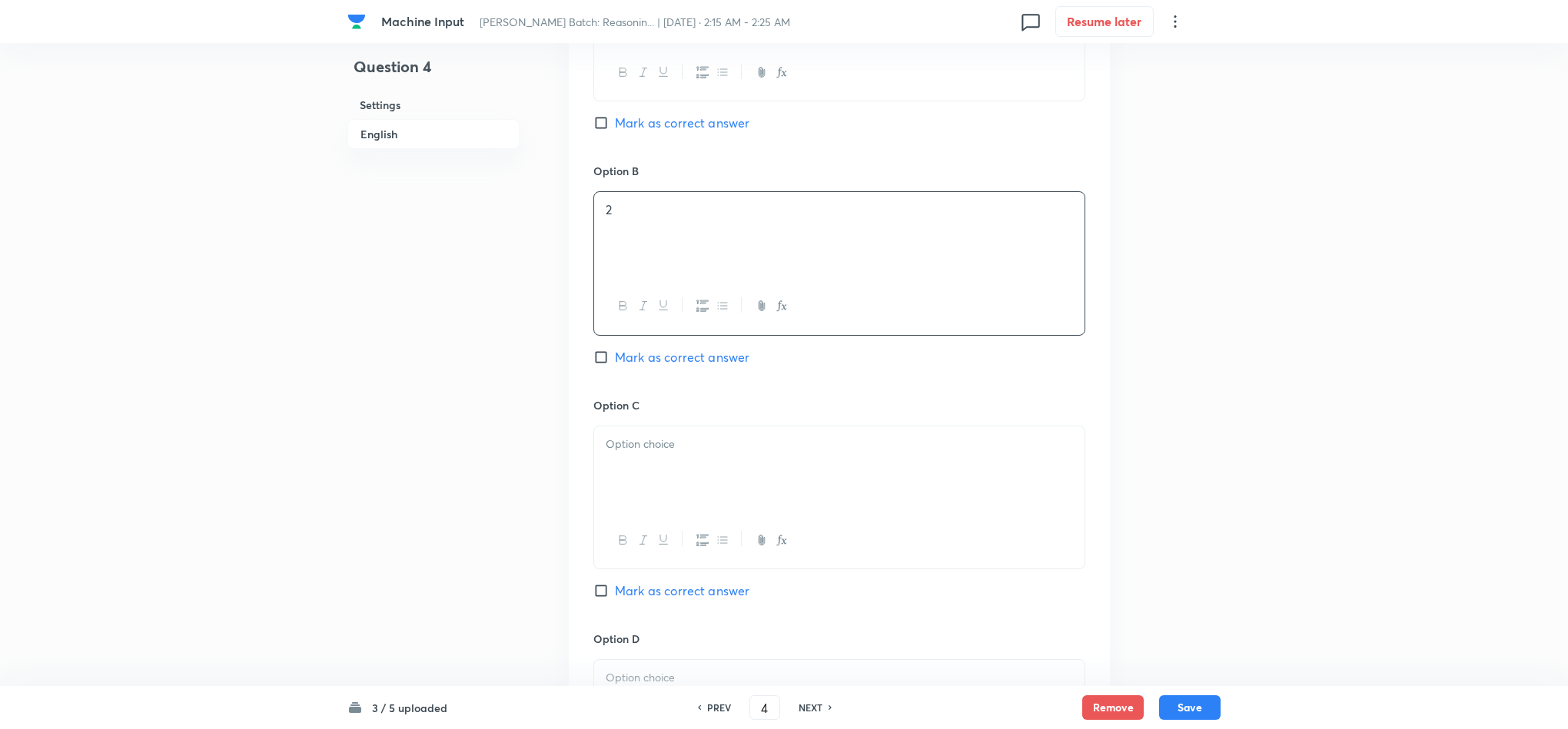
scroll to position [1152, 0]
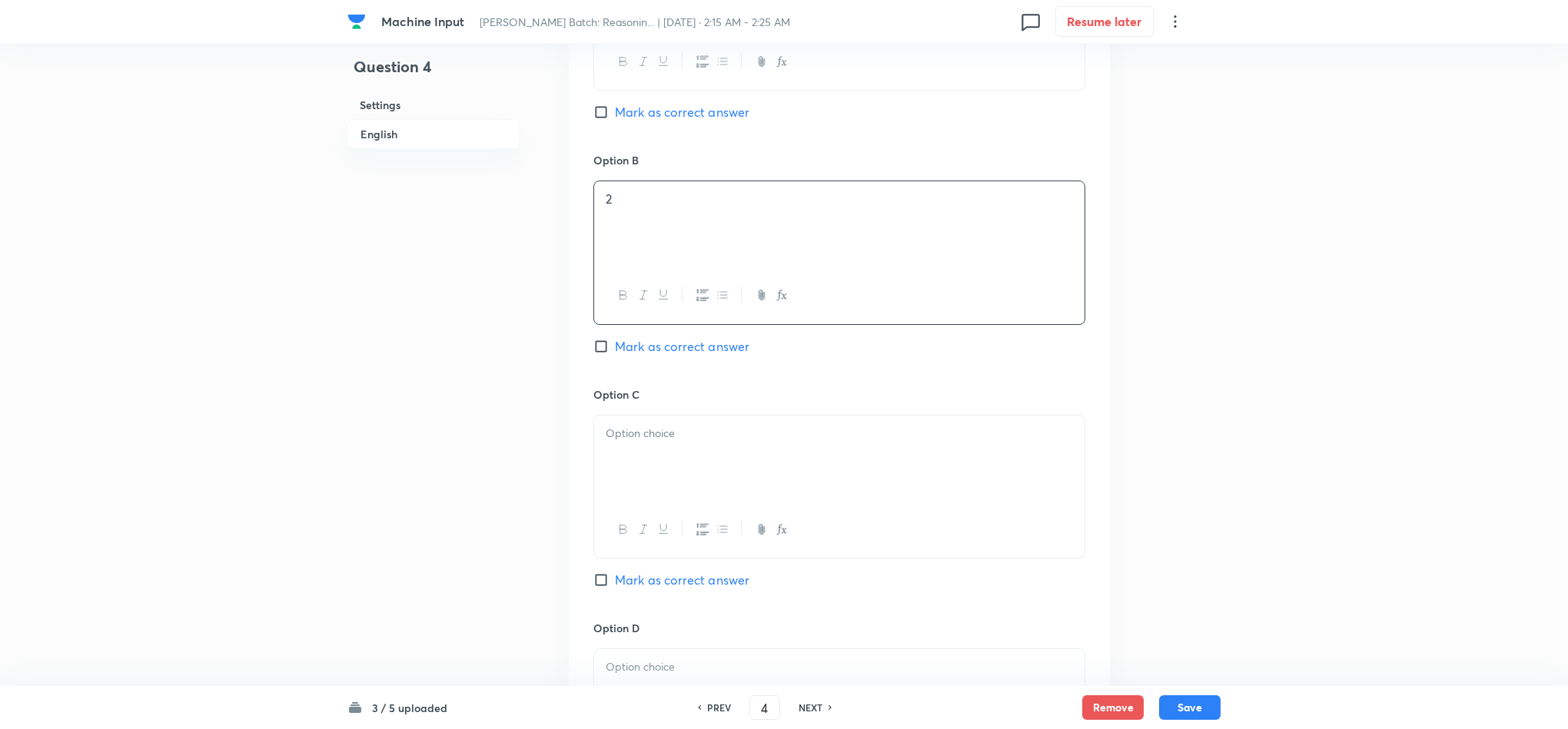
click at [613, 482] on div at bounding box center [839, 459] width 490 height 86
drag, startPoint x: 611, startPoint y: 474, endPoint x: 716, endPoint y: 538, distance: 123.0
click at [696, 538] on div "3 4 None" at bounding box center [839, 497] width 492 height 164
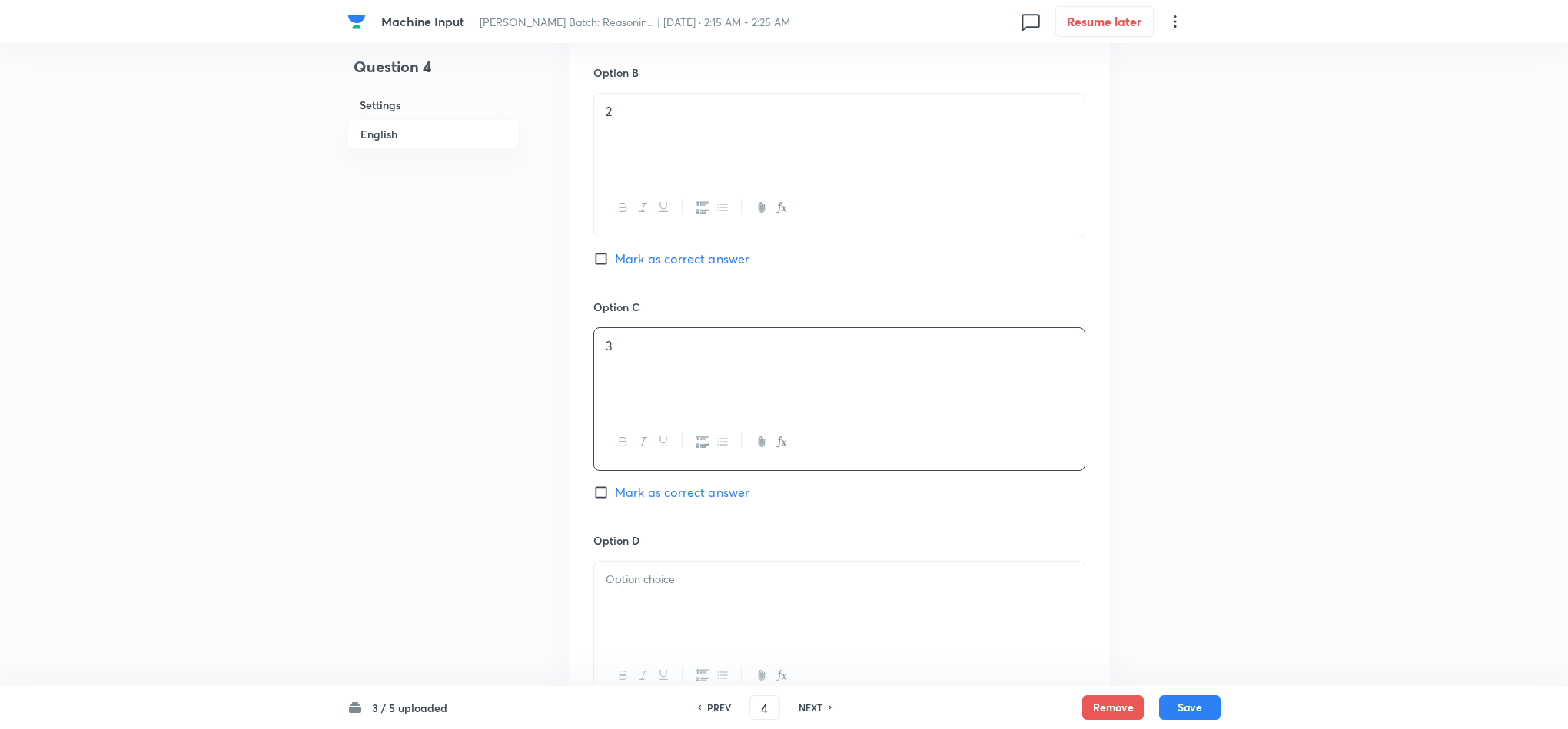
scroll to position [1383, 0]
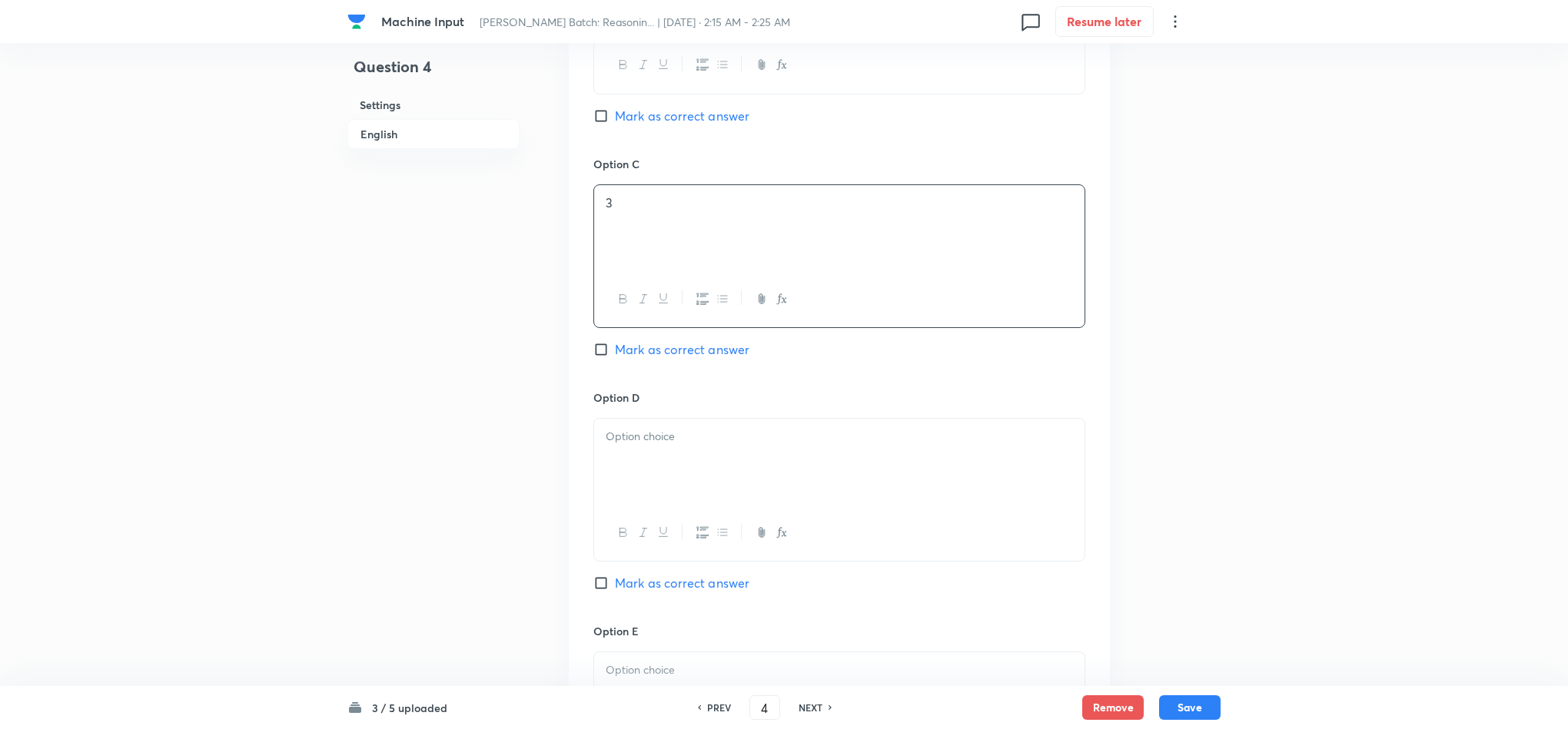
click at [615, 449] on div at bounding box center [839, 461] width 490 height 86
drag, startPoint x: 597, startPoint y: 475, endPoint x: 743, endPoint y: 487, distance: 146.5
click at [743, 487] on div "4 None" at bounding box center [839, 461] width 490 height 86
click at [609, 487] on div at bounding box center [839, 464] width 490 height 86
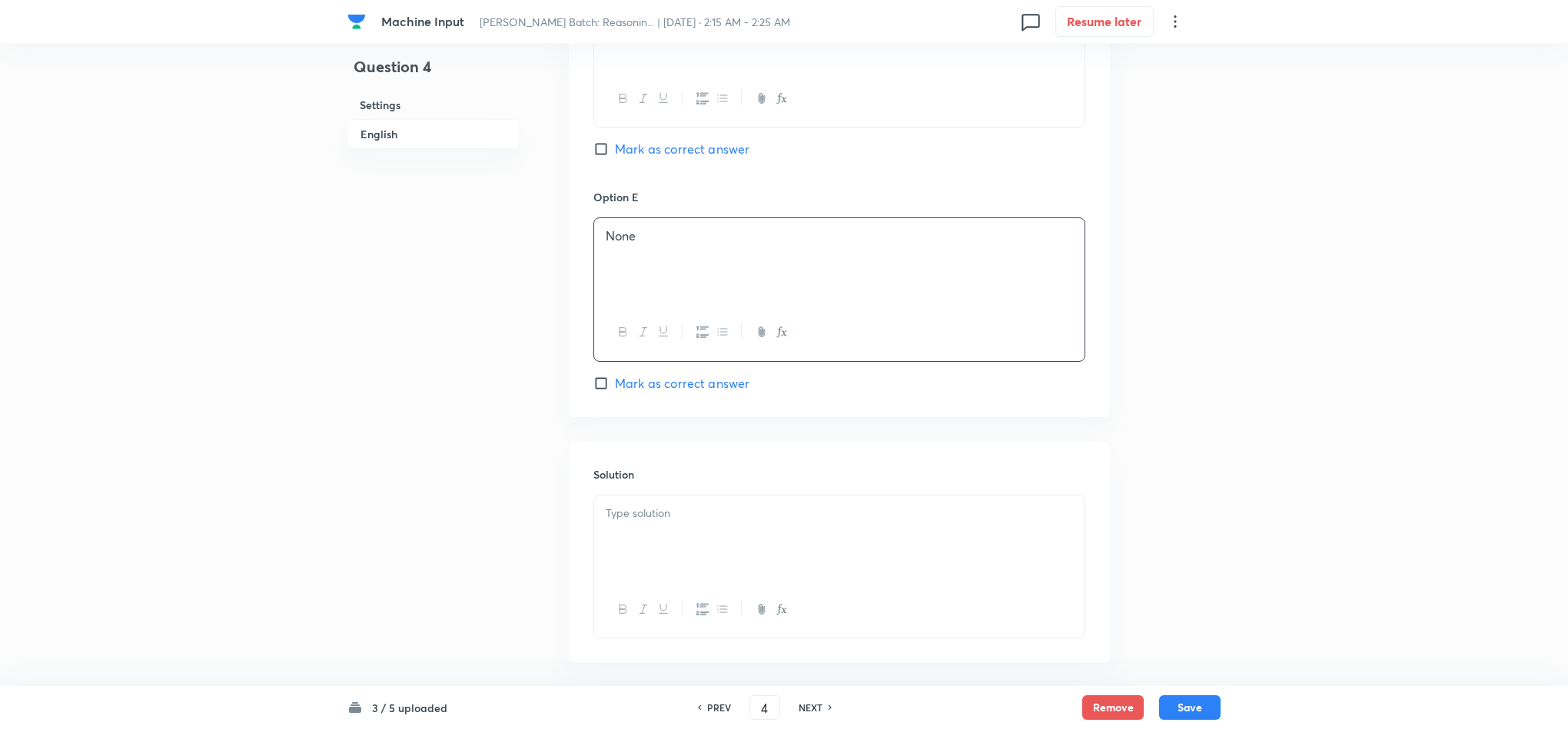
scroll to position [1844, 0]
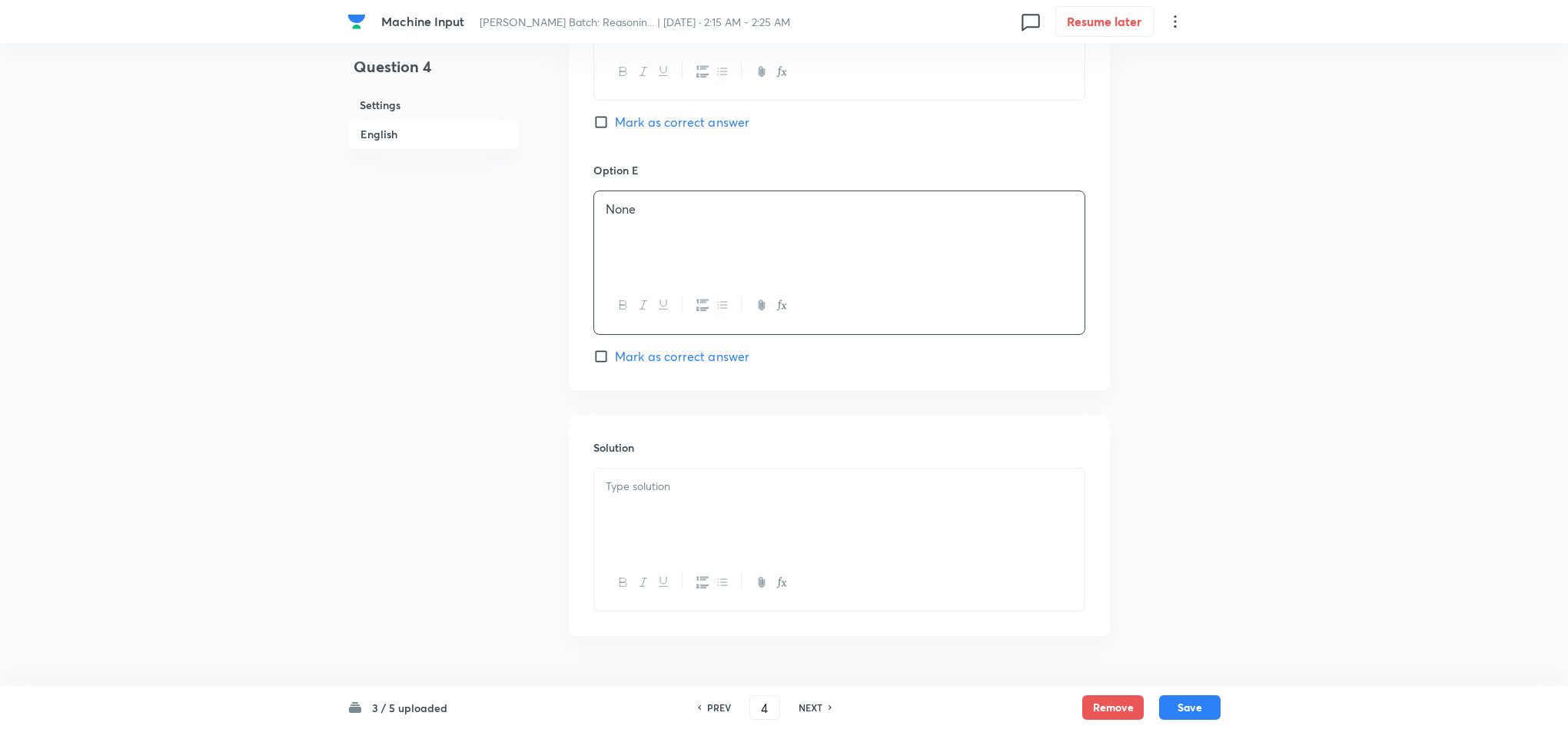
click at [632, 542] on div at bounding box center [839, 512] width 490 height 86
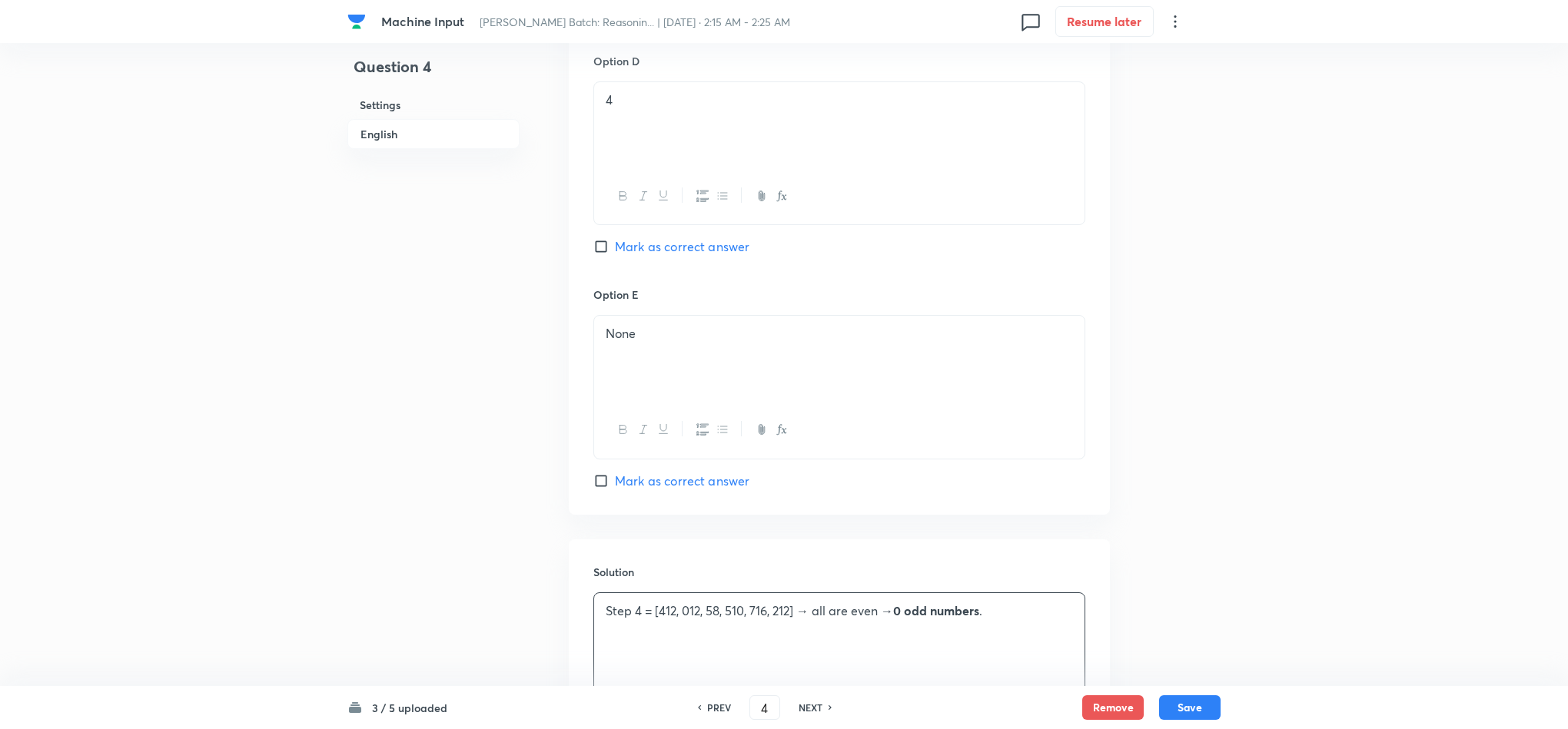
scroll to position [1728, 0]
drag, startPoint x: 648, startPoint y: 480, endPoint x: 662, endPoint y: 484, distance: 14.6
click at [648, 480] on span "Mark as correct answer" at bounding box center [682, 471] width 134 height 18
click at [615, 479] on input "Mark as correct answer" at bounding box center [604, 471] width 21 height 15
checkbox input "true"
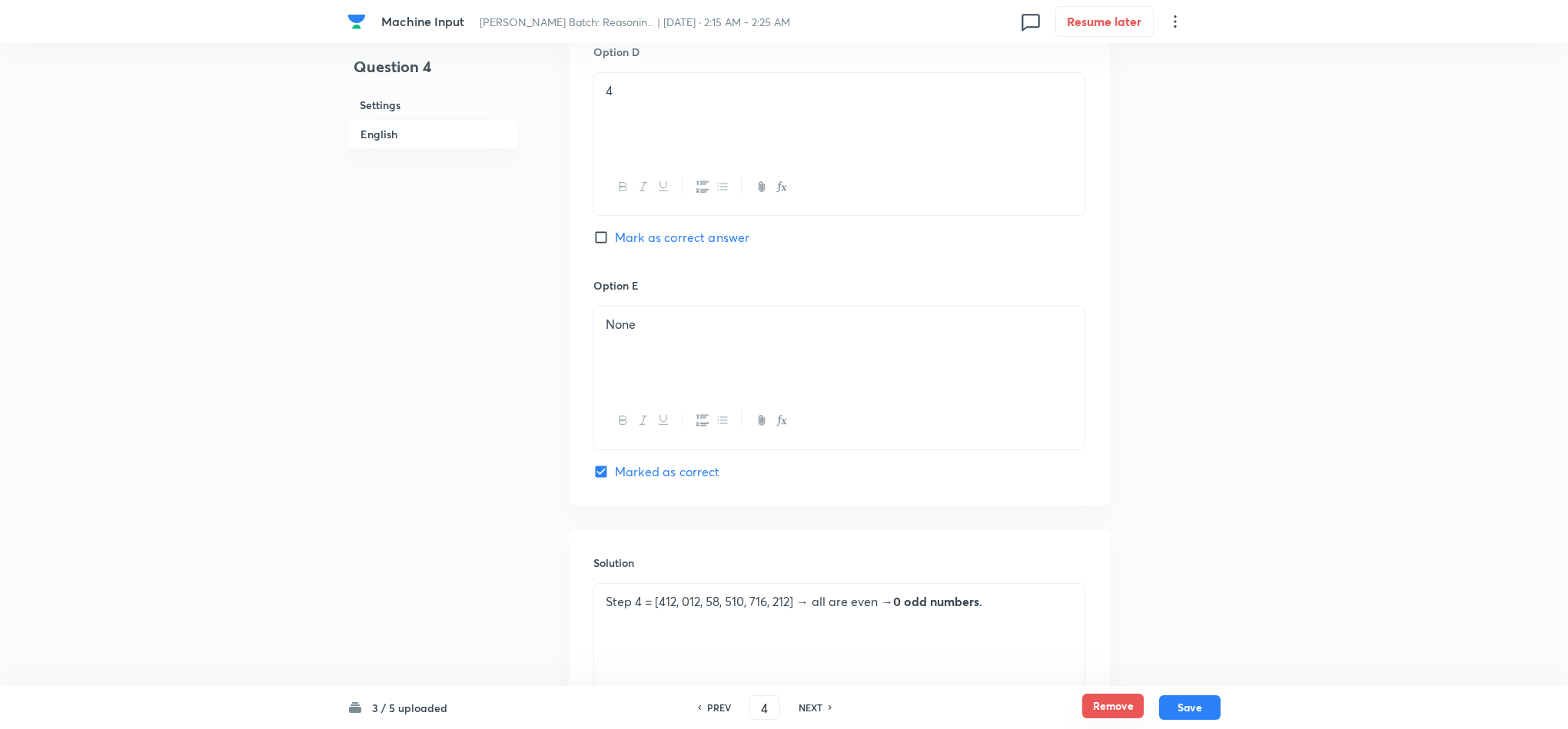
drag, startPoint x: 1195, startPoint y: 703, endPoint x: 1104, endPoint y: 703, distance: 91.0
click at [1190, 703] on button "Save" at bounding box center [1190, 707] width 62 height 25
type input "5"
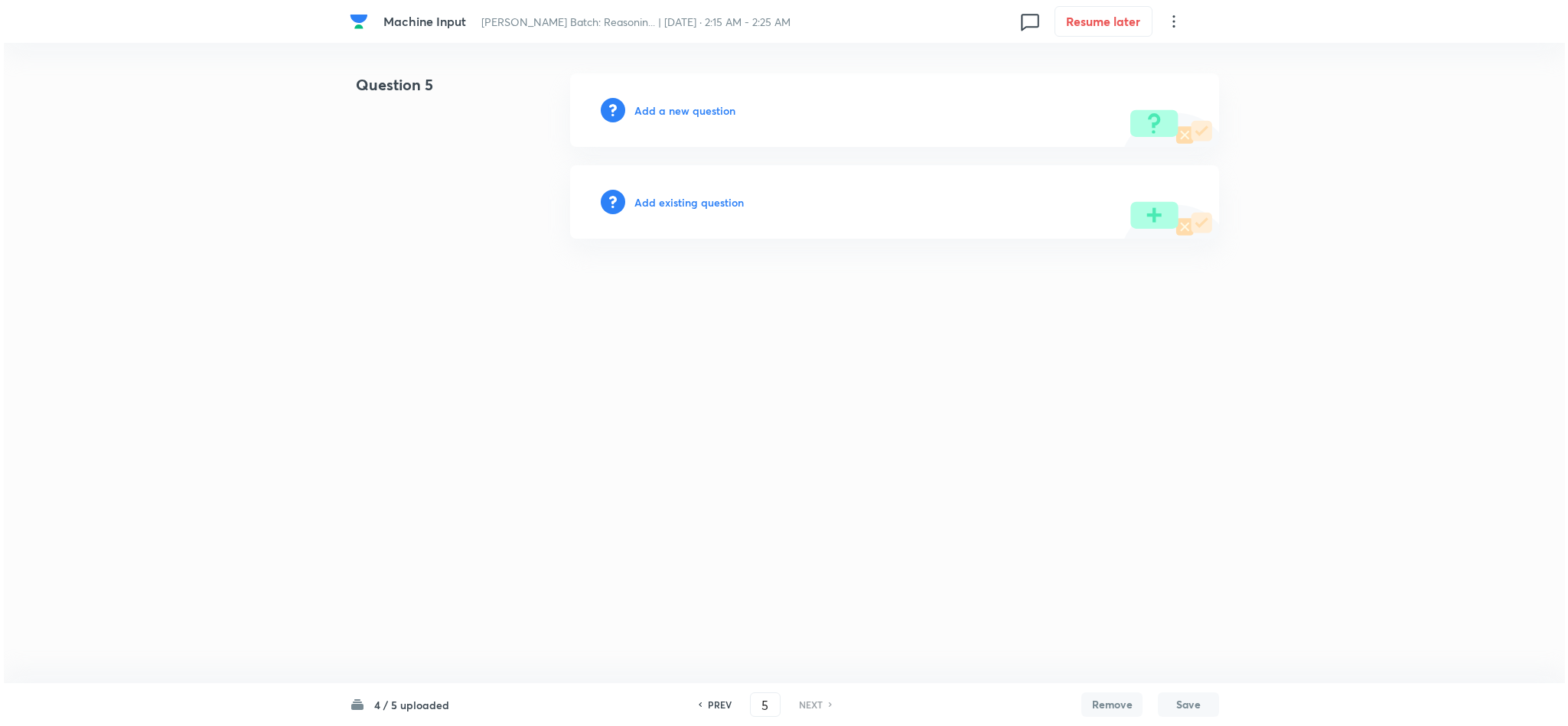
scroll to position [0, 0]
click at [680, 113] on h6 "Add a new question" at bounding box center [684, 110] width 101 height 16
click at [678, 113] on h6 "Choose a question type" at bounding box center [693, 110] width 118 height 16
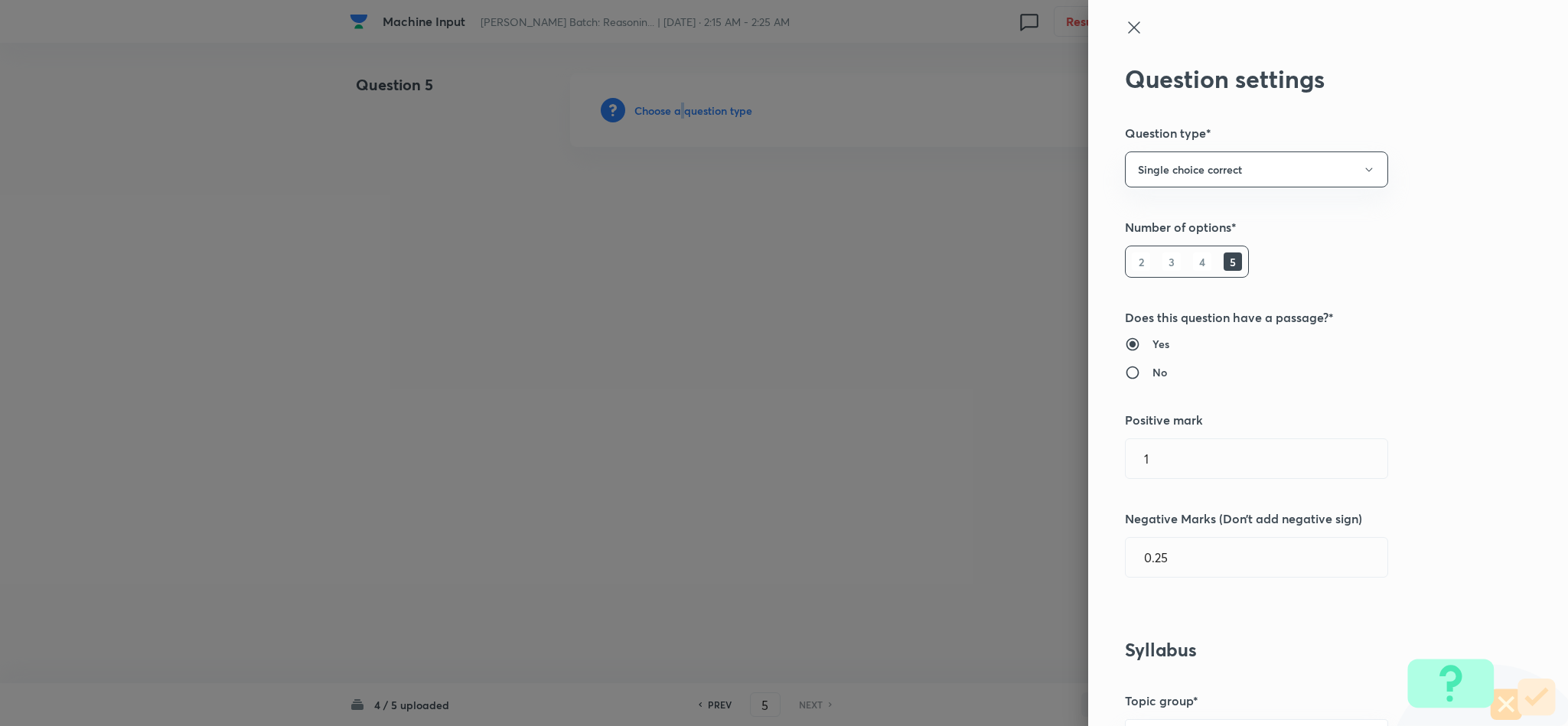
scroll to position [688, 0]
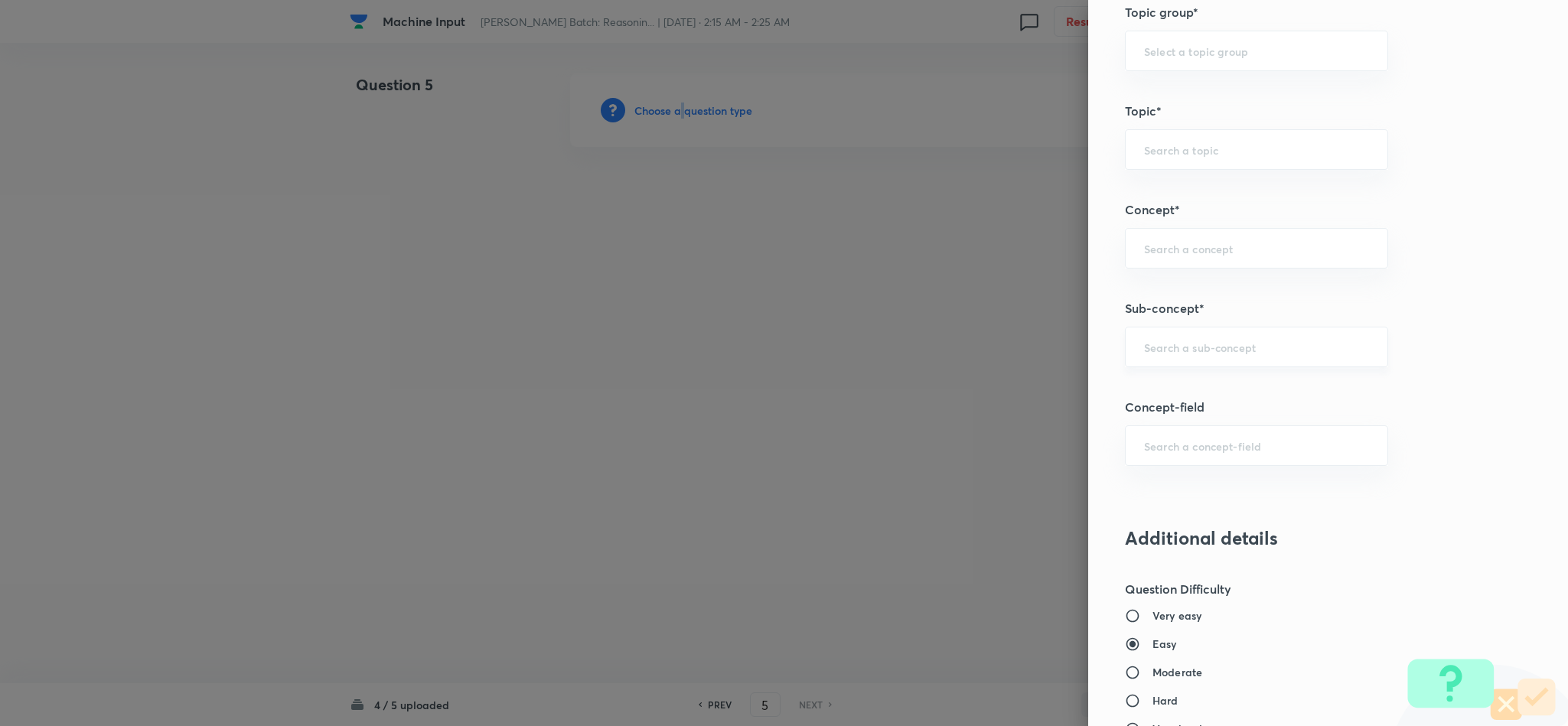
drag, startPoint x: 1164, startPoint y: 335, endPoint x: 1169, endPoint y: 342, distance: 8.6
click at [1164, 338] on div "​" at bounding box center [1256, 346] width 263 height 40
click at [1160, 398] on li "Input & Output" at bounding box center [1239, 395] width 261 height 28
type input "Input & Output"
type input "Reasoning"
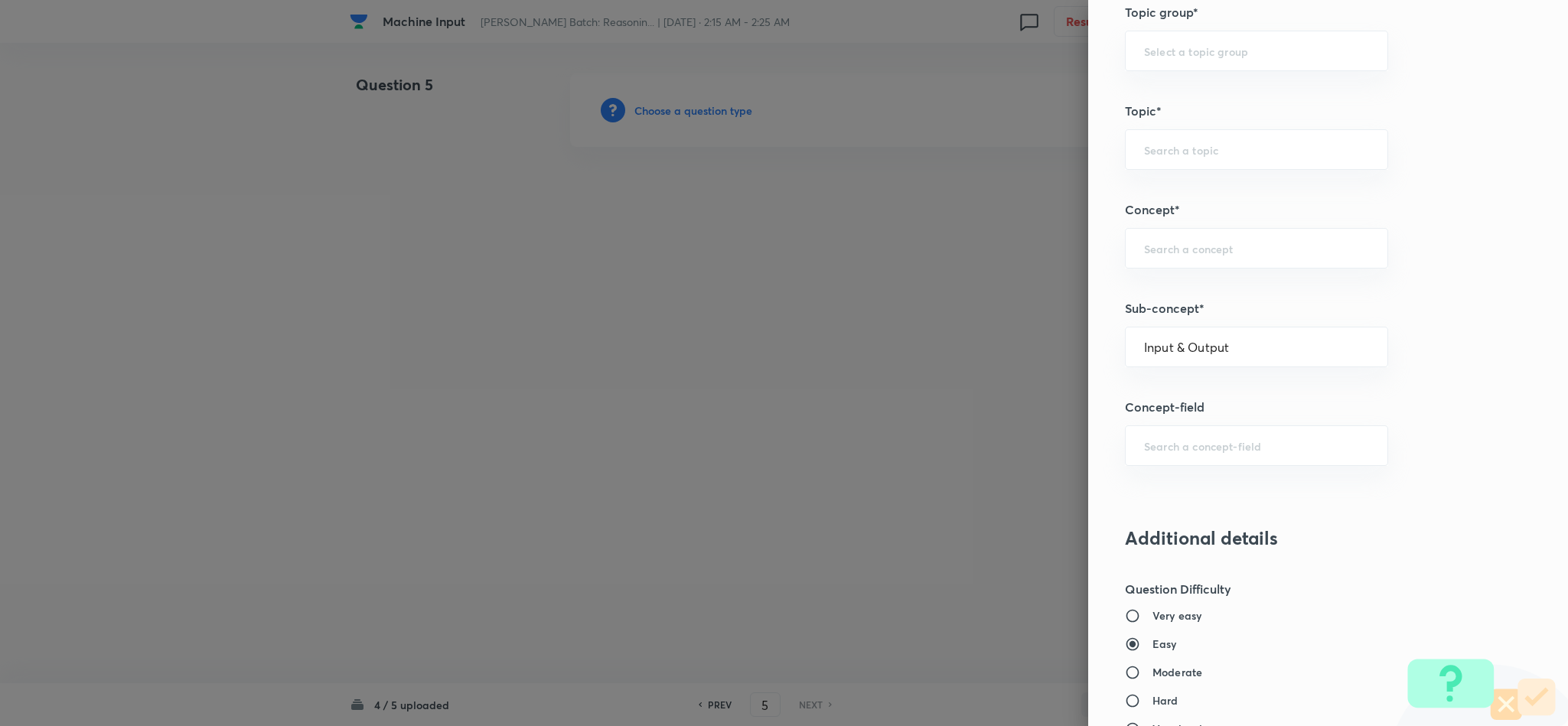
type input "Logical Reasoning"
type input "Input & Output"
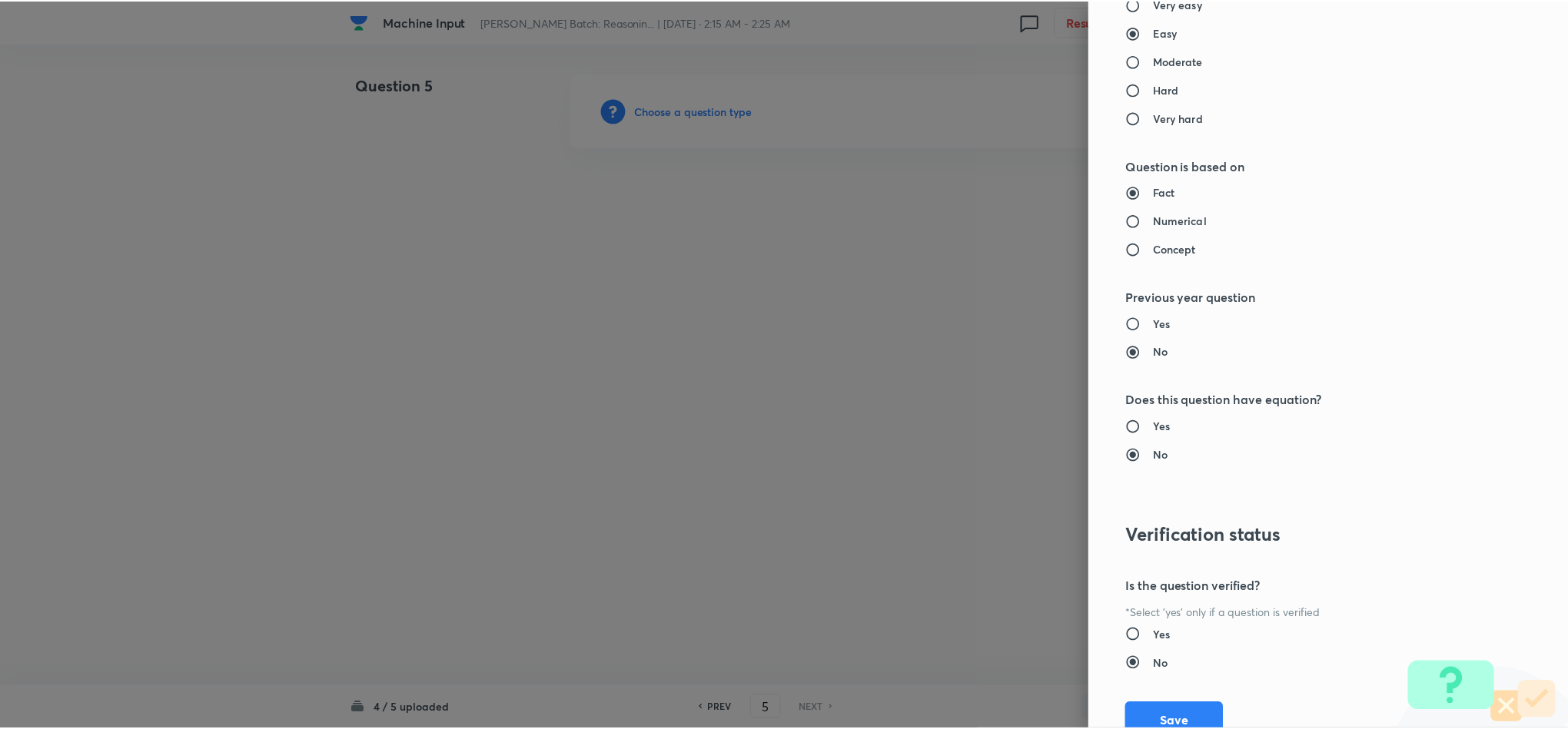
scroll to position [1369, 0]
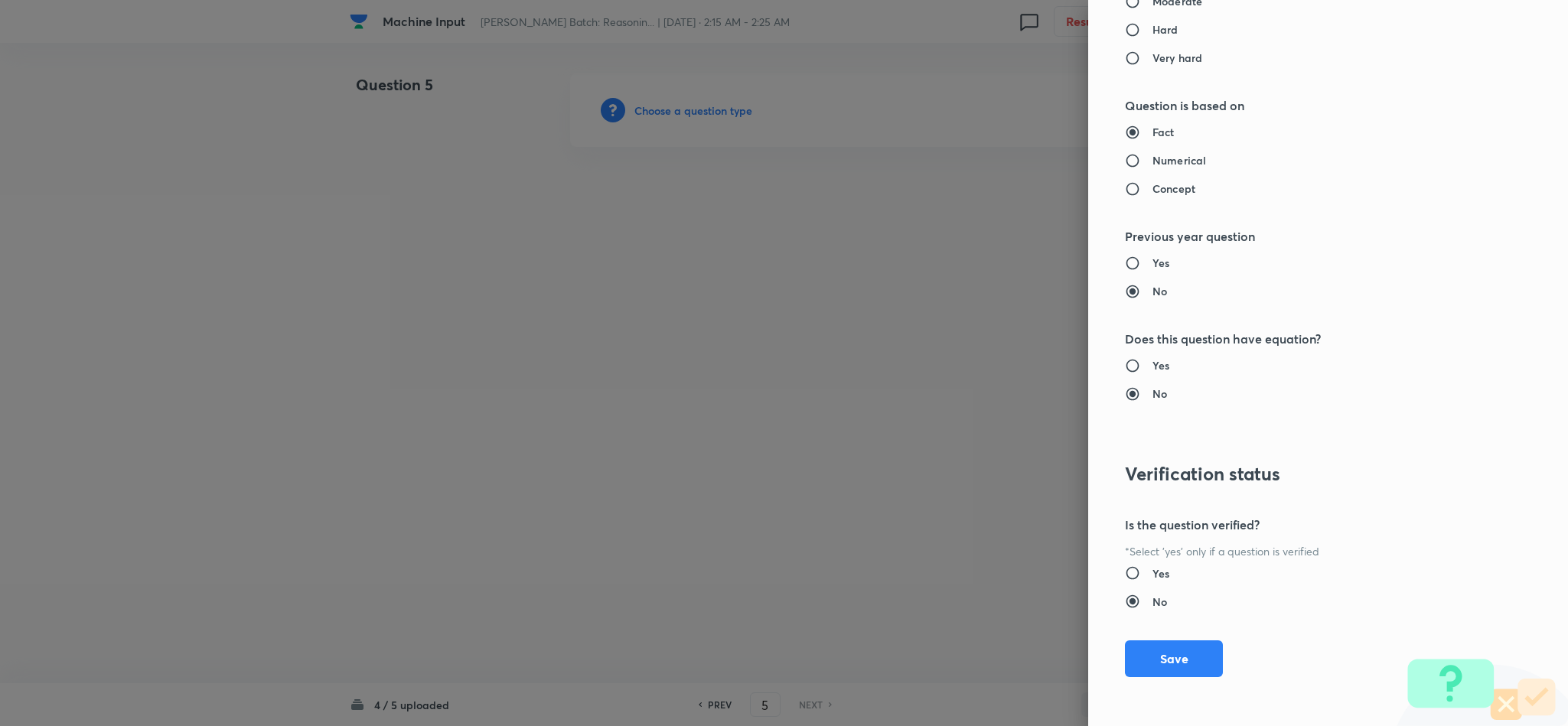
click at [1146, 680] on div "Question settings Question type* Single choice correct Number of options* 2 3 4…" at bounding box center [1328, 363] width 480 height 726
click at [1142, 659] on button "Save" at bounding box center [1173, 657] width 98 height 37
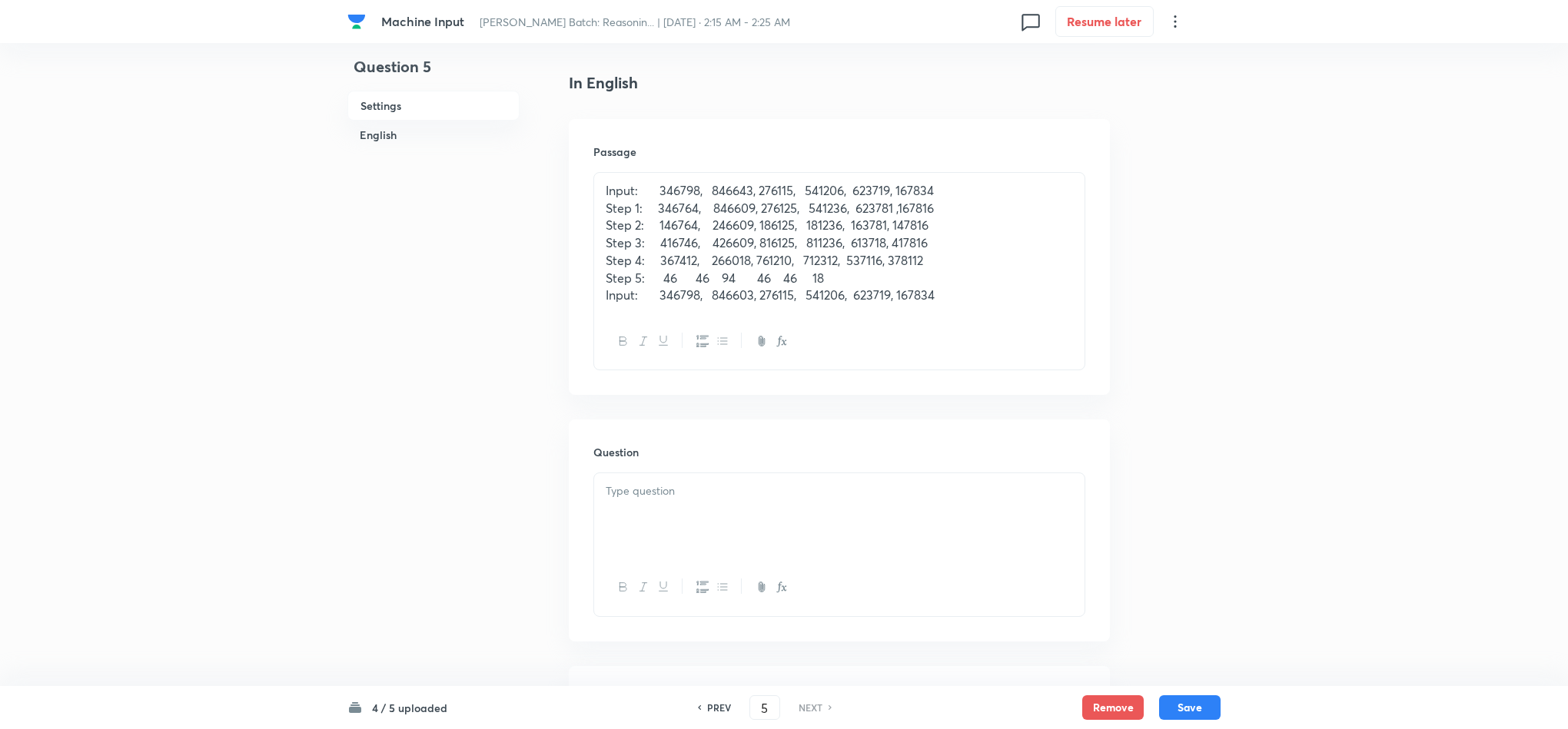
scroll to position [461, 0]
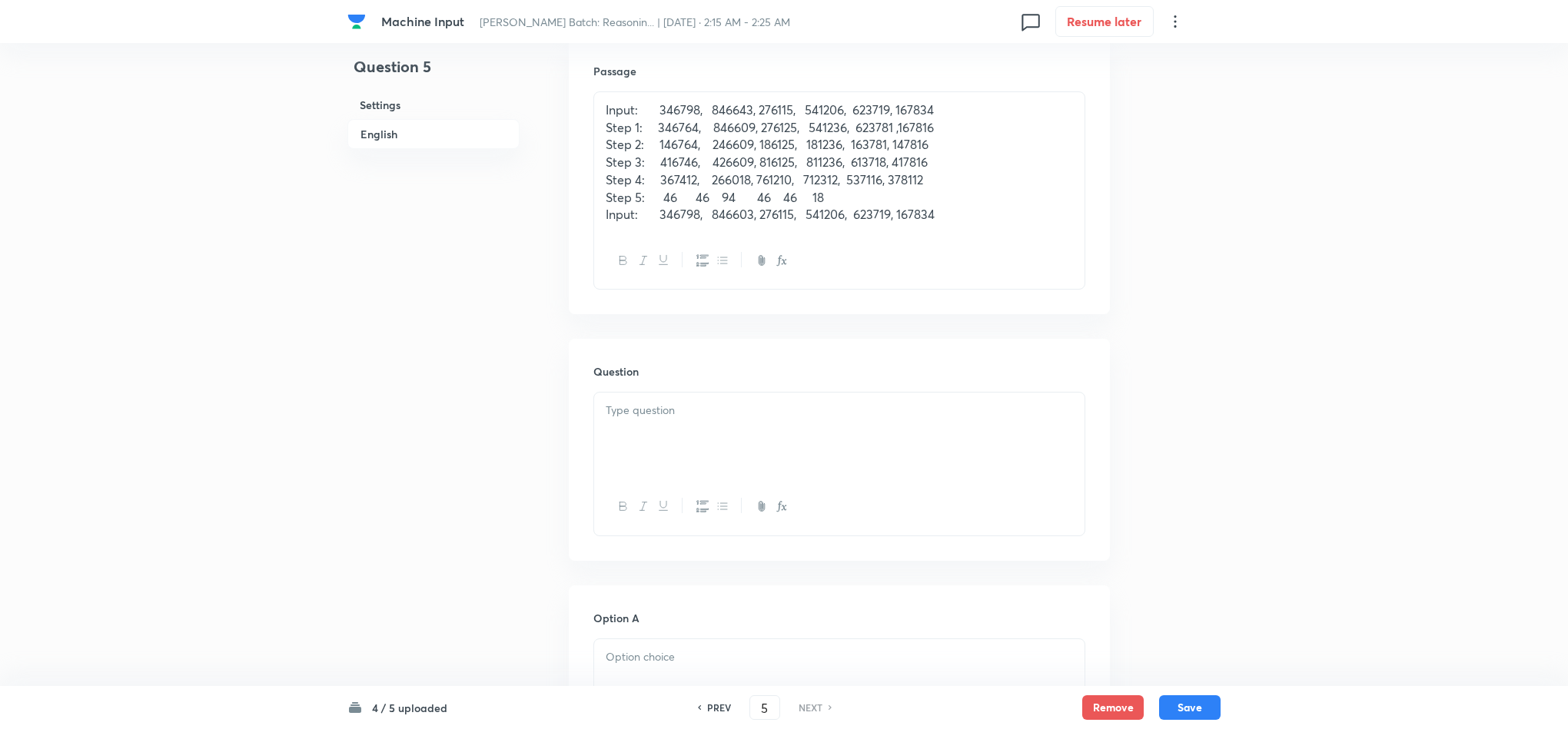
click at [642, 452] on div at bounding box center [839, 435] width 490 height 86
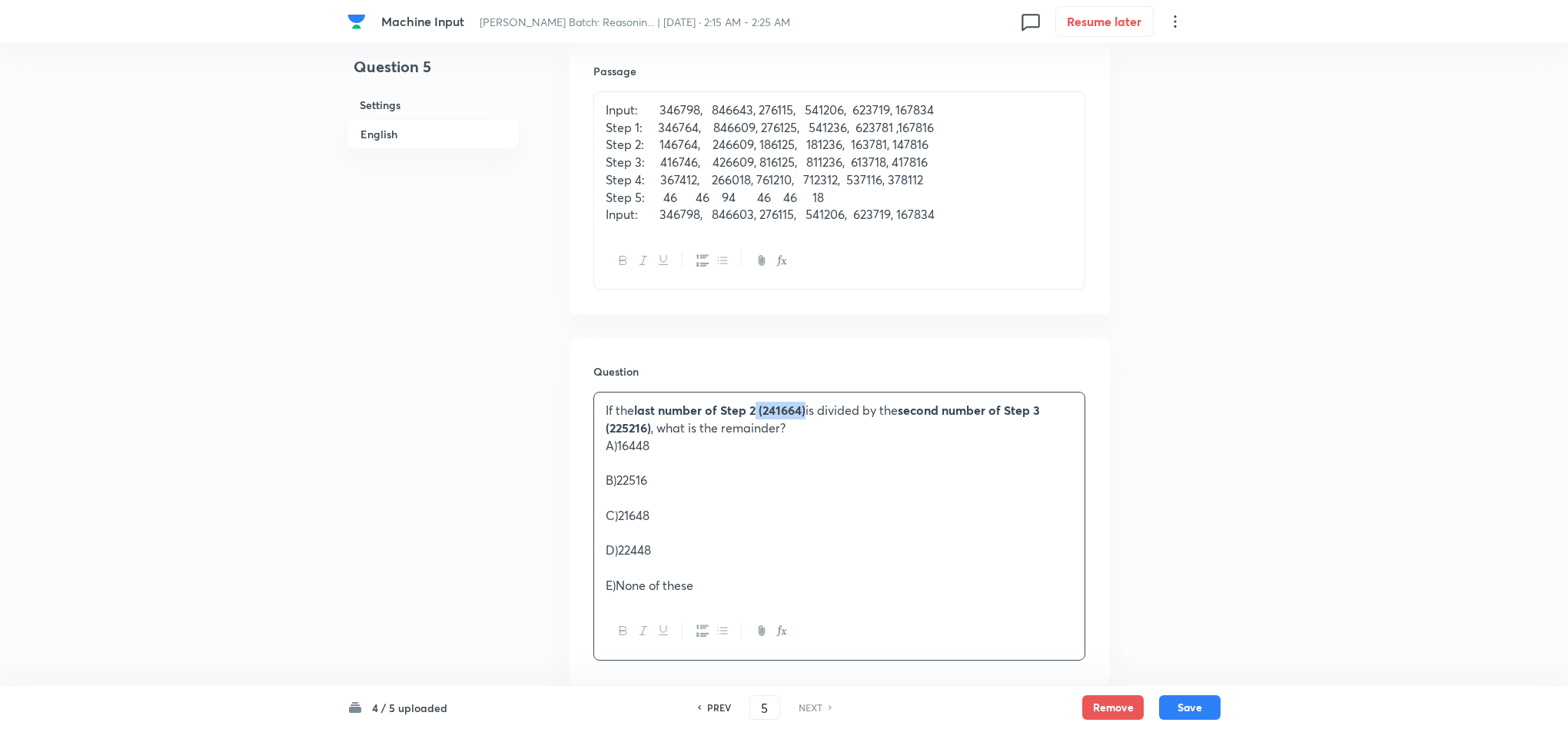
drag, startPoint x: 759, startPoint y: 415, endPoint x: 810, endPoint y: 410, distance: 51.2
click at [810, 410] on p "If the last number of Step 2 (241664) is divided by the second number of Step 3…" at bounding box center [839, 419] width 468 height 35
drag, startPoint x: 1008, startPoint y: 414, endPoint x: 1074, endPoint y: 404, distance: 66.8
click at [1074, 404] on div "If the last number of Step 2 is divided by the second number of Step 3 (225216)…" at bounding box center [839, 497] width 490 height 210
drag, startPoint x: 704, startPoint y: 592, endPoint x: 593, endPoint y: 447, distance: 182.6
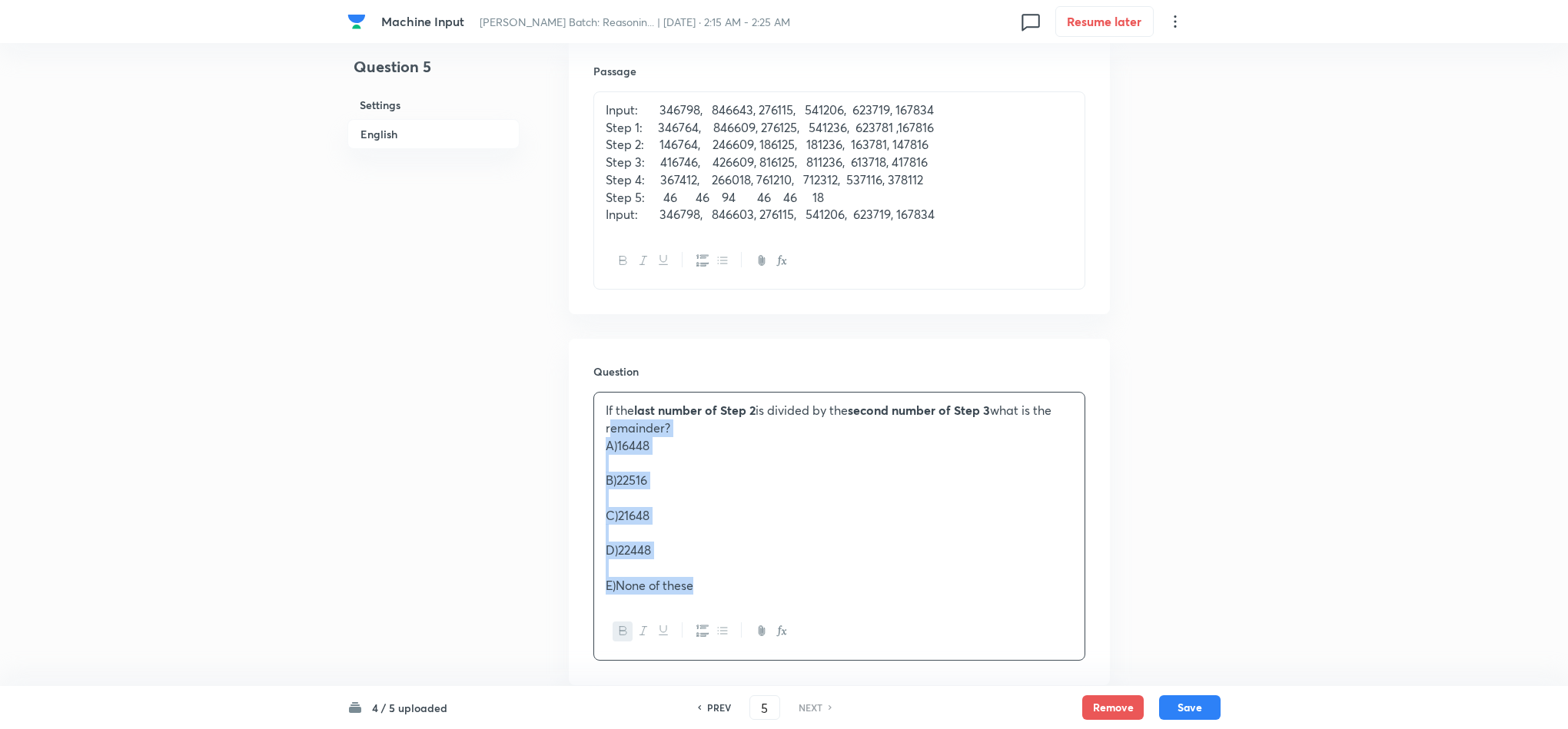
click at [594, 439] on div "If the last number of Step 2 is divided by the second number of Step 3 what is …" at bounding box center [839, 497] width 490 height 210
click at [594, 474] on div "If the last number of Step 2 is divided by the second number of Step 3 what is …" at bounding box center [839, 497] width 490 height 210
drag, startPoint x: 604, startPoint y: 448, endPoint x: 787, endPoint y: 605, distance: 241.1
click at [782, 602] on div "If the last number of Step 2 is divided by the second number of Step 3 what is …" at bounding box center [839, 497] width 490 height 210
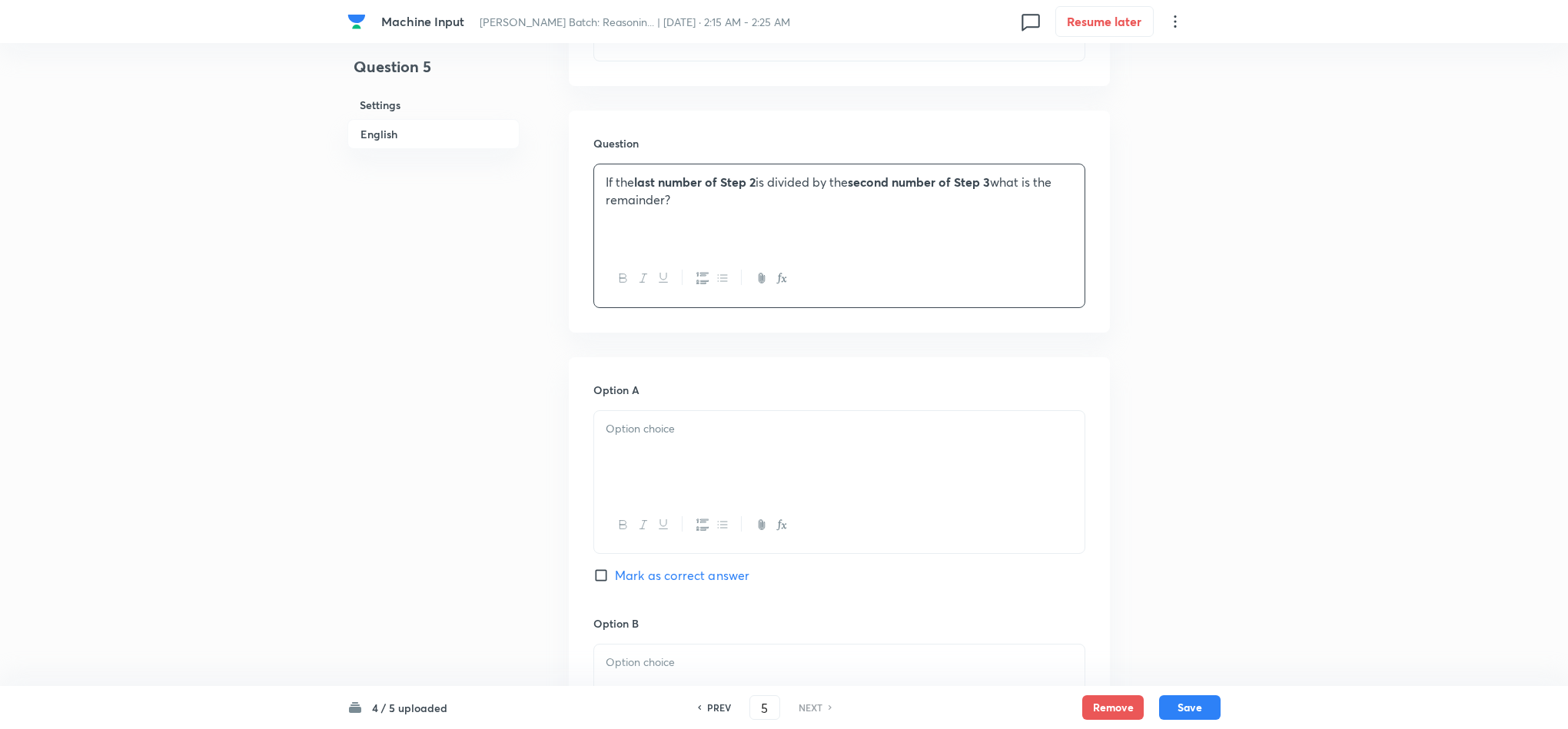
scroll to position [691, 0]
click at [632, 449] on div at bounding box center [839, 451] width 490 height 86
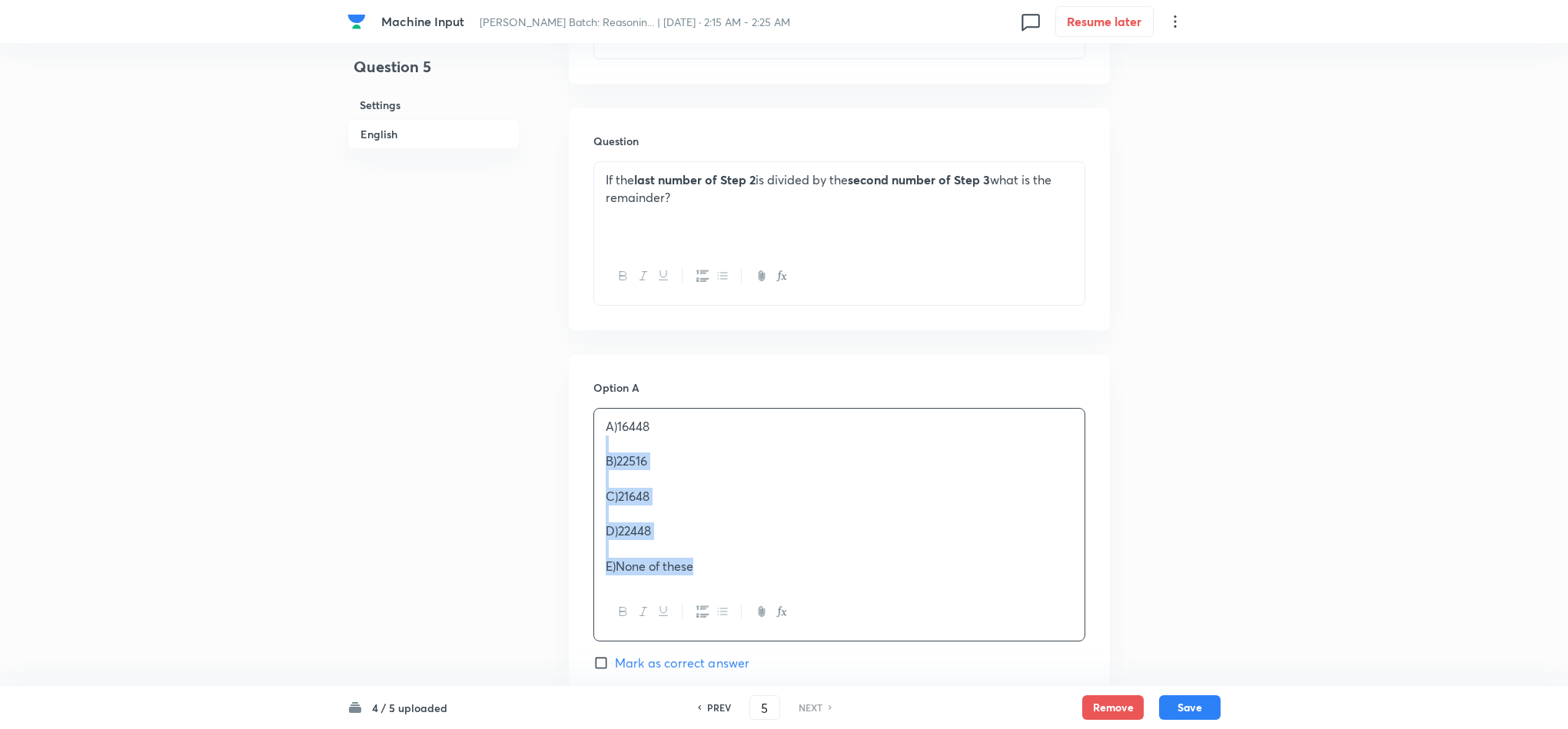
drag, startPoint x: 602, startPoint y: 452, endPoint x: 815, endPoint y: 607, distance: 263.4
click at [815, 606] on div "A)16448 B)22516 C)21648 D)22448 E)None of these" at bounding box center [839, 524] width 492 height 233
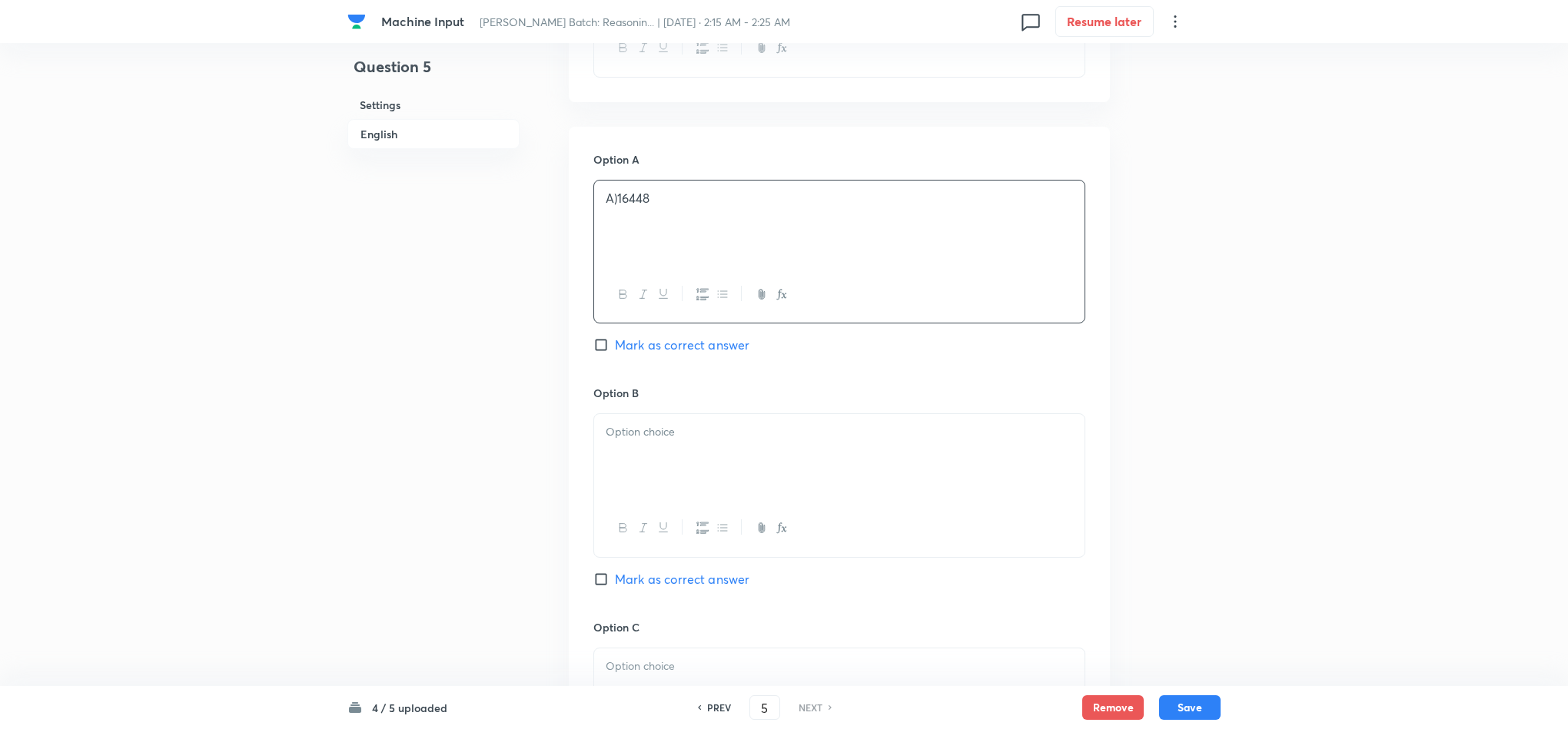
scroll to position [922, 0]
click at [635, 459] on div at bounding box center [839, 455] width 490 height 86
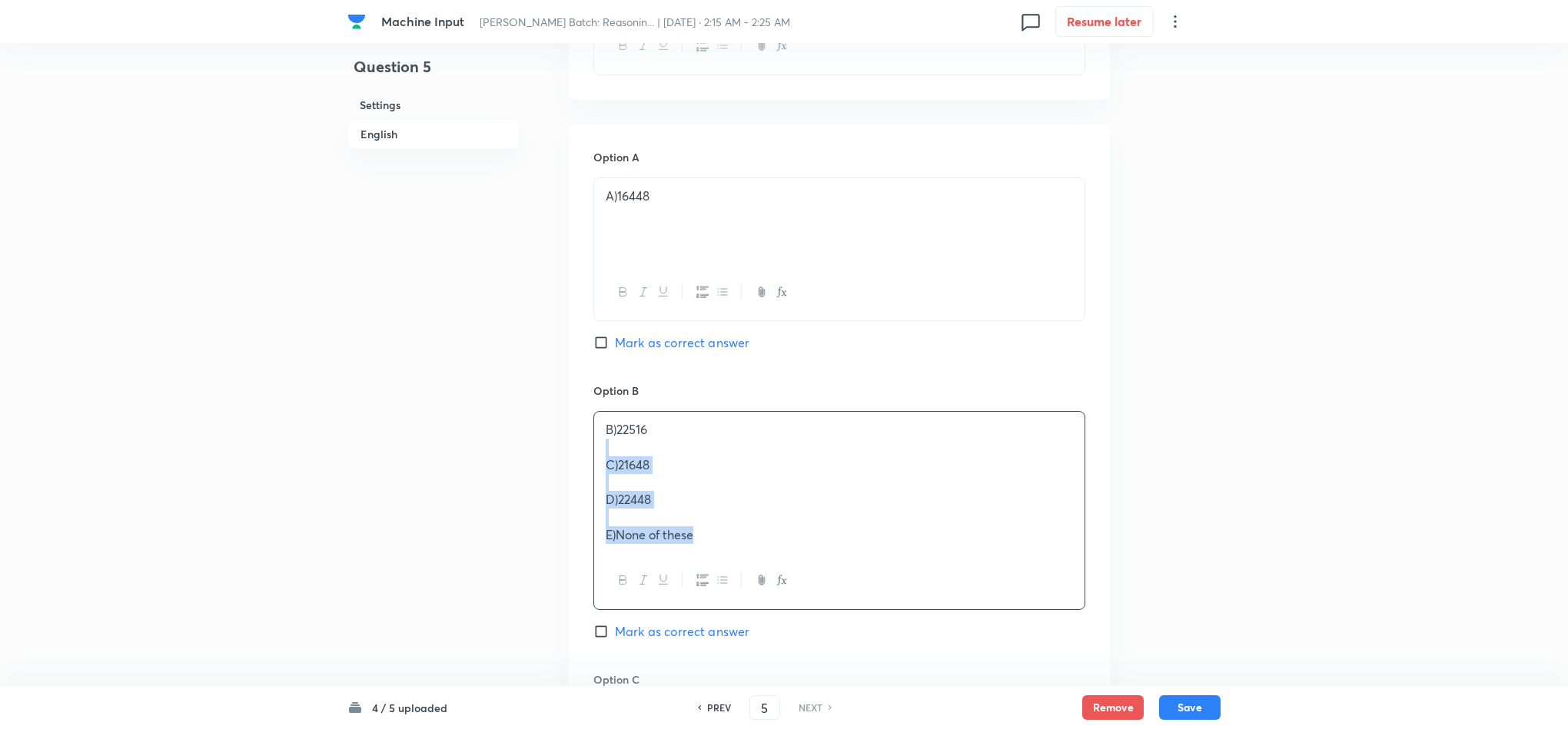
drag, startPoint x: 605, startPoint y: 456, endPoint x: 773, endPoint y: 587, distance: 213.0
click at [785, 583] on div "B)22516 C)21648 D)22448 E)None of these" at bounding box center [839, 510] width 492 height 198
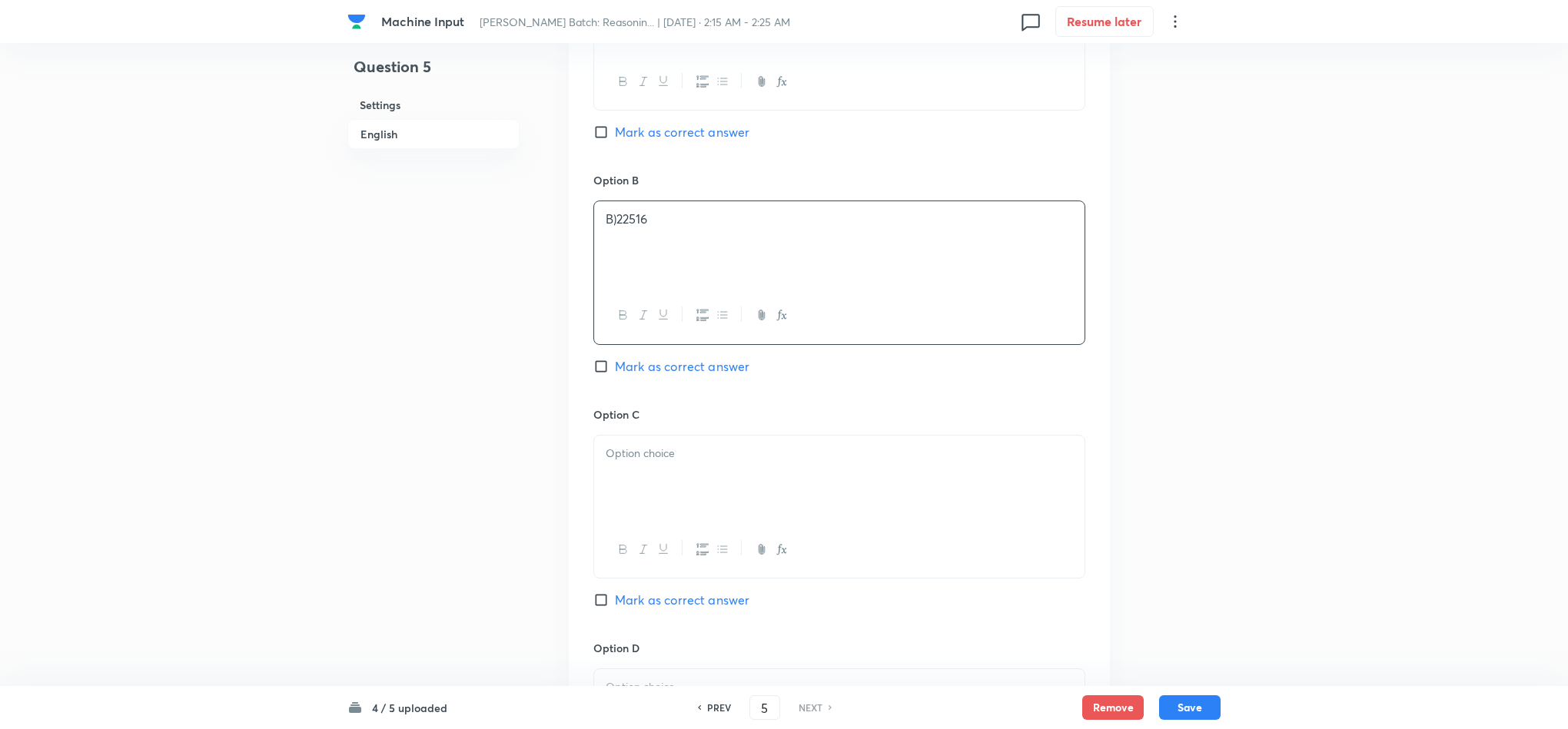
scroll to position [1152, 0]
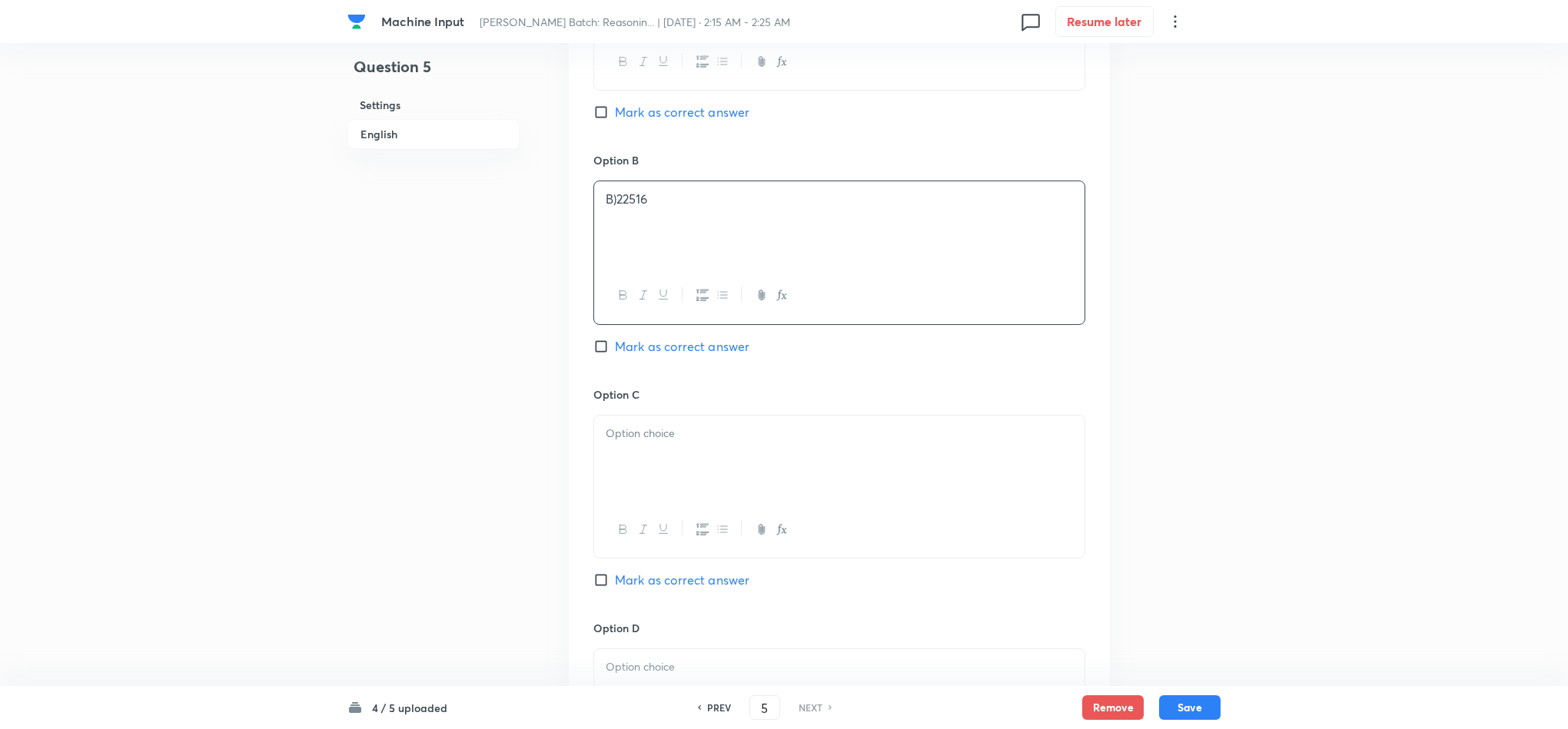
drag, startPoint x: 630, startPoint y: 477, endPoint x: 621, endPoint y: 474, distance: 9.5
click at [628, 474] on div at bounding box center [839, 459] width 490 height 86
drag, startPoint x: 600, startPoint y: 469, endPoint x: 771, endPoint y: 567, distance: 197.1
click at [810, 527] on div "C)21648 D)22448 E)None of these" at bounding box center [839, 497] width 492 height 164
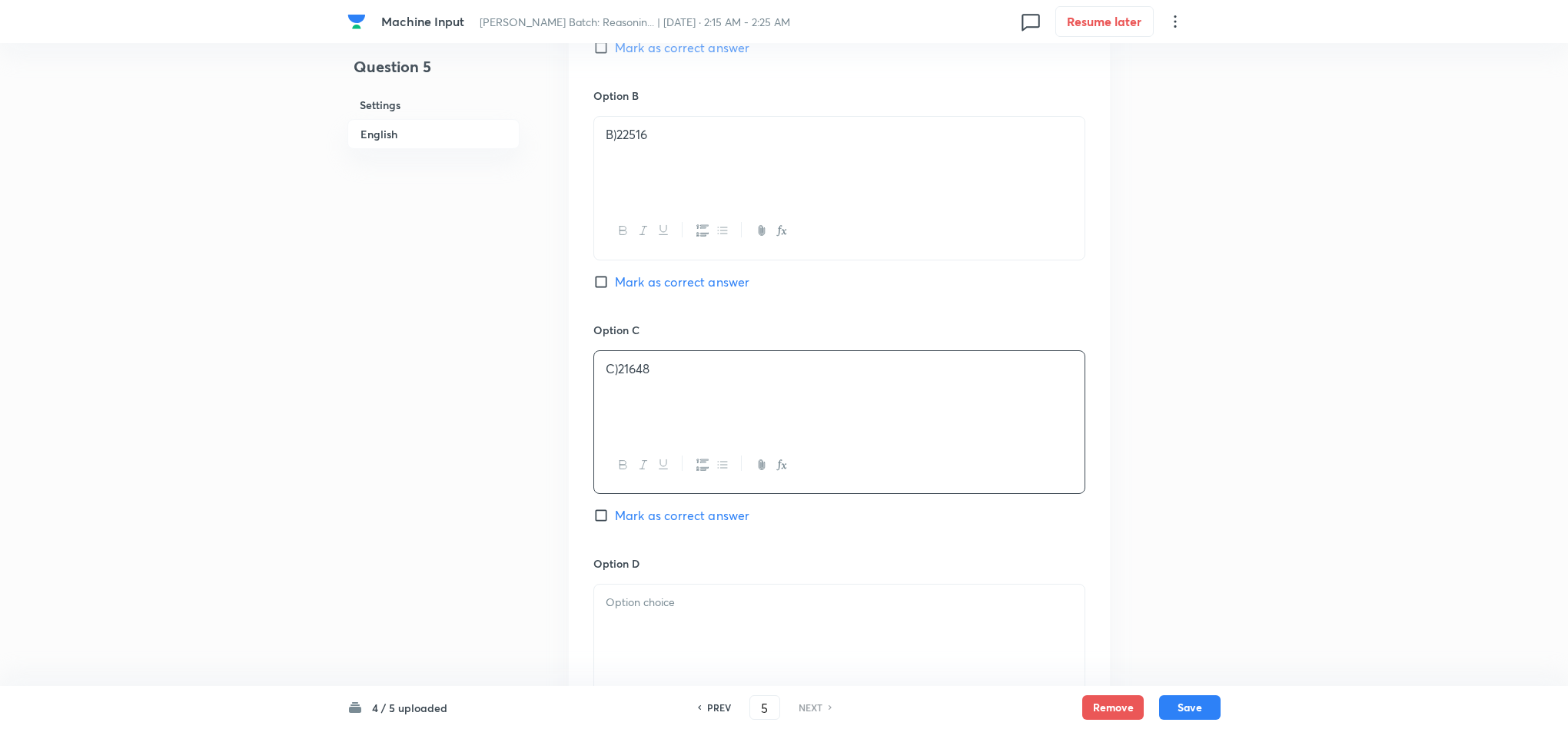
scroll to position [1267, 0]
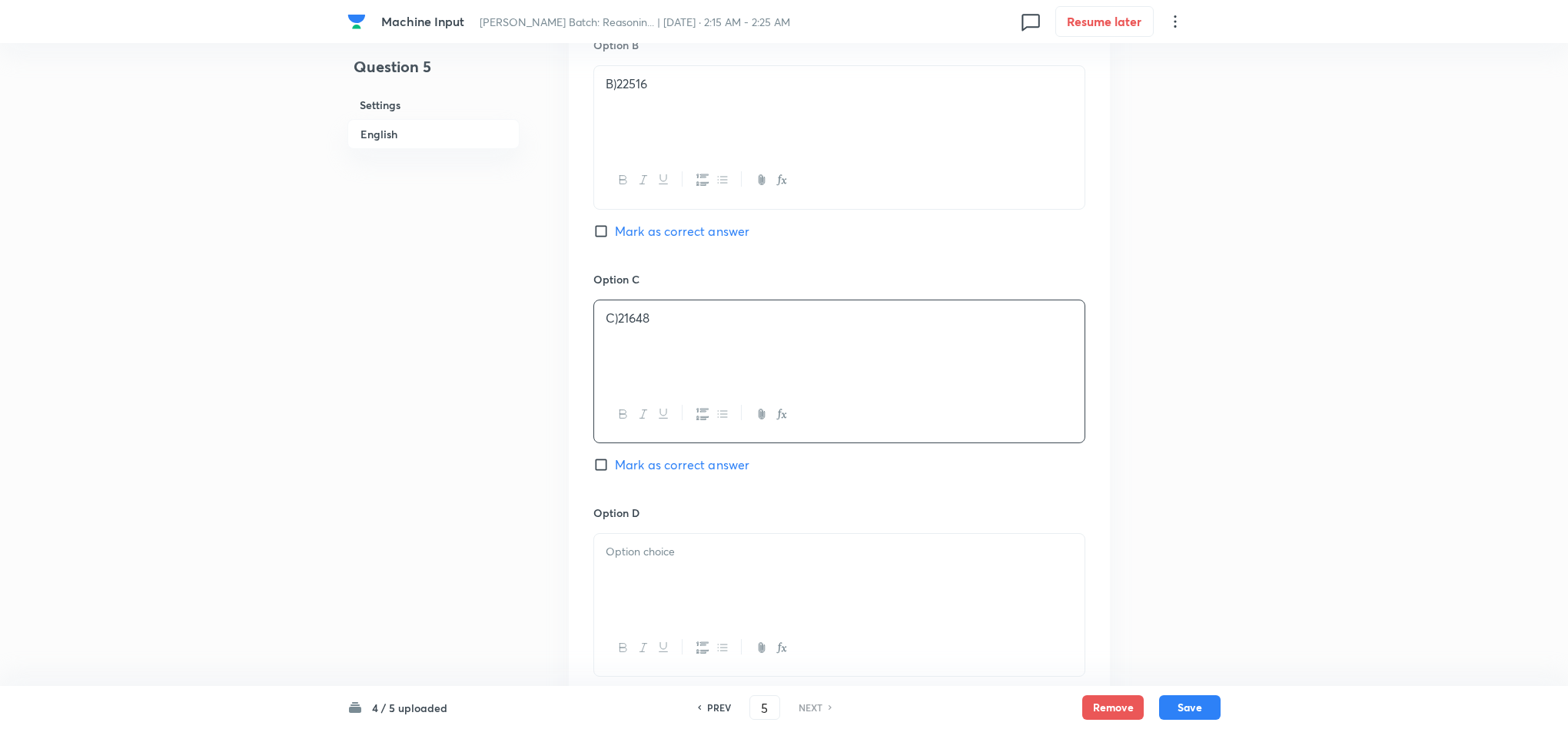
click at [615, 553] on p at bounding box center [839, 552] width 468 height 17
drag, startPoint x: 662, startPoint y: 591, endPoint x: 551, endPoint y: 604, distance: 111.8
click at [547, 600] on div "Question 5 Settings English Settings Type Single choice correct 5 options With …" at bounding box center [784, 40] width 873 height 2468
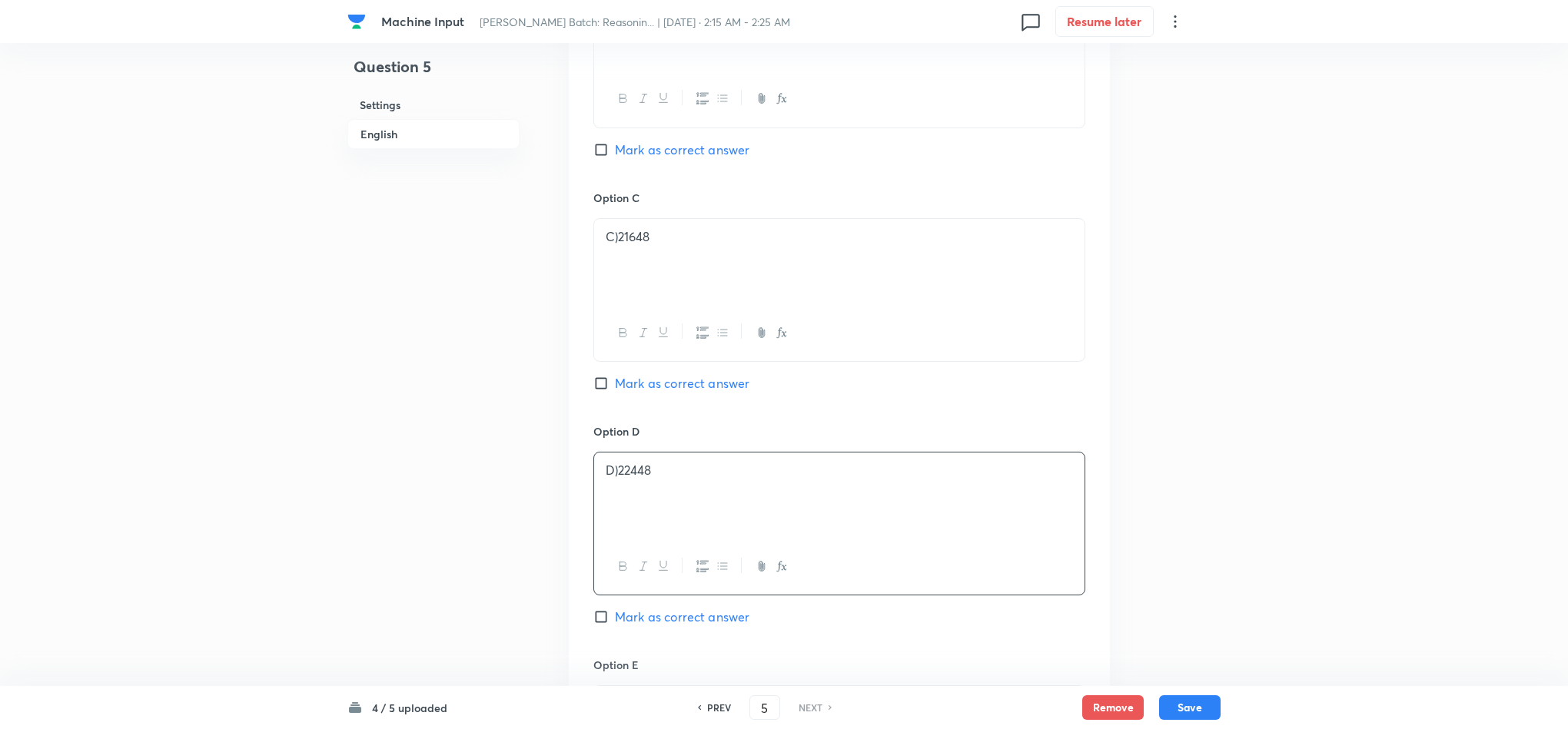
scroll to position [1498, 0]
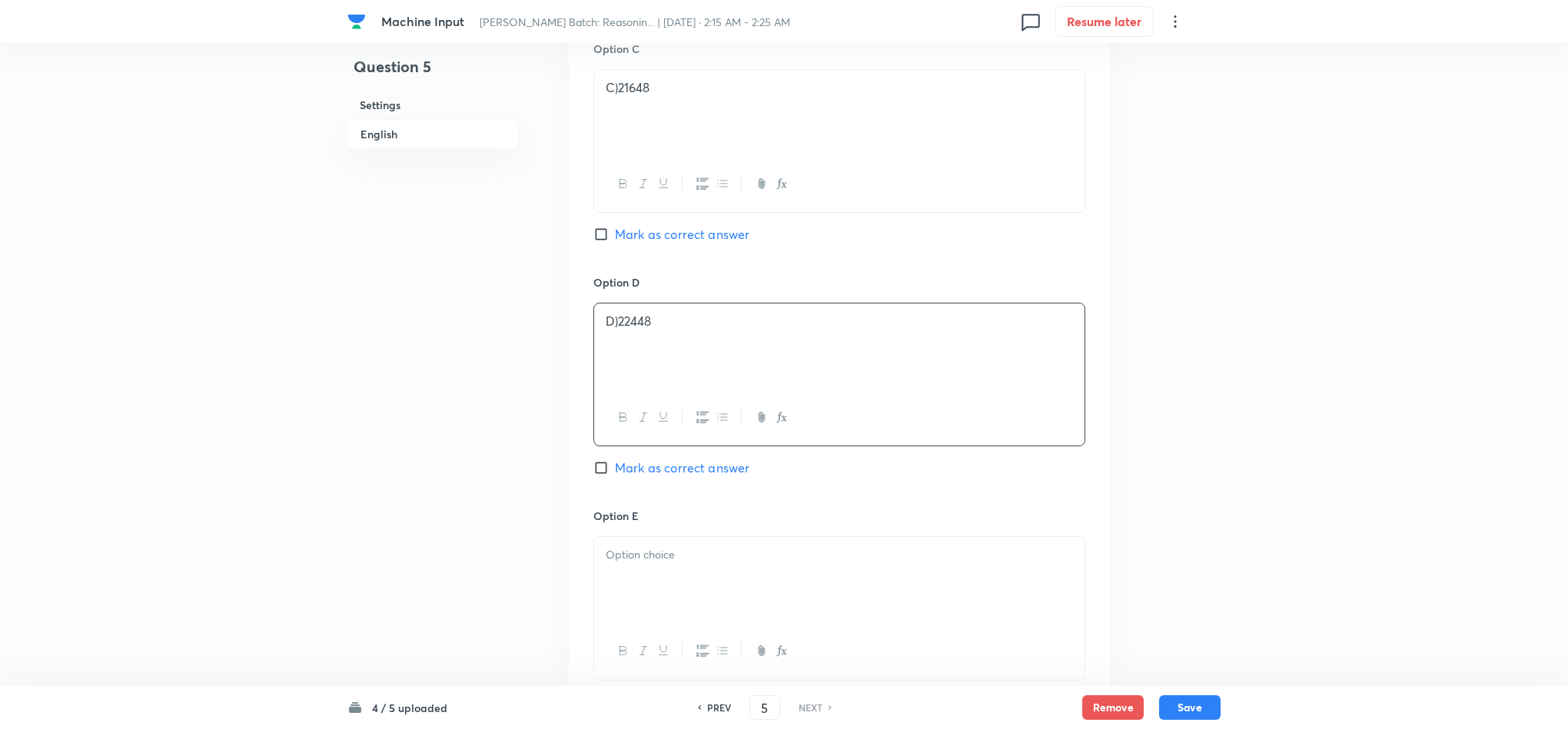
click at [646, 564] on p at bounding box center [839, 555] width 468 height 17
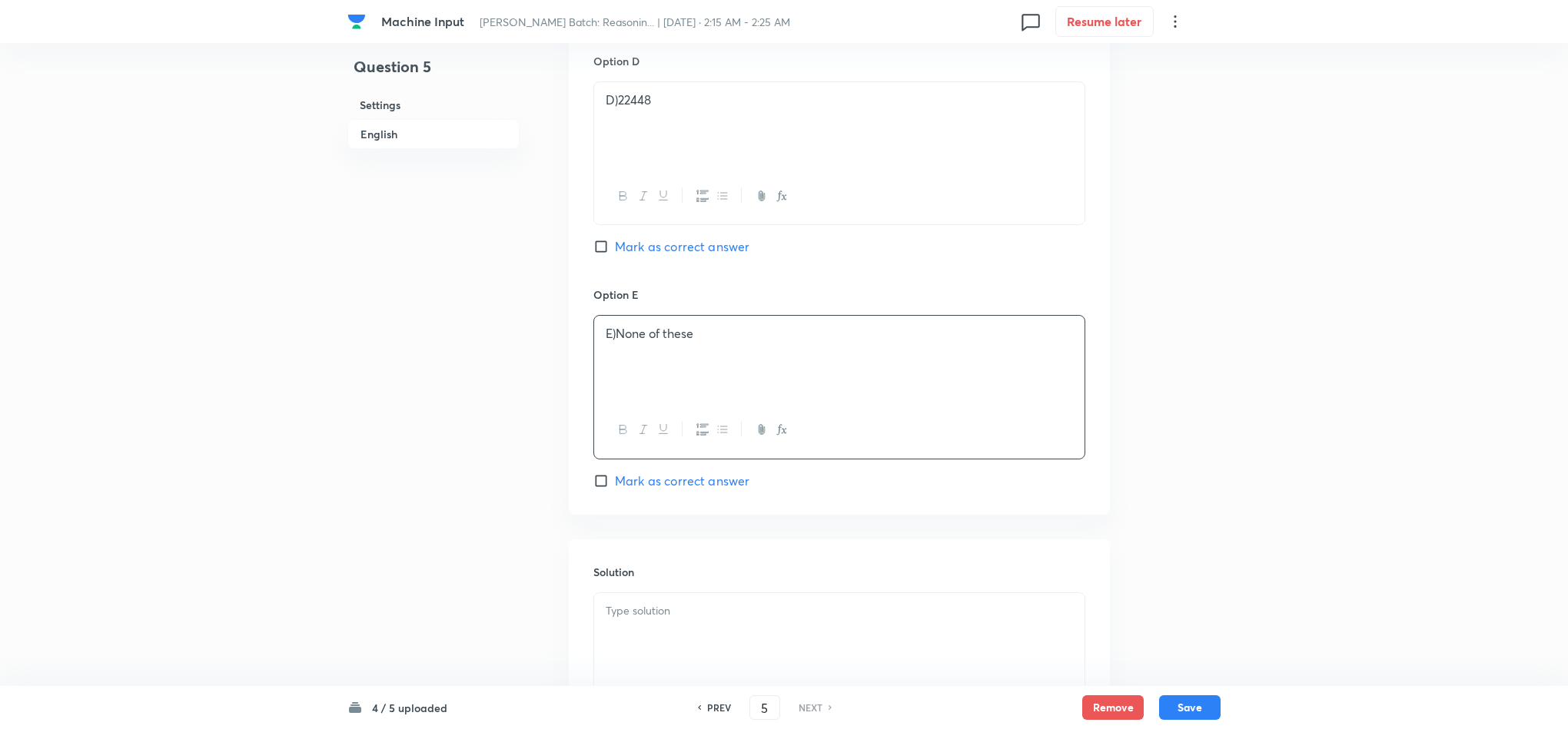
scroll to position [1728, 0]
drag, startPoint x: 623, startPoint y: 598, endPoint x: 646, endPoint y: 618, distance: 30.5
click at [623, 598] on p at bounding box center [839, 602] width 468 height 17
drag, startPoint x: 759, startPoint y: 623, endPoint x: 500, endPoint y: 561, distance: 266.3
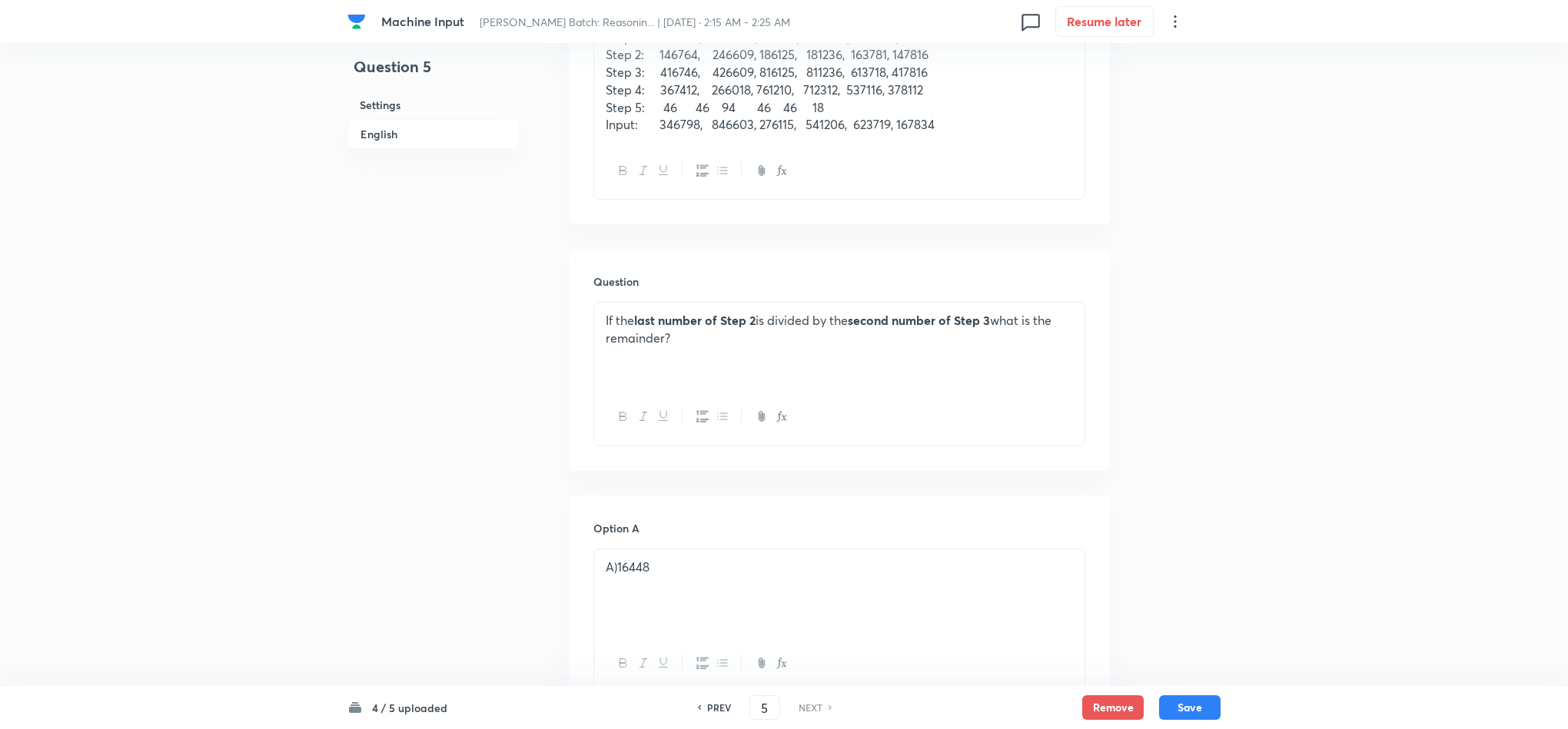
scroll to position [691, 0]
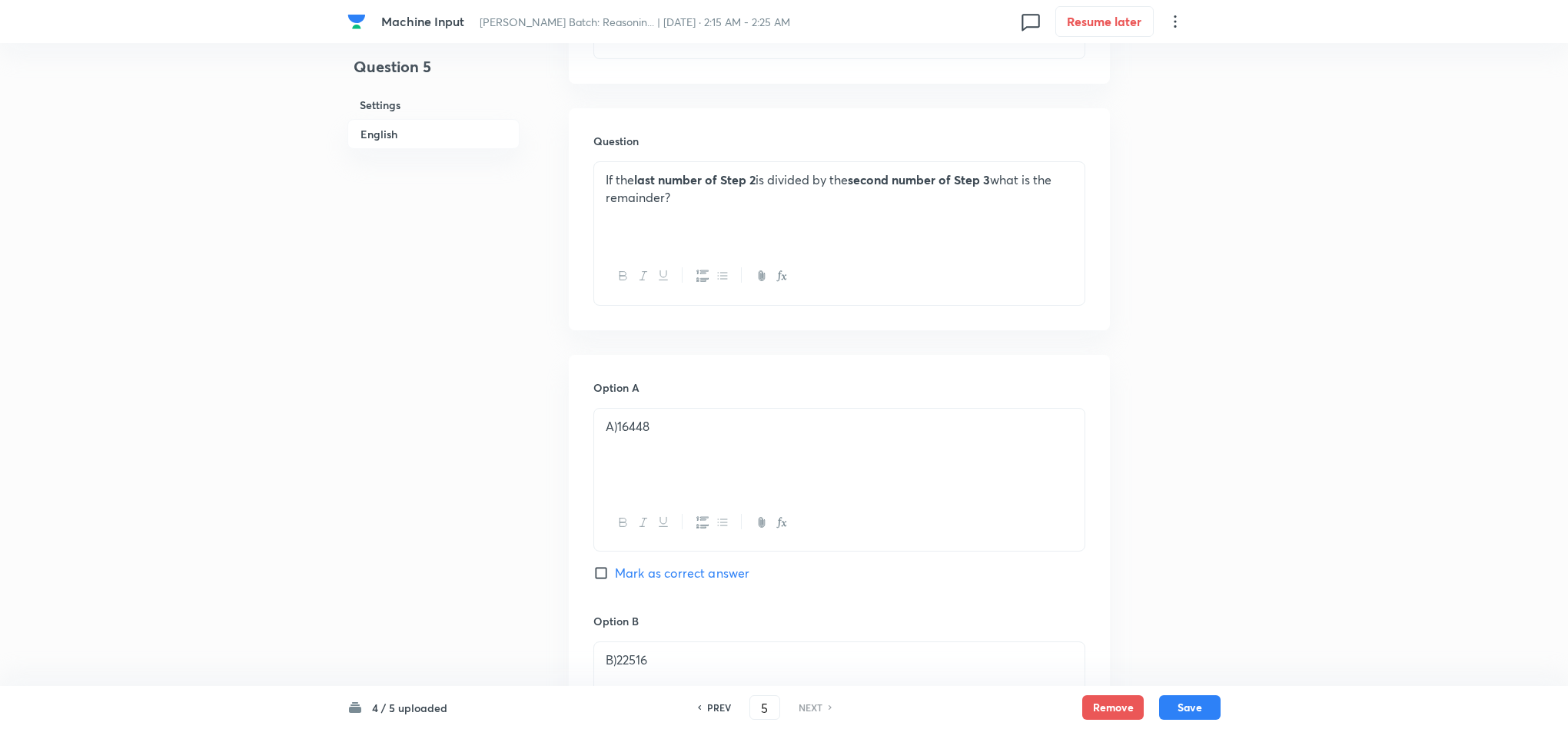
click at [699, 575] on span "Mark as correct answer" at bounding box center [682, 572] width 134 height 18
click at [615, 575] on input "Mark as correct answer" at bounding box center [604, 572] width 21 height 15
click at [1206, 708] on button "Save" at bounding box center [1190, 705] width 62 height 25
checkbox input "true"
click at [717, 712] on h6 "PREV" at bounding box center [719, 707] width 24 height 13
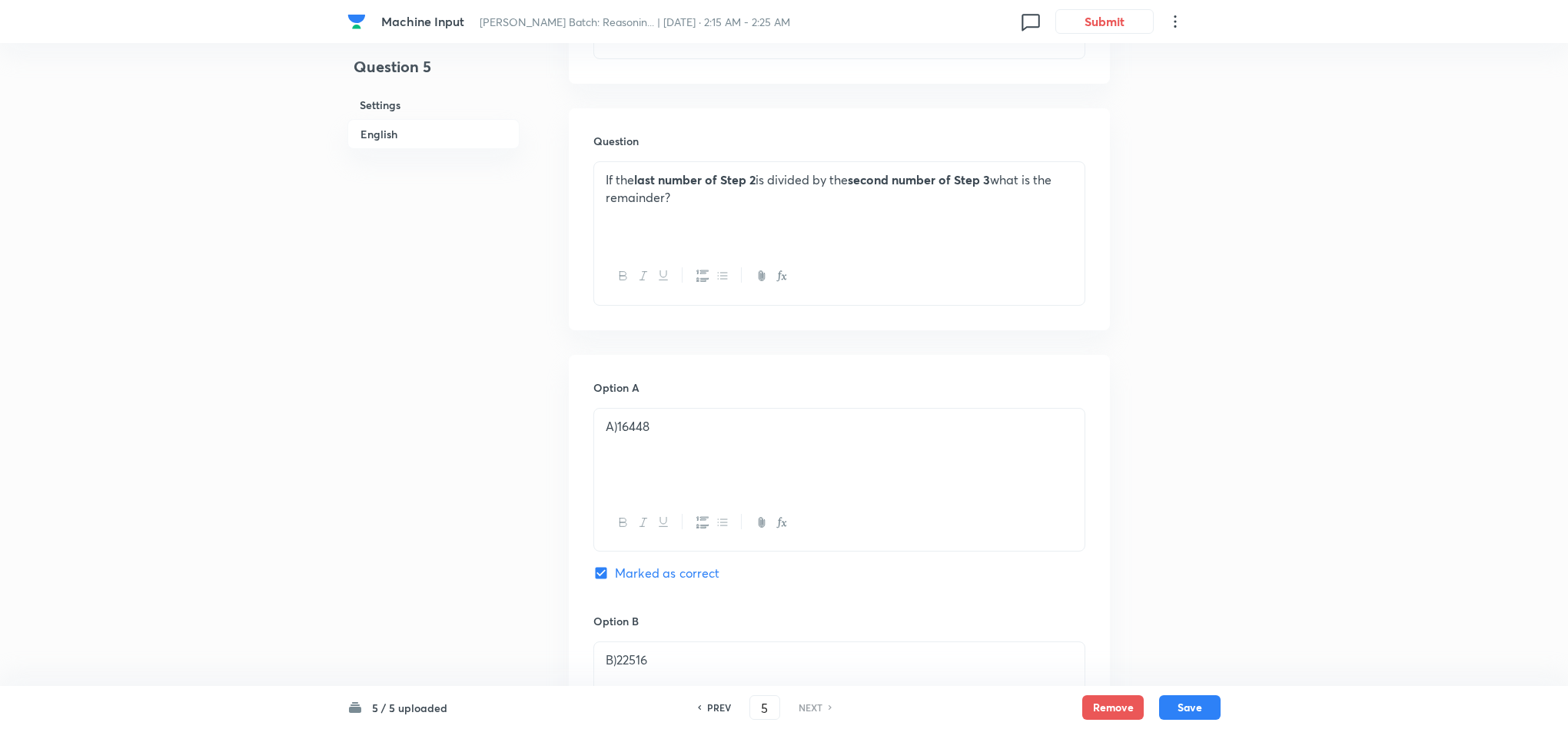
type input "4"
checkbox input "false"
checkbox input "true"
click at [717, 712] on h6 "PREV" at bounding box center [719, 707] width 24 height 13
type input "3"
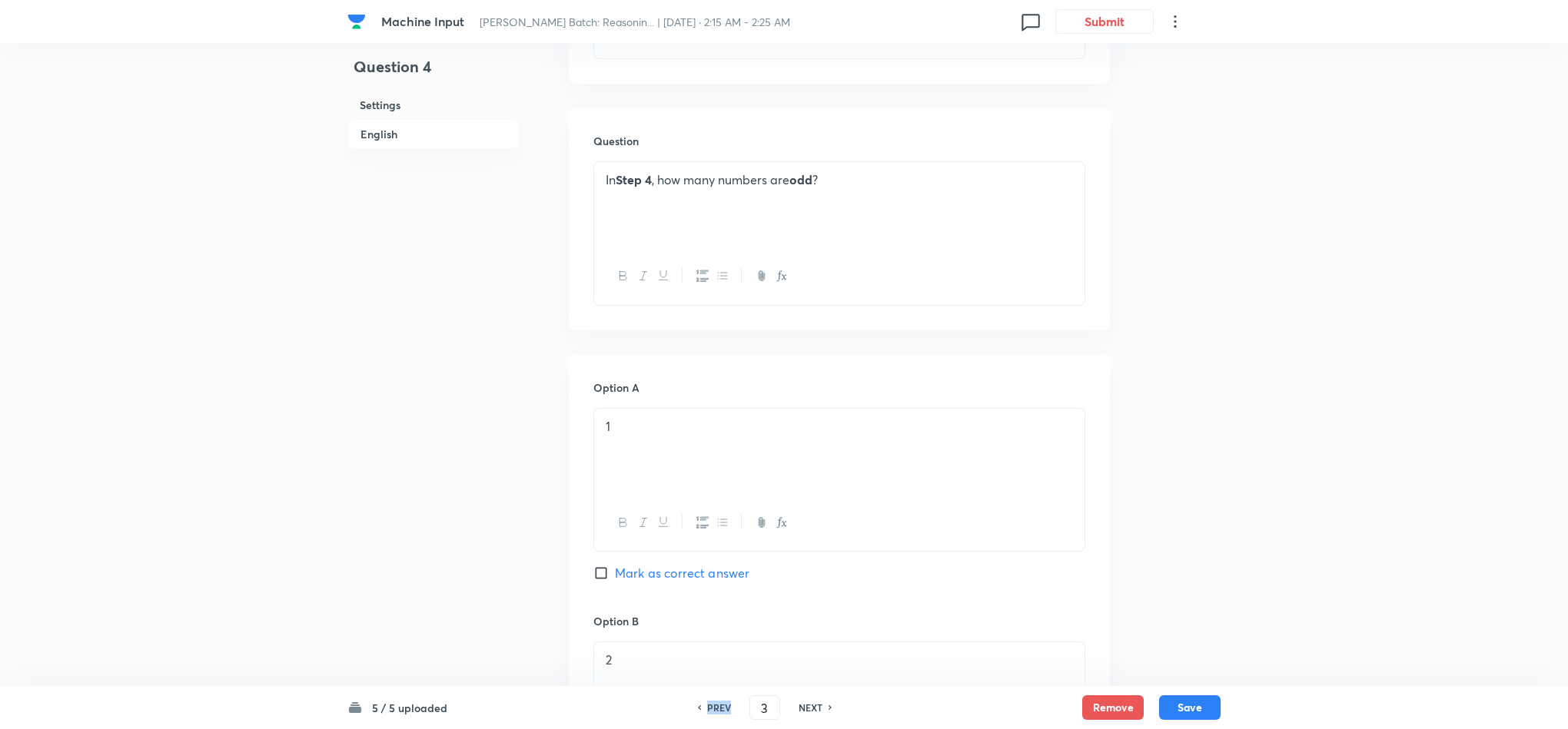
checkbox input "false"
checkbox input "true"
click at [715, 712] on h6 "PREV" at bounding box center [719, 707] width 24 height 13
type input "2"
checkbox input "false"
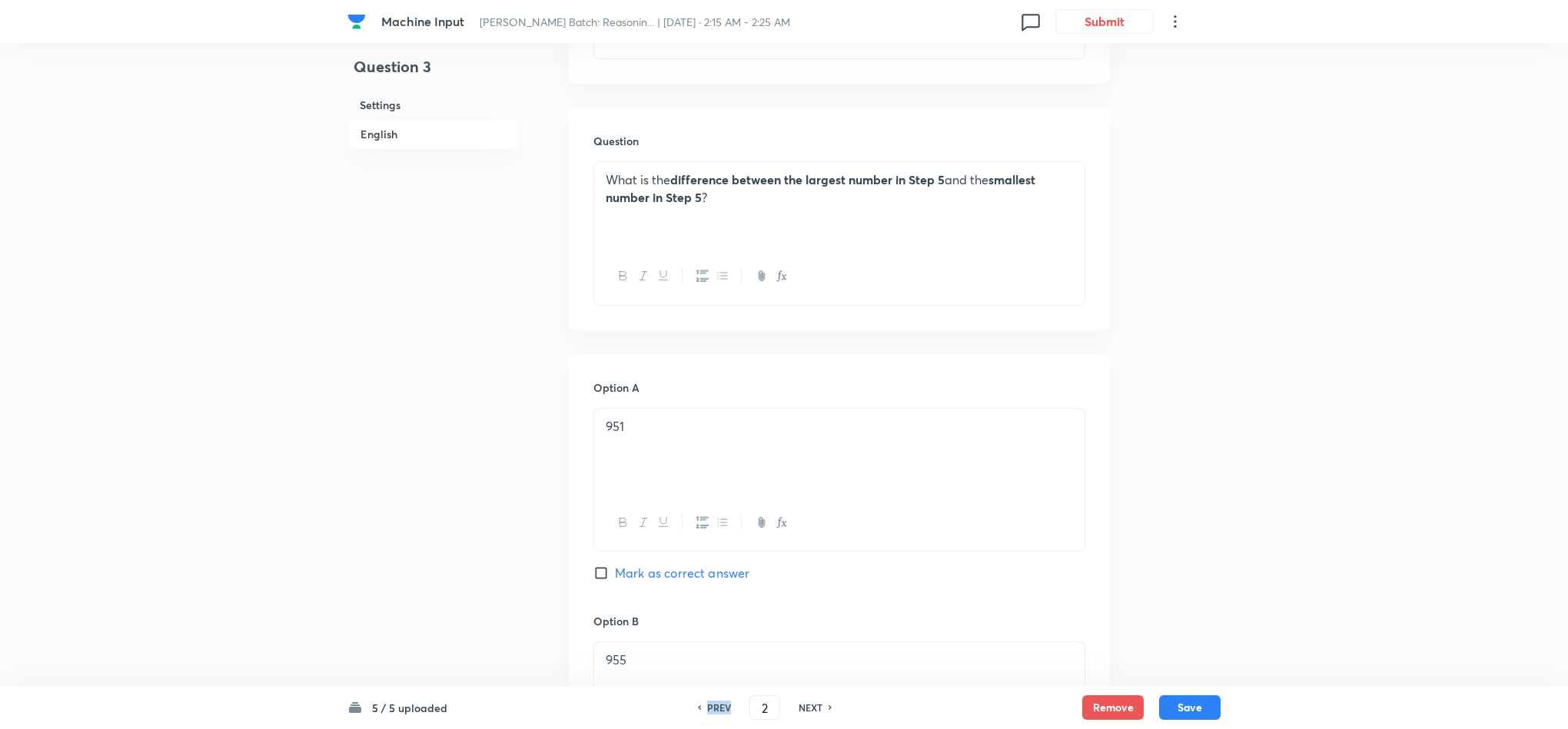
checkbox input "true"
click at [715, 712] on h6 "PREV" at bounding box center [719, 707] width 24 height 13
type input "1"
checkbox input "false"
checkbox input "true"
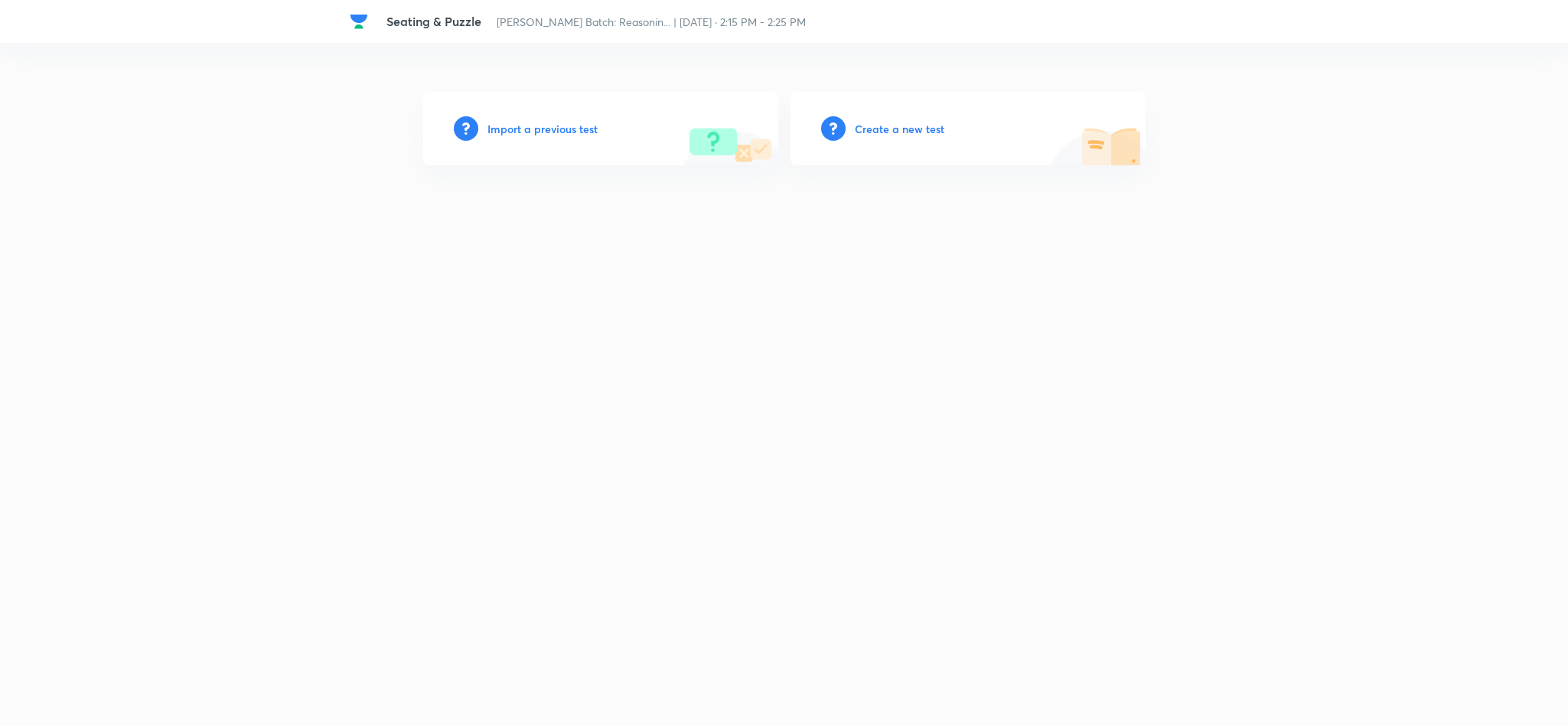
click at [868, 127] on h6 "Create a new test" at bounding box center [899, 129] width 90 height 16
